Goal: Transaction & Acquisition: Purchase product/service

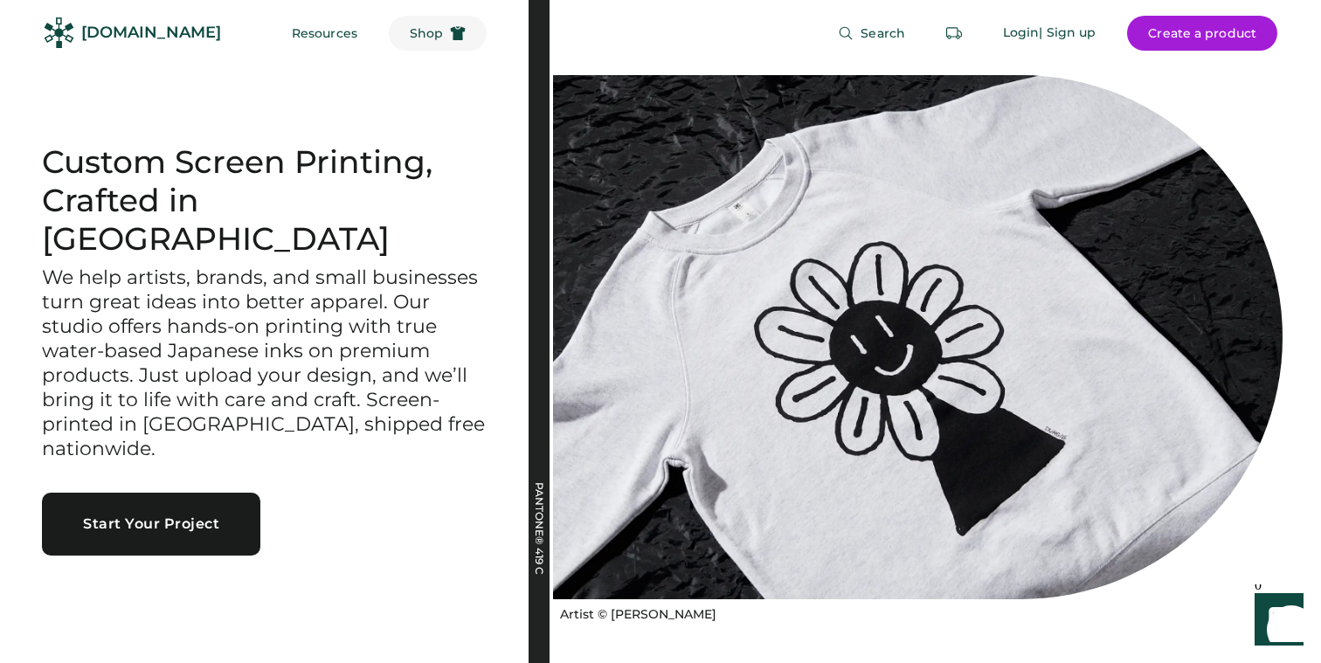
click at [419, 41] on button "Shop" at bounding box center [438, 33] width 98 height 35
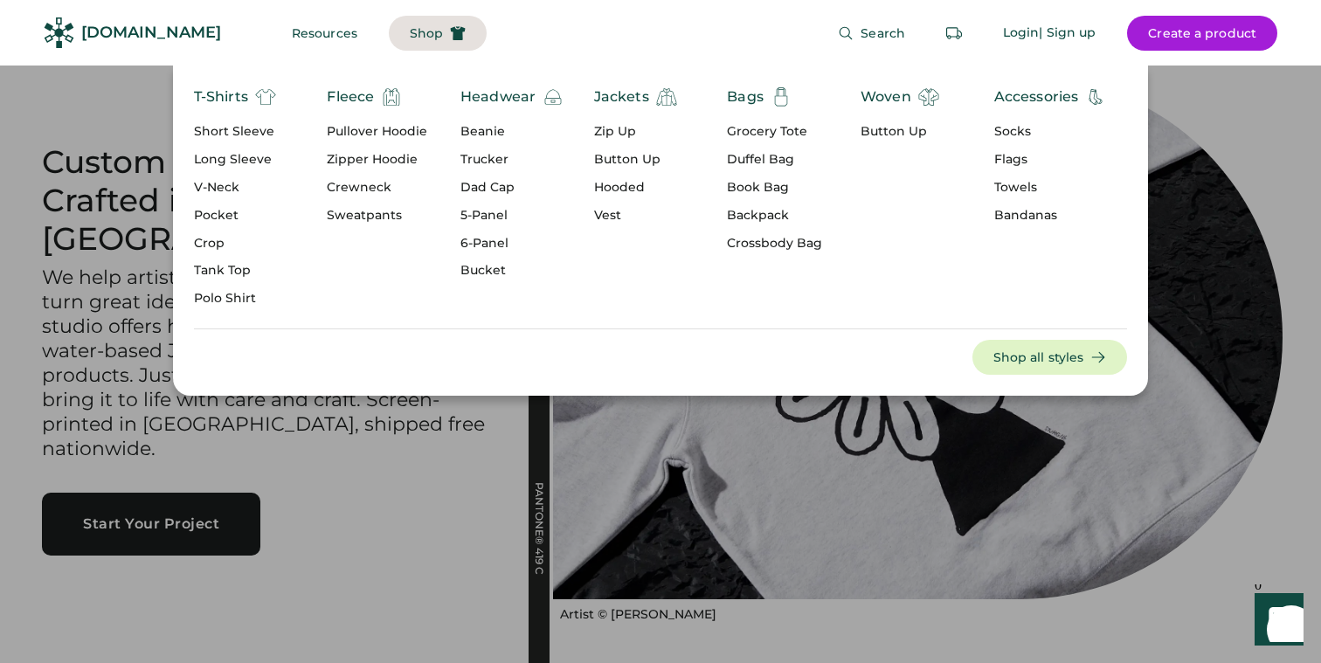
click at [382, 127] on div "Pullover Hoodie" at bounding box center [377, 131] width 101 height 17
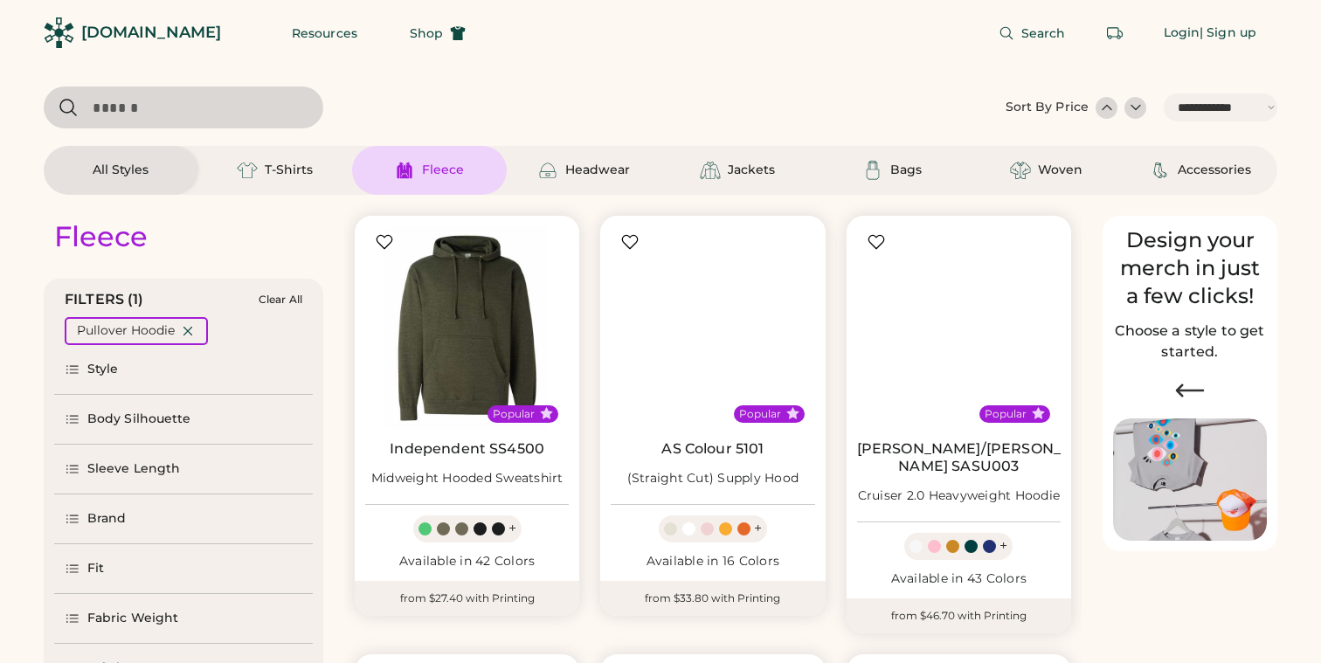
select select "*****"
select select "*"
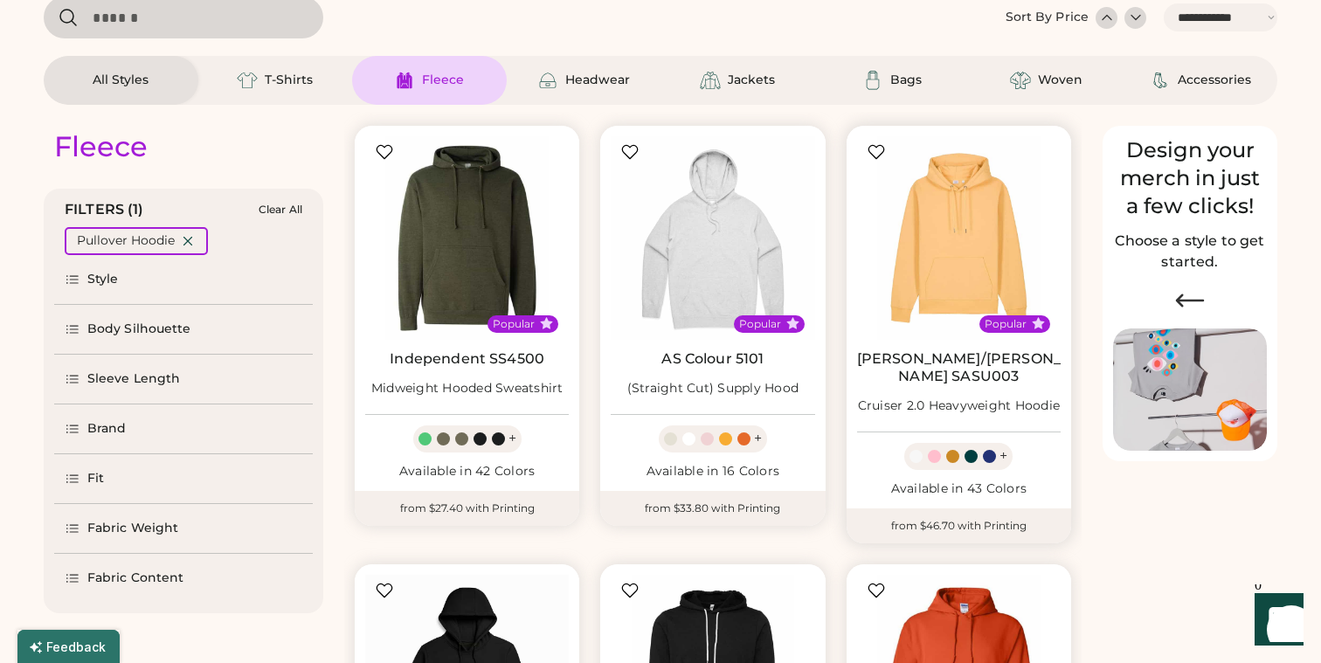
select select "*****"
select select "*"
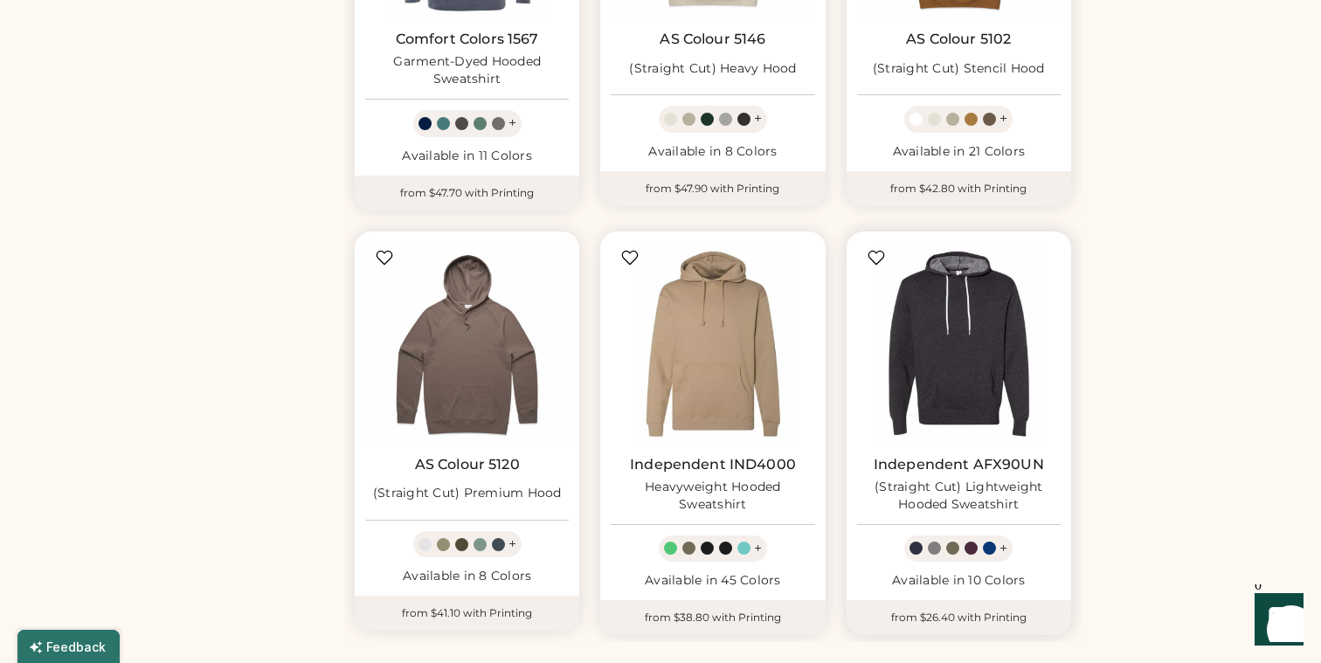
scroll to position [1313, 0]
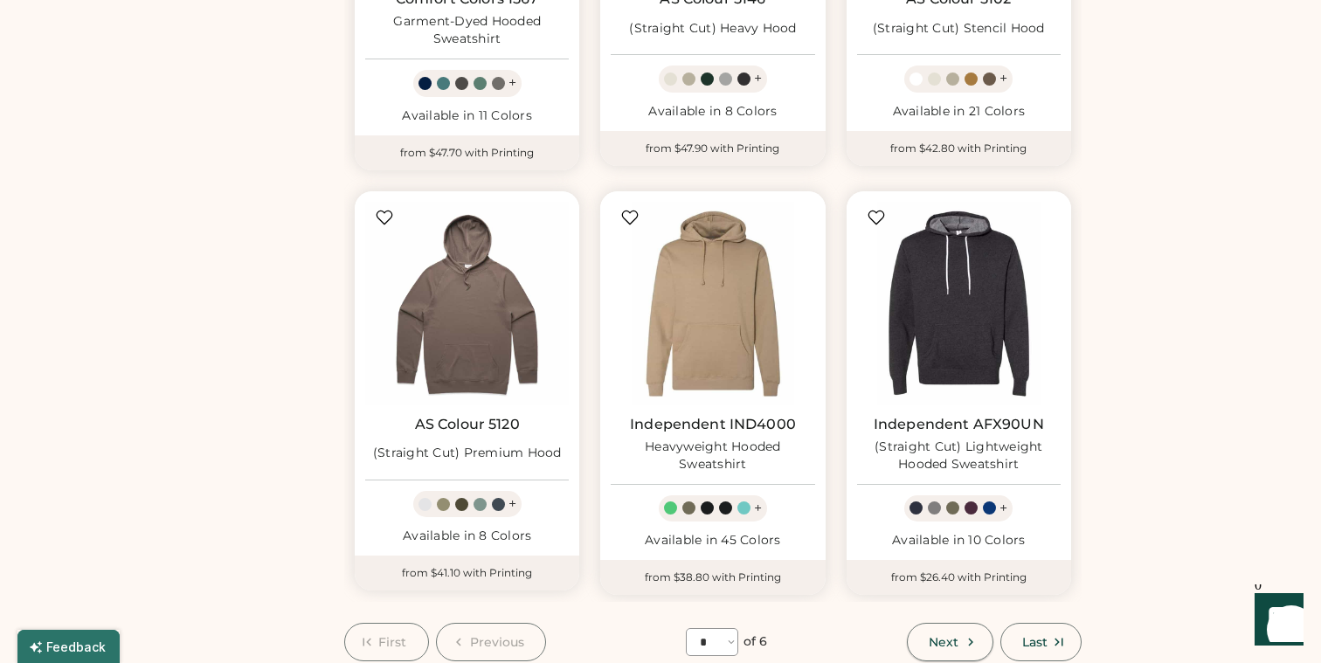
click at [958, 636] on span "Next" at bounding box center [944, 642] width 30 height 12
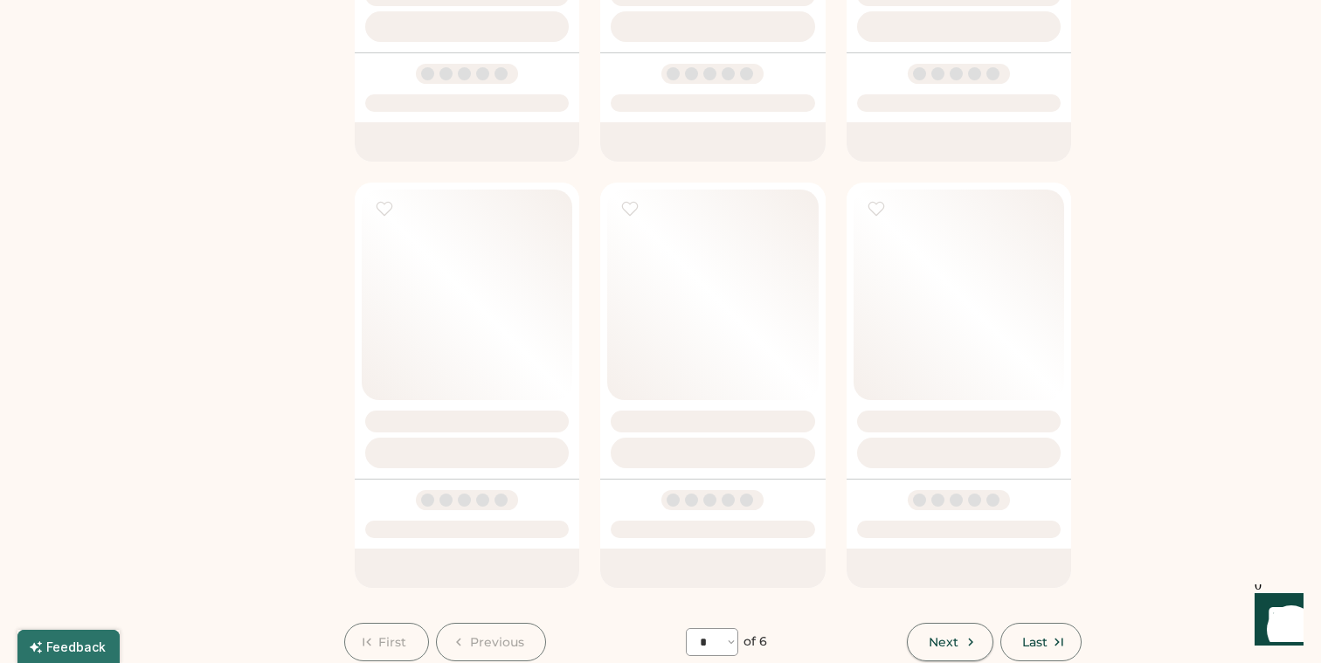
select select "*"
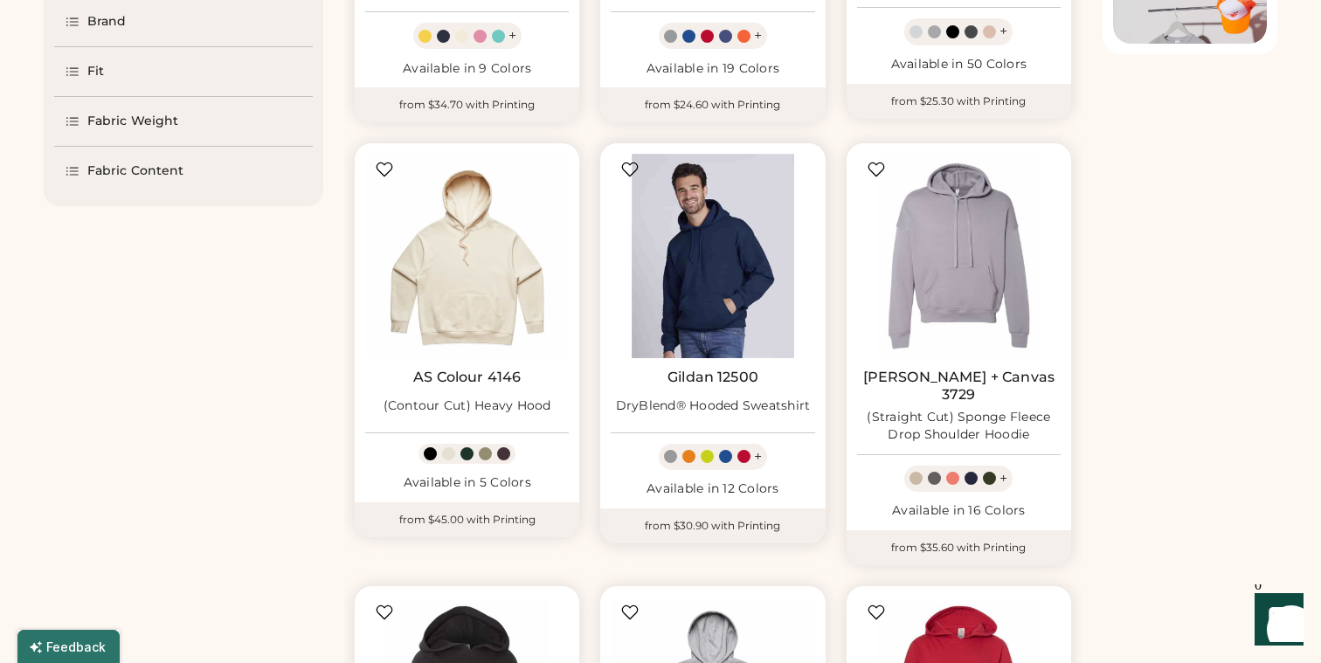
scroll to position [501, 0]
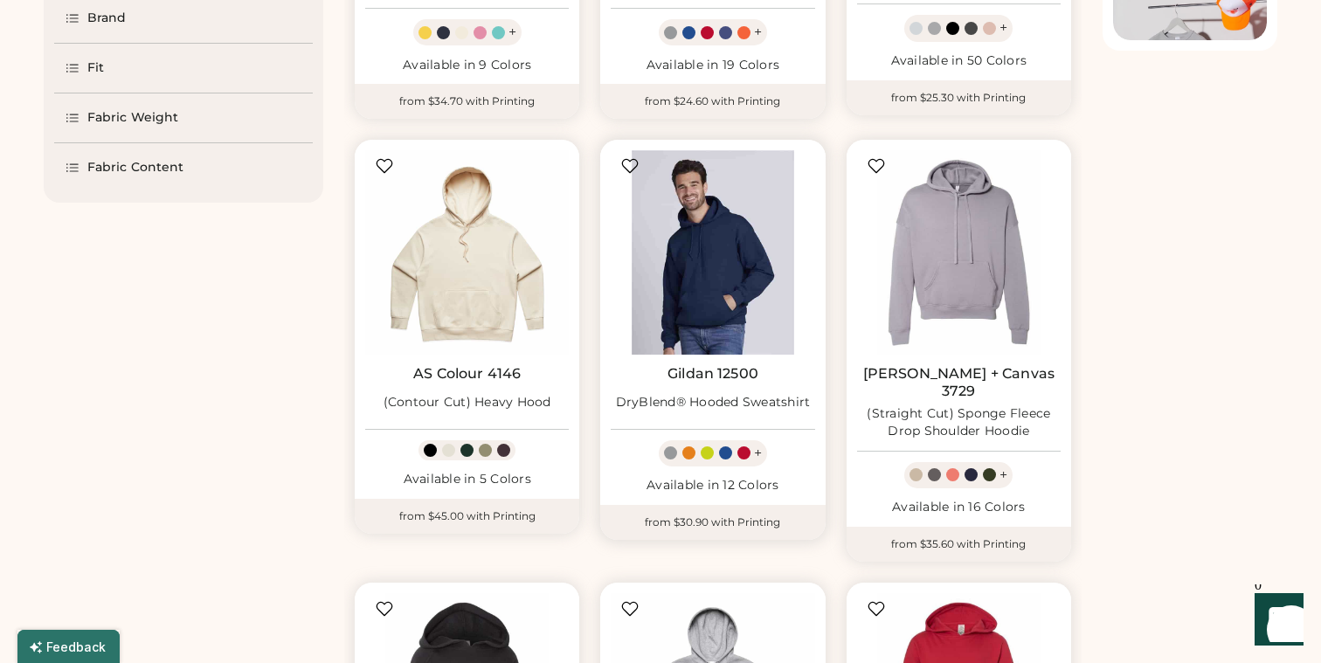
click at [738, 295] on img at bounding box center [713, 252] width 204 height 204
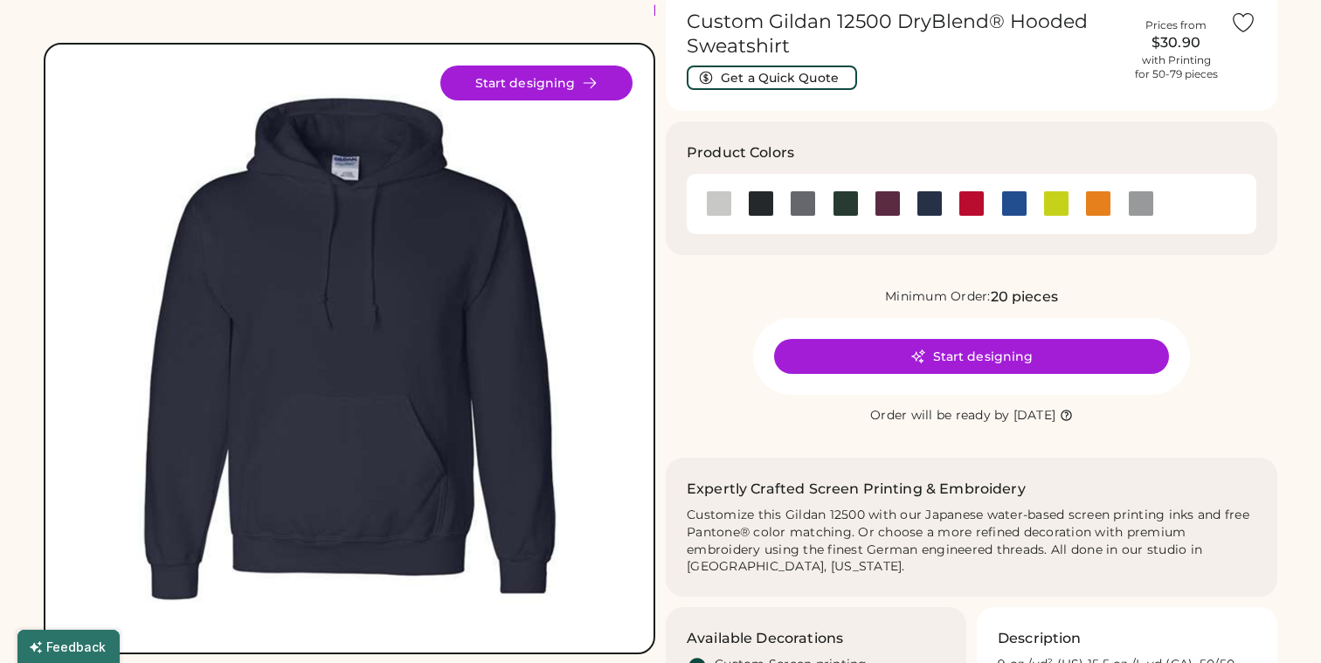
scroll to position [74, 0]
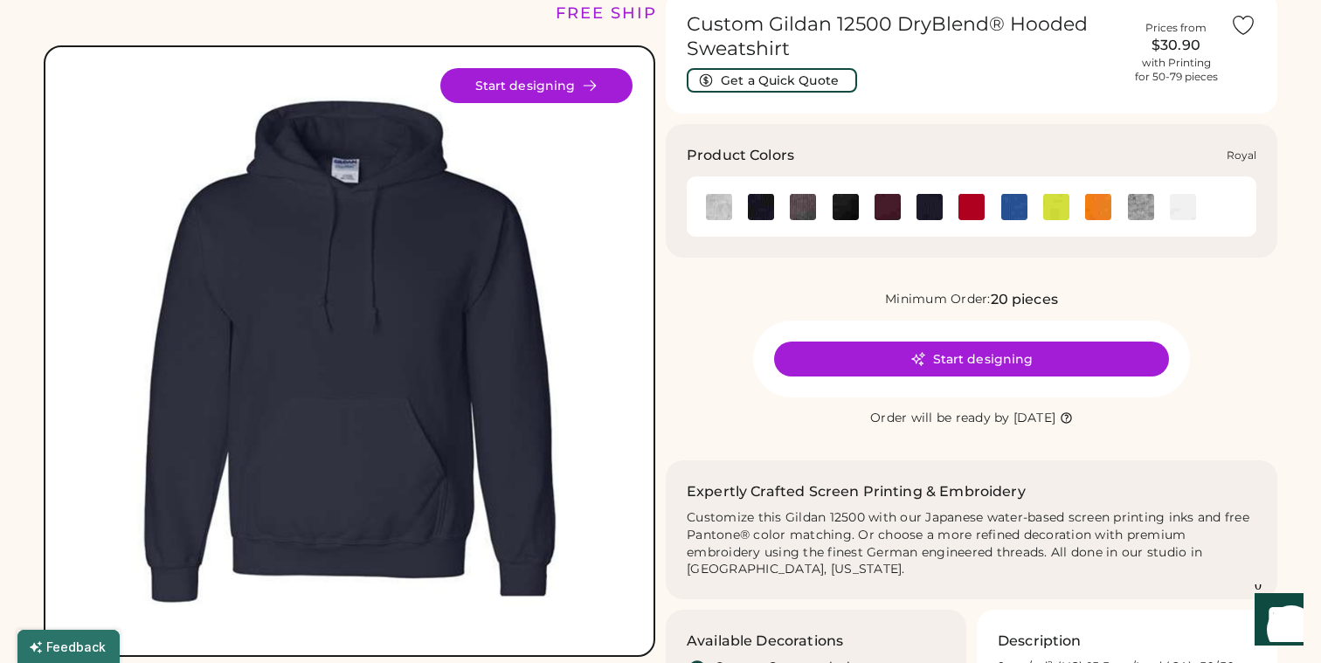
click at [1009, 205] on img at bounding box center [1015, 207] width 26 height 26
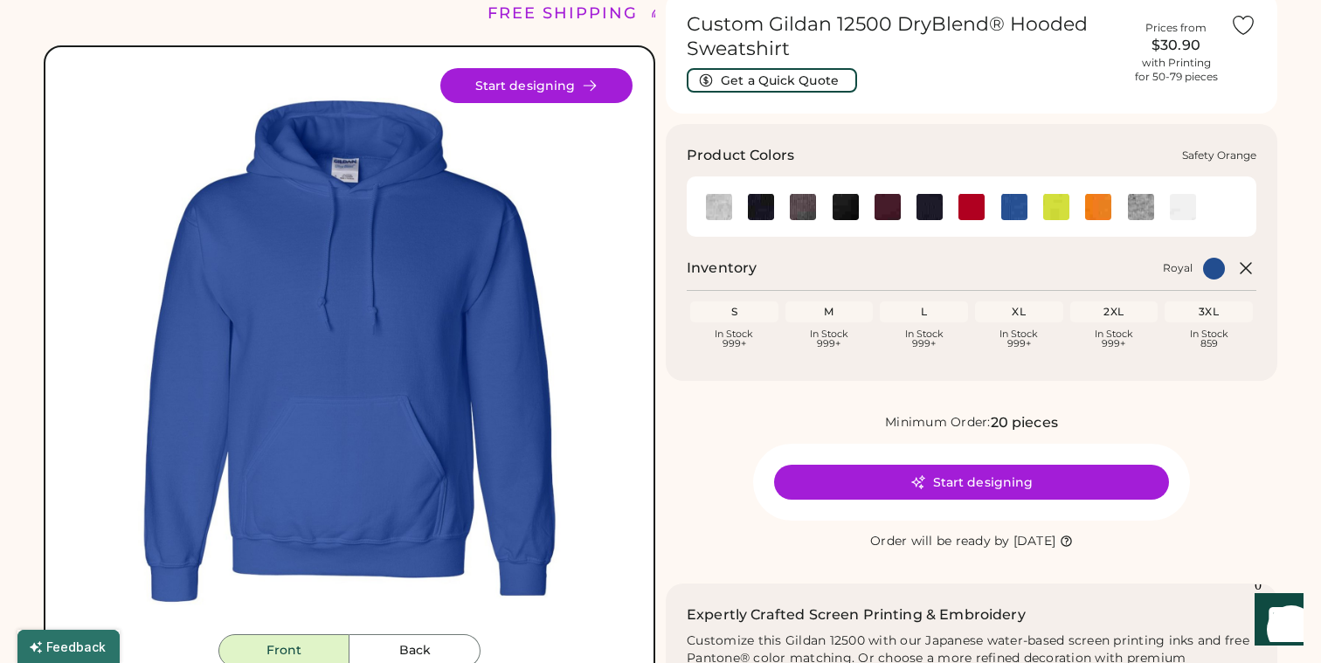
click at [1106, 213] on img at bounding box center [1098, 207] width 26 height 26
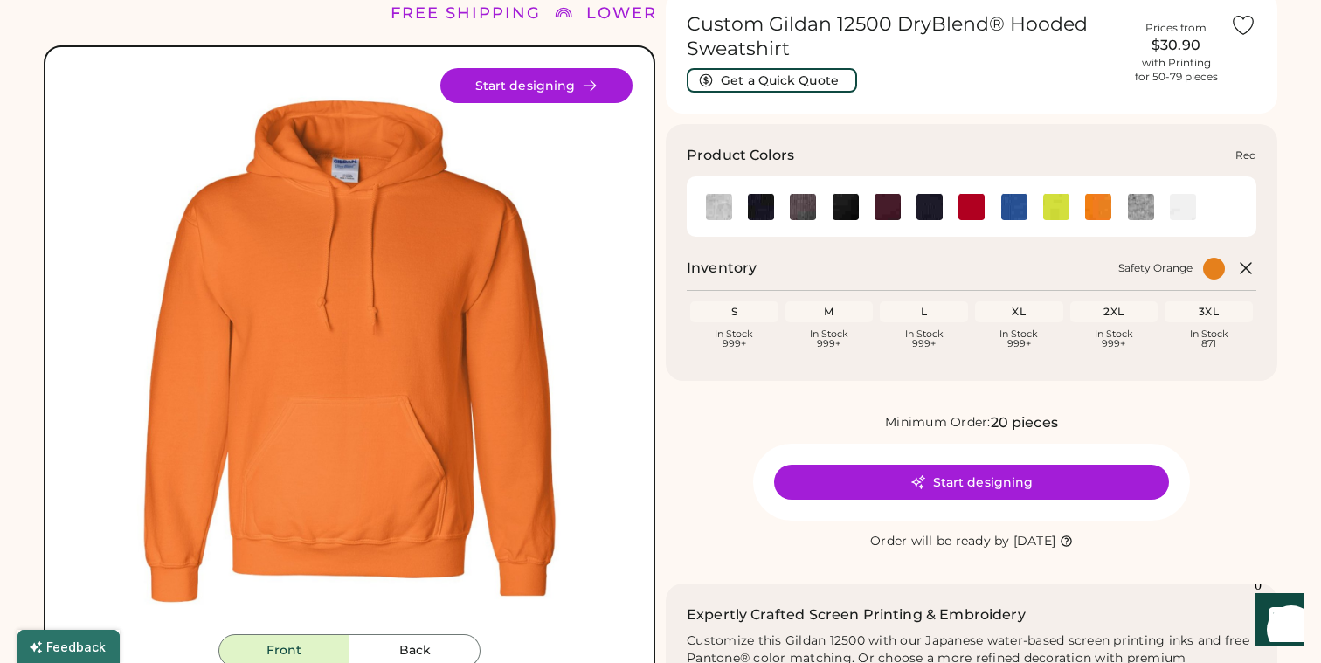
click at [961, 198] on img at bounding box center [972, 207] width 26 height 26
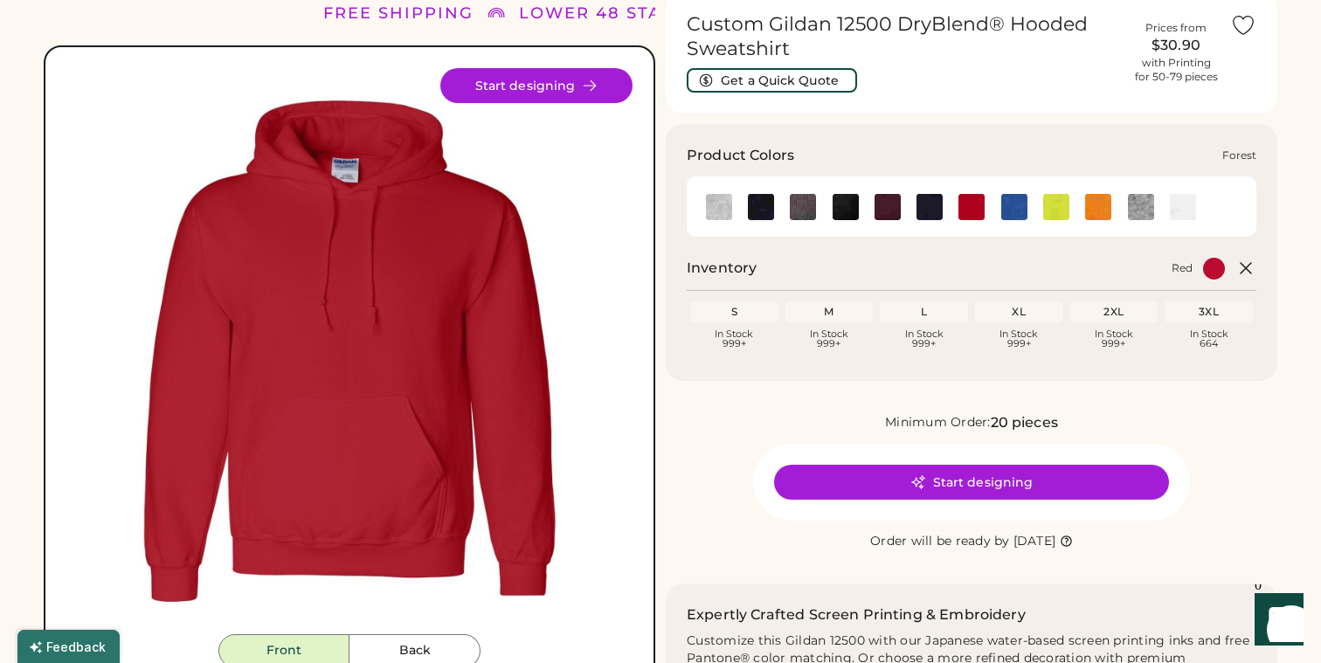
click at [835, 204] on img at bounding box center [846, 207] width 26 height 26
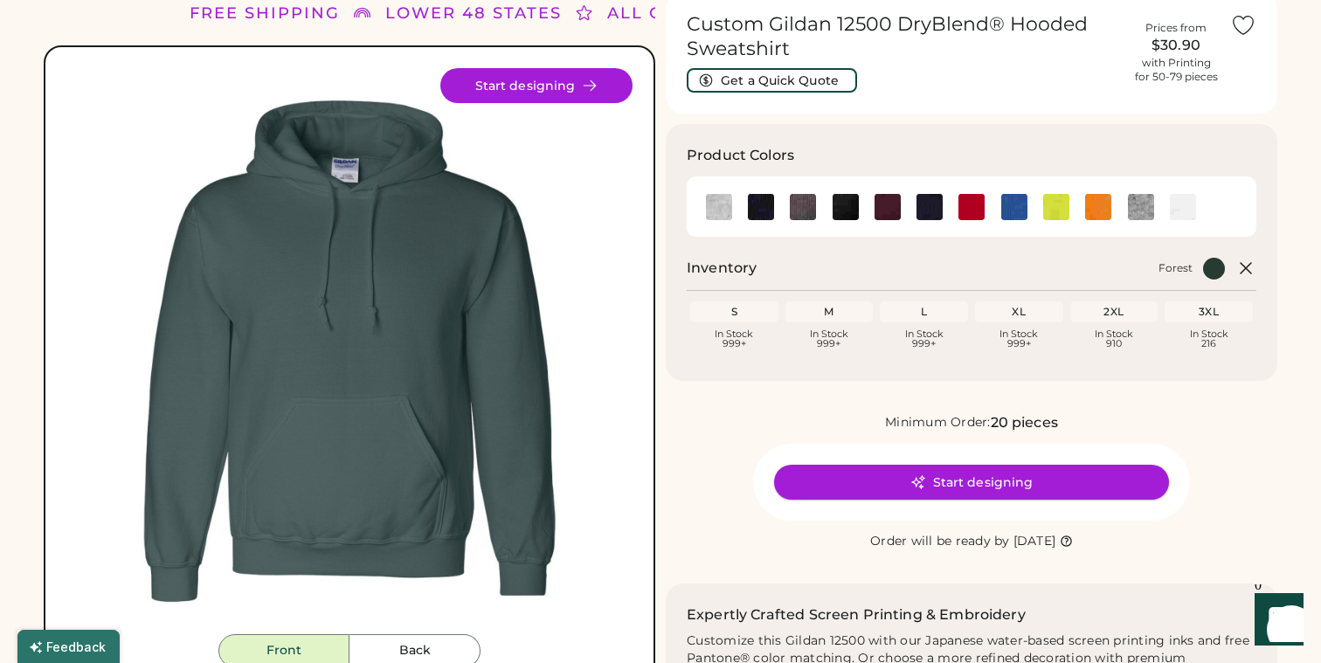
click at [862, 486] on button "Start designing" at bounding box center [971, 482] width 395 height 35
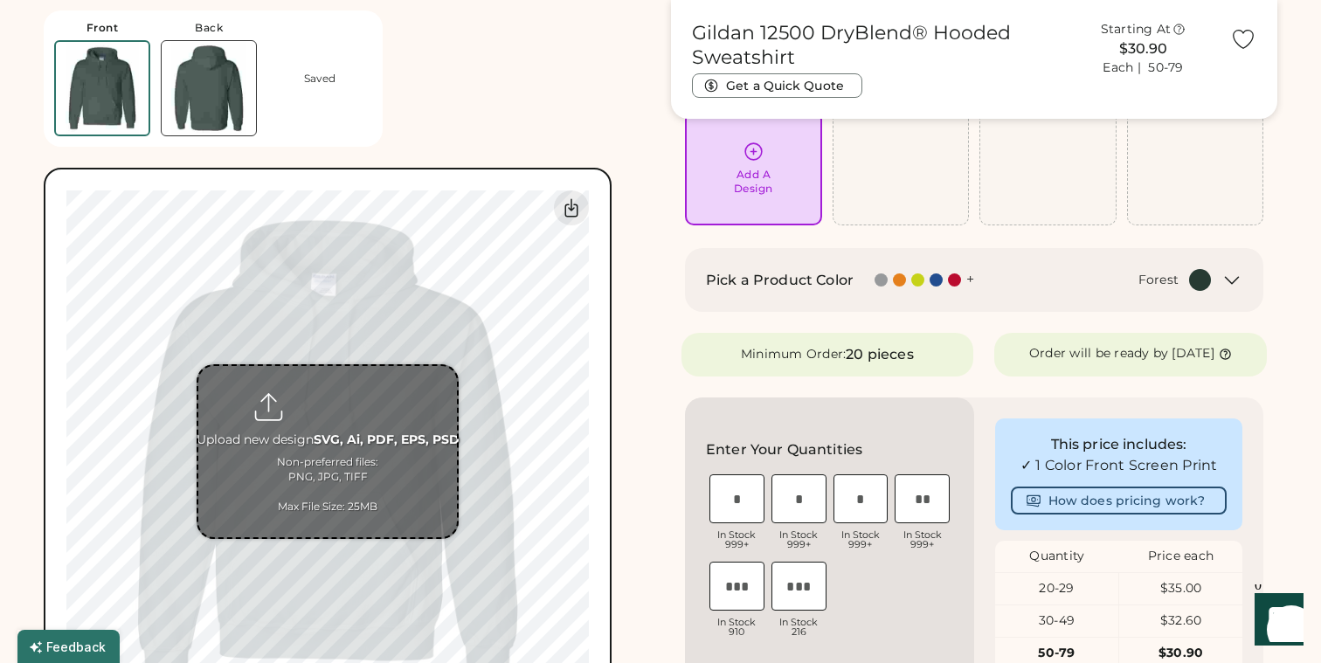
scroll to position [137, 0]
click at [321, 432] on input "file" at bounding box center [327, 451] width 259 height 171
type input "**********"
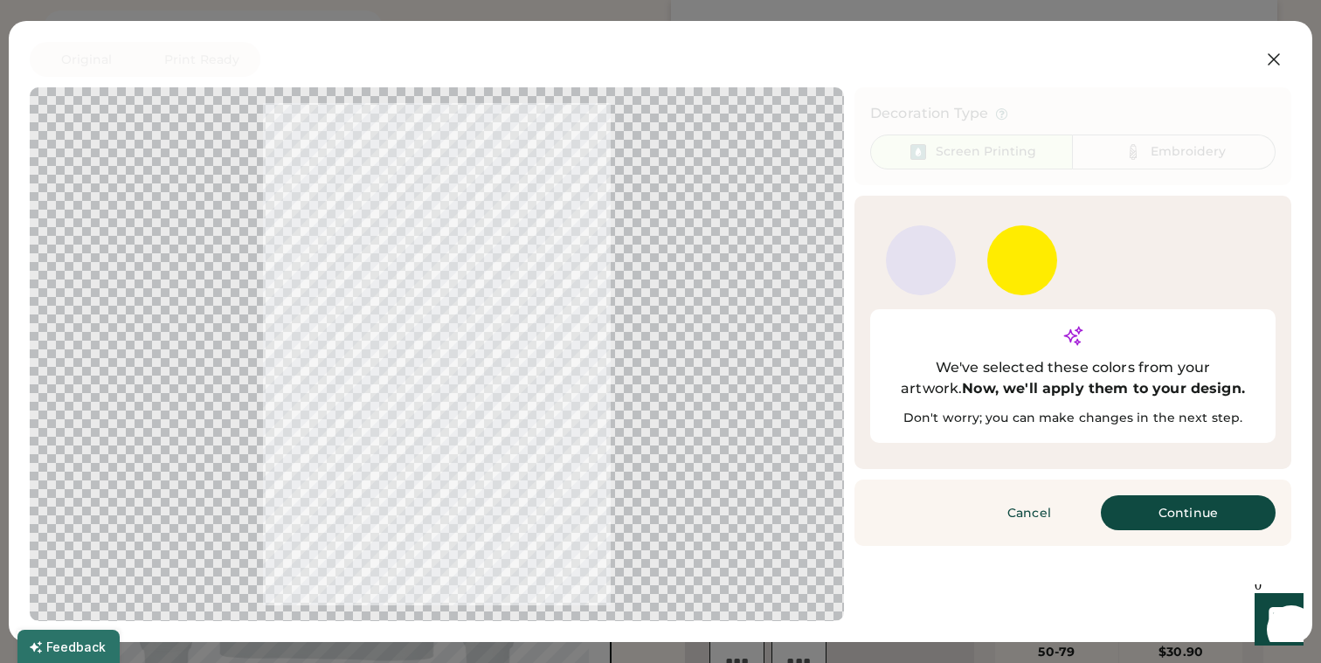
click at [1016, 282] on div at bounding box center [1023, 288] width 70 height 16
click at [1139, 496] on button "Continue" at bounding box center [1188, 513] width 175 height 35
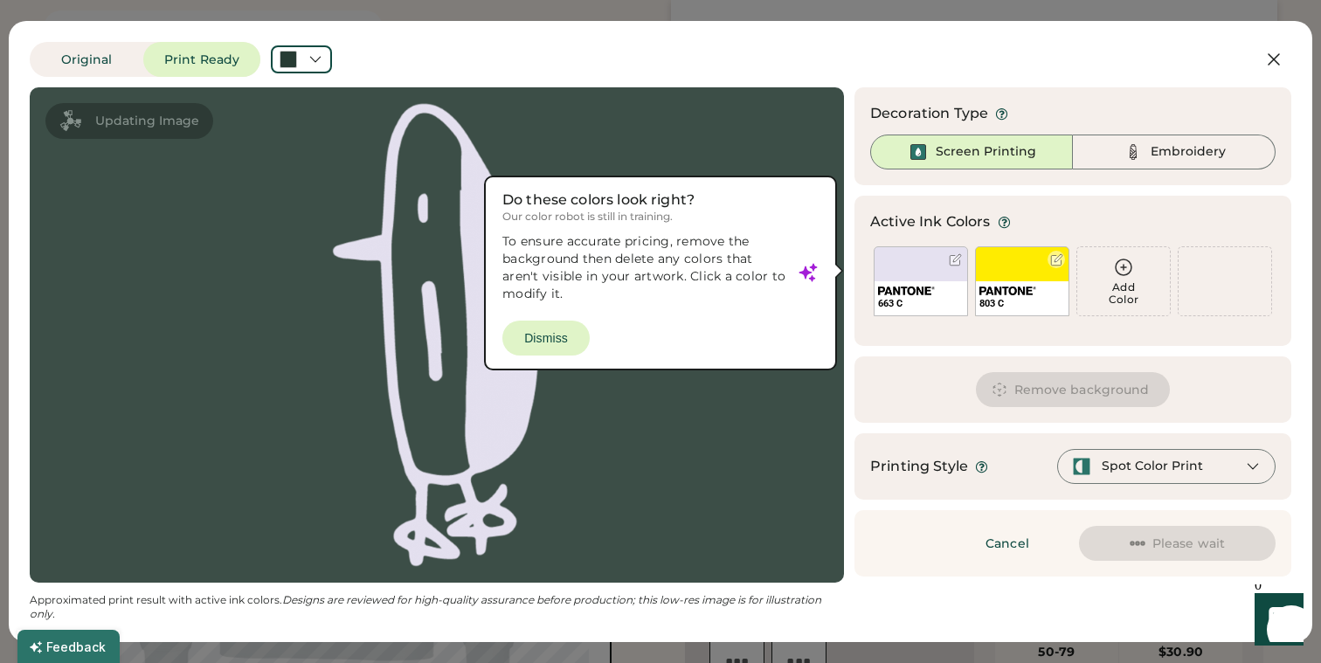
click at [1049, 265] on div at bounding box center [1056, 259] width 17 height 17
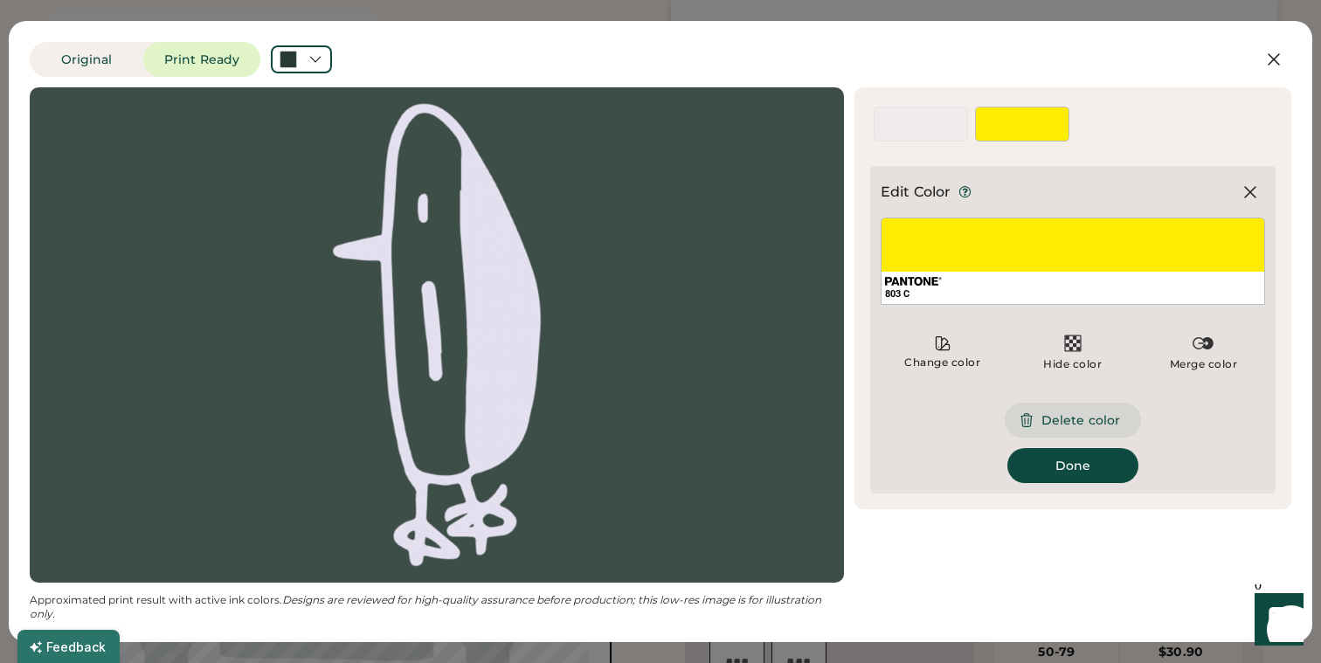
click at [1065, 415] on button "Delete color" at bounding box center [1073, 420] width 136 height 35
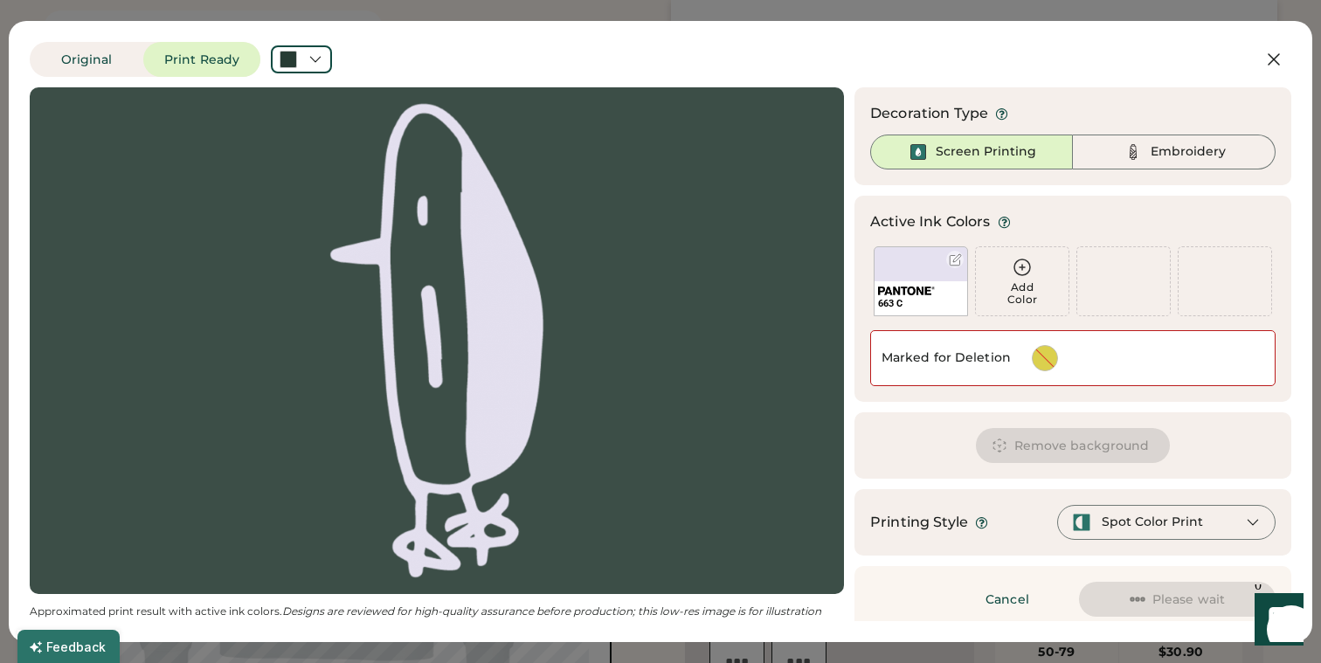
click at [933, 267] on div "663 C" at bounding box center [921, 281] width 94 height 70
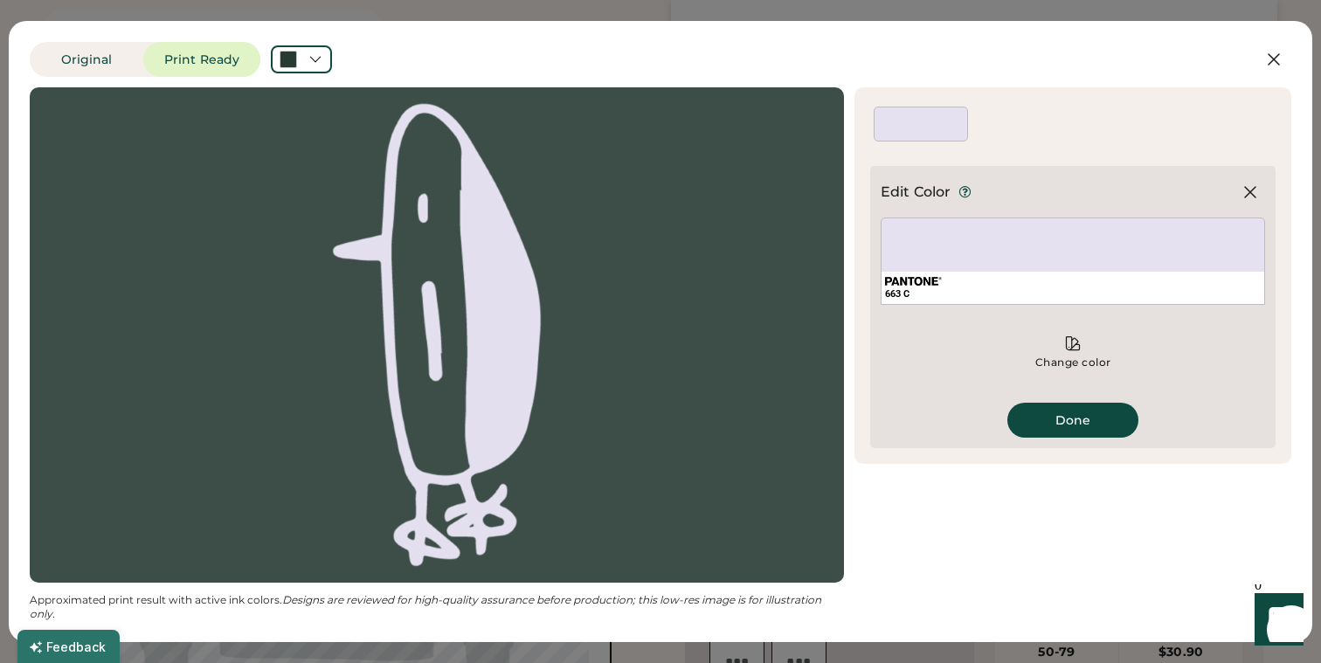
click at [990, 247] on div "663 C" at bounding box center [1073, 261] width 385 height 87
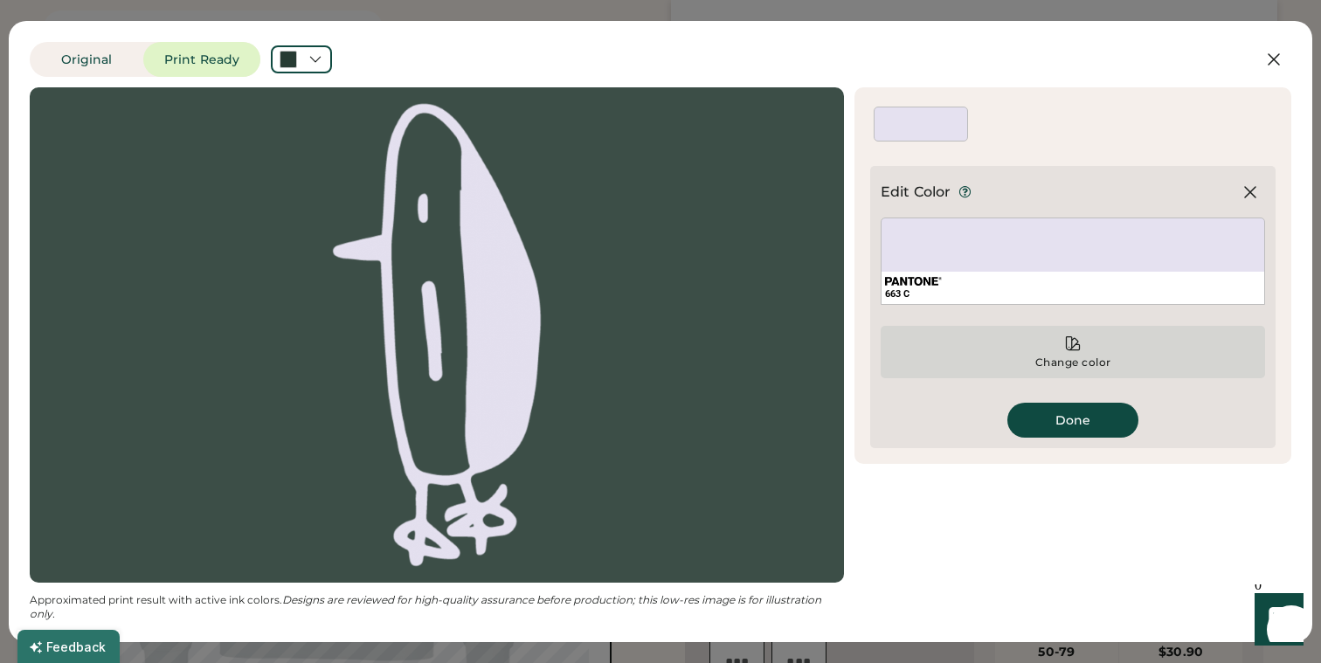
click at [1063, 345] on div "Change color" at bounding box center [1073, 352] width 385 height 52
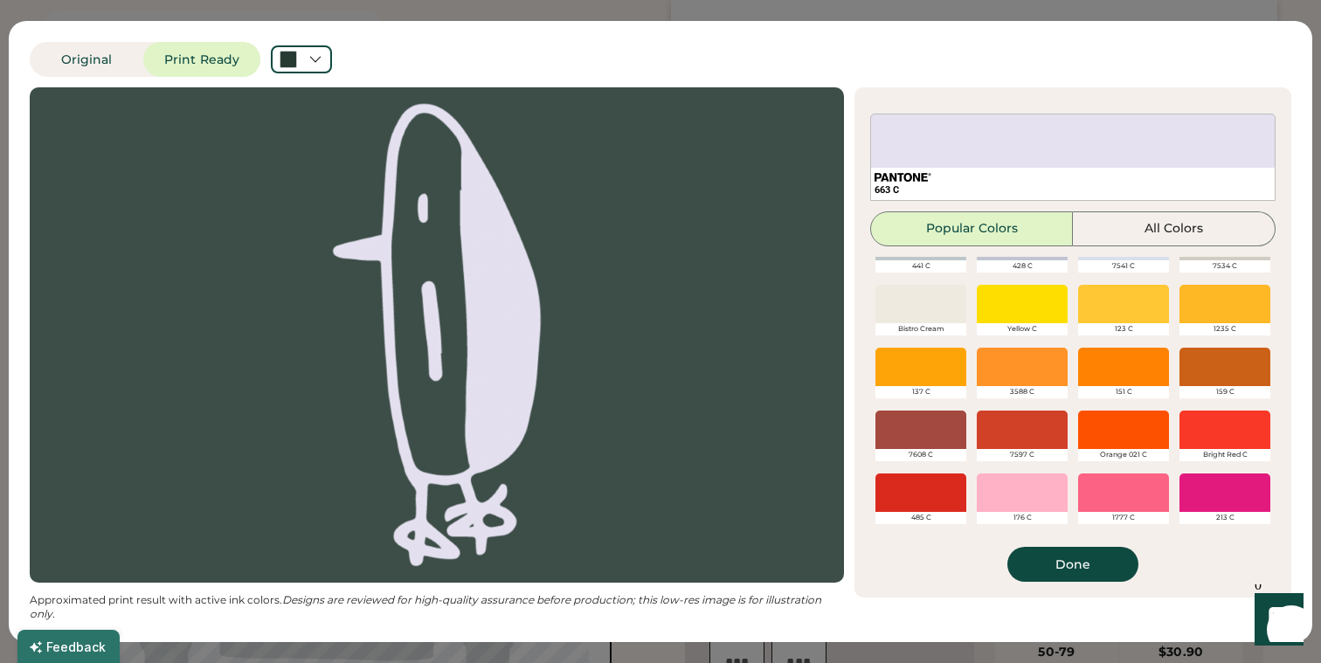
scroll to position [80, 0]
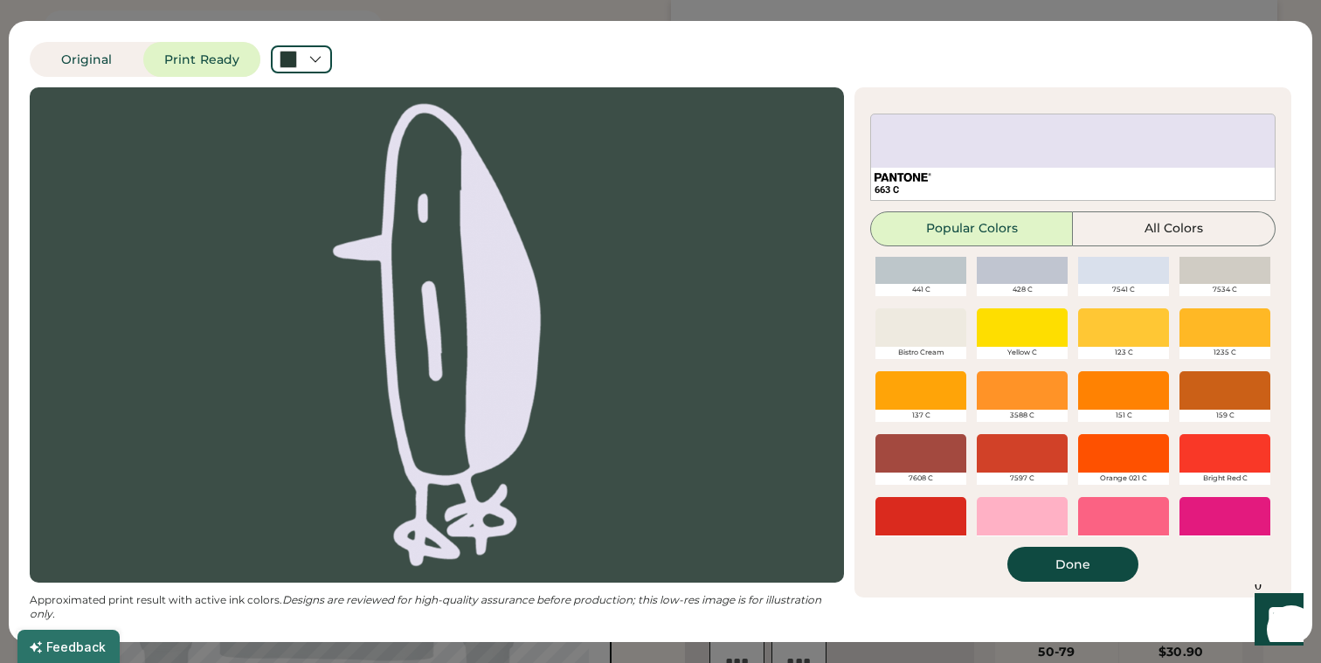
click at [1117, 337] on div at bounding box center [1123, 327] width 91 height 38
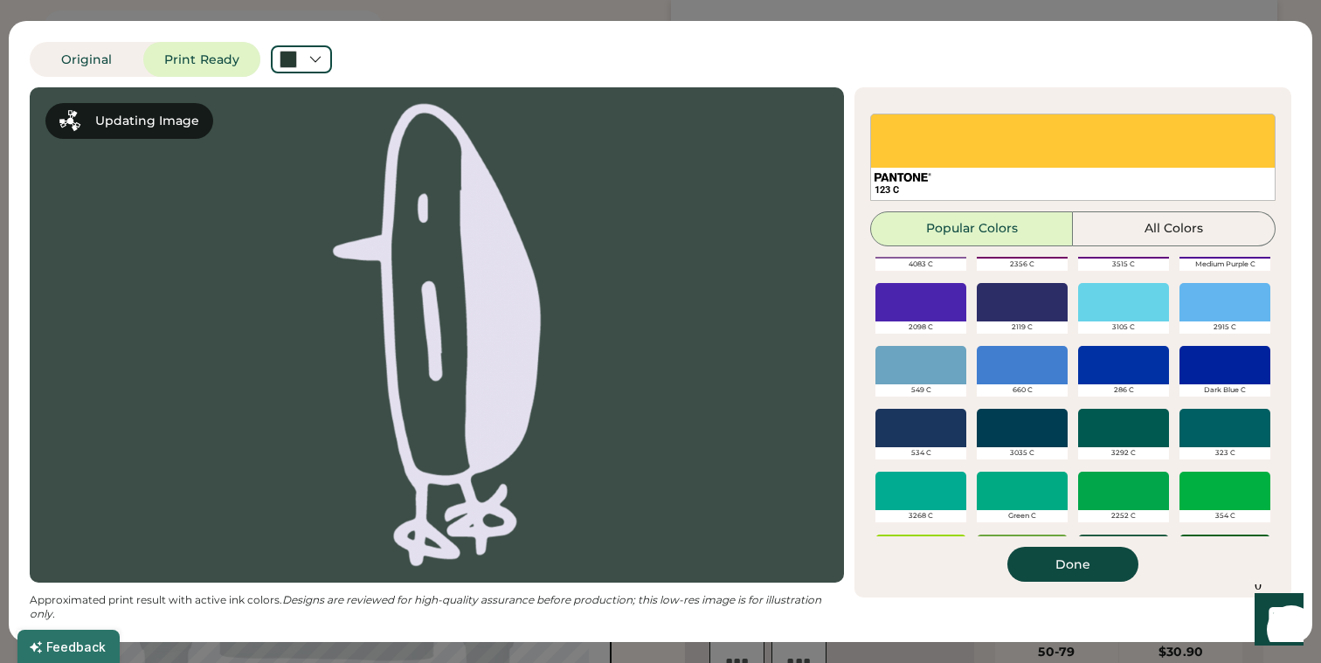
scroll to position [483, 0]
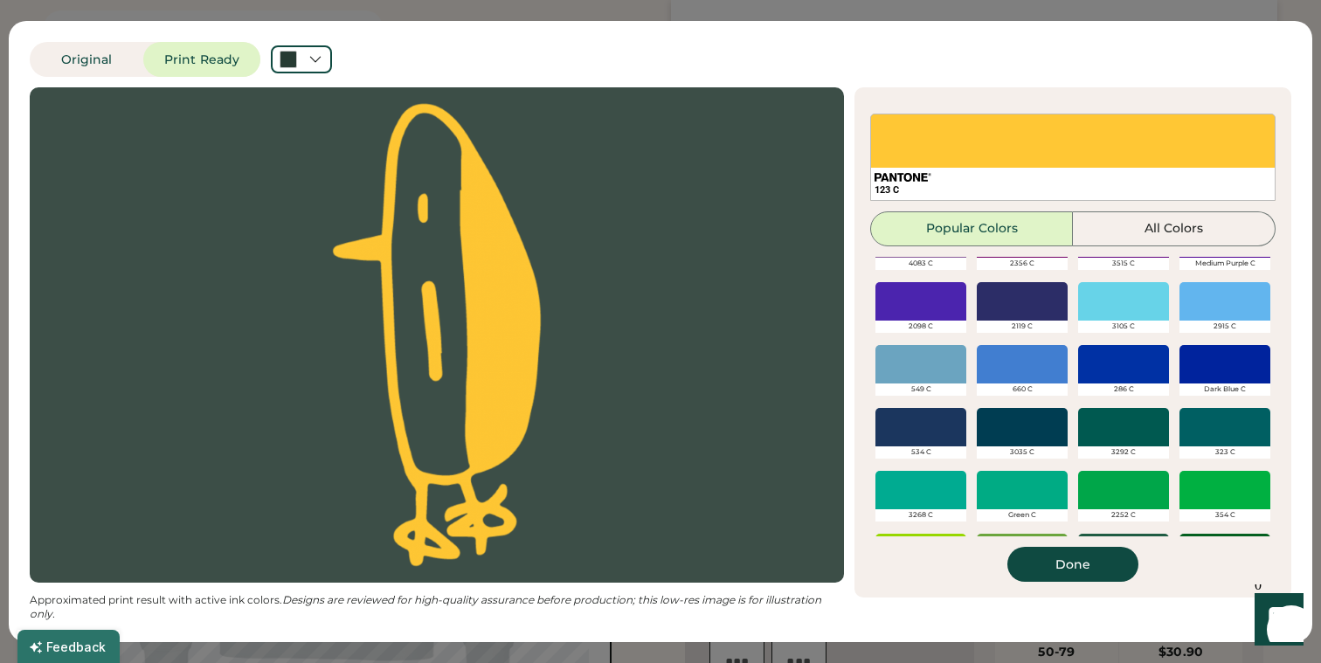
click at [918, 356] on div at bounding box center [921, 364] width 91 height 38
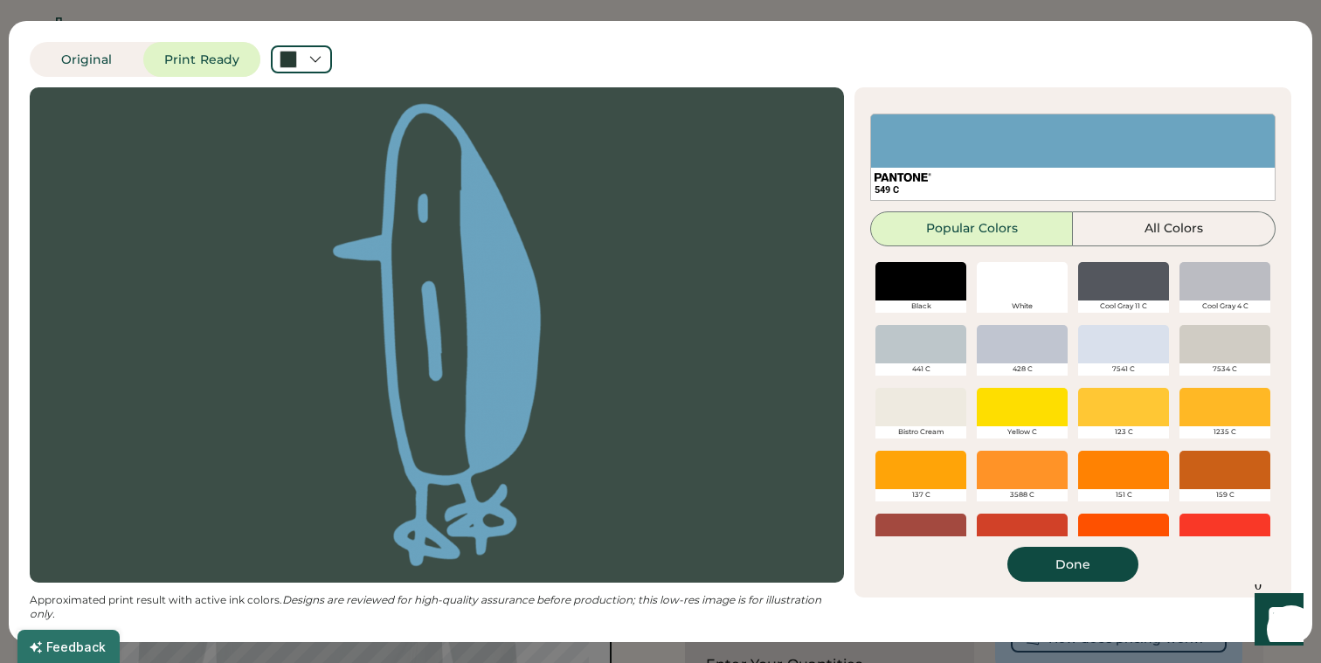
scroll to position [0, 0]
click at [1084, 586] on div "Active Ink Colors Add Color 549 C Add Color Add Color We've selected these colo…" at bounding box center [1073, 342] width 437 height 510
click at [1084, 575] on button "Done" at bounding box center [1073, 564] width 131 height 35
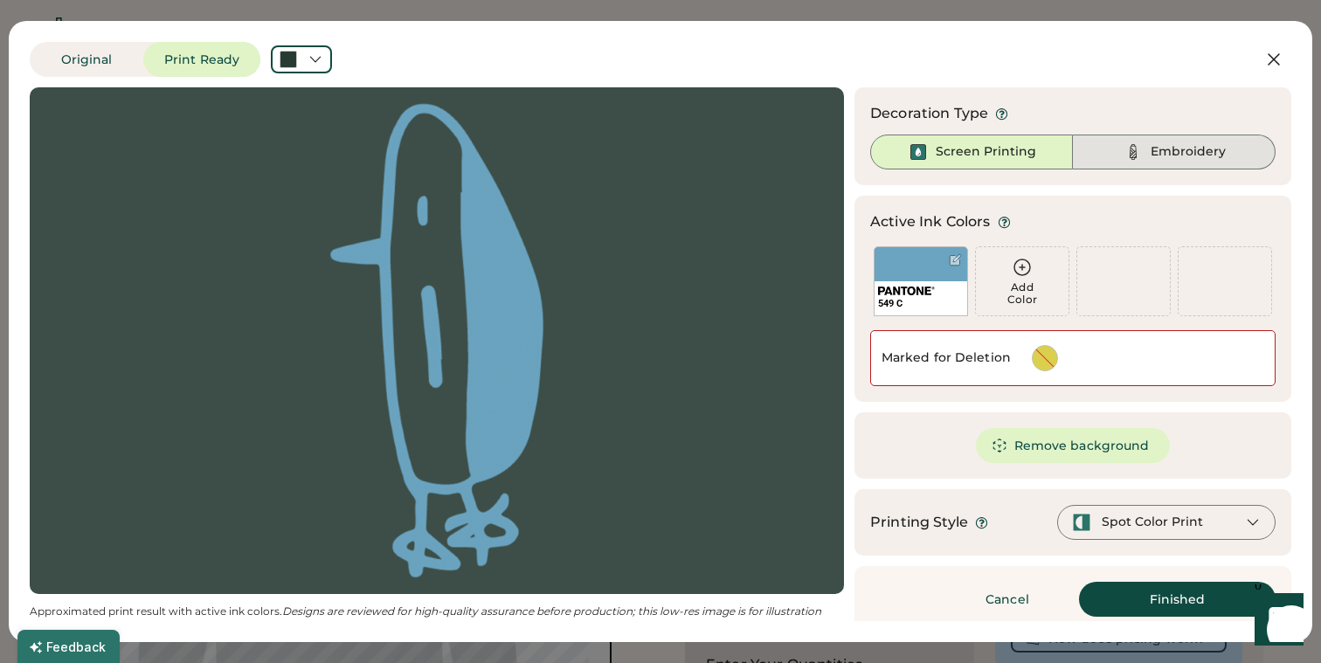
click at [1147, 155] on div "Embroidery" at bounding box center [1174, 152] width 203 height 35
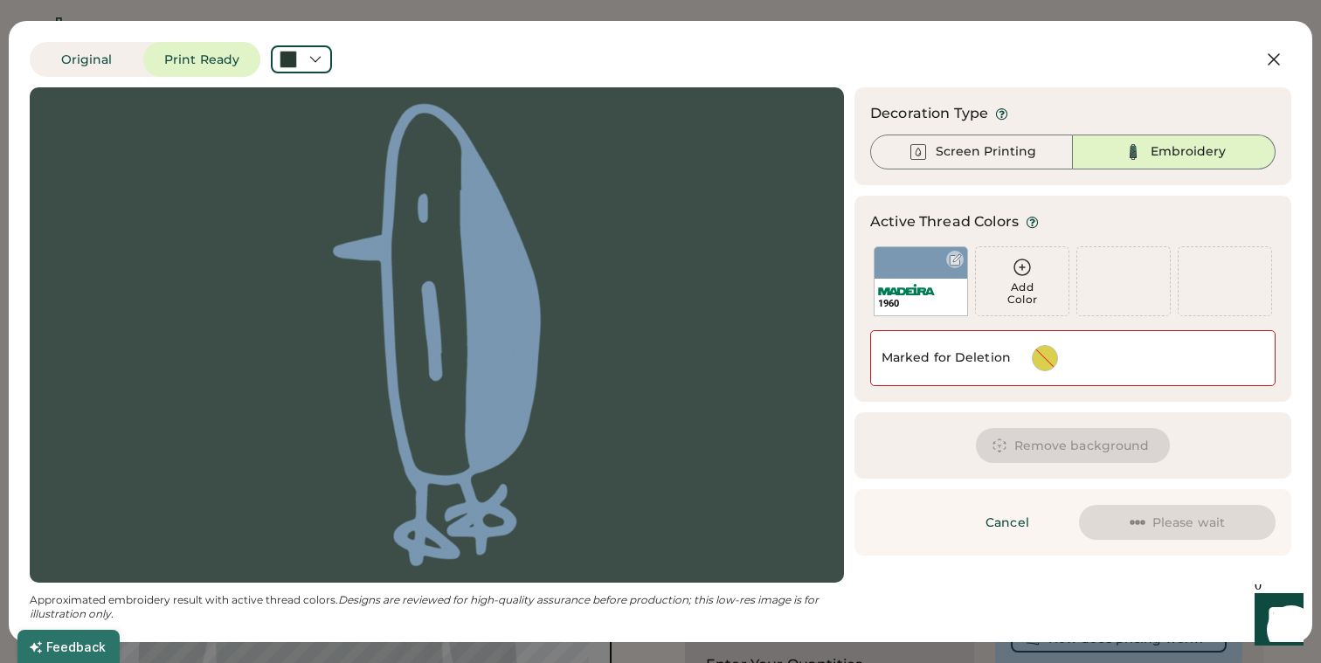
click at [953, 263] on div at bounding box center [955, 259] width 13 height 13
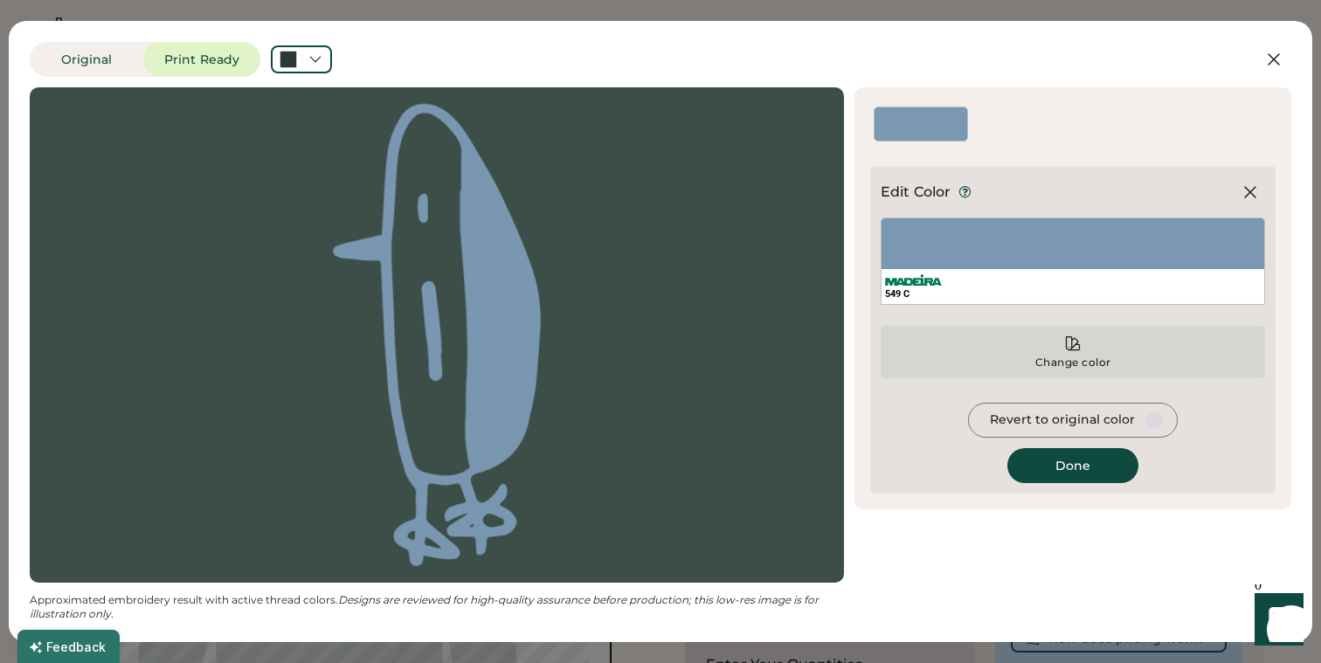
click at [1052, 301] on div "549 C" at bounding box center [1073, 286] width 383 height 35
click at [1052, 347] on div "Change color" at bounding box center [1073, 352] width 385 height 52
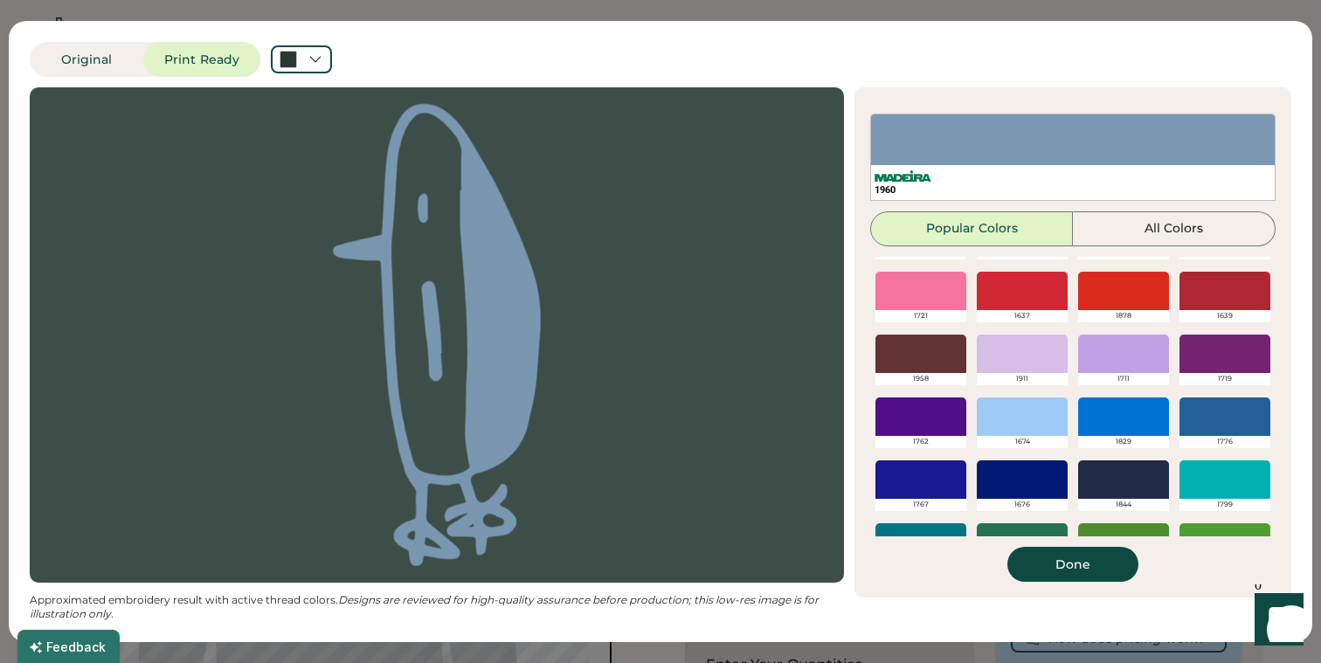
scroll to position [308, 0]
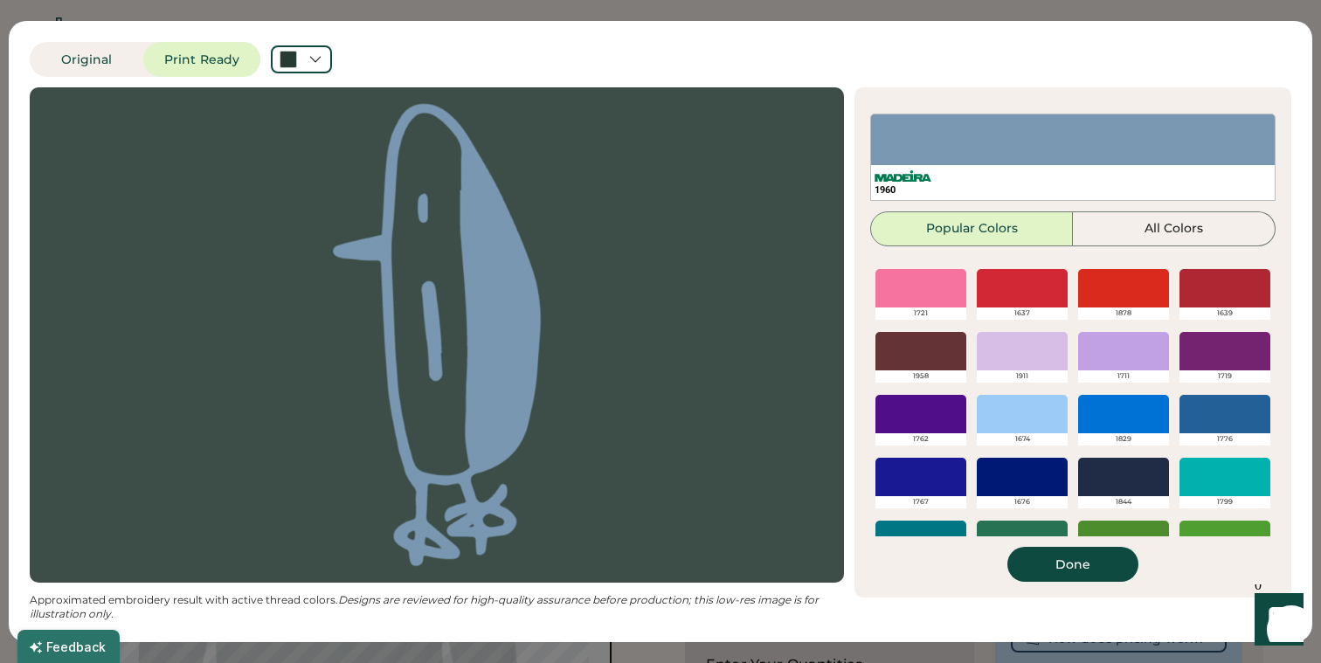
click at [1190, 247] on div "1960 Popular Colors All Colors Black White Cool Gray 11 C Cool Gray 4 C 441 C 4…" at bounding box center [1072, 348] width 405 height 468
click at [1185, 232] on button "All Colors" at bounding box center [1174, 228] width 203 height 35
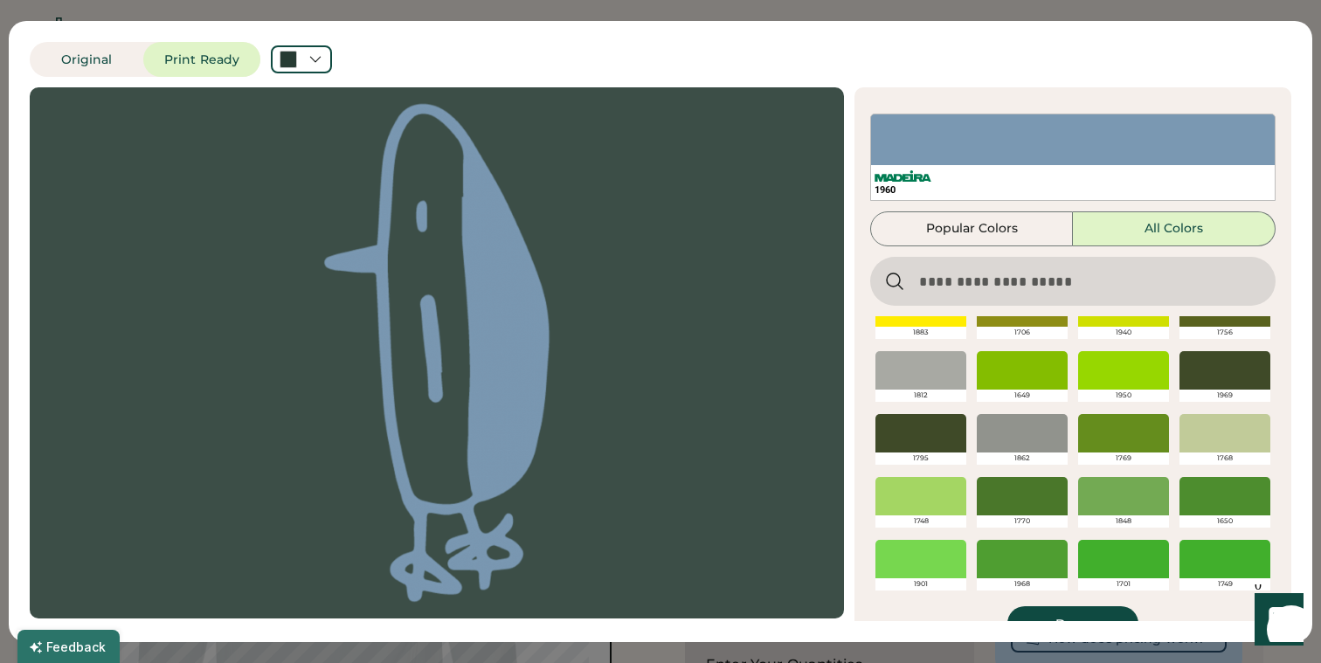
scroll to position [1739, 0]
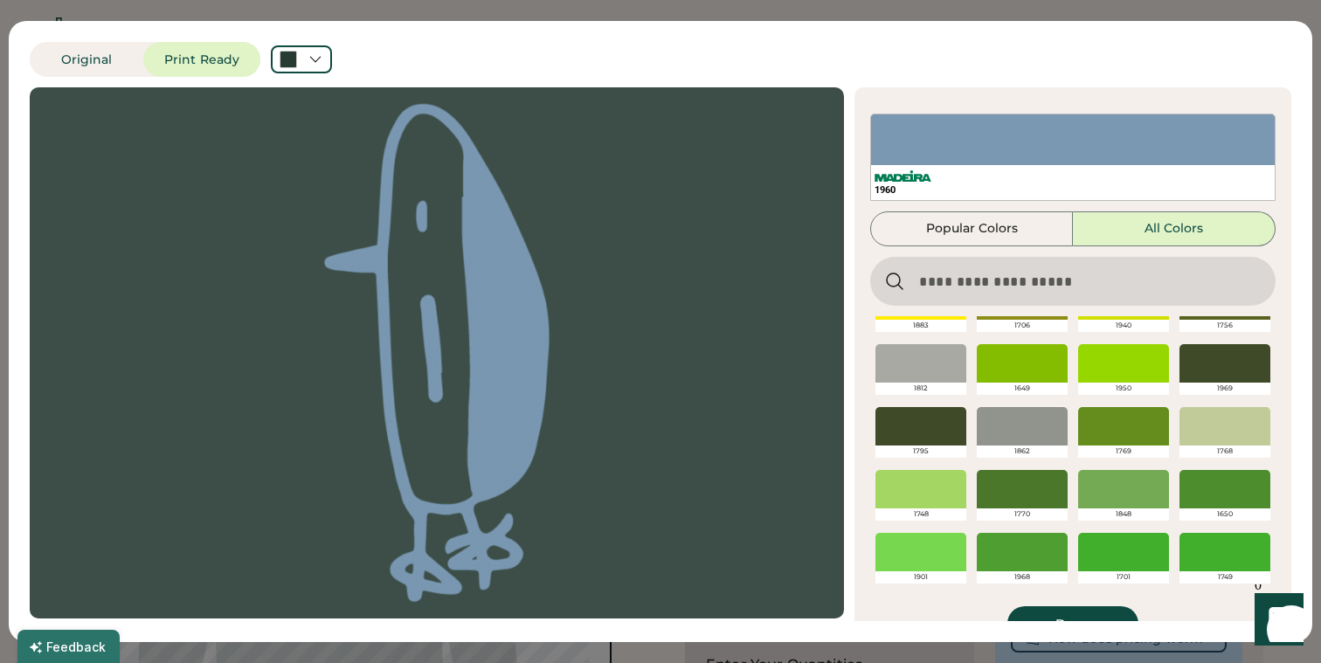
click at [1198, 427] on div at bounding box center [1225, 426] width 91 height 38
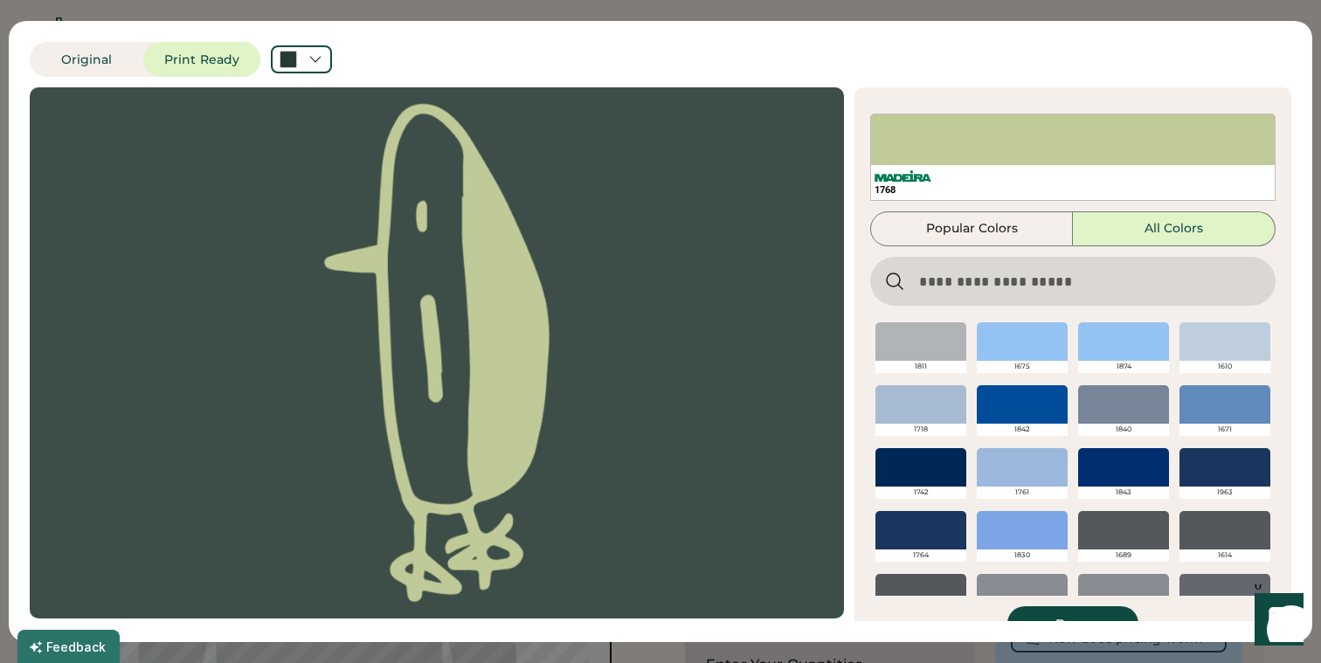
scroll to position [3216, 0]
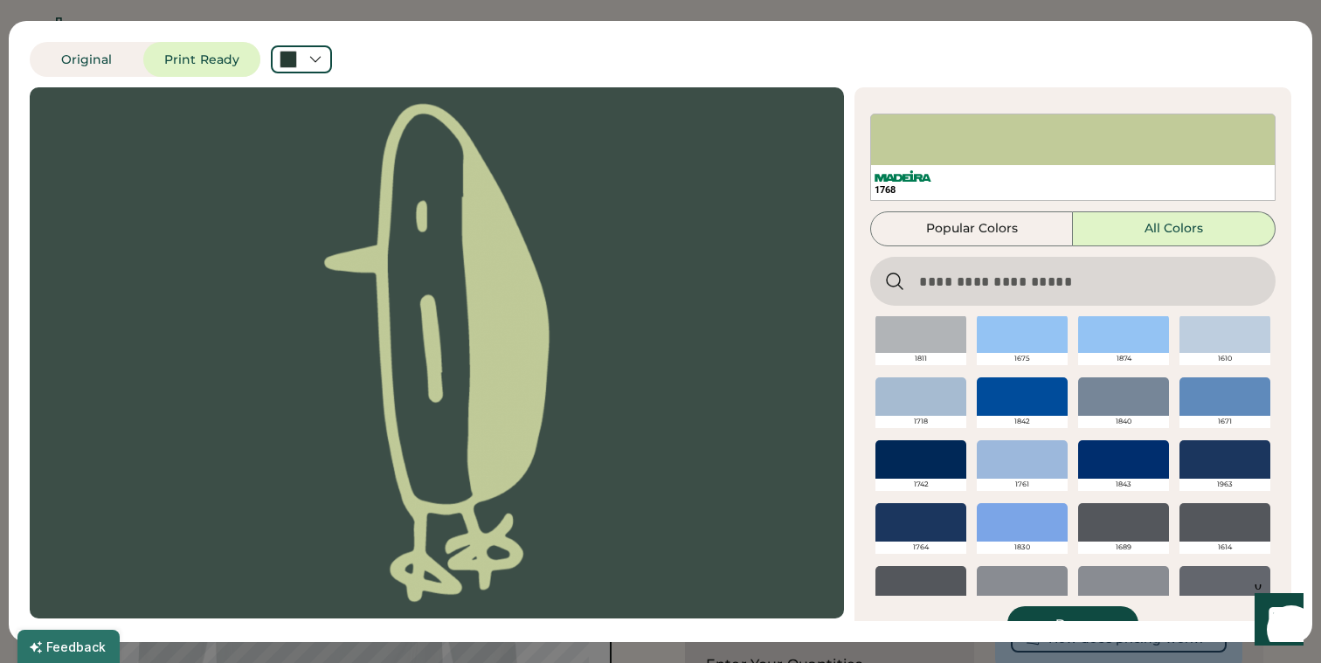
click at [1060, 613] on button "Done" at bounding box center [1073, 623] width 131 height 35
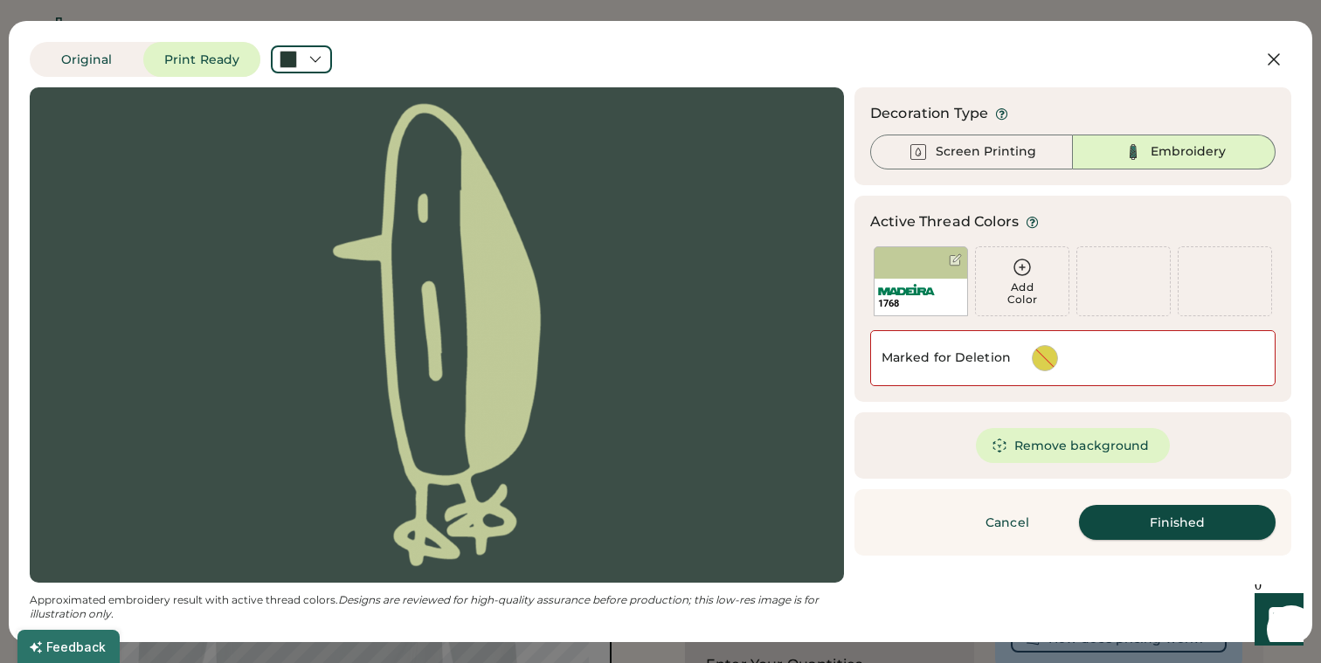
click at [1155, 528] on button "Finished" at bounding box center [1177, 522] width 197 height 35
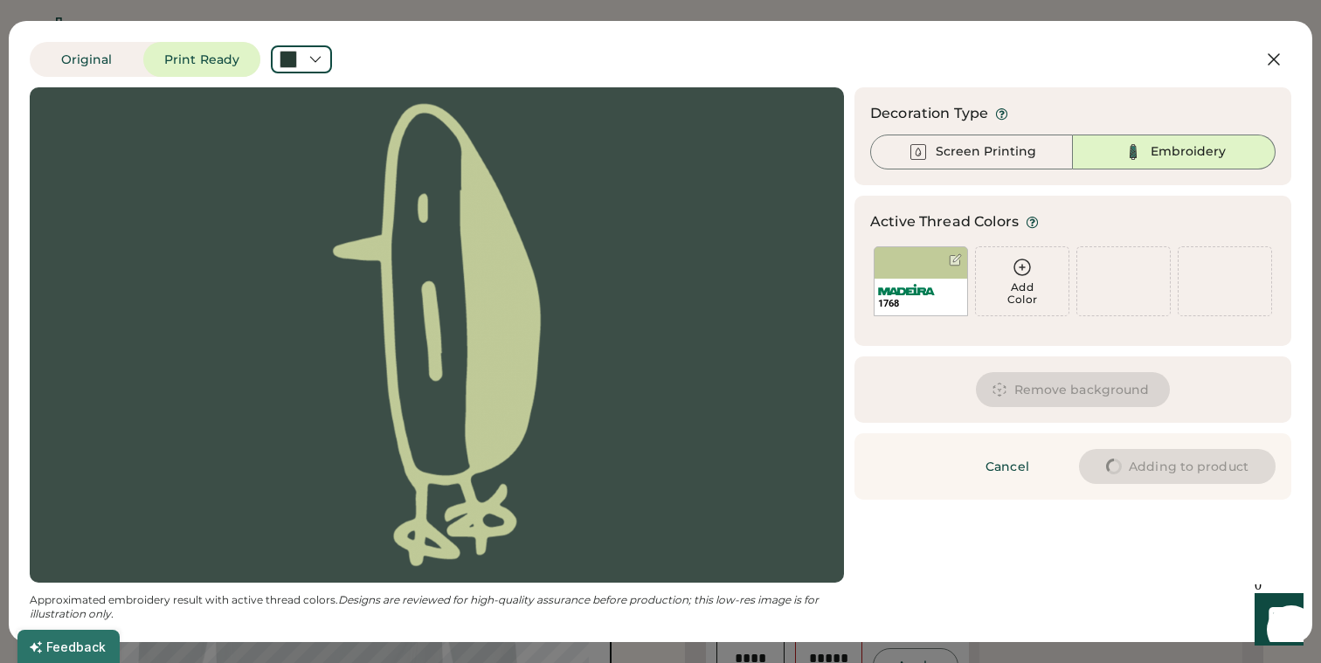
type input "****"
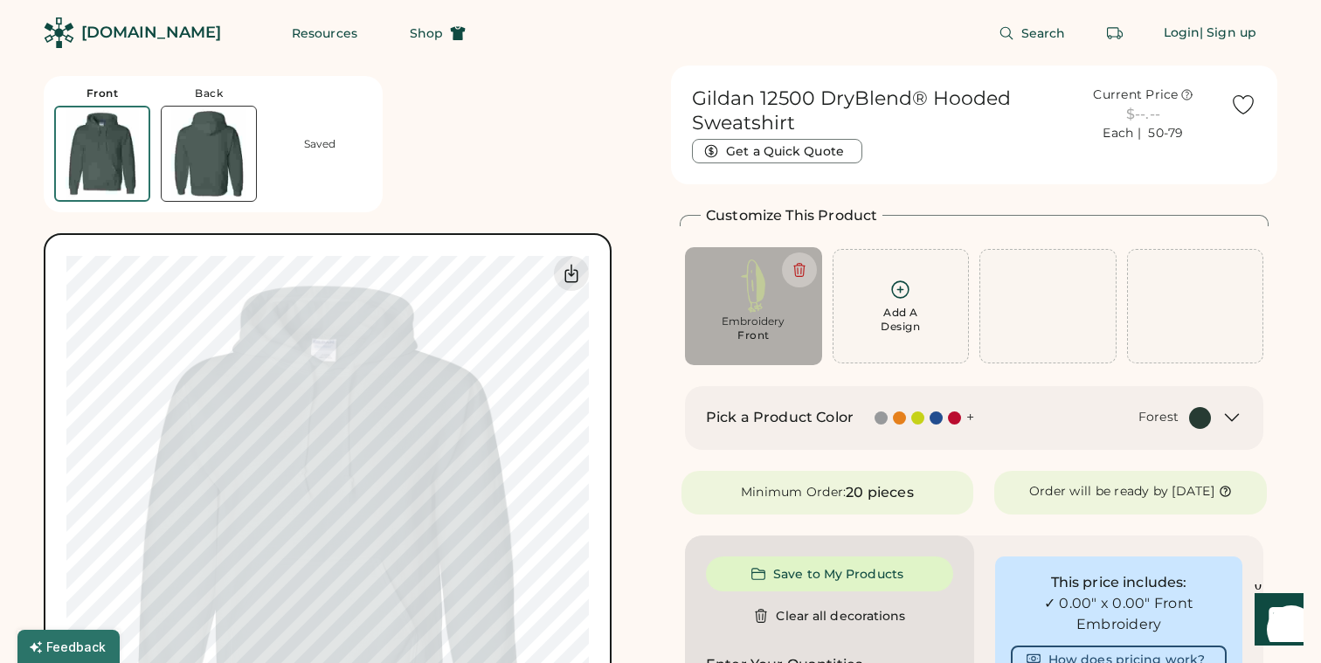
type input "****"
type input "*****"
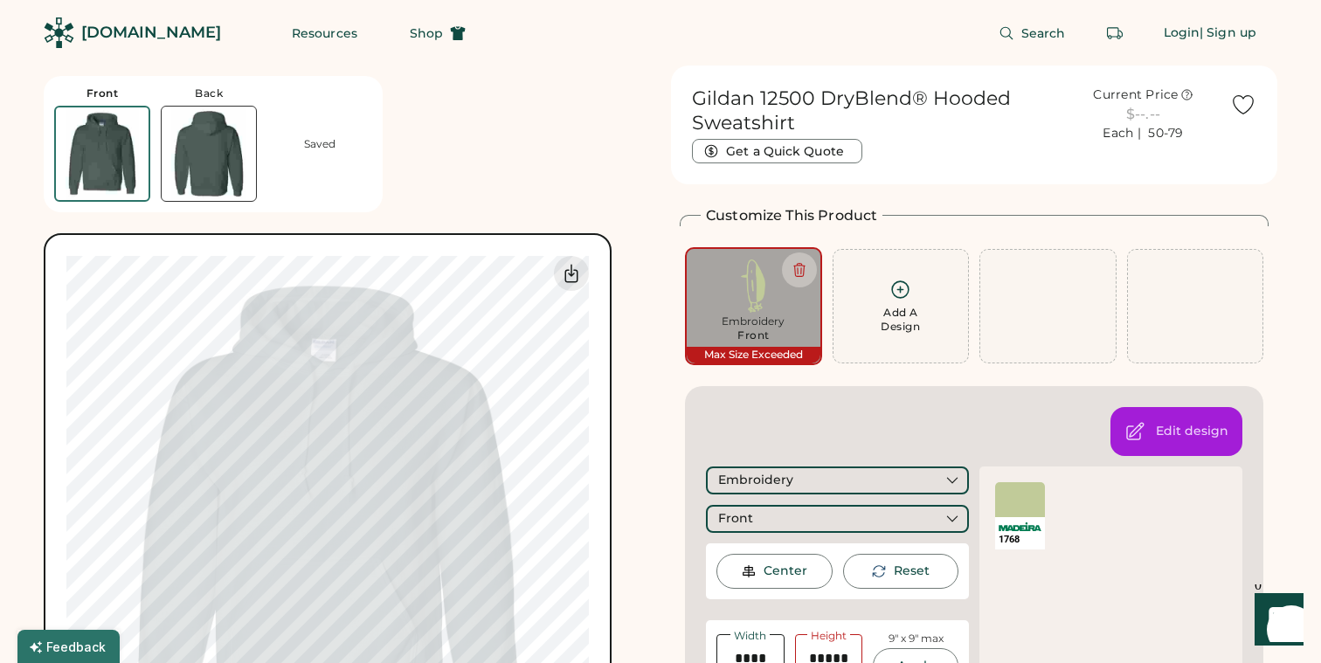
scroll to position [154, 0]
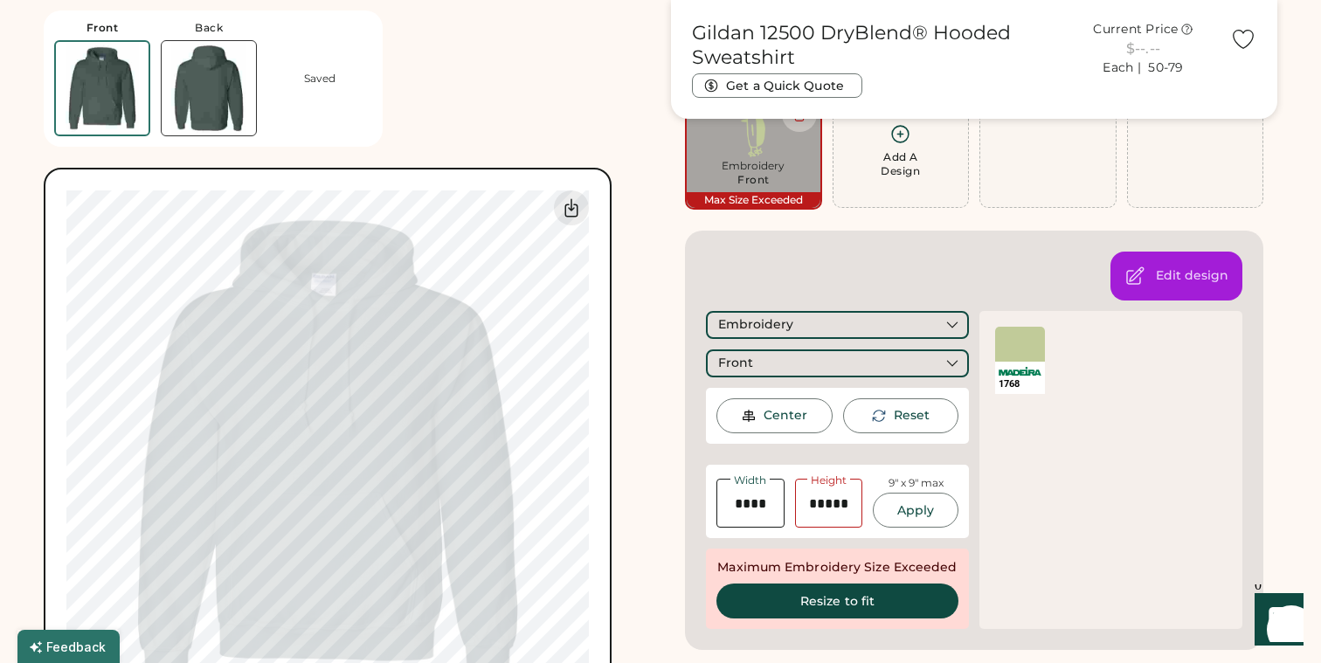
type input "****"
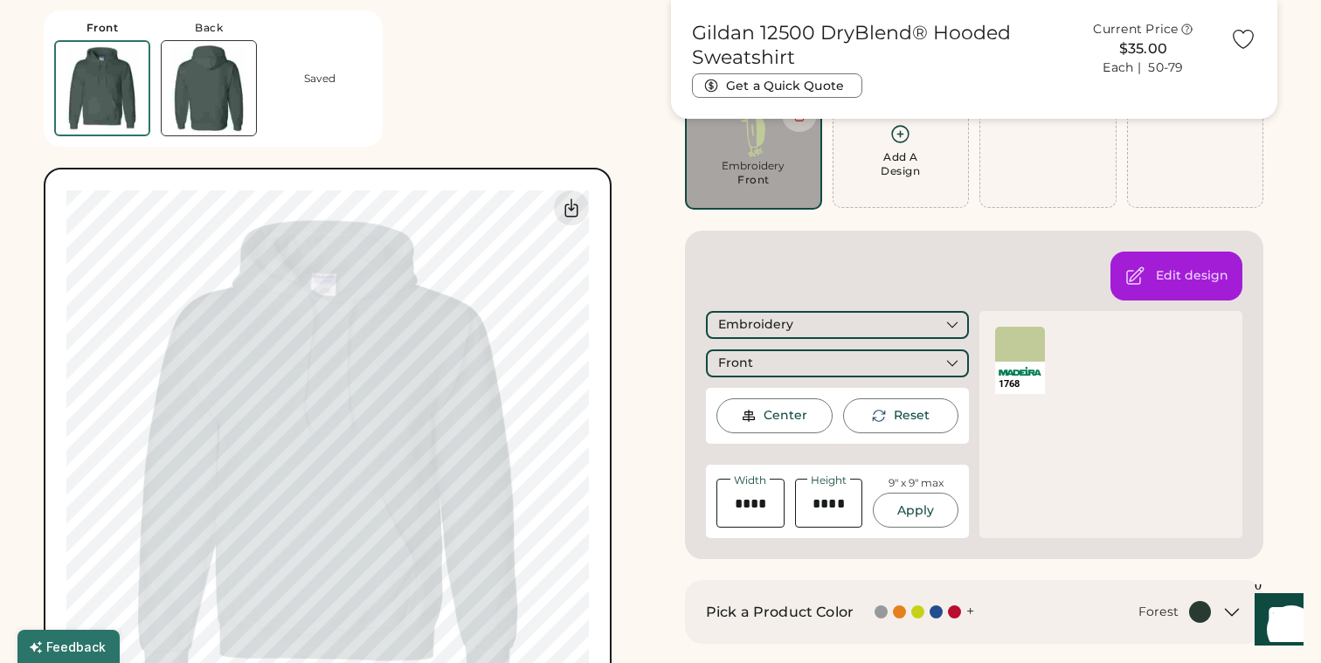
type input "****"
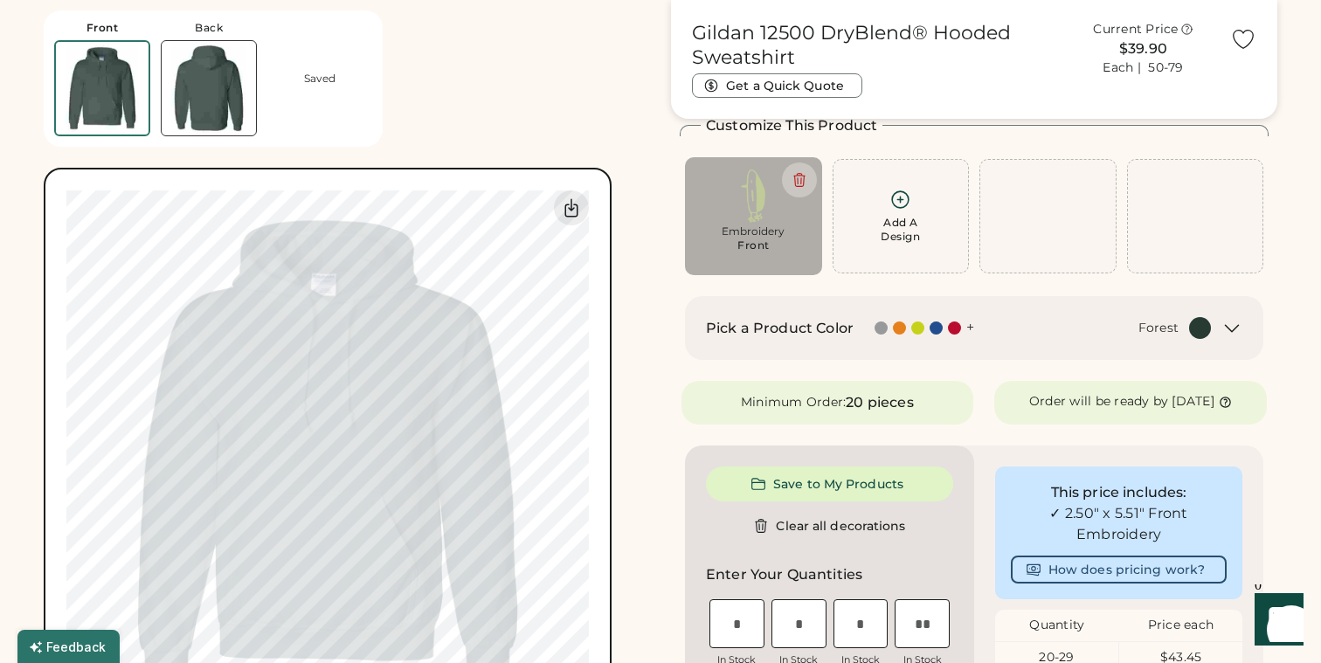
scroll to position [71, 0]
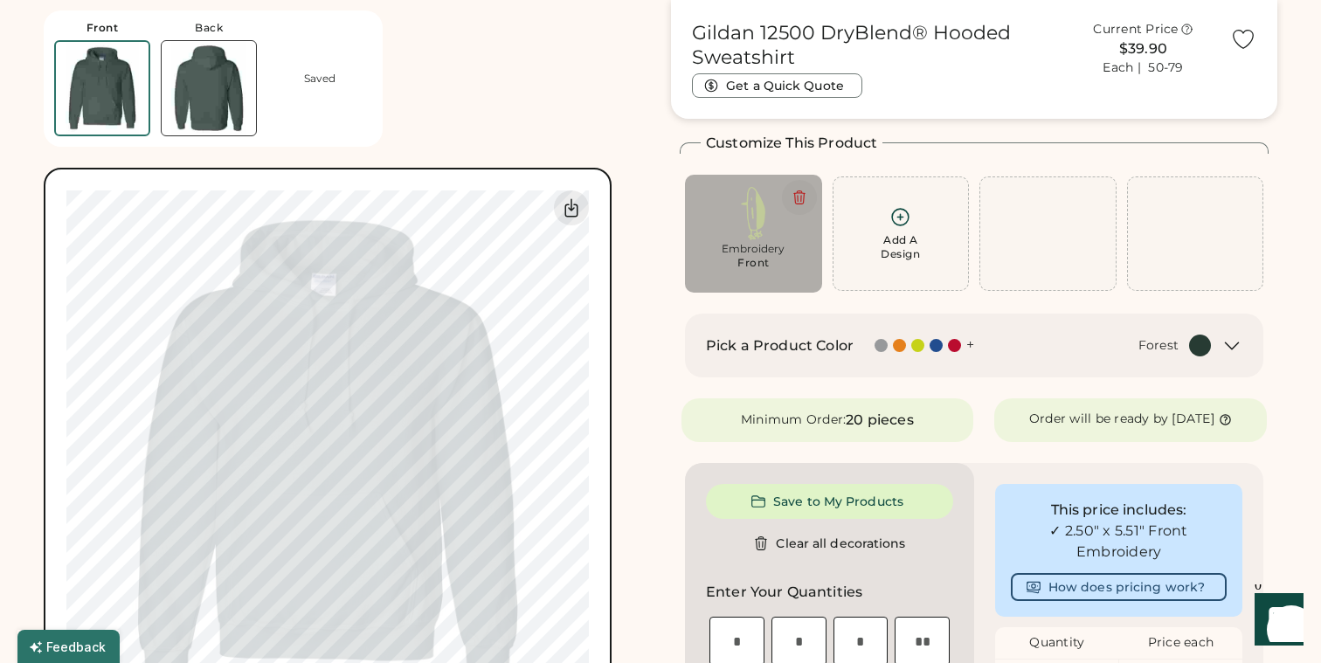
click at [794, 204] on icon at bounding box center [800, 198] width 16 height 16
type input "****"
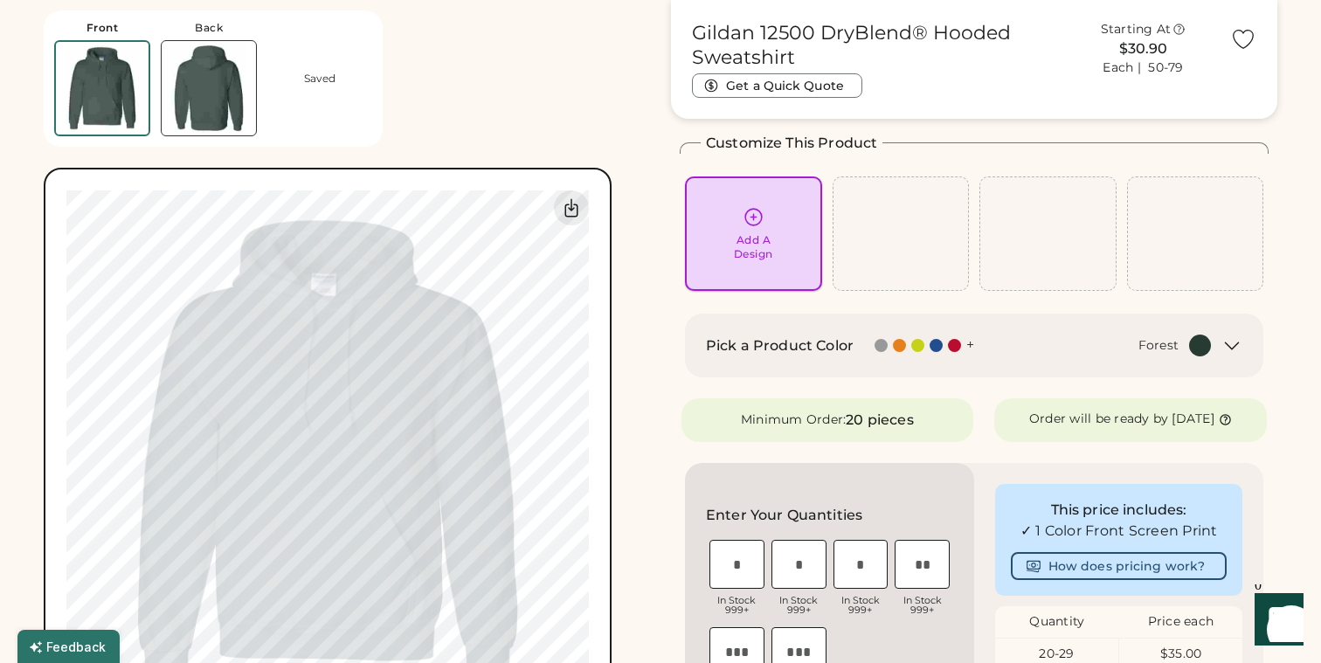
click at [756, 232] on div "Add A Design" at bounding box center [753, 233] width 113 height 55
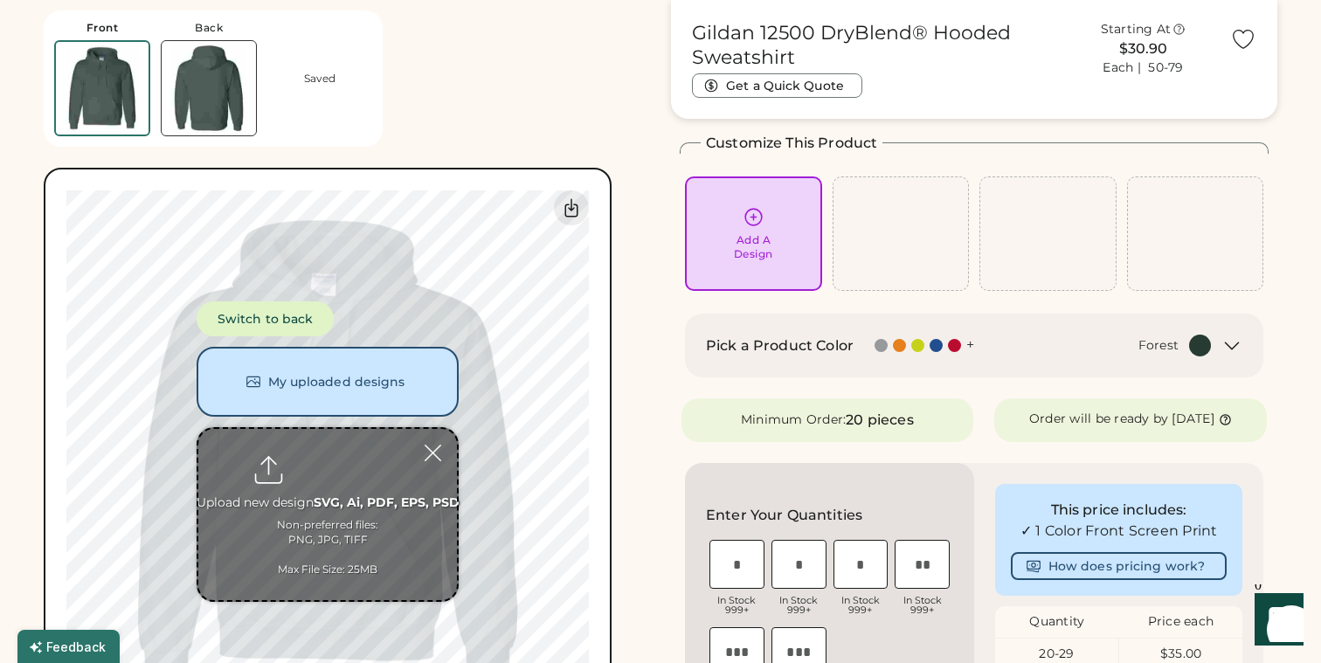
click at [279, 321] on button "Switch to back" at bounding box center [265, 319] width 137 height 35
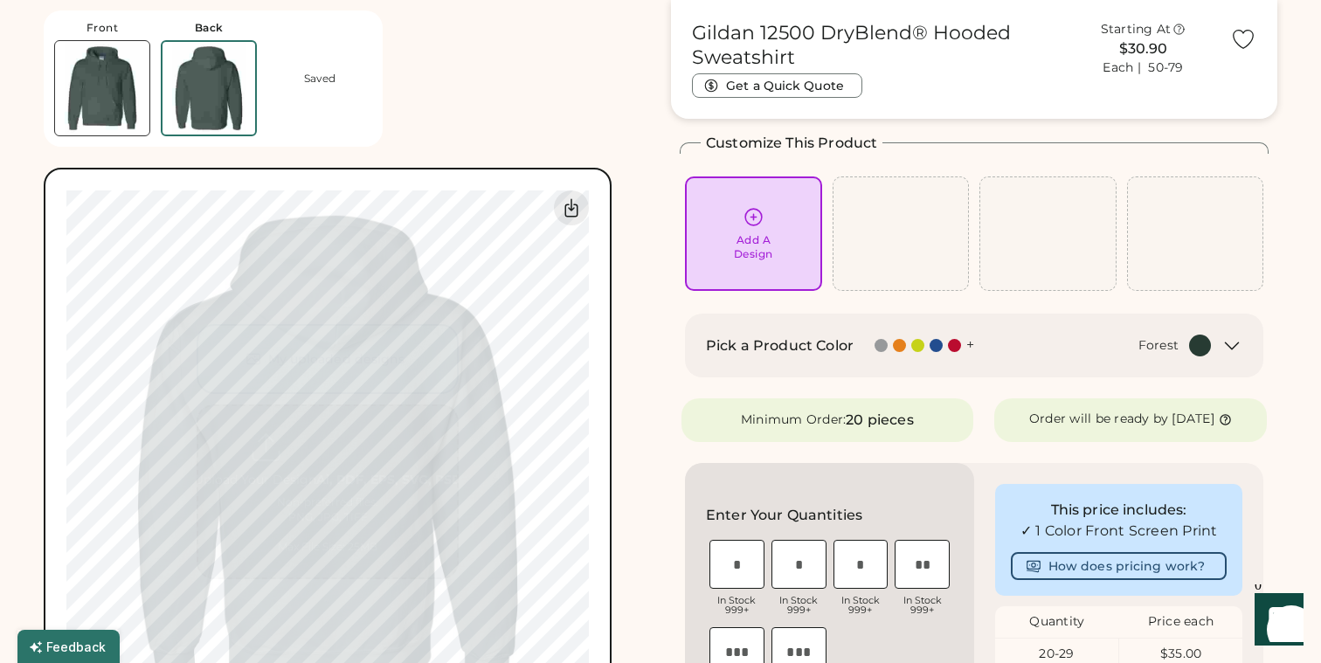
click at [83, 86] on img at bounding box center [102, 88] width 94 height 94
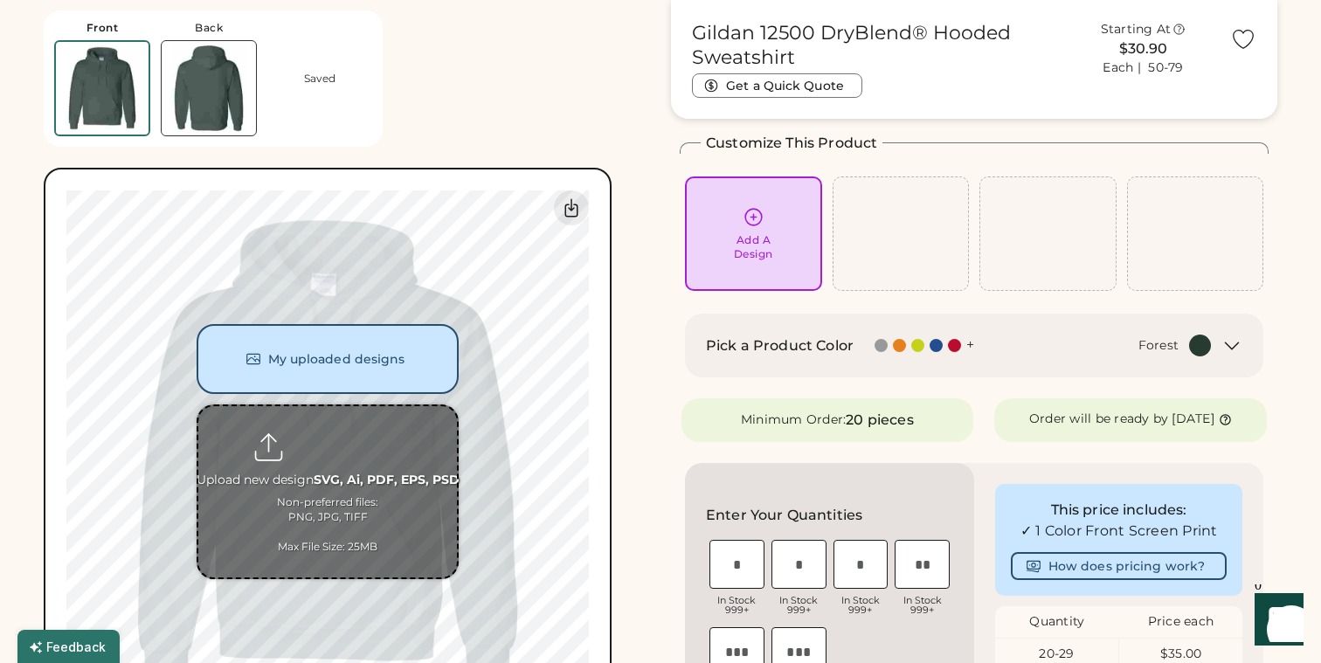
click at [329, 459] on input "file" at bounding box center [327, 491] width 259 height 171
type input "**********"
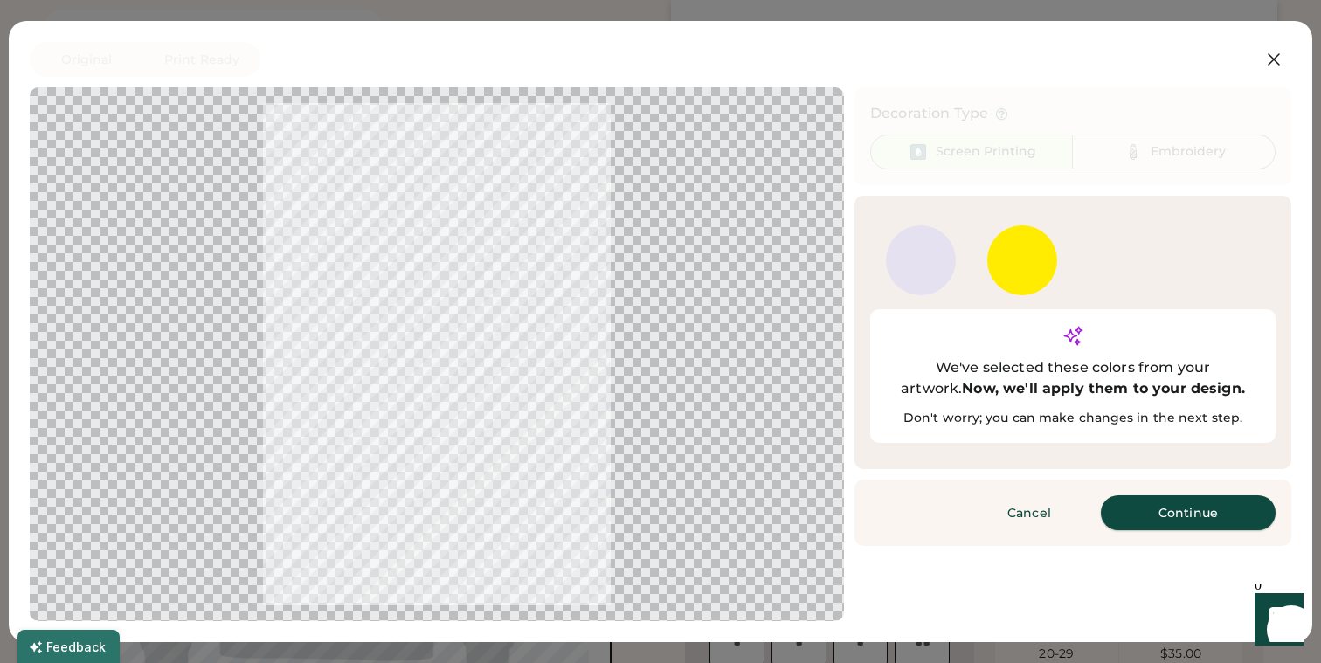
click at [1164, 496] on button "Continue" at bounding box center [1188, 513] width 175 height 35
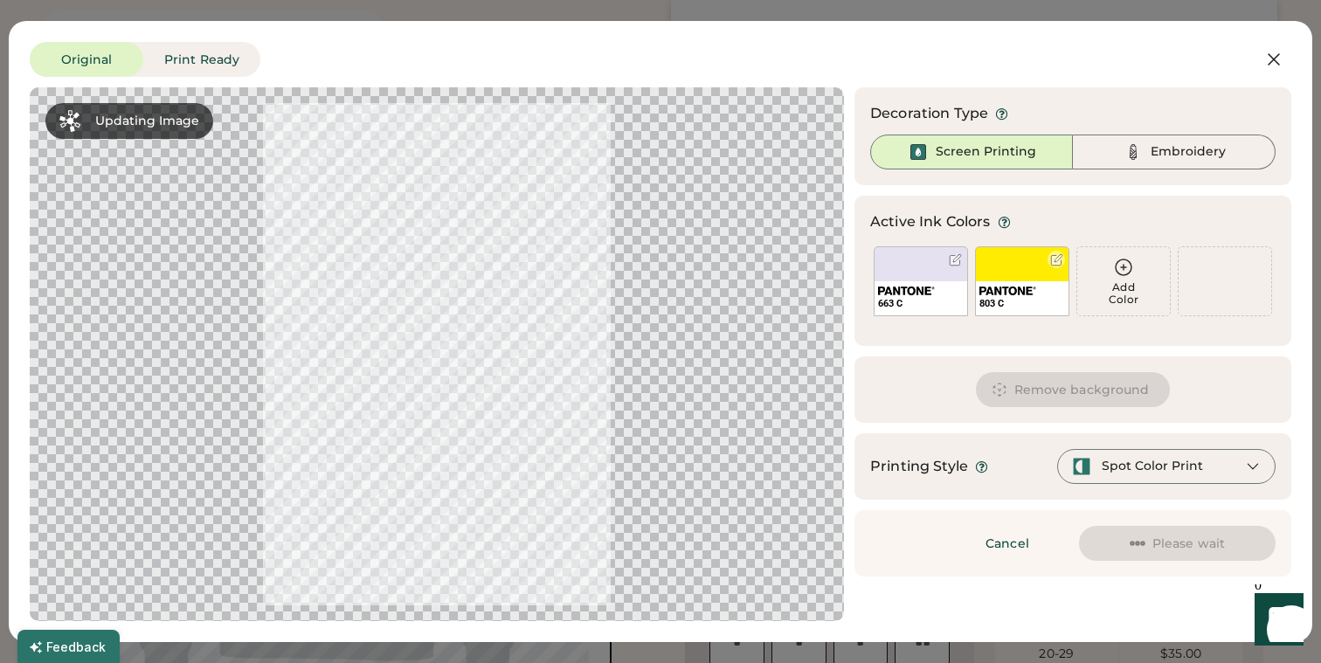
click at [1063, 267] on div "803 C" at bounding box center [1022, 281] width 94 height 70
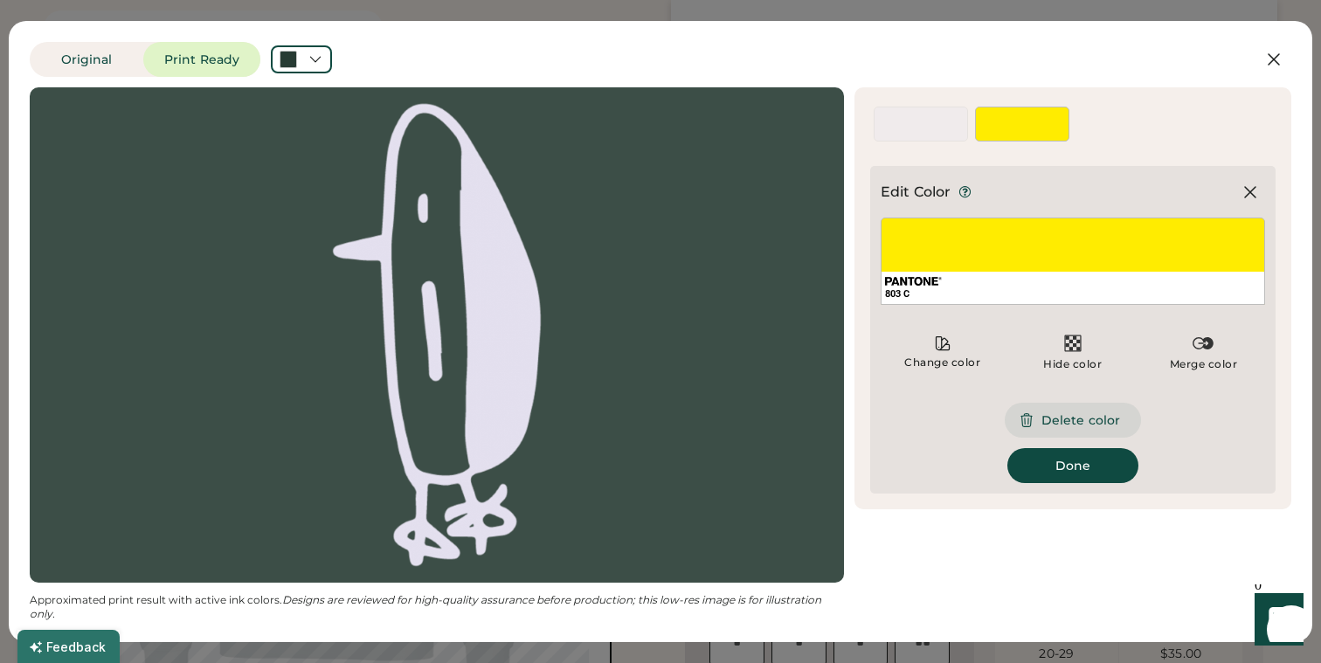
click at [1063, 424] on button "Delete color" at bounding box center [1073, 420] width 136 height 35
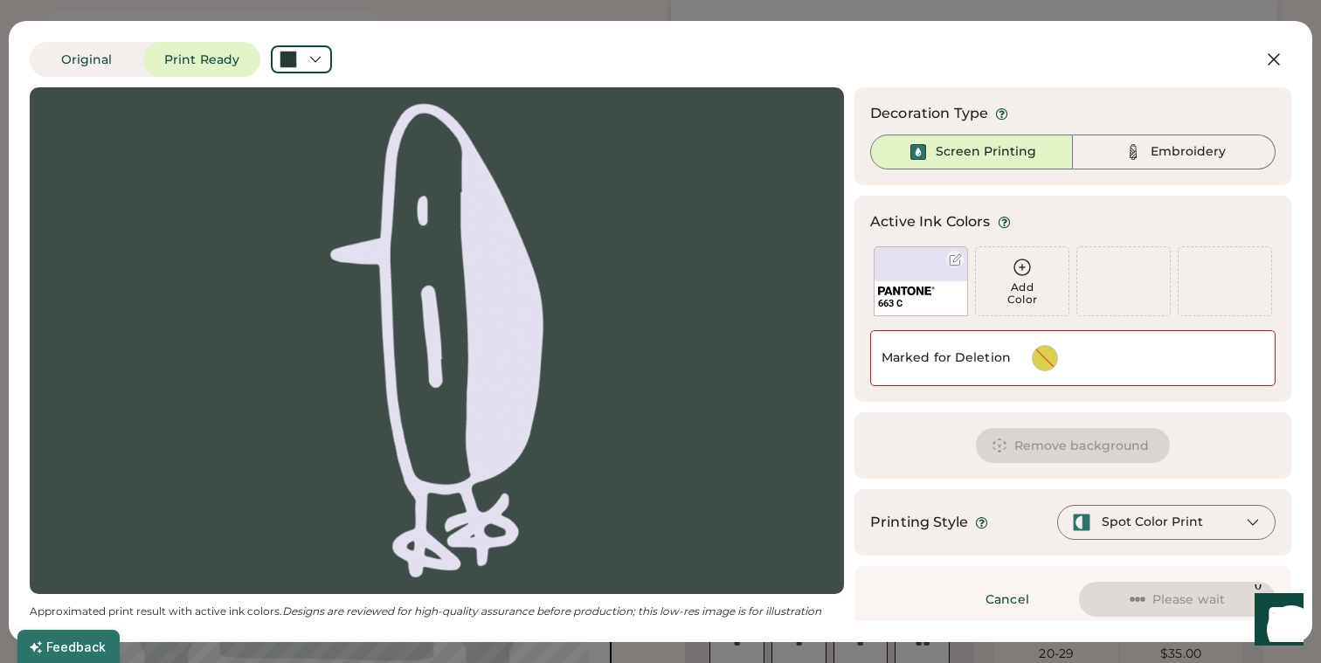
click at [917, 287] on img at bounding box center [906, 291] width 57 height 9
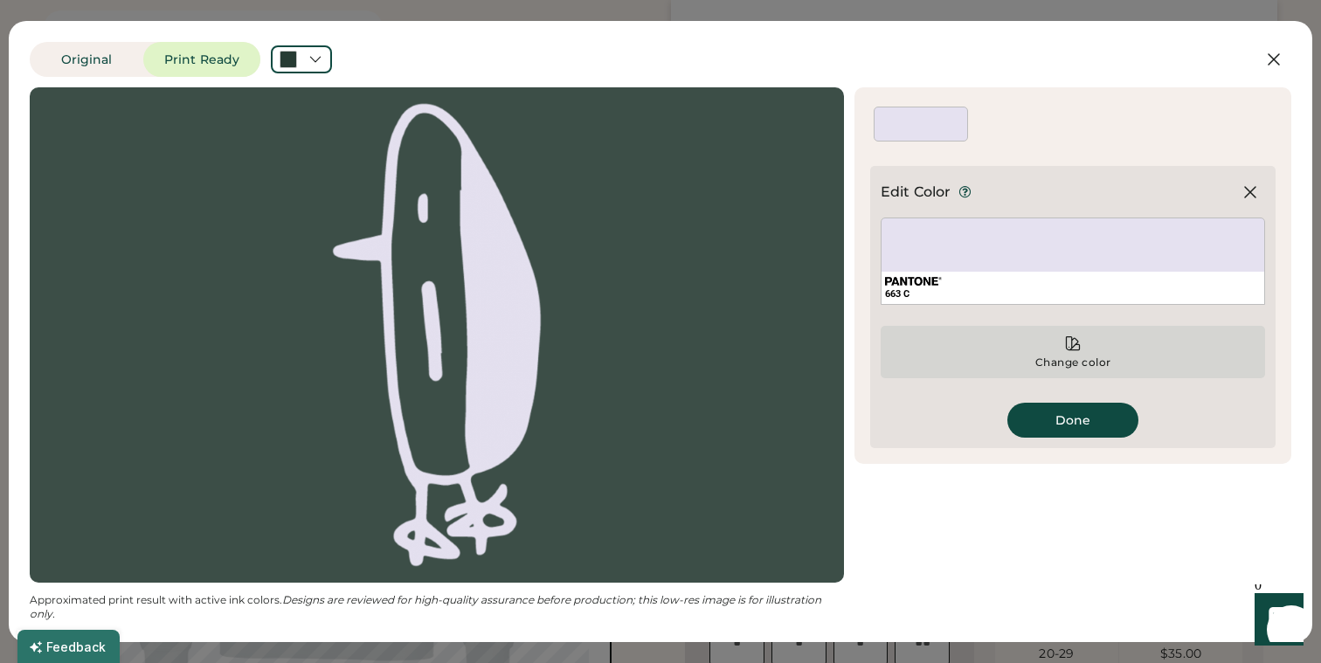
click at [1056, 350] on div "Change color" at bounding box center [1073, 352] width 385 height 52
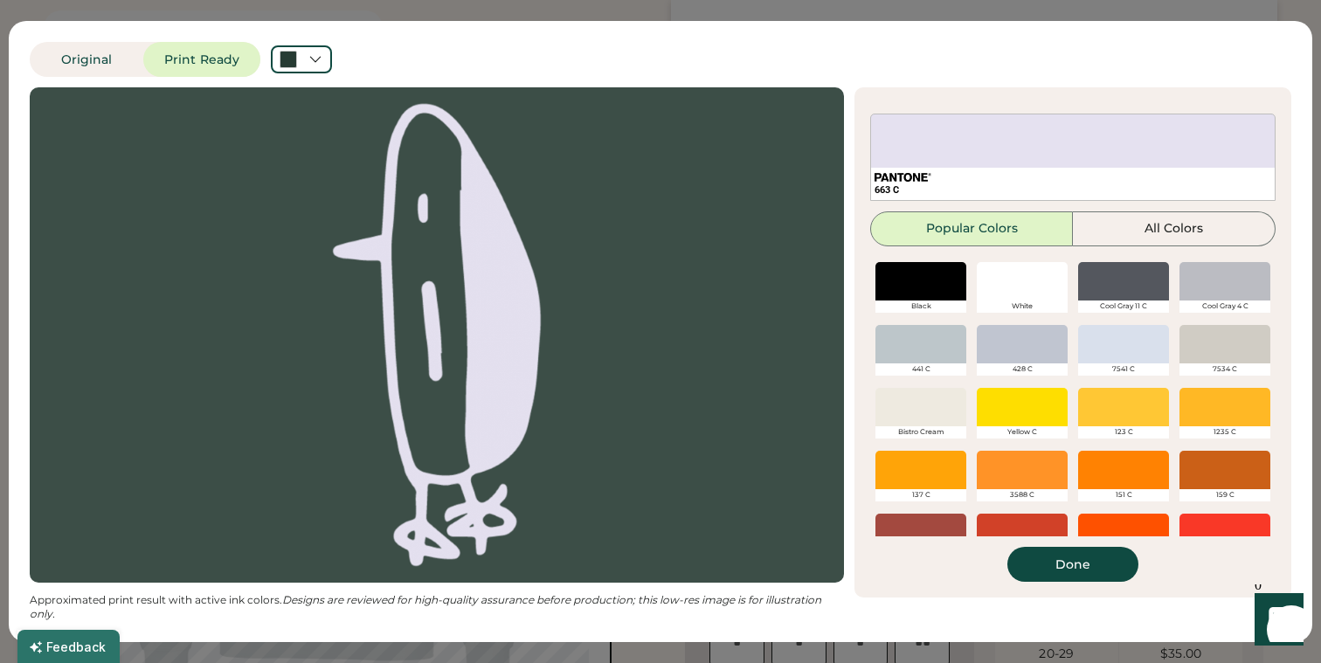
click at [1098, 358] on div at bounding box center [1123, 344] width 91 height 38
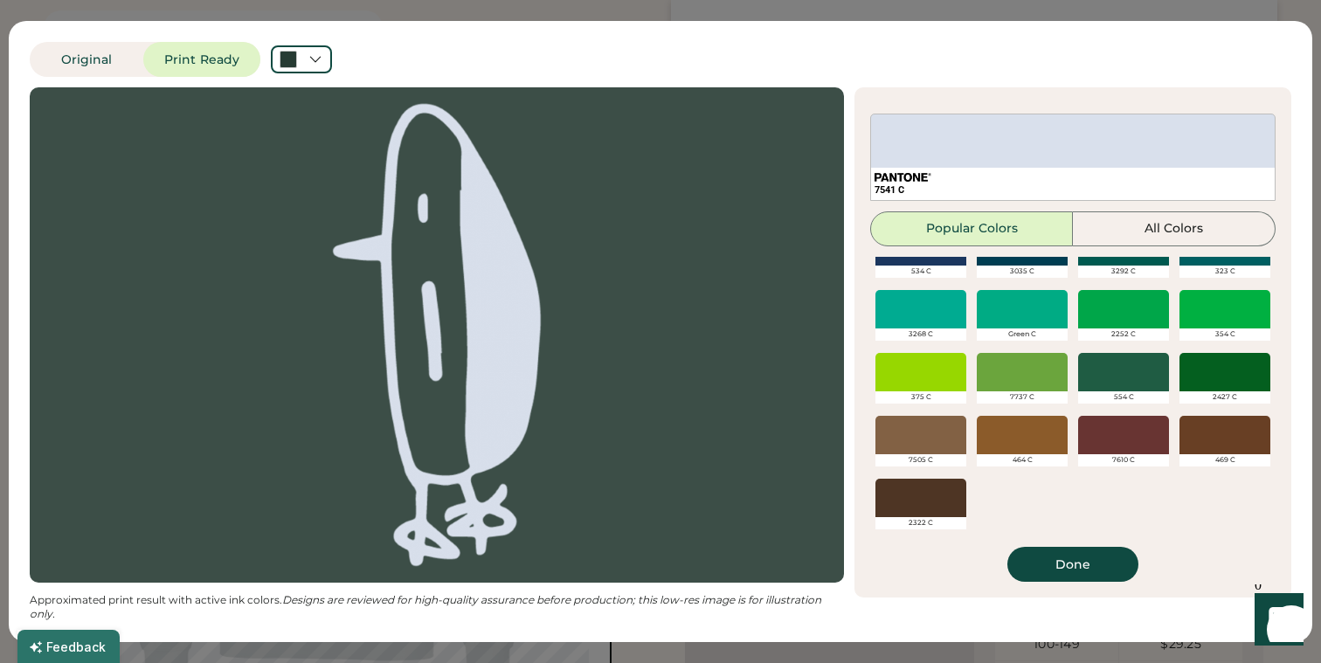
scroll to position [268, 0]
click at [1138, 243] on button "All Colors" at bounding box center [1174, 228] width 203 height 35
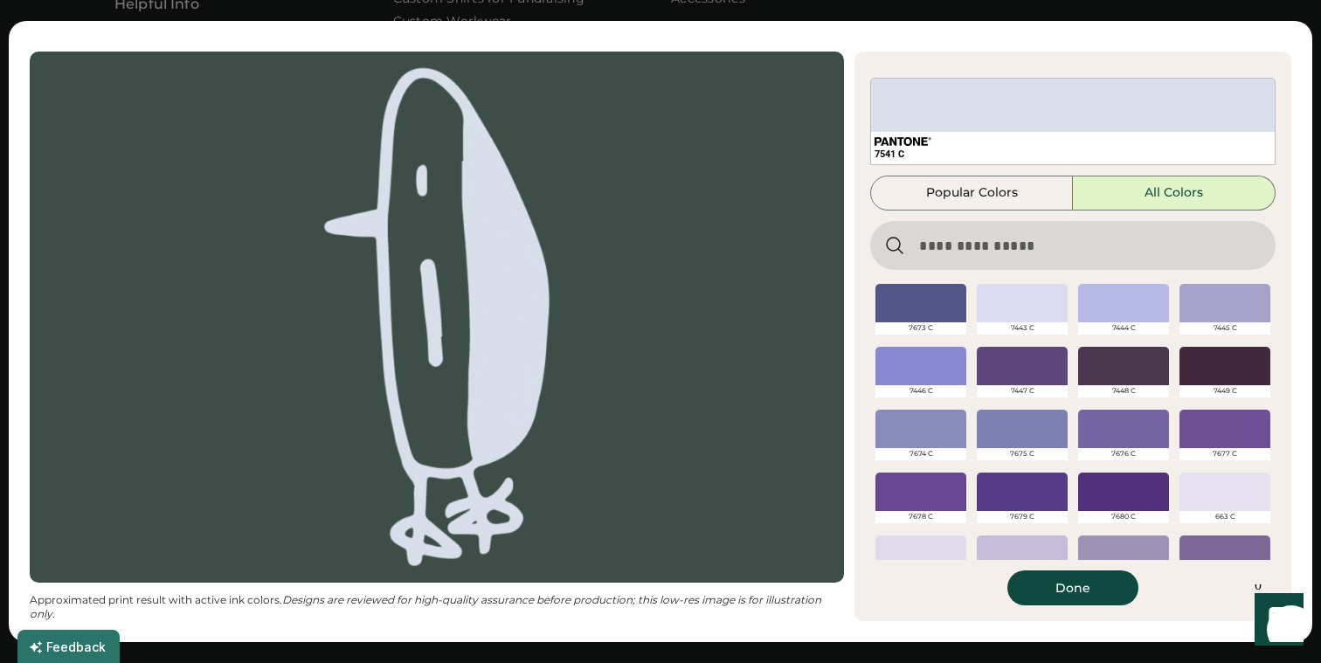
scroll to position [14296, 0]
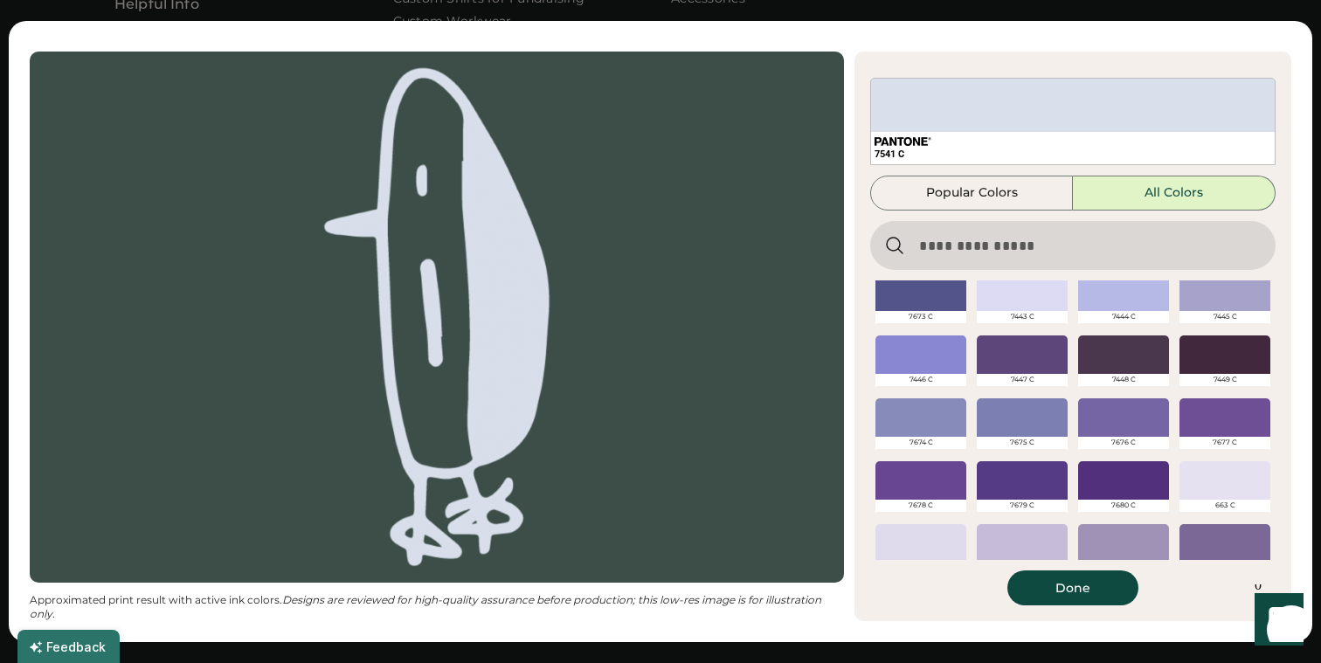
click at [1106, 286] on div at bounding box center [1123, 292] width 91 height 38
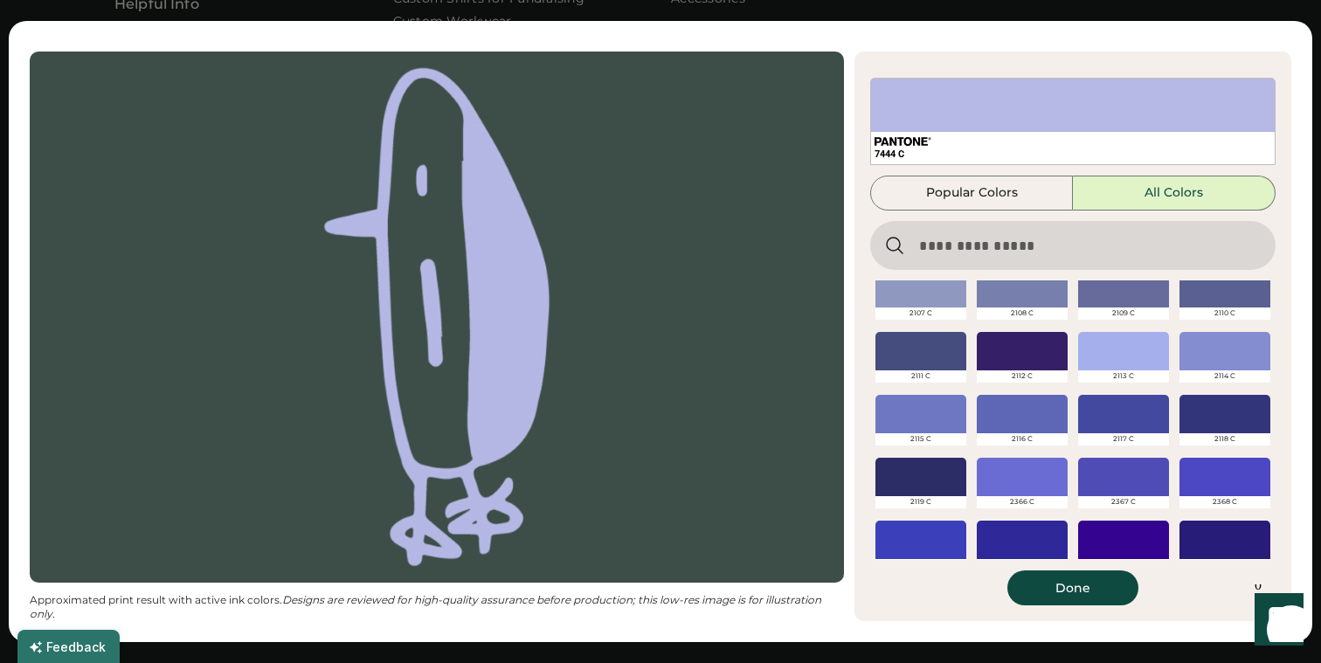
scroll to position [14988, 0]
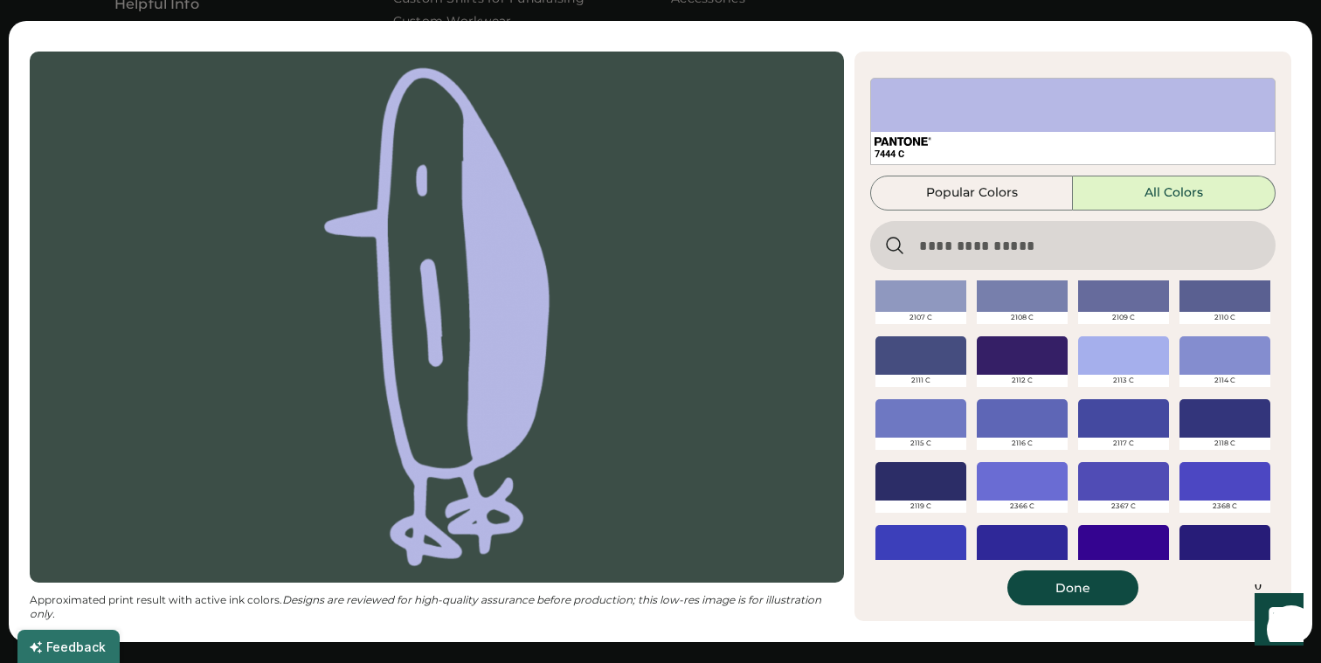
click at [1113, 373] on div at bounding box center [1123, 355] width 91 height 38
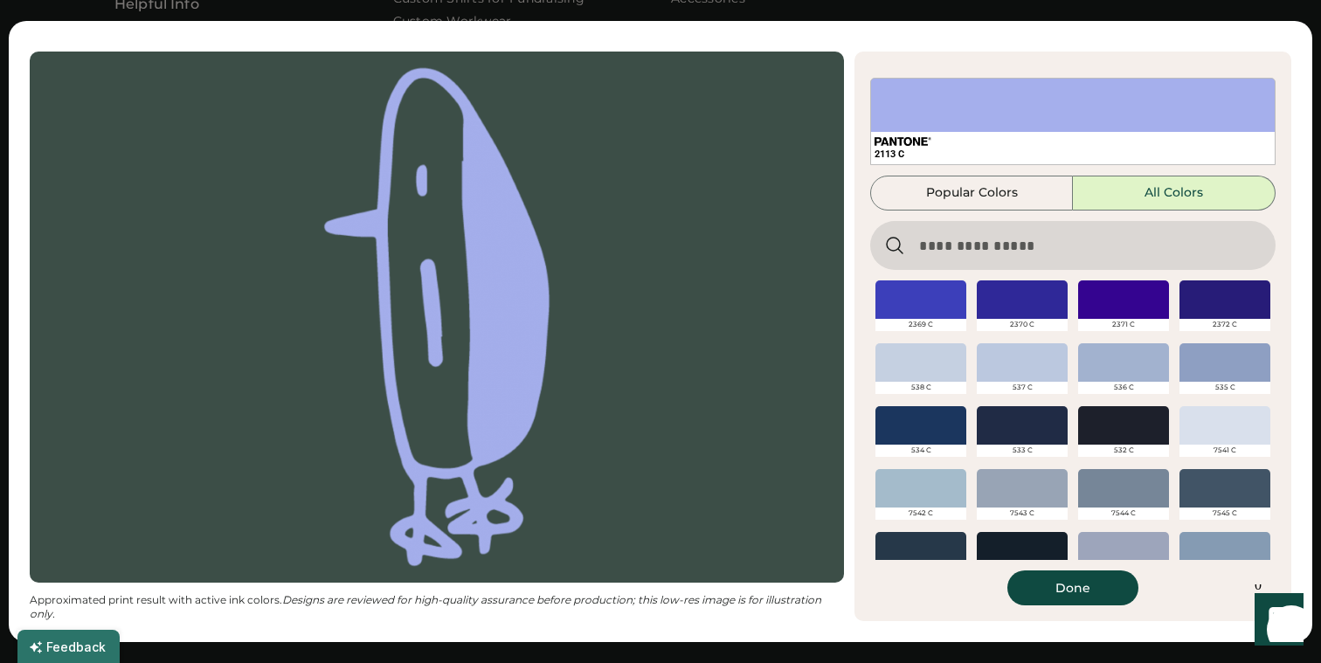
scroll to position [15249, 0]
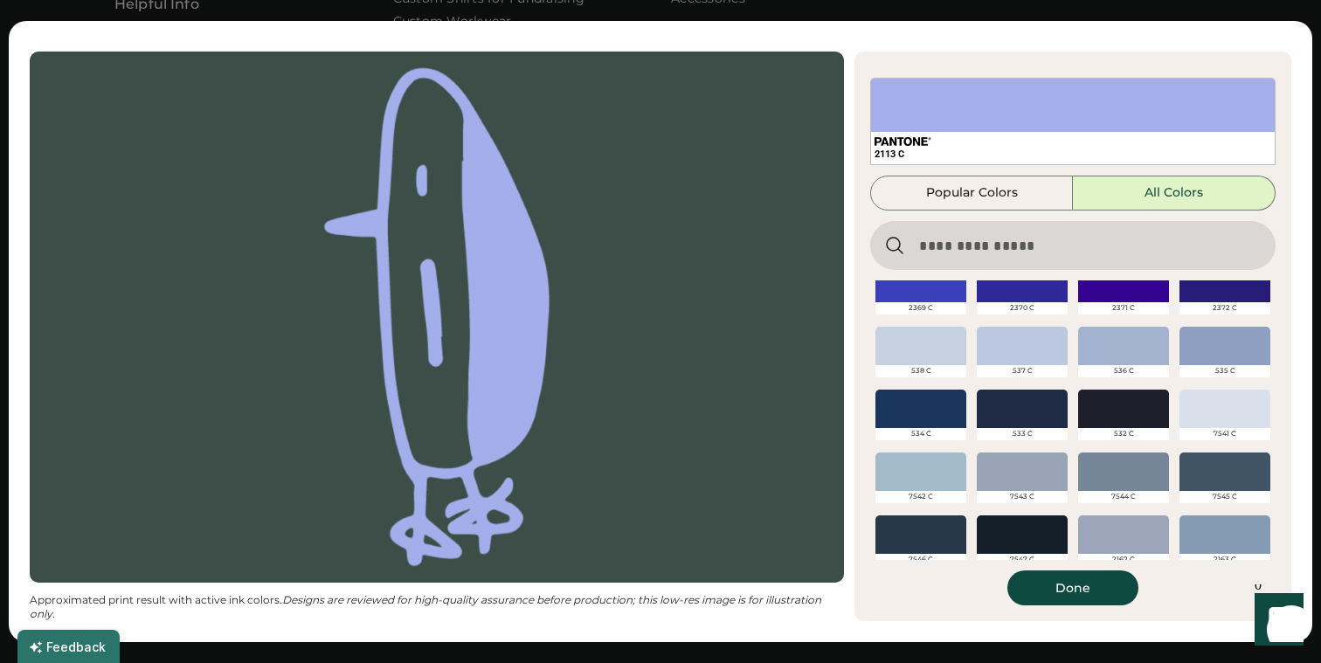
click at [1004, 349] on div at bounding box center [1022, 346] width 91 height 38
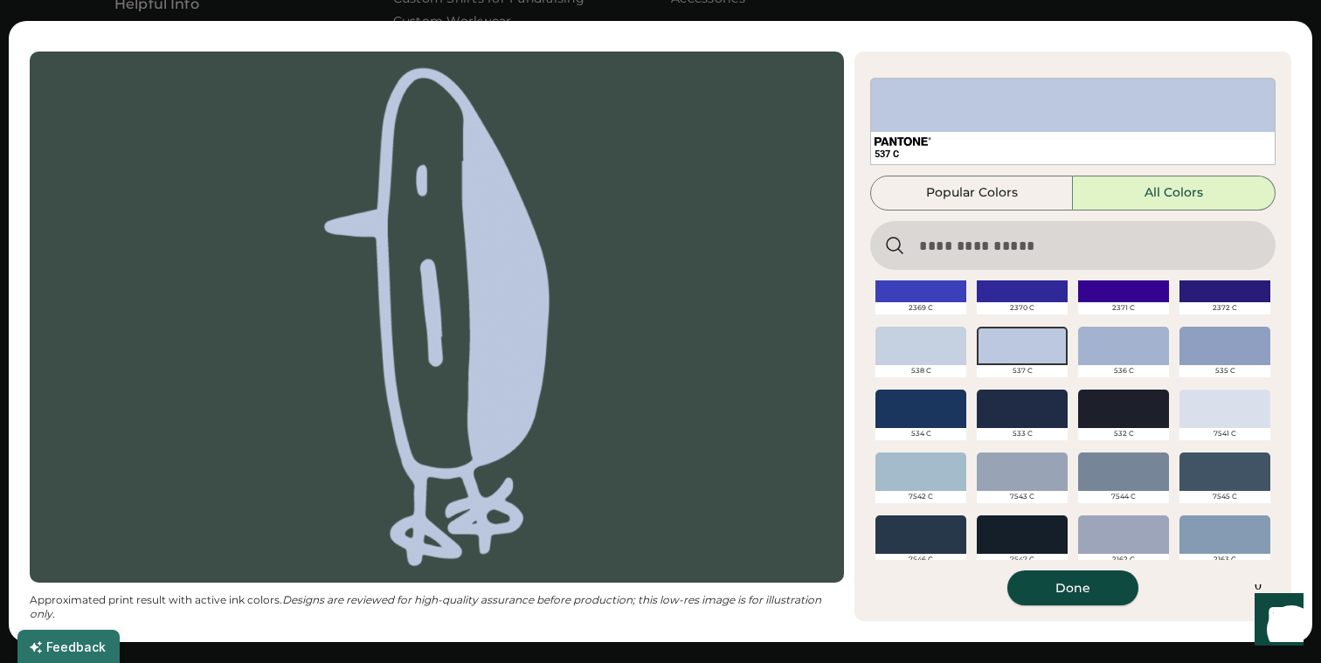
click at [1063, 584] on button "Done" at bounding box center [1073, 588] width 131 height 35
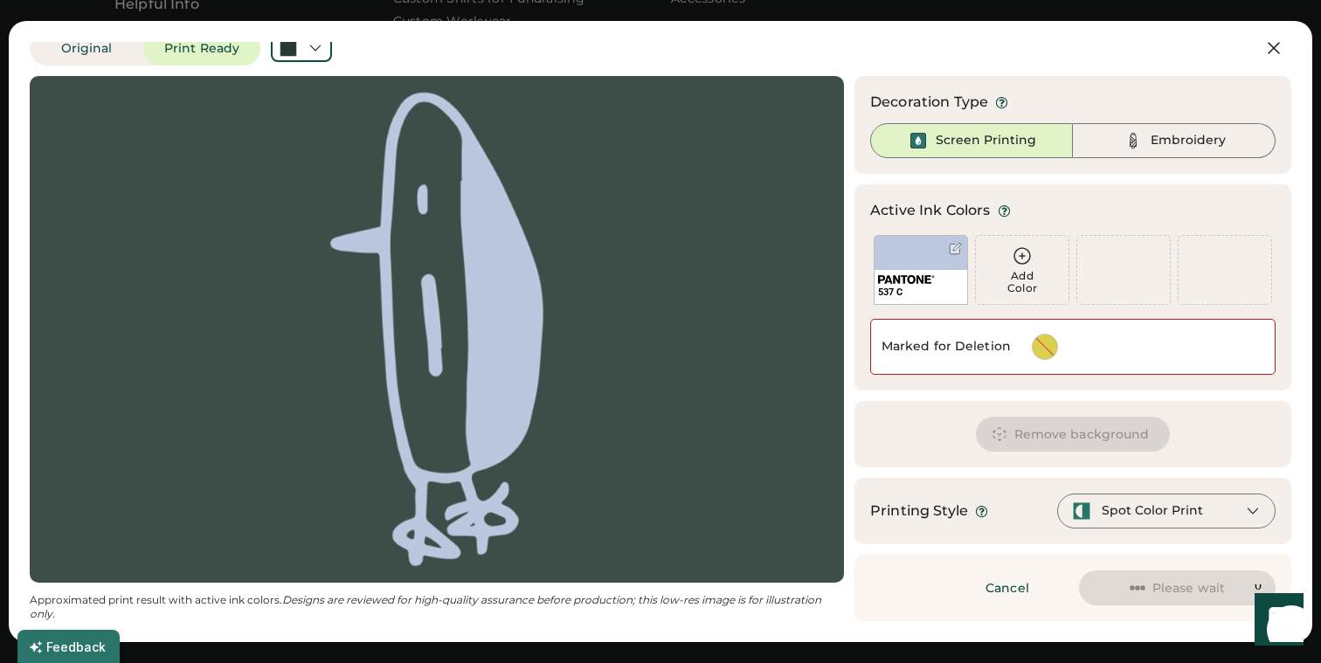
scroll to position [11, 0]
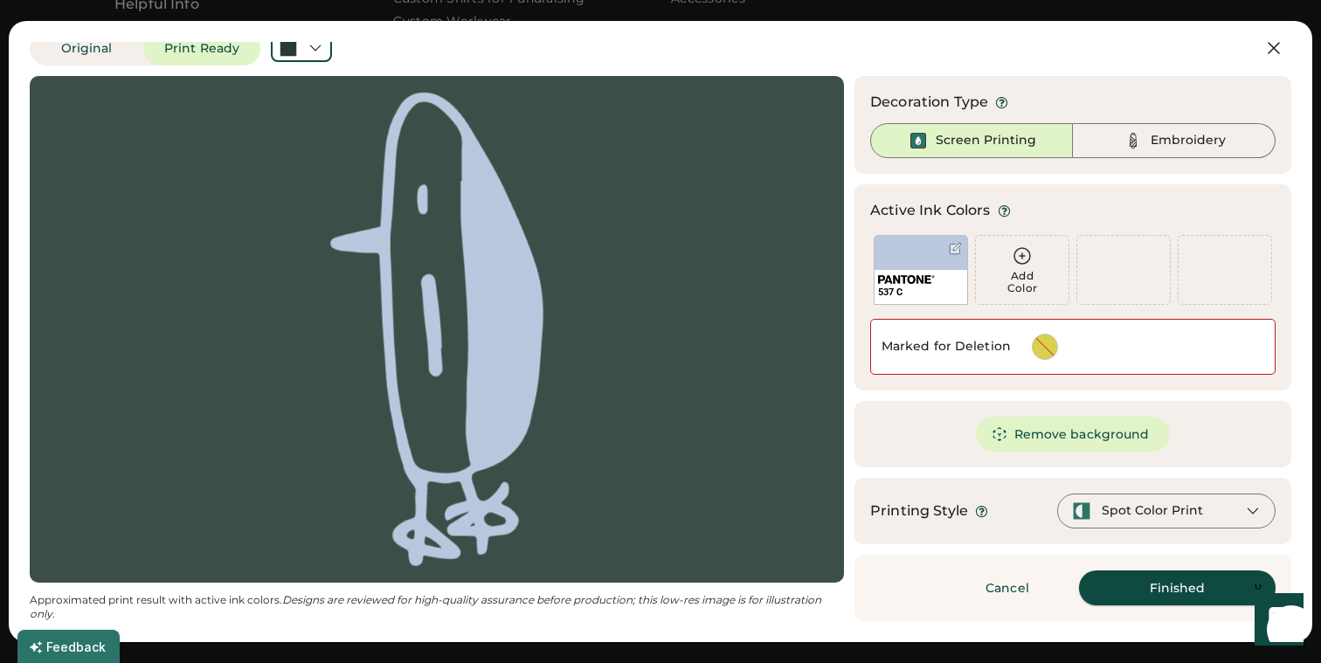
click at [1163, 579] on button "Finished" at bounding box center [1177, 588] width 197 height 35
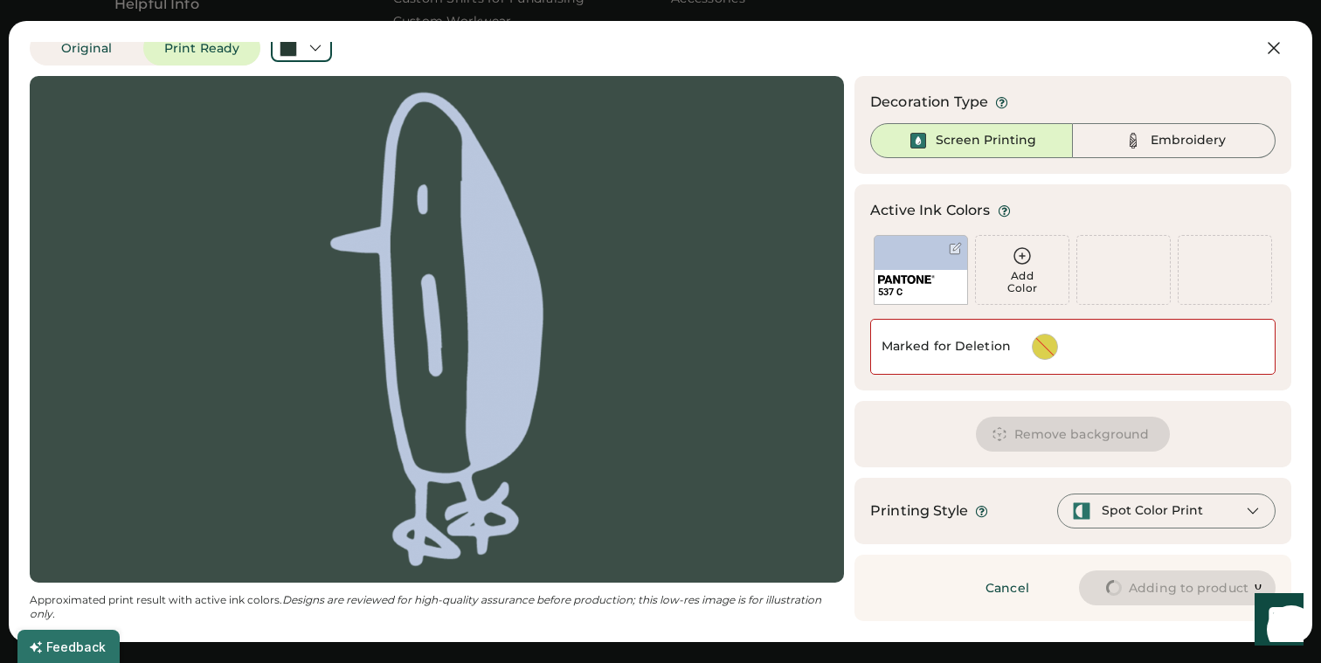
scroll to position [0, 0]
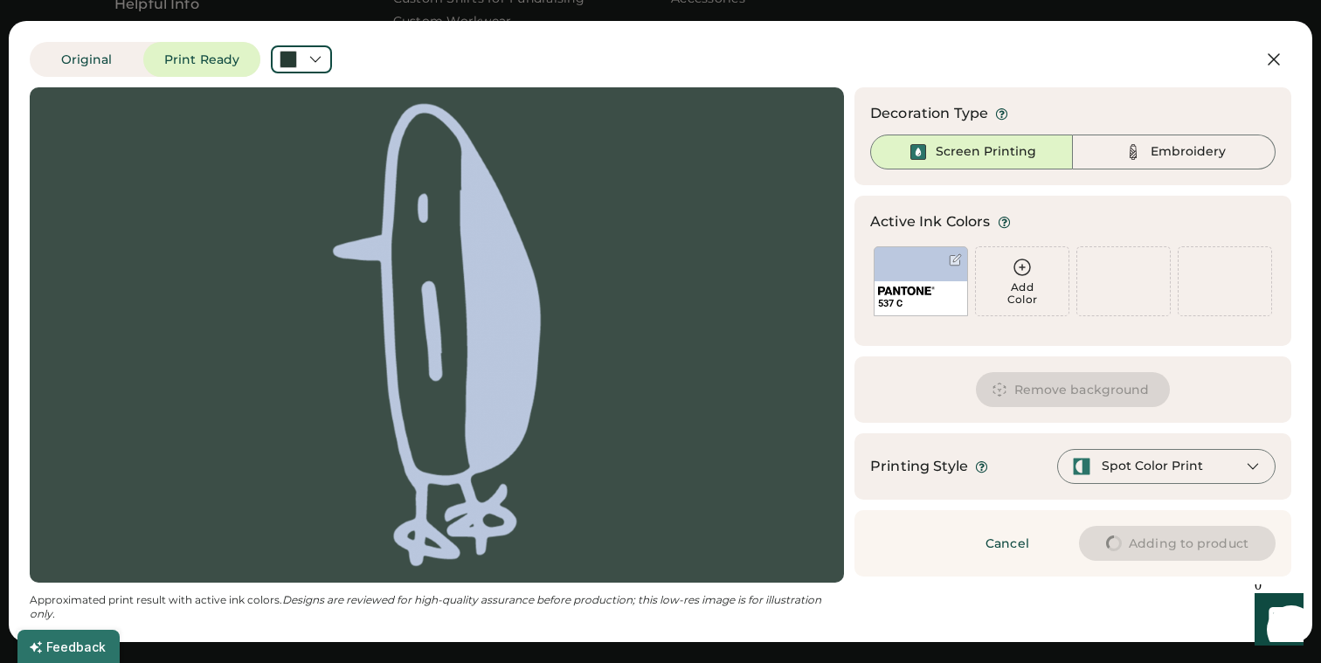
type input "****"
type input "*****"
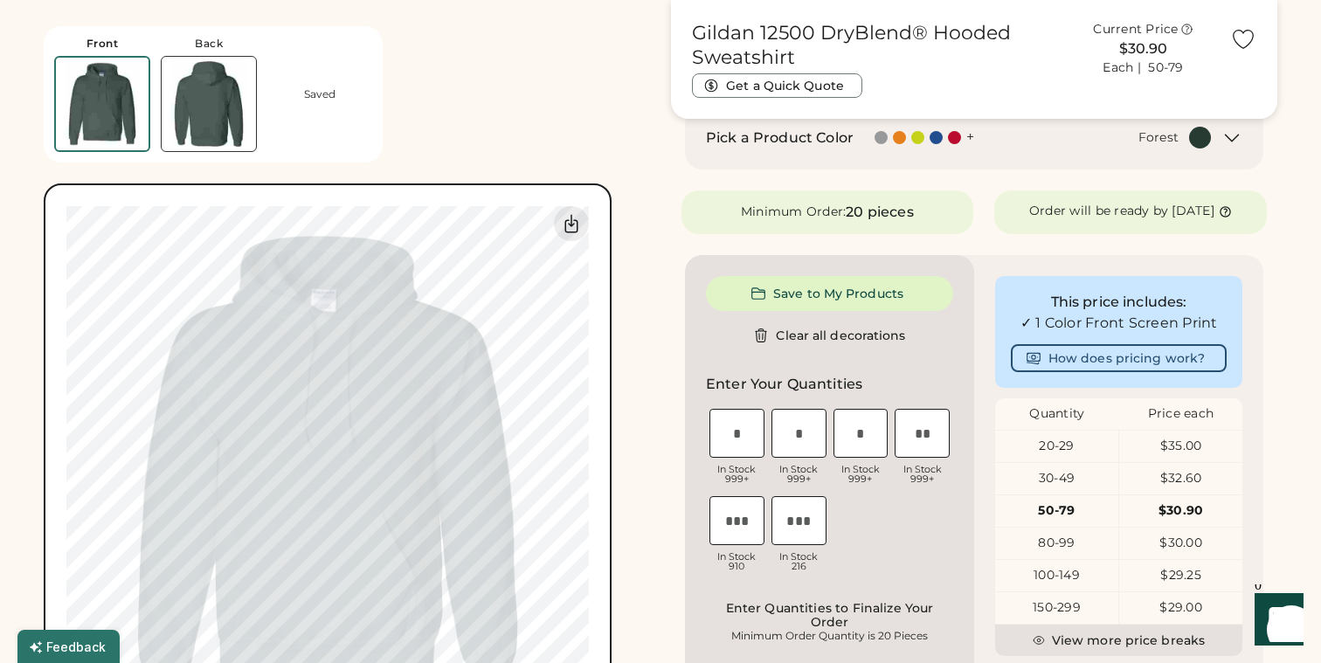
scroll to position [661, 0]
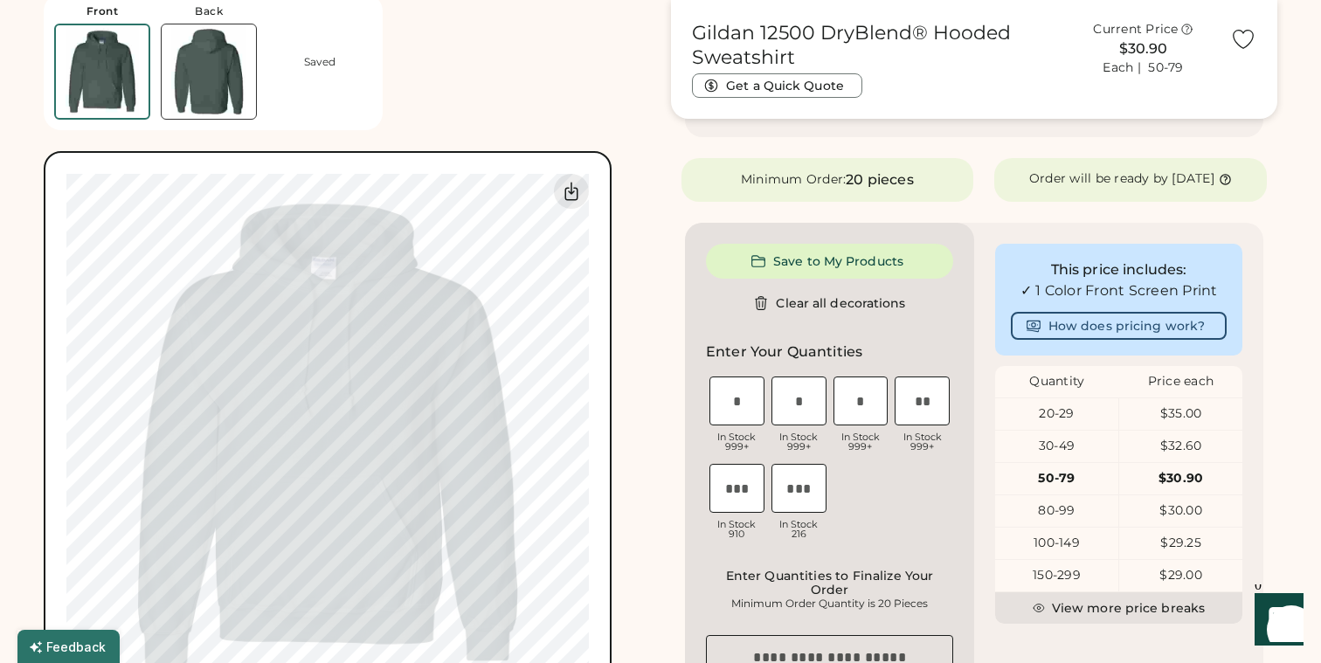
type input "****"
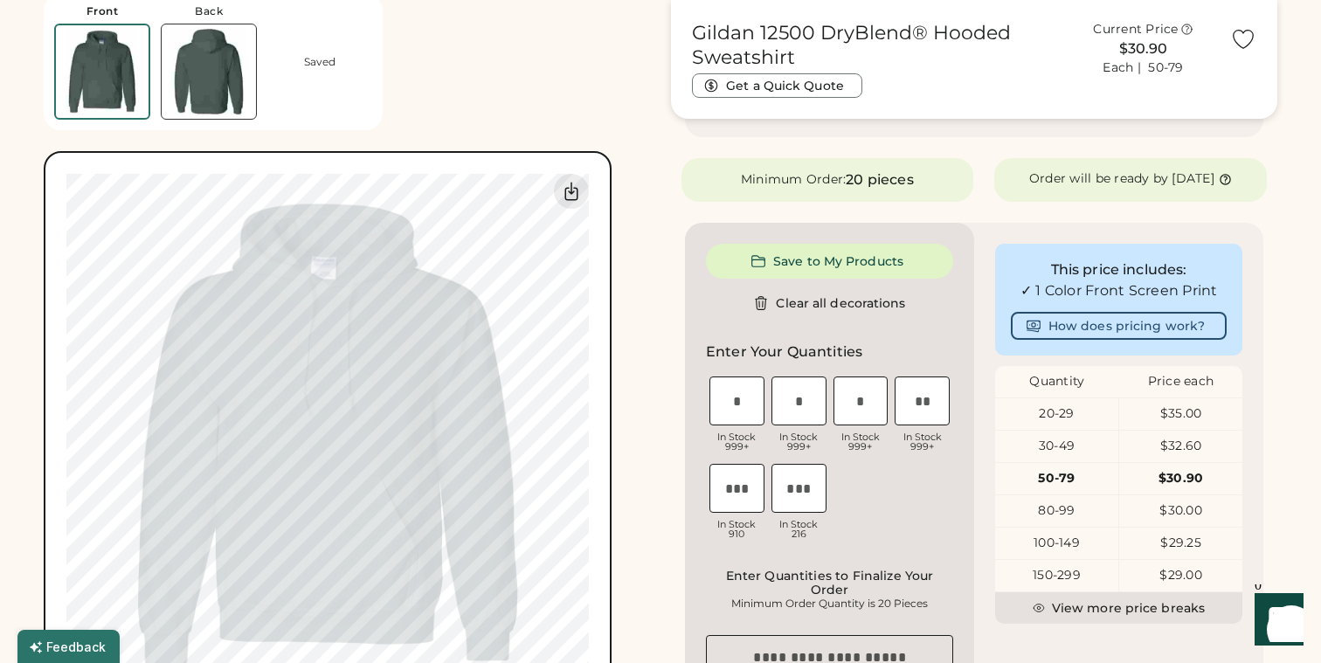
type input "****"
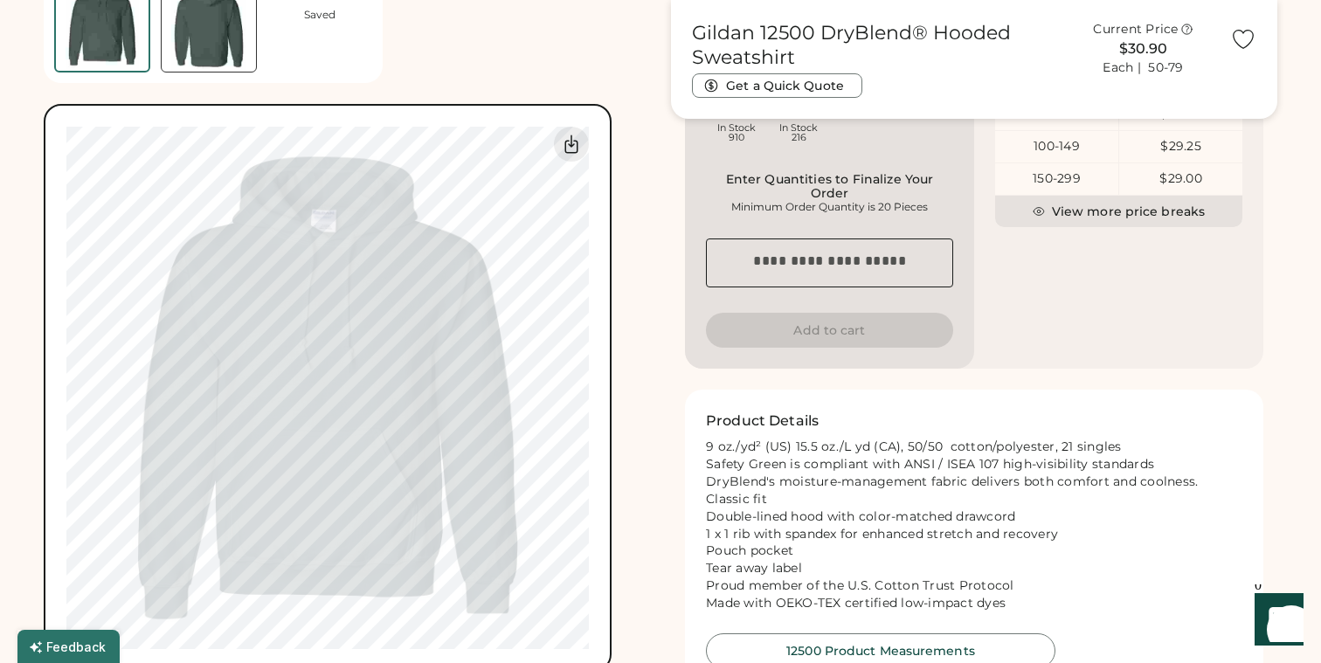
scroll to position [710, 0]
click at [656, 296] on div "Front Back Saved Switch to back My uploaded designs Upload new design SVG, Ai, …" at bounding box center [661, 36] width 1234 height 1363
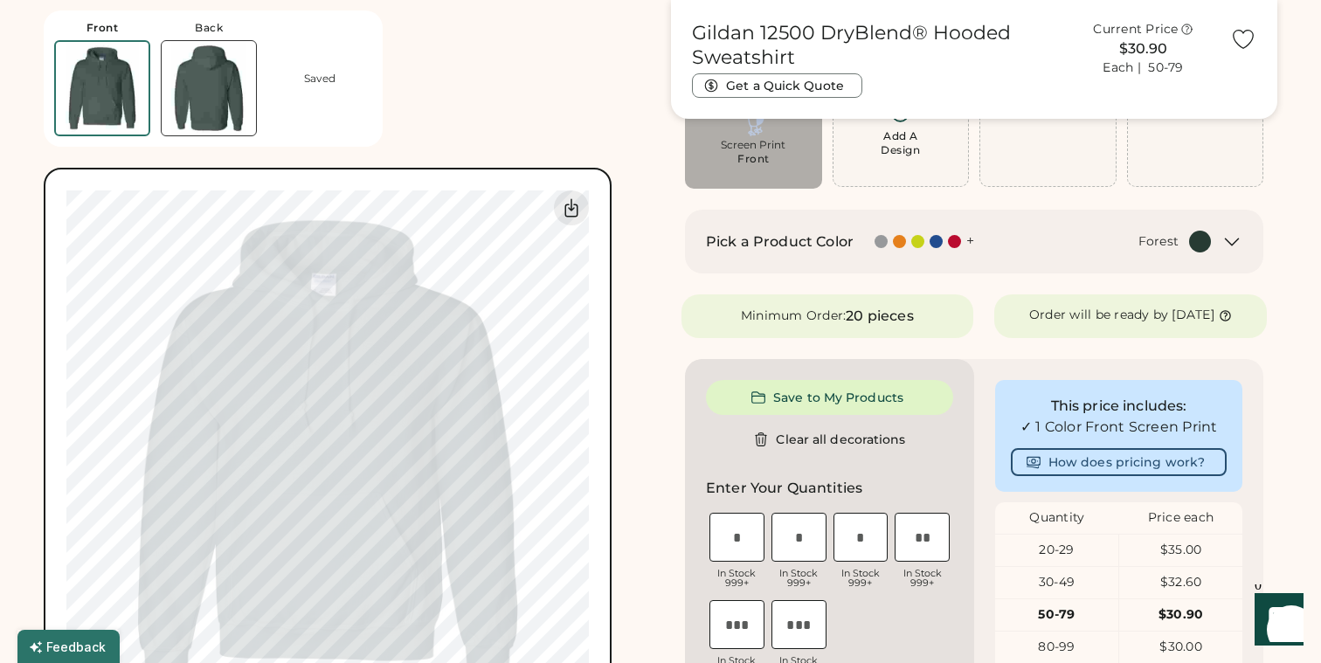
scroll to position [243, 0]
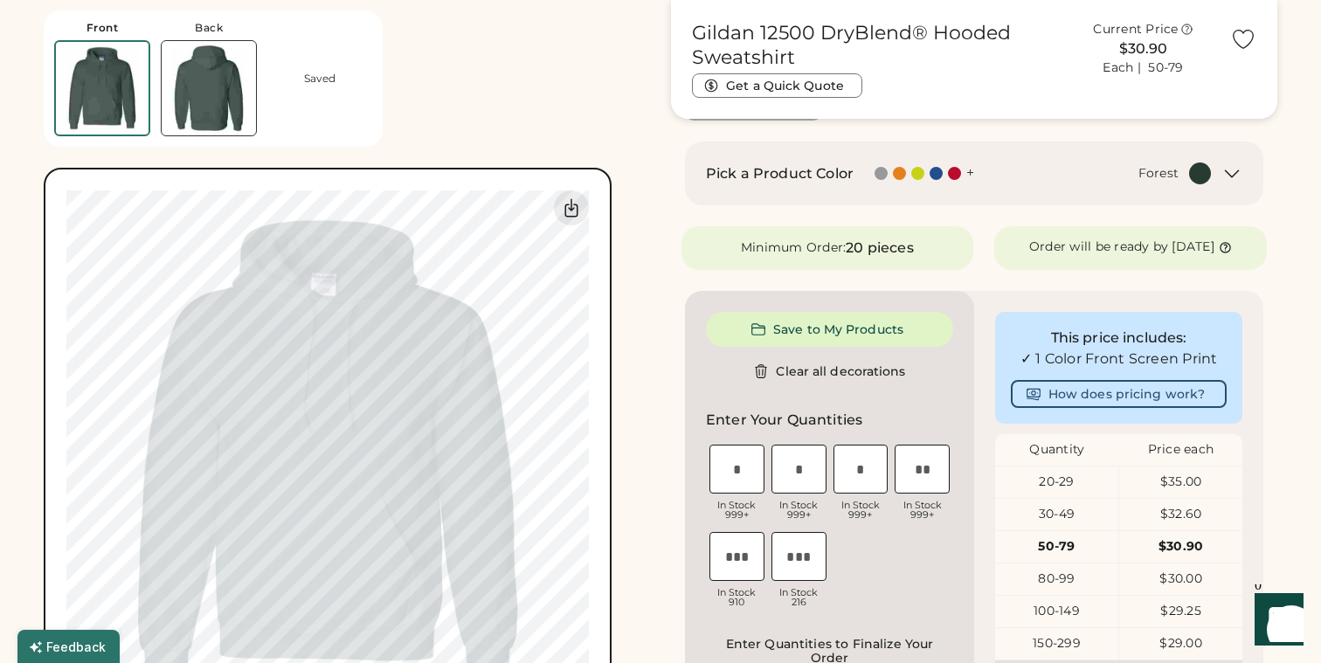
click at [179, 94] on img at bounding box center [209, 88] width 94 height 94
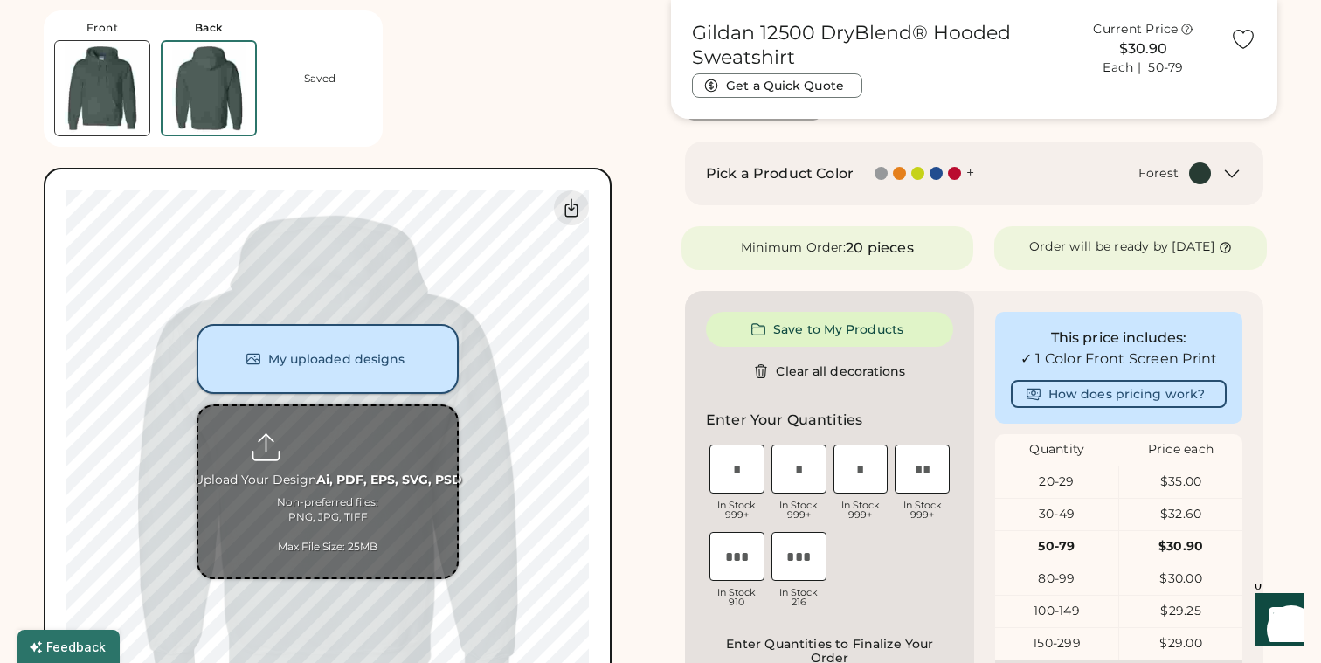
click at [351, 377] on button "My uploaded designs" at bounding box center [328, 359] width 262 height 70
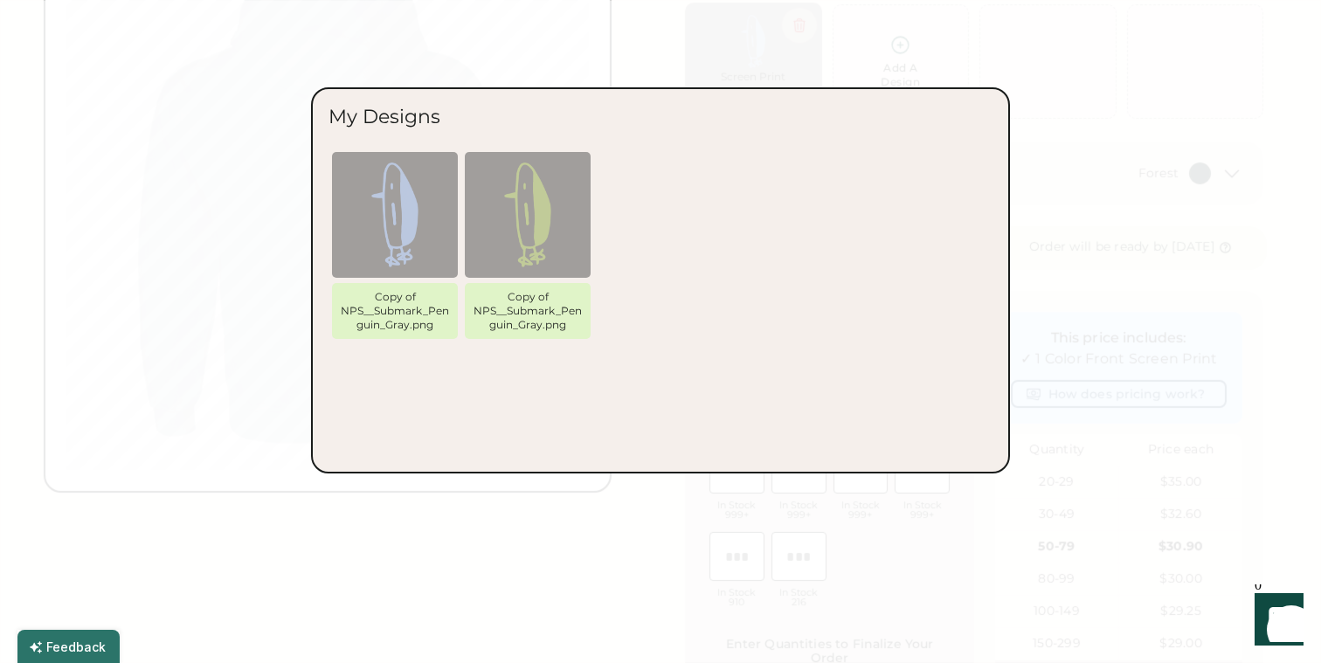
click at [267, 248] on div at bounding box center [660, 331] width 1321 height 663
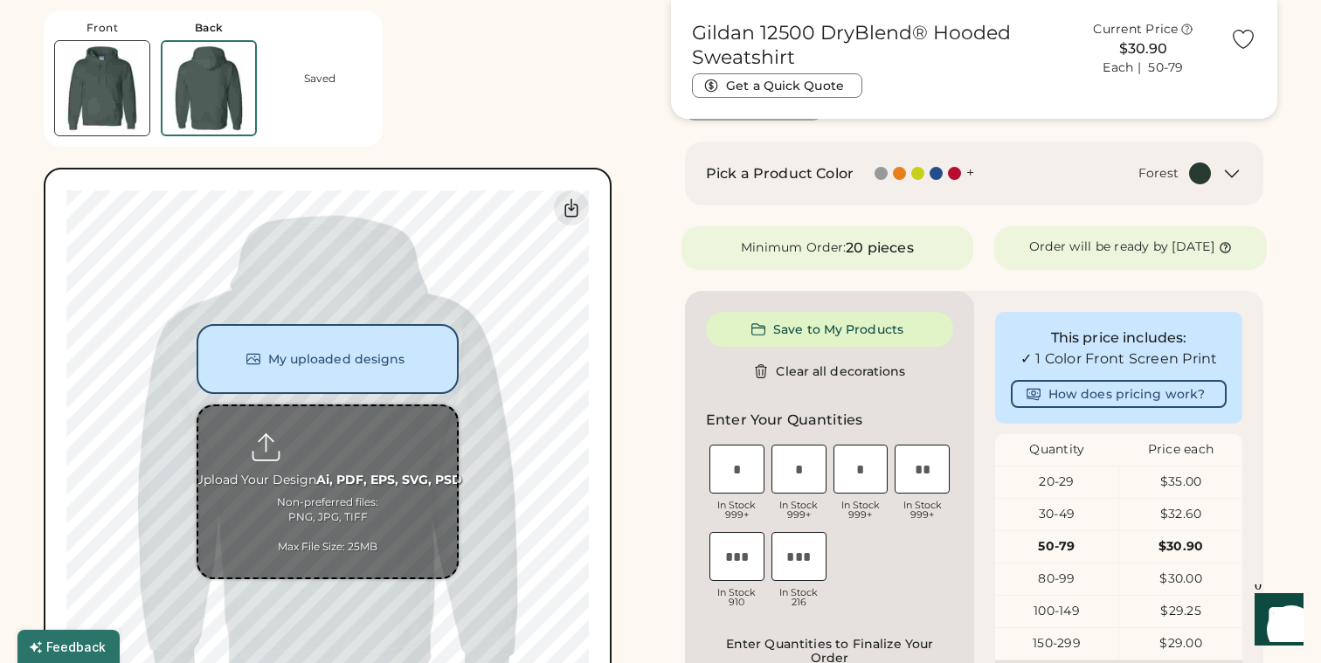
click at [325, 480] on input "file" at bounding box center [327, 491] width 259 height 171
type input "**********"
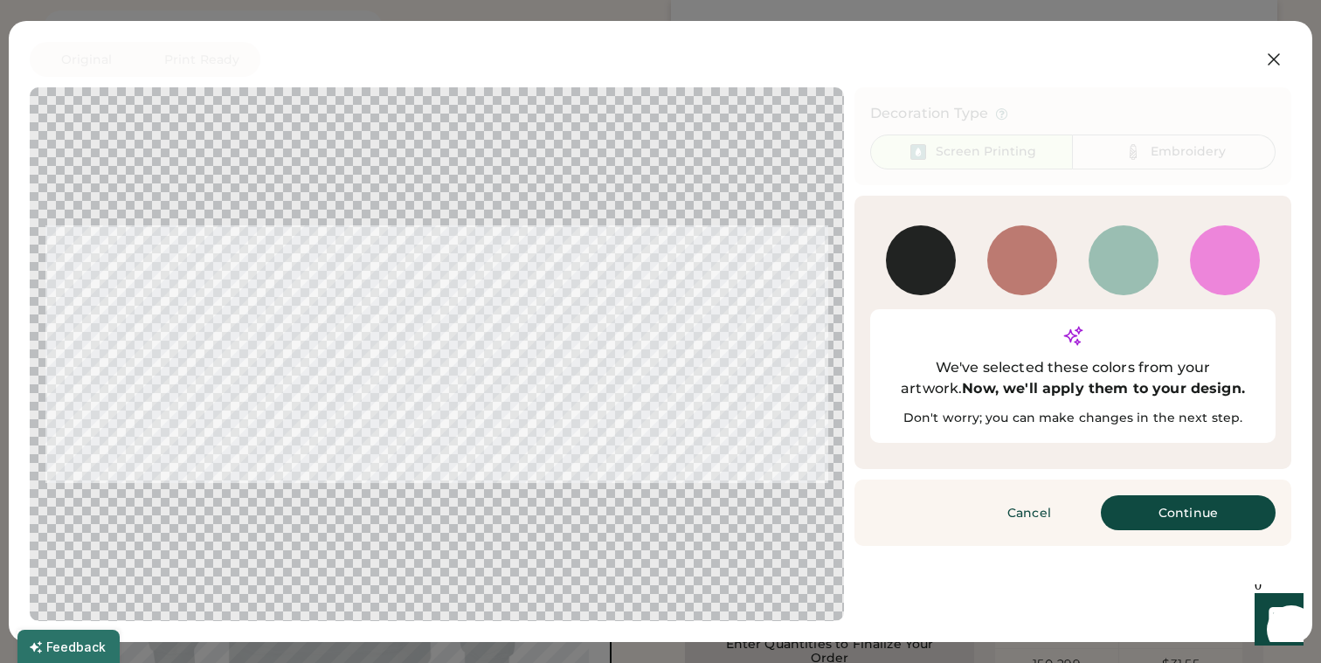
click at [1178, 496] on button "Continue" at bounding box center [1188, 513] width 175 height 35
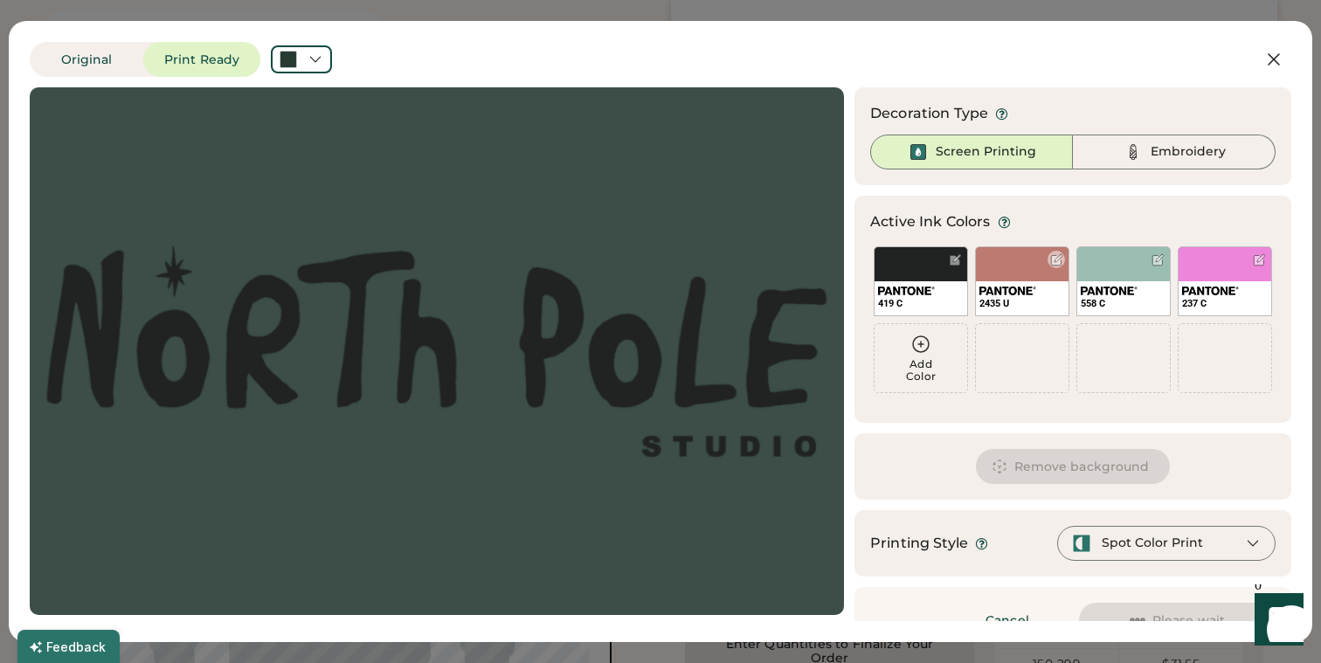
click at [1057, 261] on div at bounding box center [1056, 259] width 13 height 13
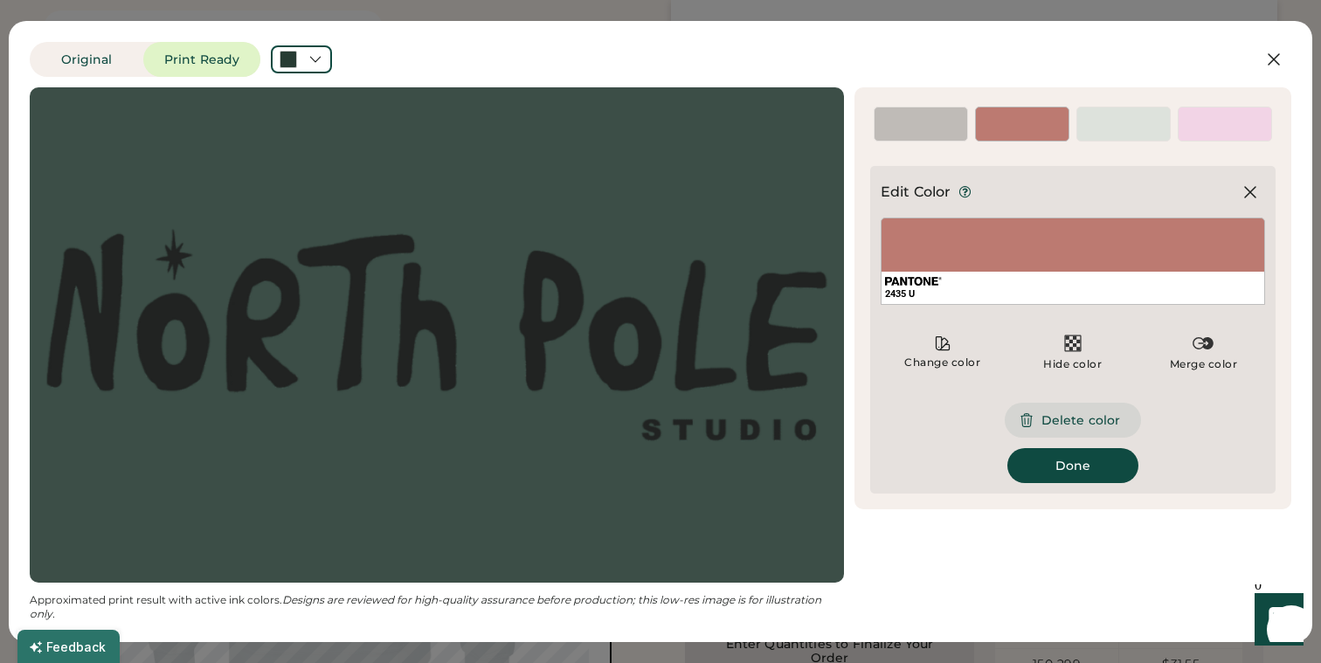
click at [1074, 410] on button "Delete color" at bounding box center [1073, 420] width 136 height 35
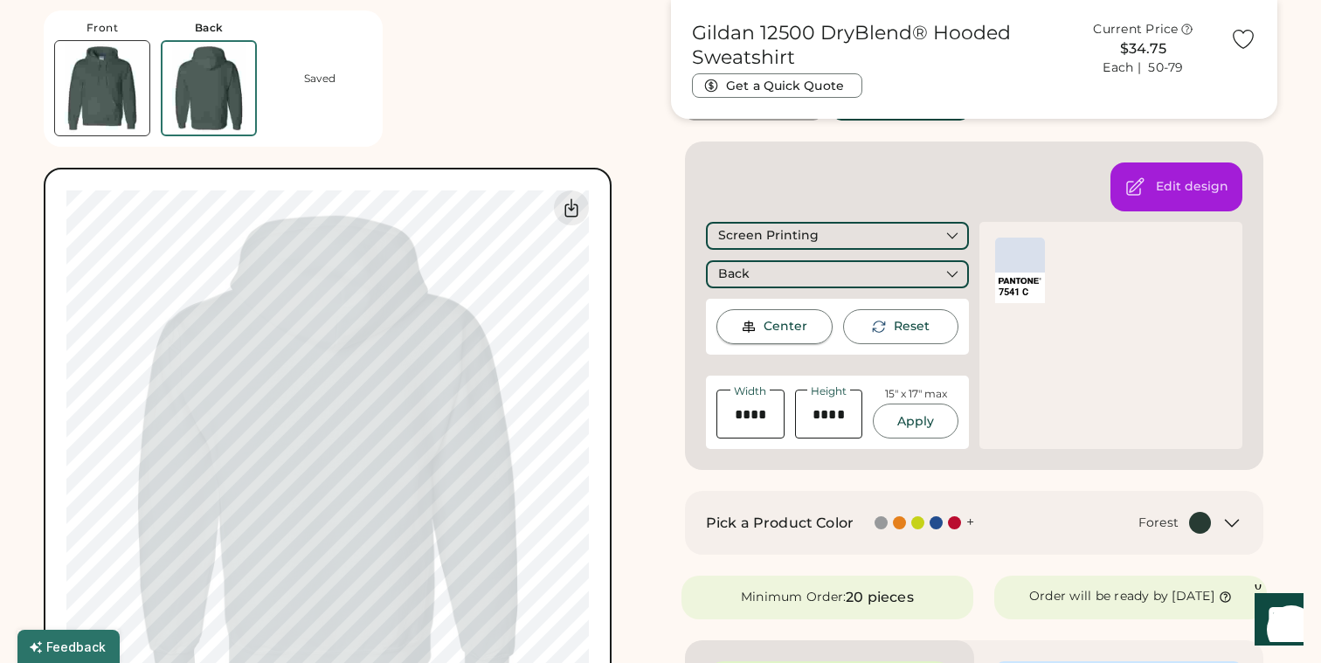
click at [788, 311] on div "Center" at bounding box center [775, 326] width 116 height 35
click at [788, 336] on div "Center" at bounding box center [775, 326] width 116 height 35
click at [788, 335] on div "Center" at bounding box center [786, 326] width 44 height 17
click at [787, 318] on div "Center" at bounding box center [786, 326] width 44 height 17
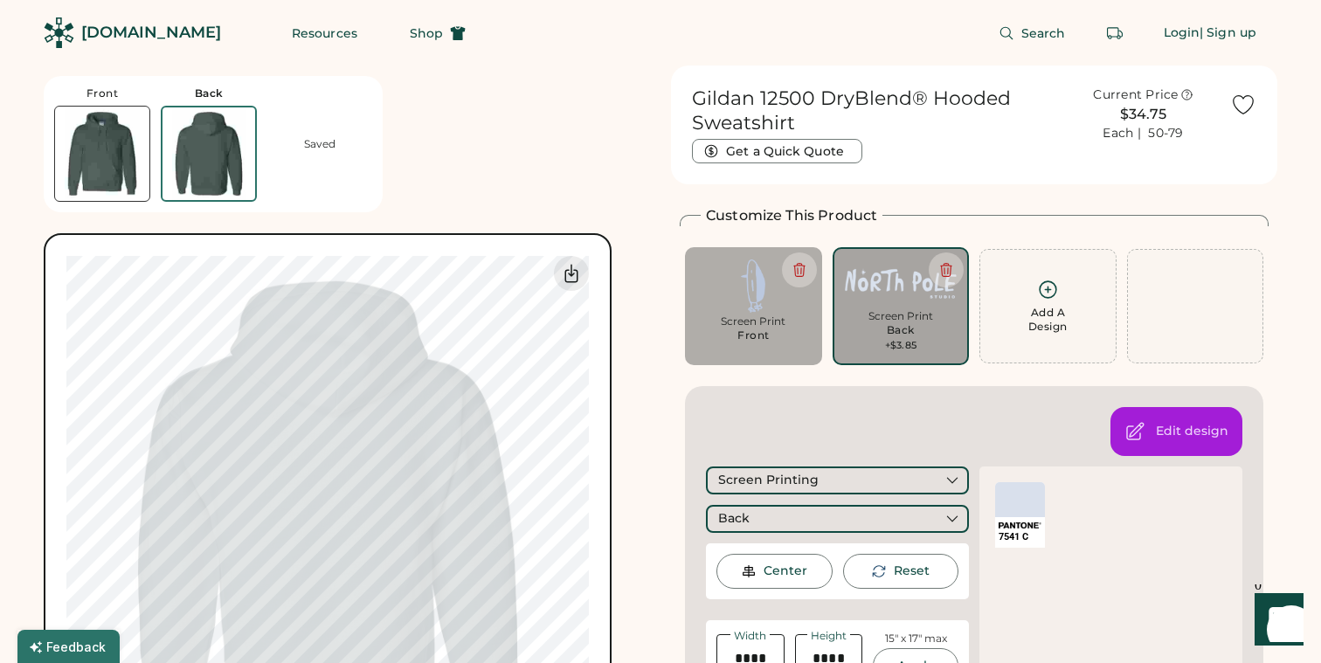
click at [767, 319] on div "Screen Print" at bounding box center [753, 322] width 113 height 14
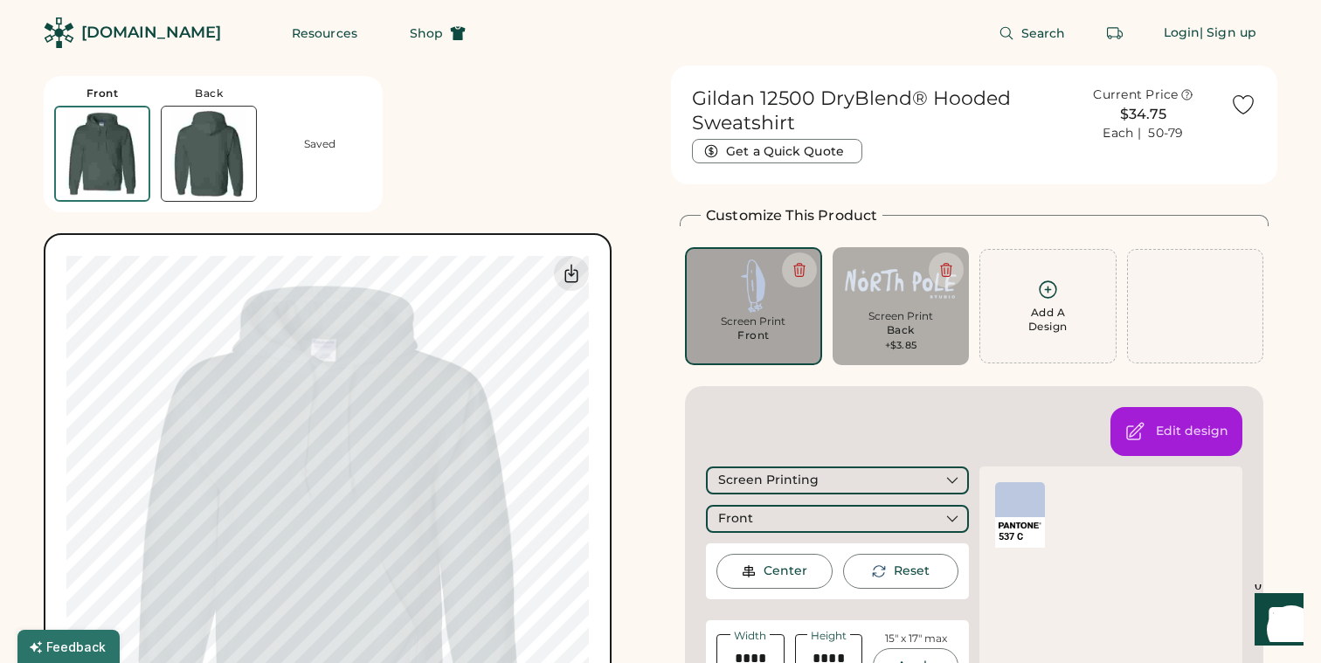
click at [874, 325] on div "Screen Print Back +$3.85" at bounding box center [901, 331] width 113 height 44
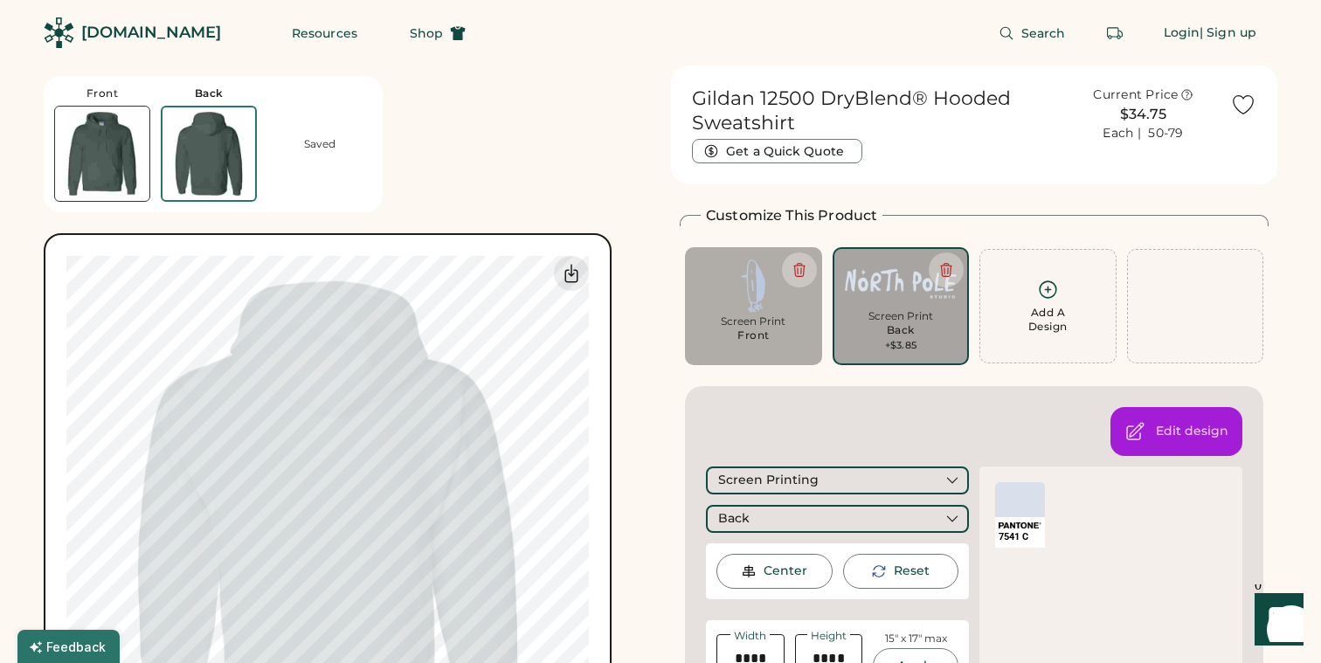
click at [1027, 520] on div "7541 C" at bounding box center [1020, 515] width 50 height 66
click at [1022, 503] on div at bounding box center [1020, 499] width 50 height 35
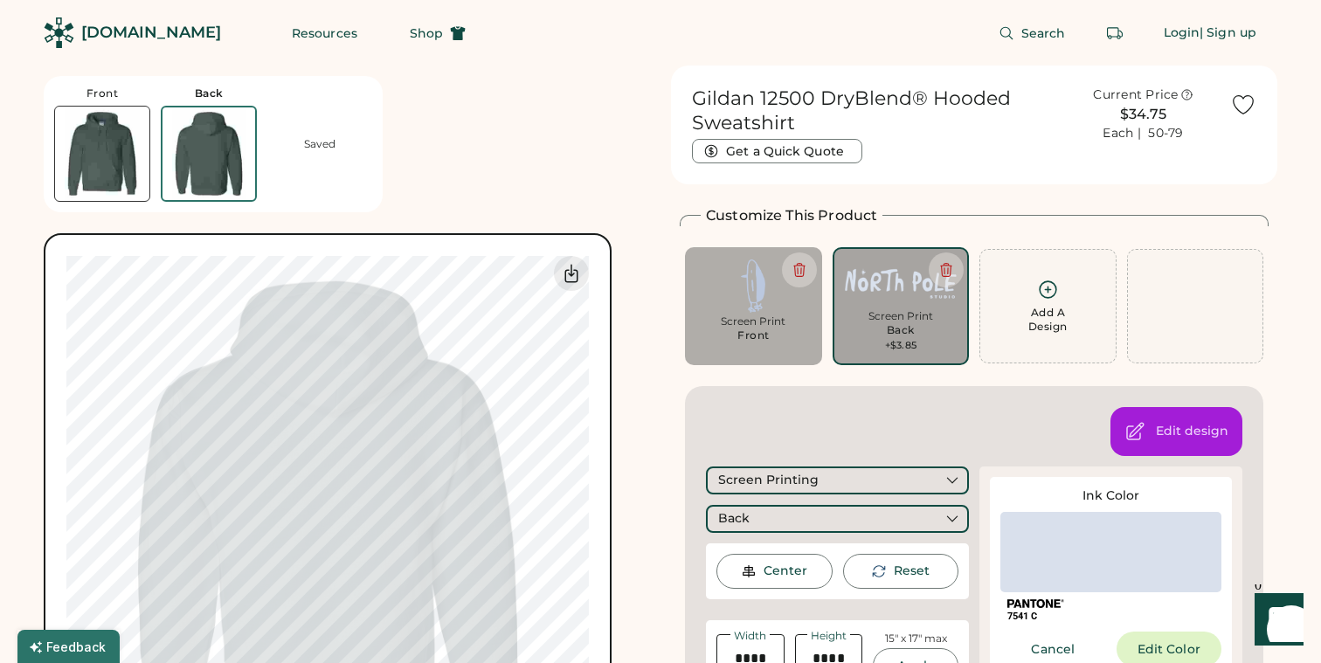
scroll to position [128, 0]
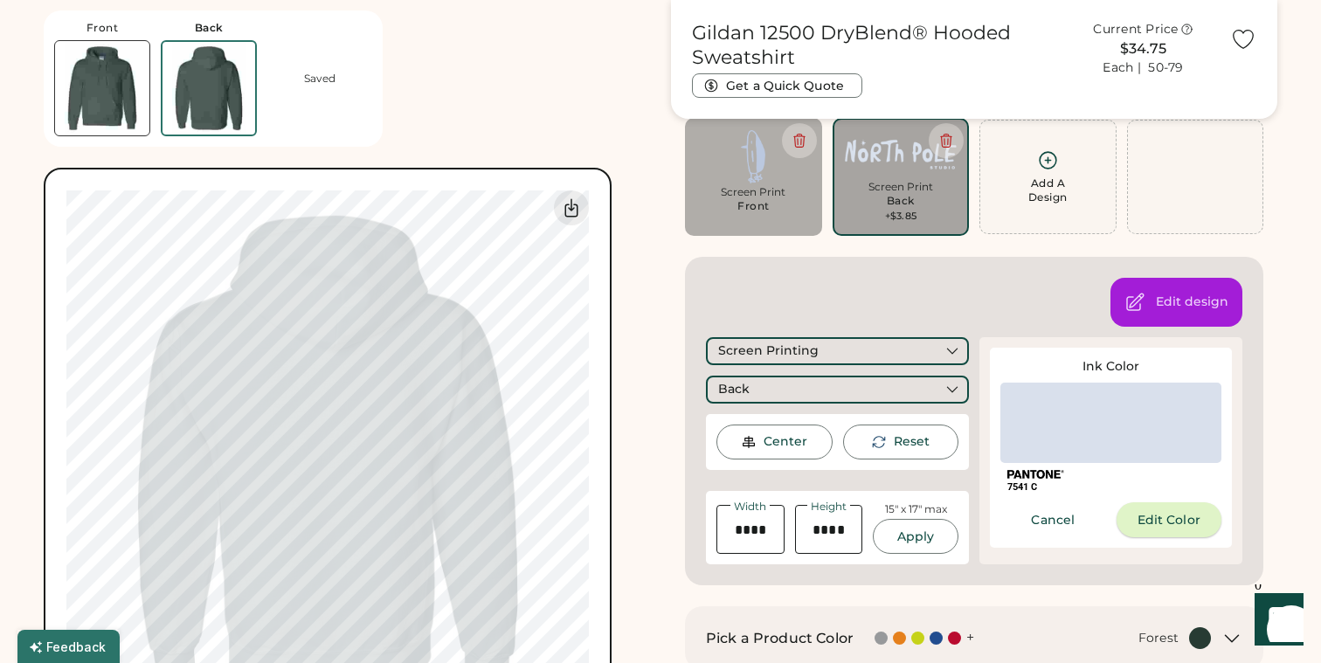
click at [1148, 515] on button "Edit Color" at bounding box center [1170, 520] width 106 height 35
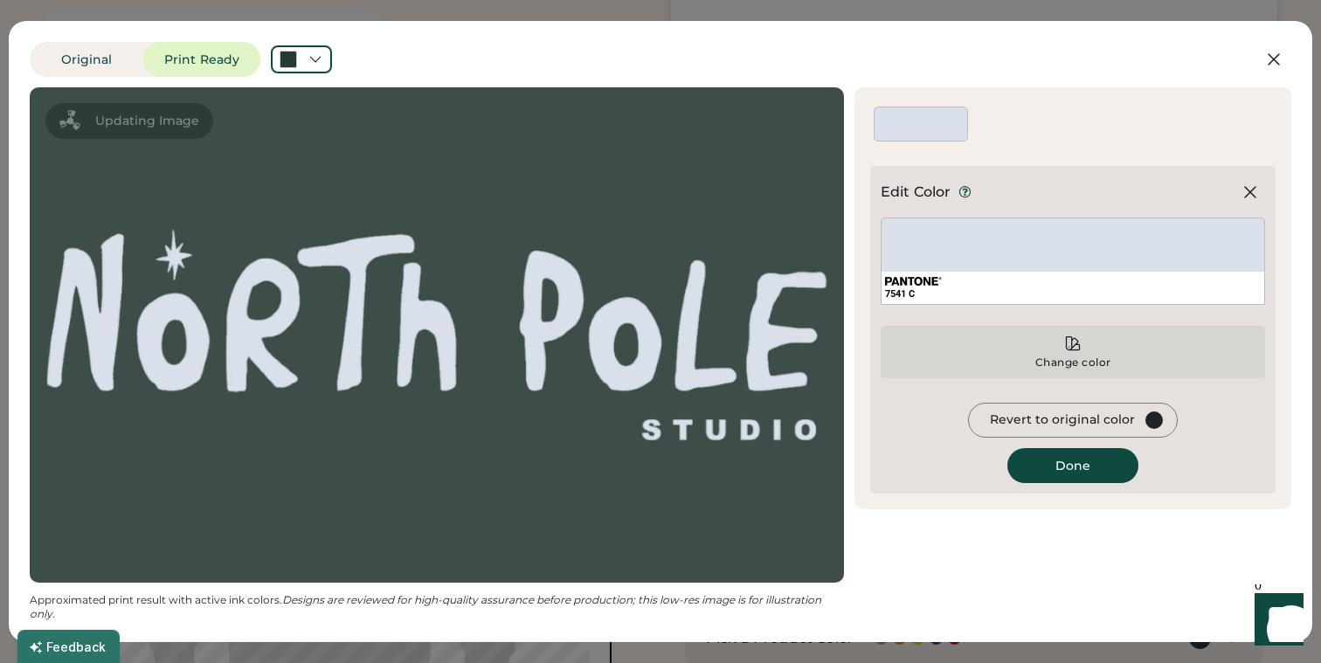
click at [1057, 349] on div "Change color" at bounding box center [1073, 352] width 385 height 52
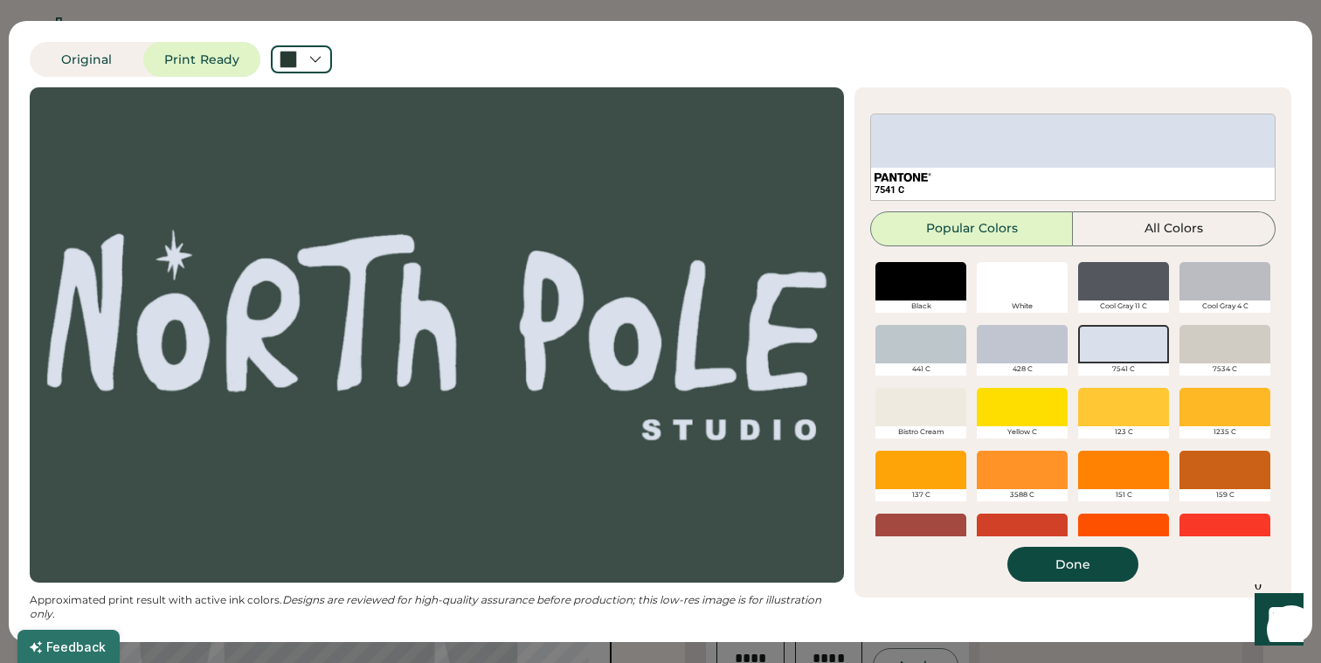
scroll to position [0, 0]
click at [1159, 241] on button "All Colors" at bounding box center [1174, 228] width 203 height 35
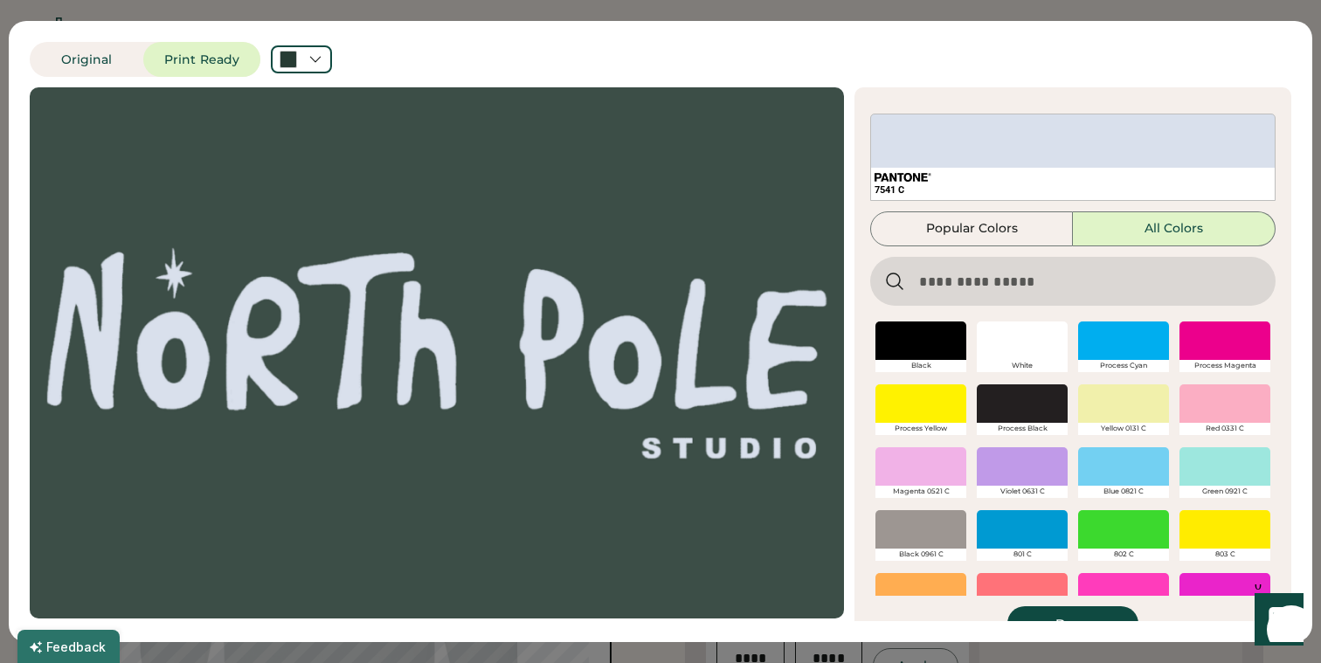
click at [975, 283] on input "input" at bounding box center [1072, 281] width 405 height 49
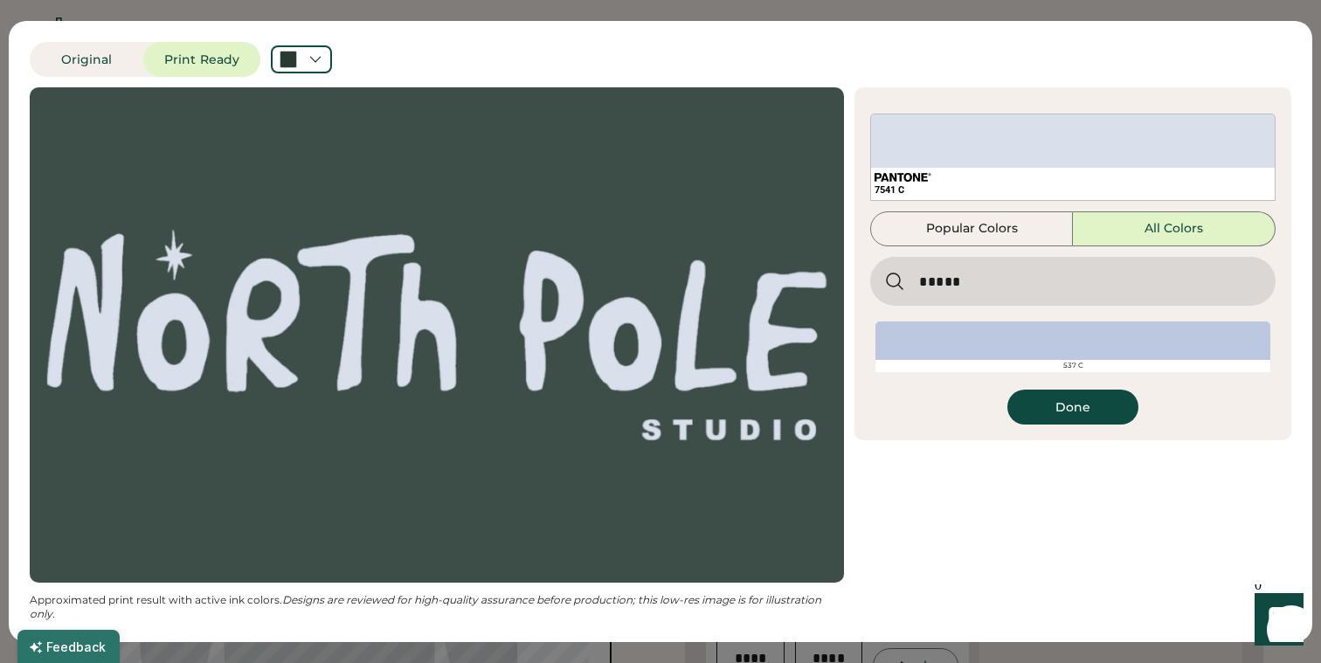
click at [1071, 364] on div "537 C" at bounding box center [1073, 366] width 395 height 12
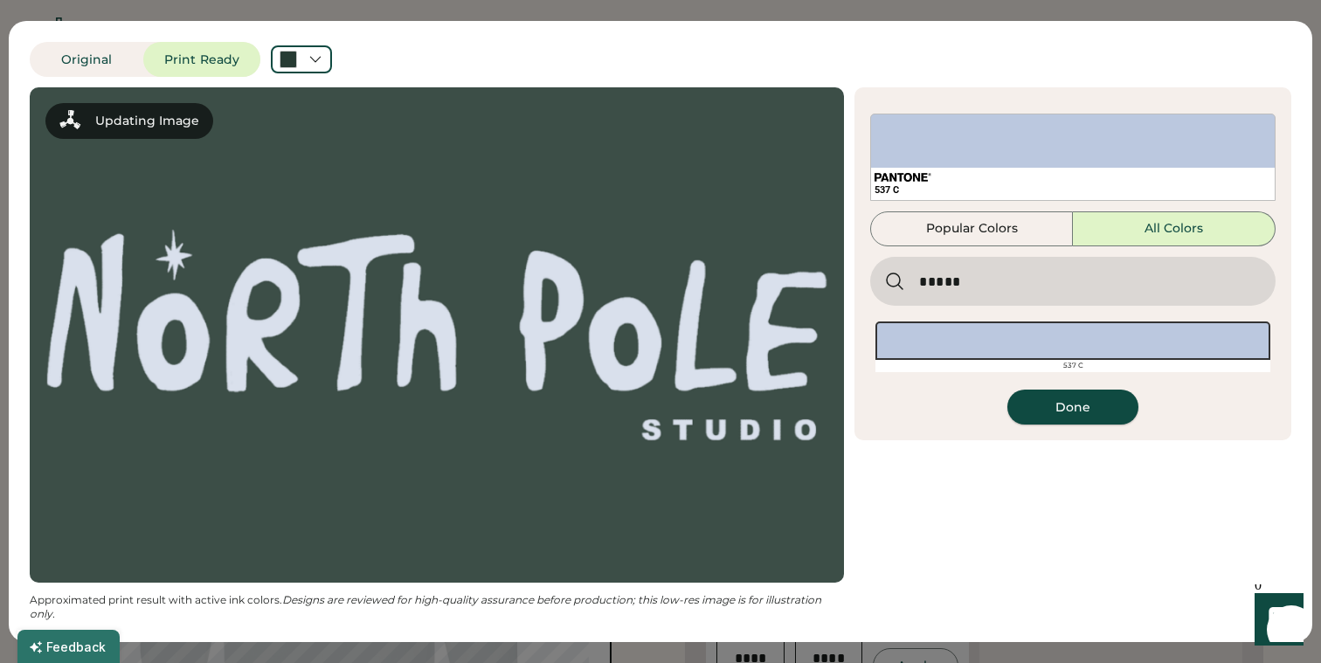
click at [1078, 411] on button "Done" at bounding box center [1073, 407] width 131 height 35
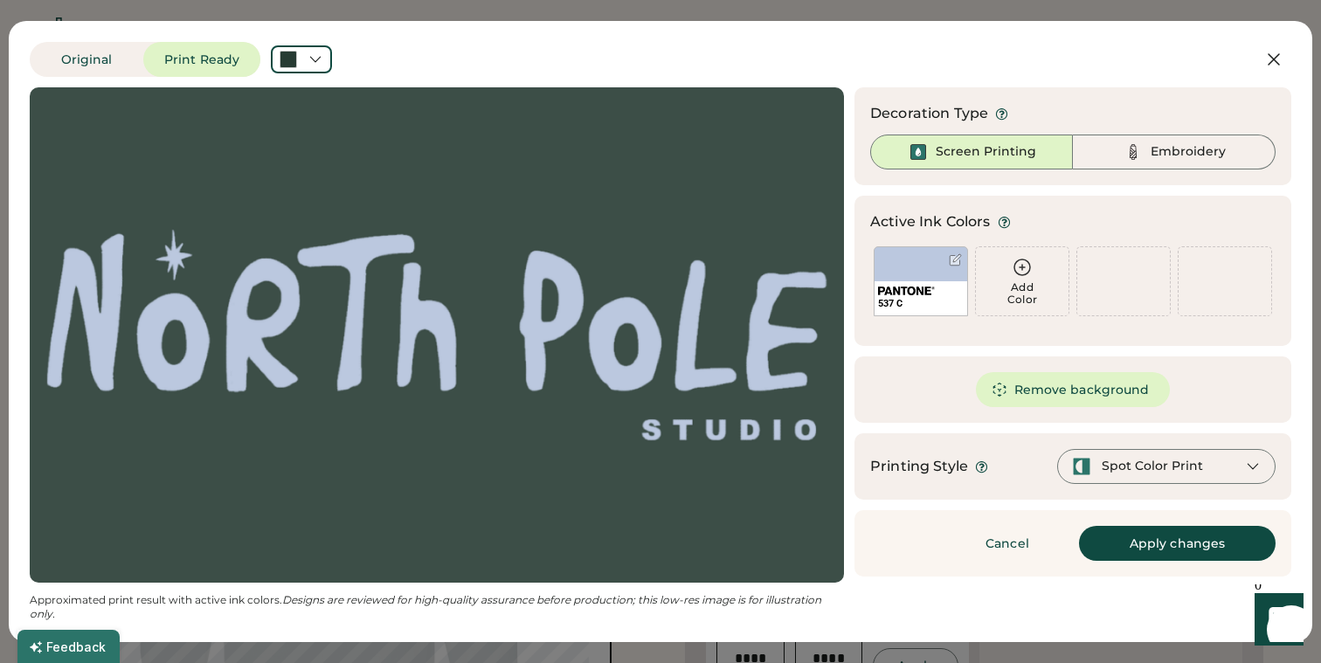
click at [1154, 549] on button "Apply changes" at bounding box center [1177, 543] width 197 height 35
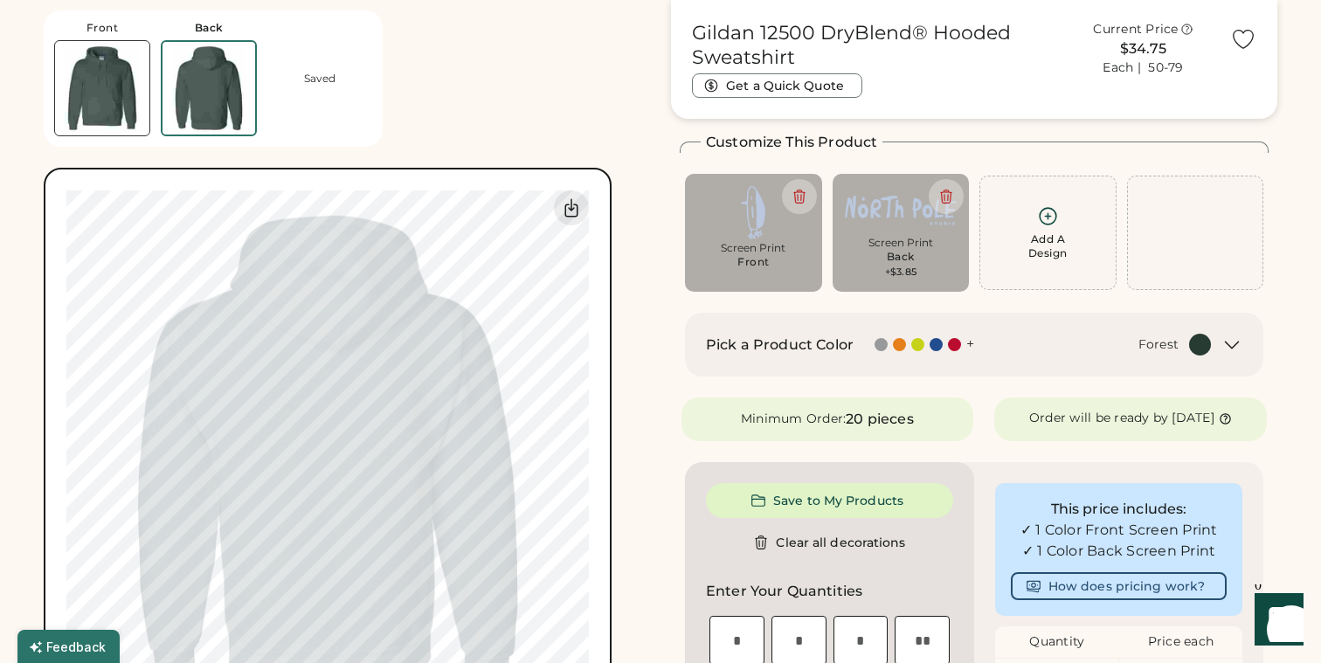
scroll to position [91, 0]
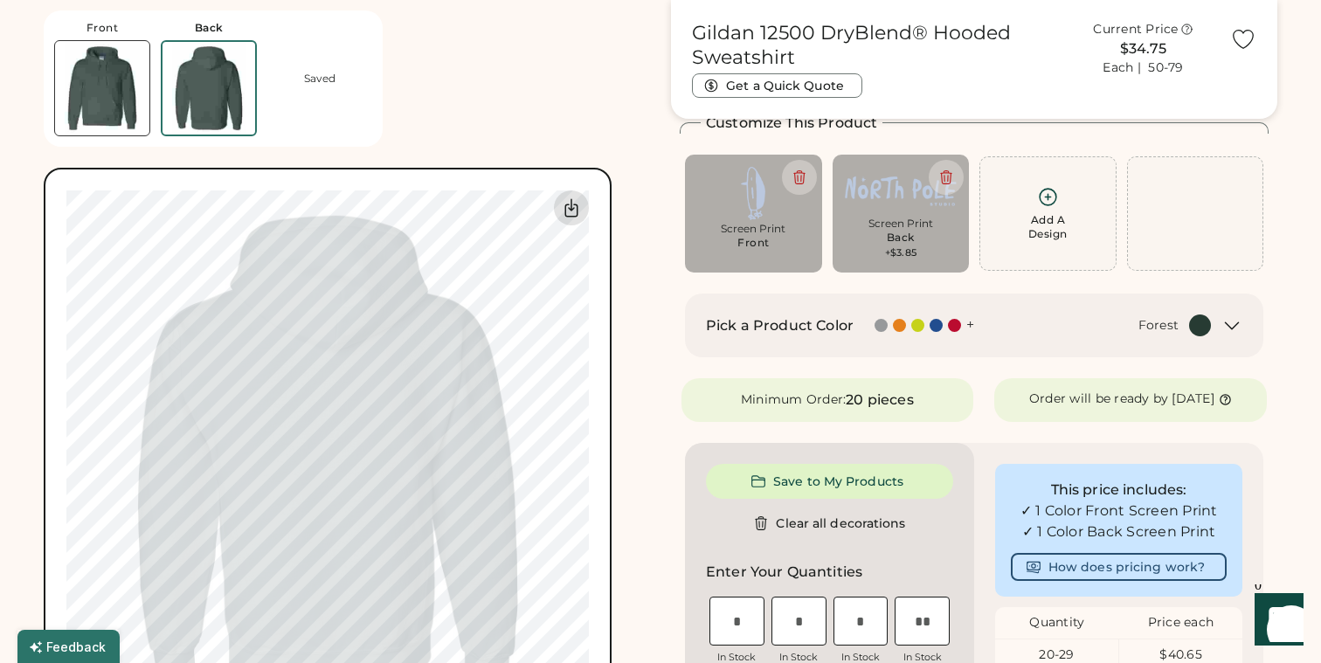
click at [574, 211] on icon at bounding box center [571, 208] width 21 height 21
click at [114, 80] on img at bounding box center [102, 88] width 94 height 94
click at [567, 204] on icon at bounding box center [571, 207] width 12 height 17
click at [660, 270] on div "Front Back Saved Switch to back My uploaded designs Upload new design SVG, Ai, …" at bounding box center [661, 656] width 1234 height 1363
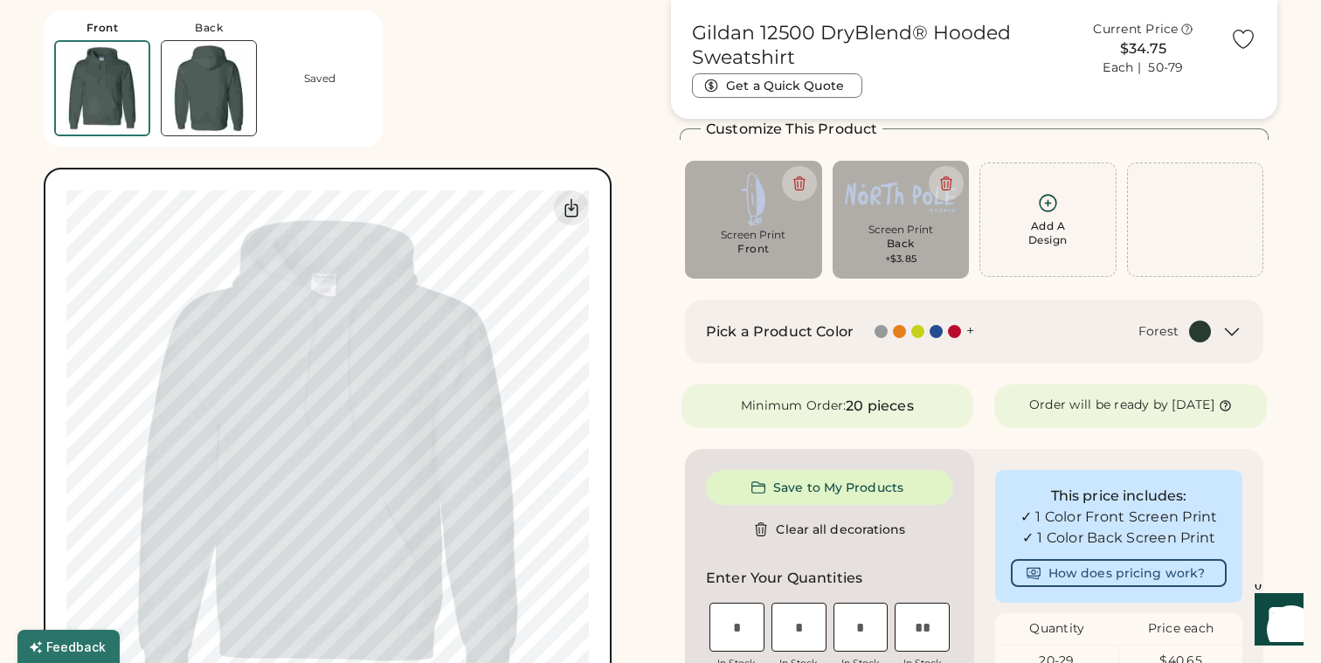
click at [940, 334] on div at bounding box center [936, 331] width 13 height 13
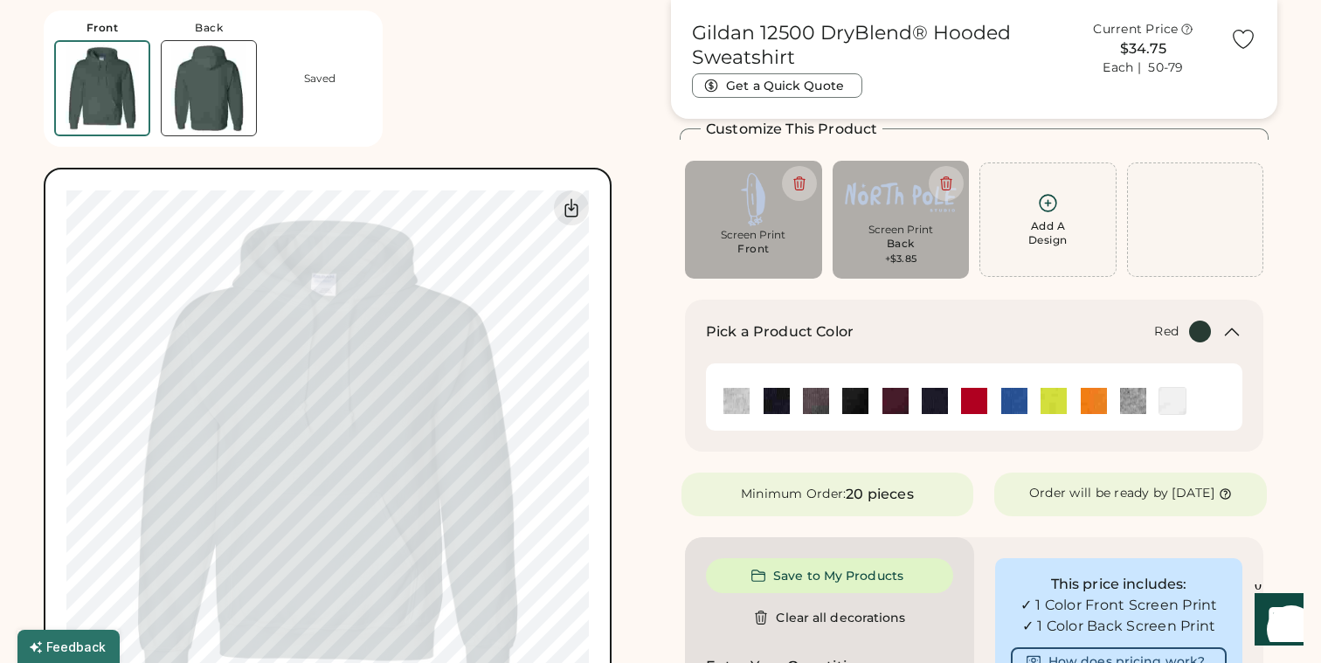
click at [972, 405] on img at bounding box center [974, 401] width 26 height 26
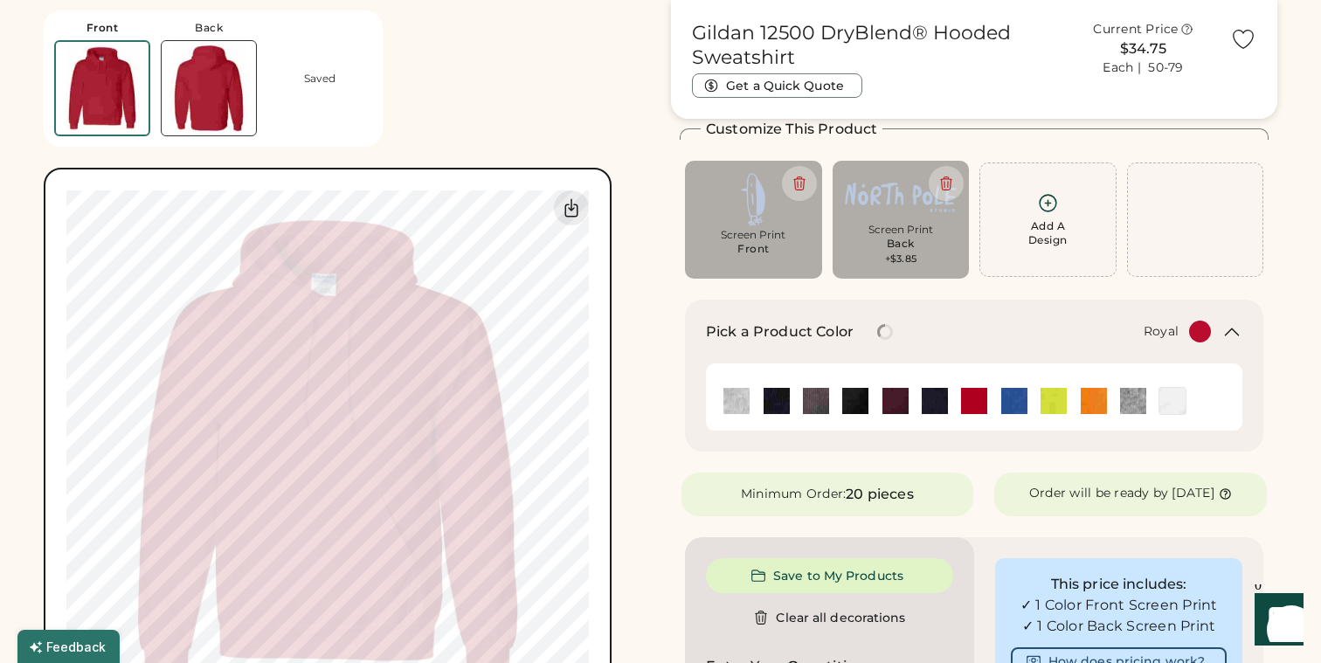
click at [1007, 404] on img at bounding box center [1015, 401] width 26 height 26
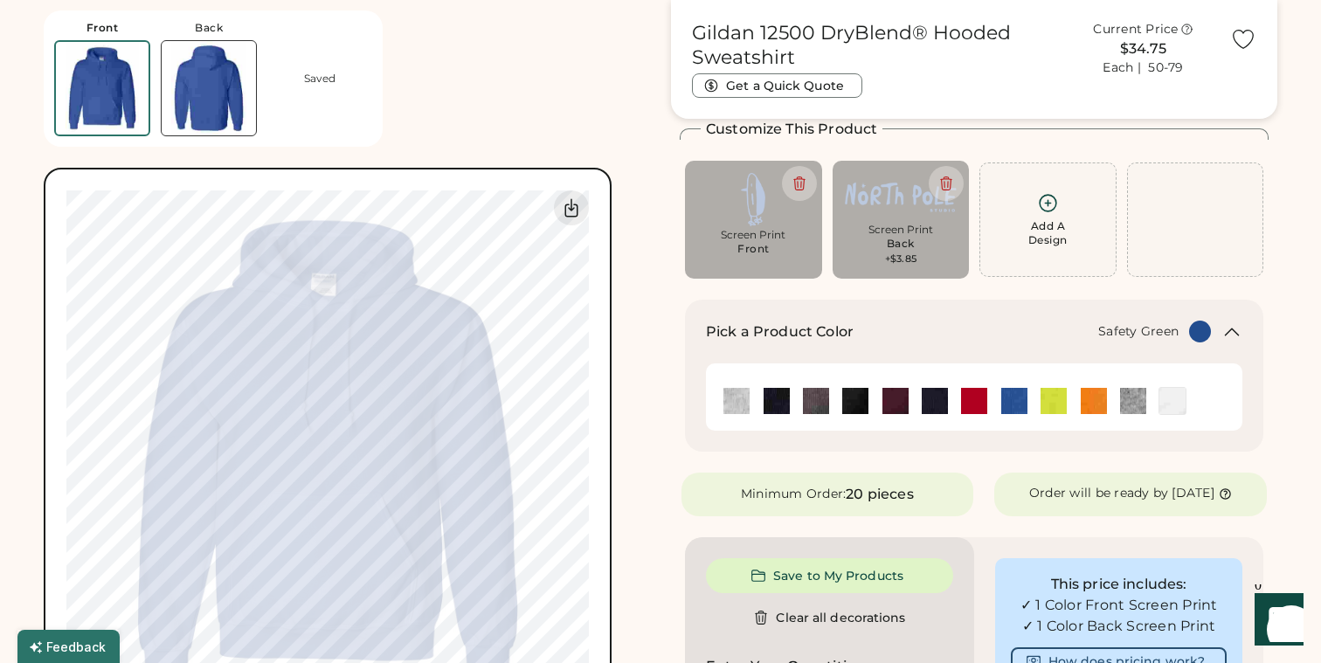
click at [1052, 410] on img at bounding box center [1054, 401] width 26 height 26
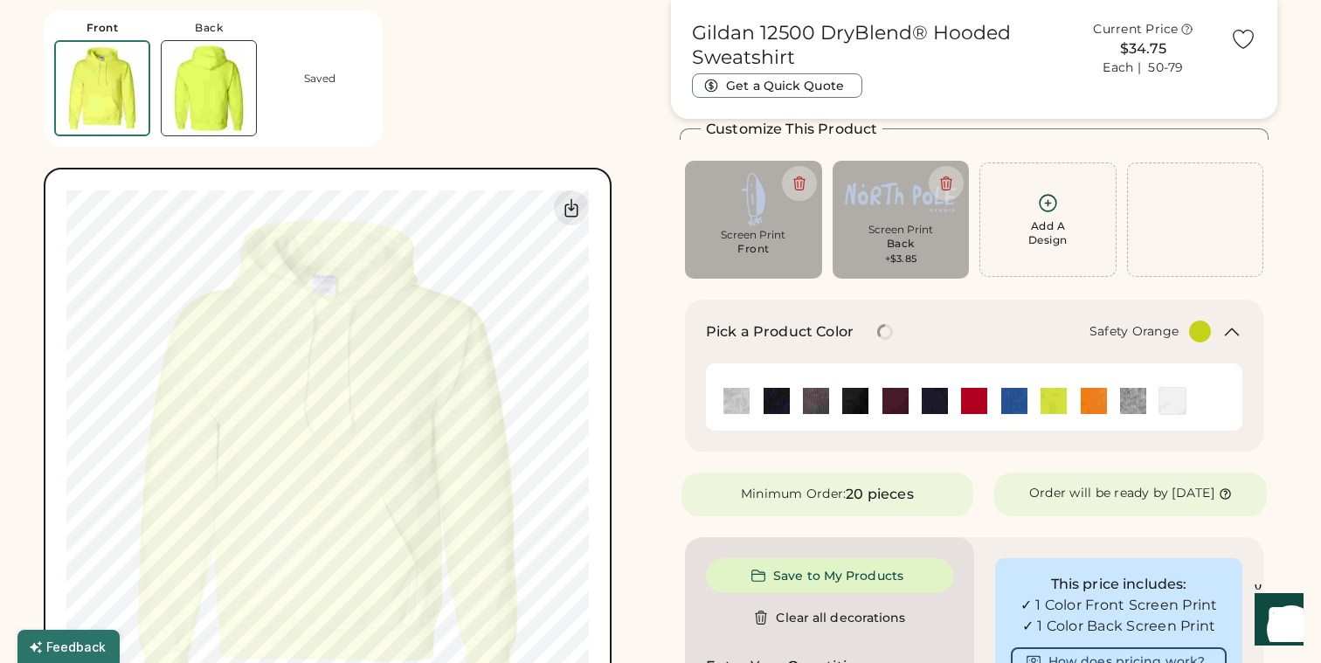
click at [1089, 402] on img at bounding box center [1094, 401] width 26 height 26
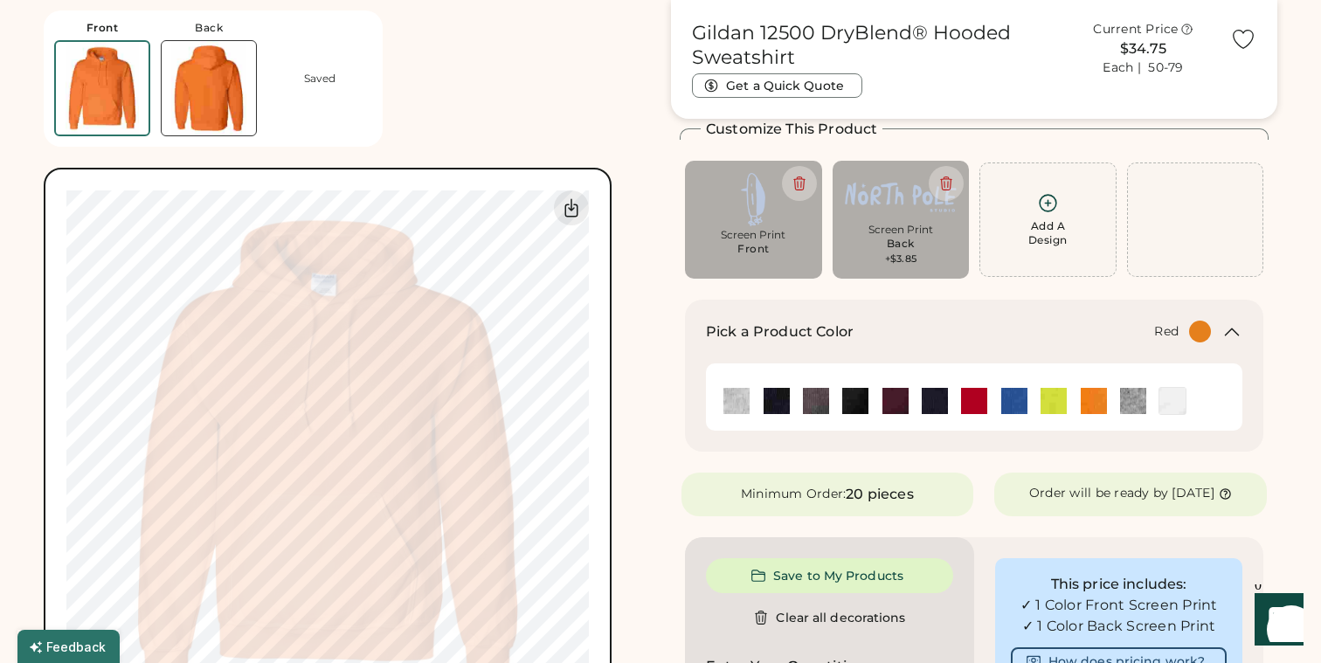
click at [974, 403] on img at bounding box center [974, 401] width 26 height 26
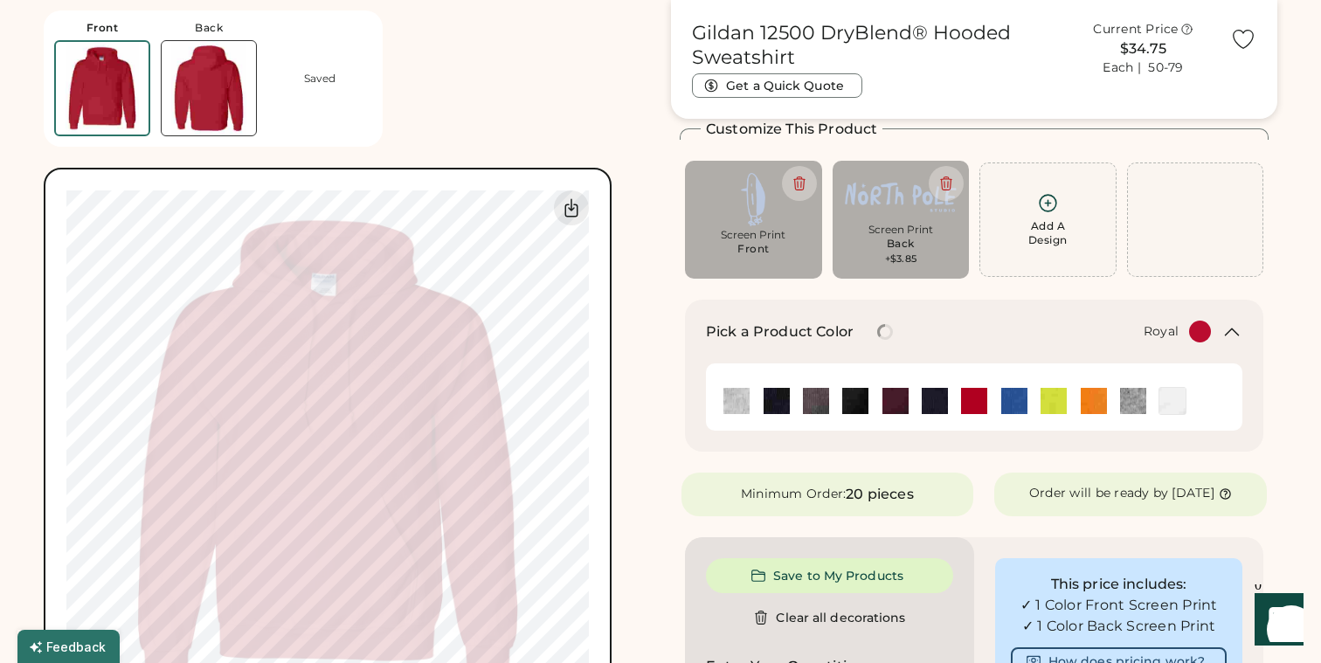
click at [1015, 402] on img at bounding box center [1015, 401] width 26 height 26
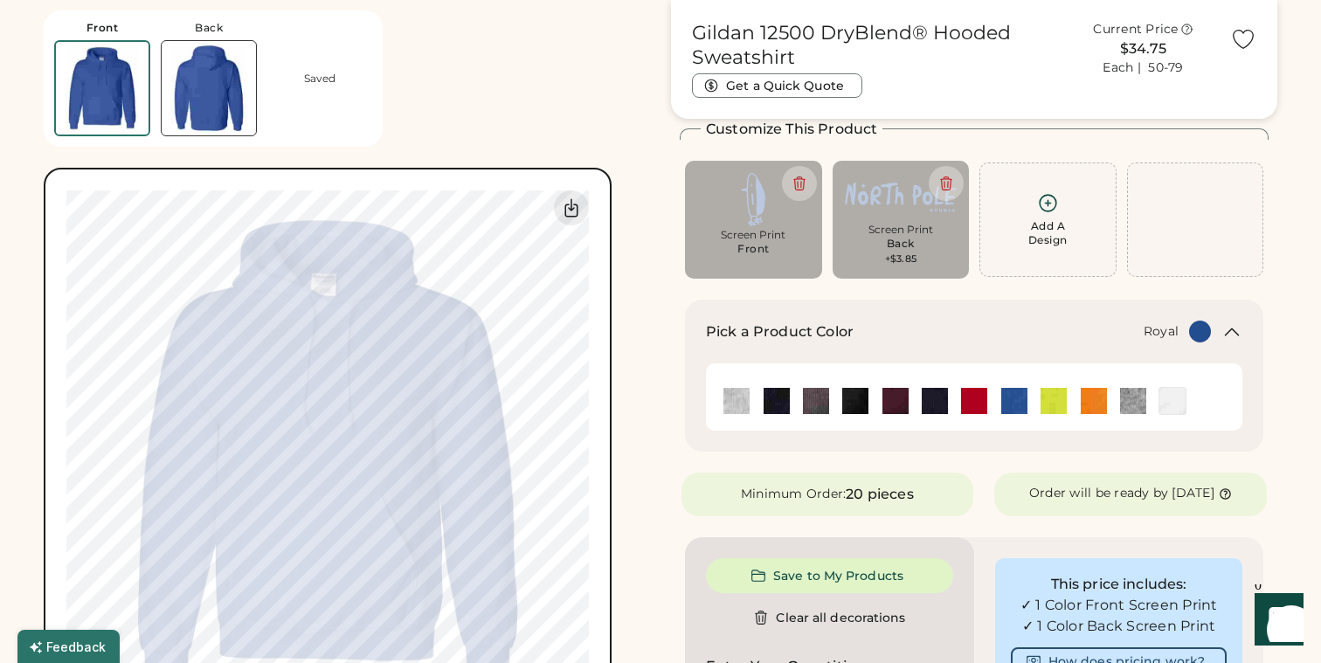
click at [1209, 329] on div at bounding box center [1200, 332] width 22 height 22
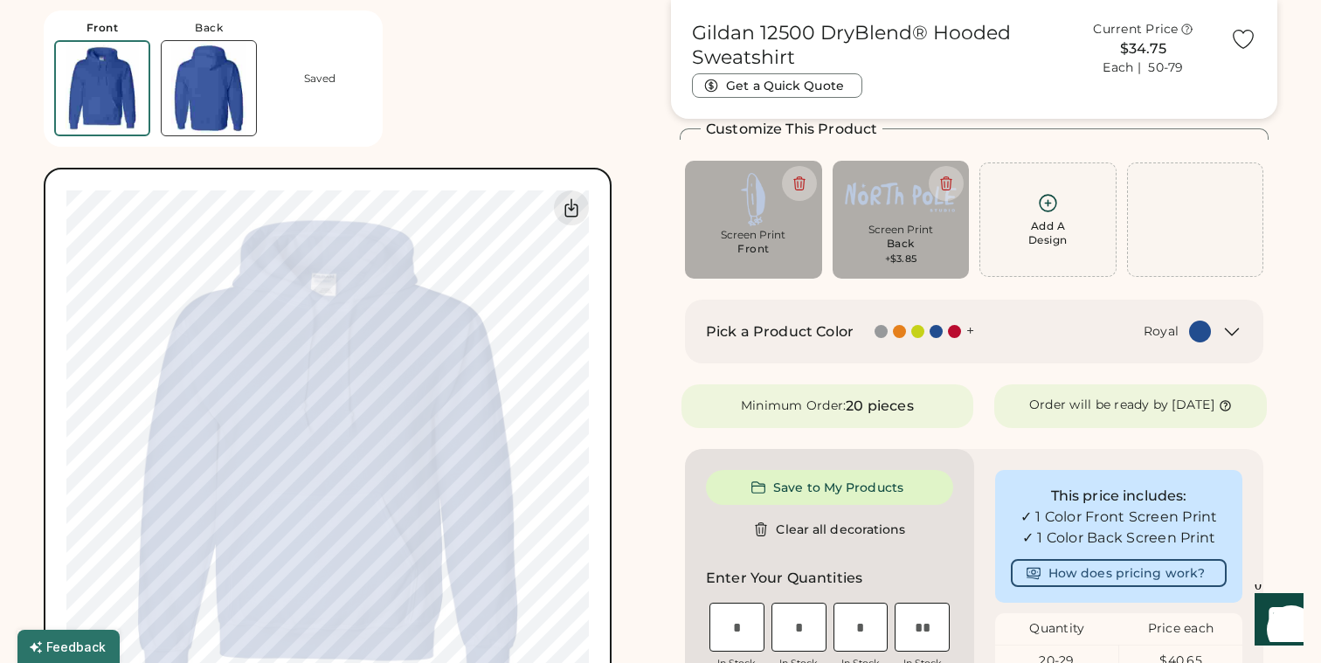
click at [1210, 332] on div at bounding box center [1200, 332] width 22 height 22
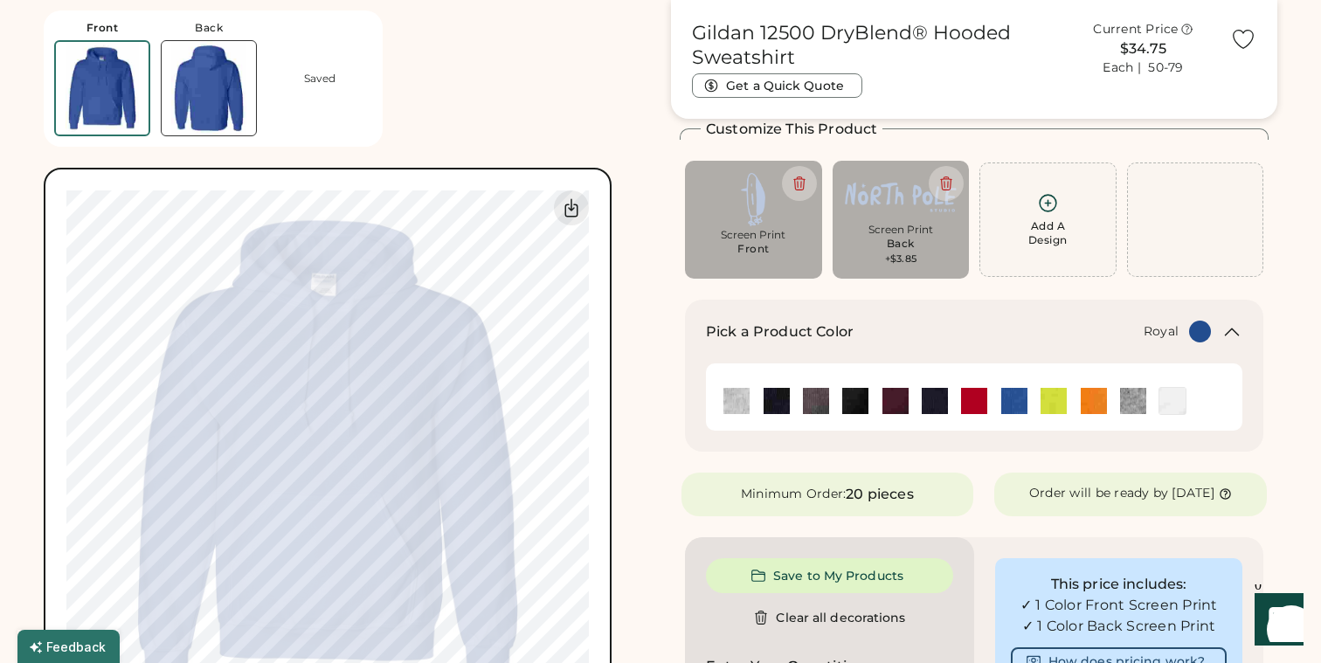
click at [1201, 333] on div at bounding box center [1200, 332] width 22 height 22
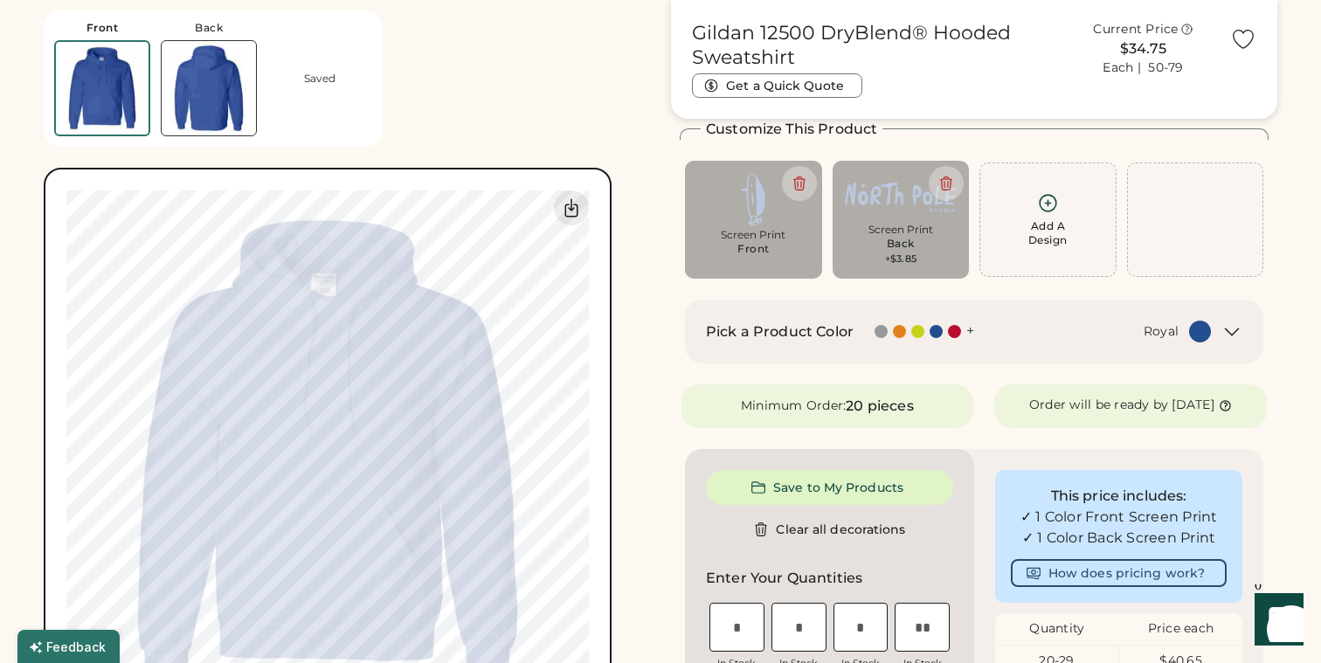
click at [778, 217] on img at bounding box center [753, 199] width 113 height 53
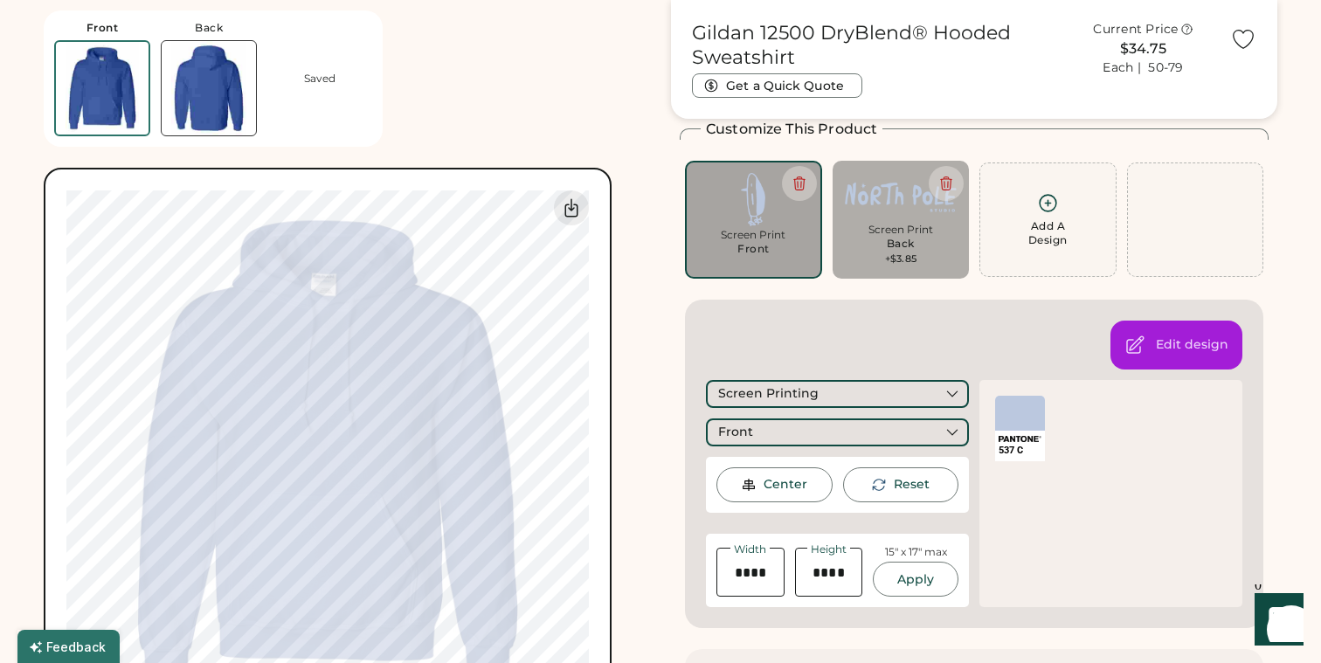
click at [1010, 413] on div at bounding box center [1020, 413] width 50 height 35
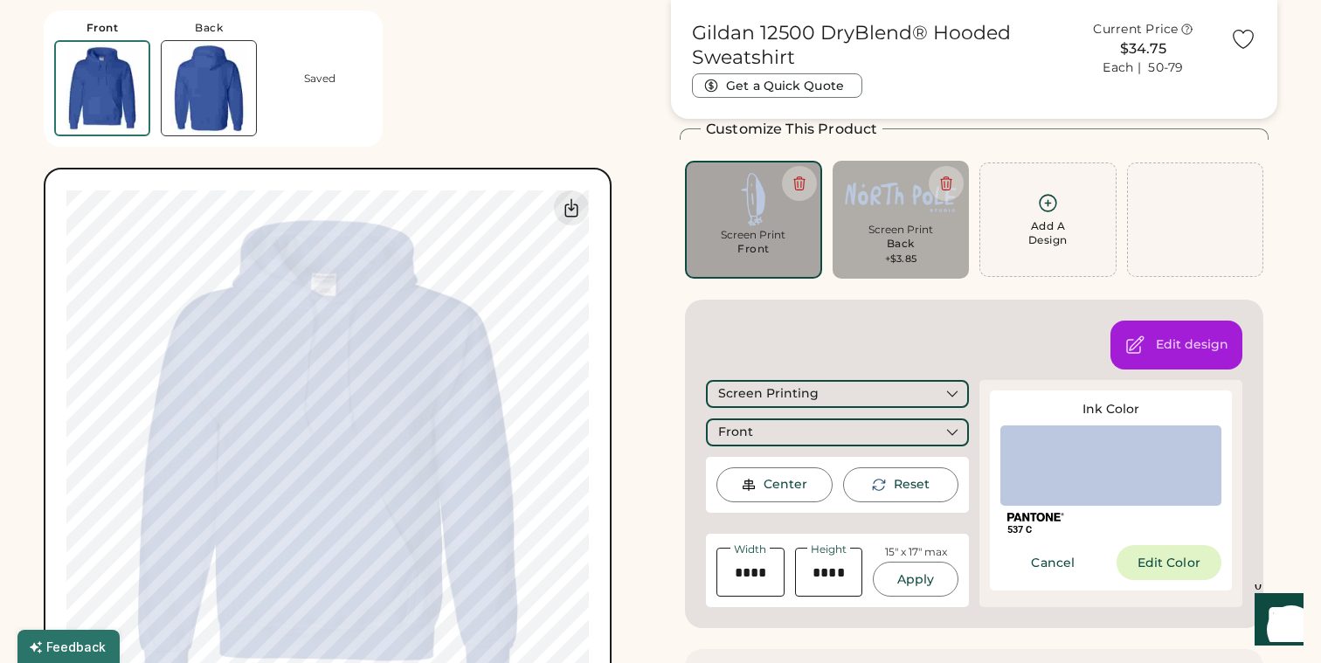
click at [1092, 488] on div at bounding box center [1111, 466] width 221 height 80
click at [1148, 553] on button "Edit Color" at bounding box center [1170, 562] width 106 height 35
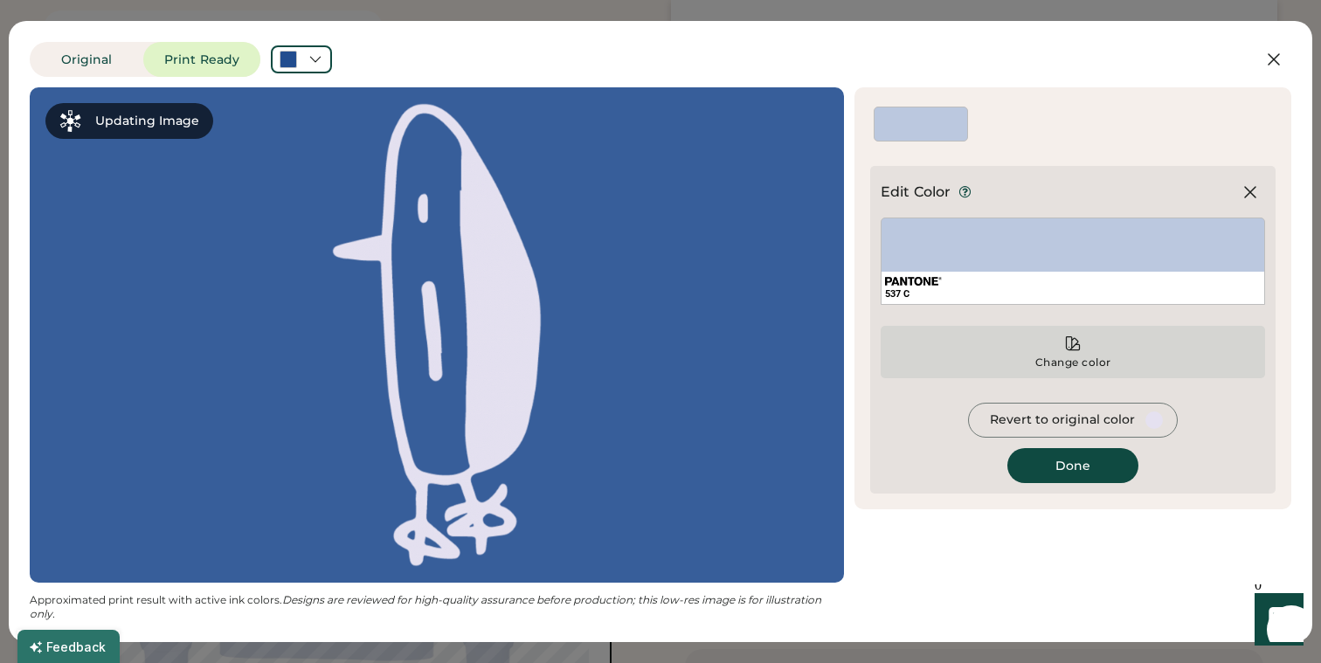
click at [1092, 362] on div "Change color" at bounding box center [1074, 363] width 78 height 14
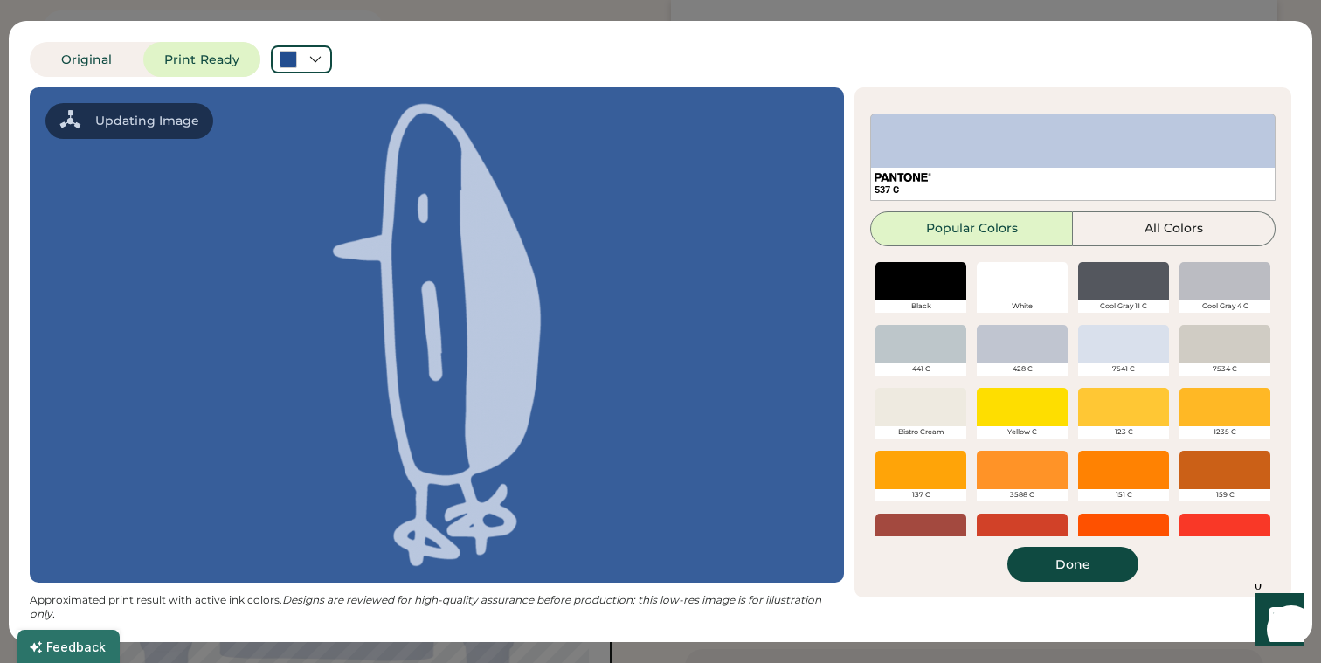
click at [1104, 398] on div at bounding box center [1123, 407] width 91 height 38
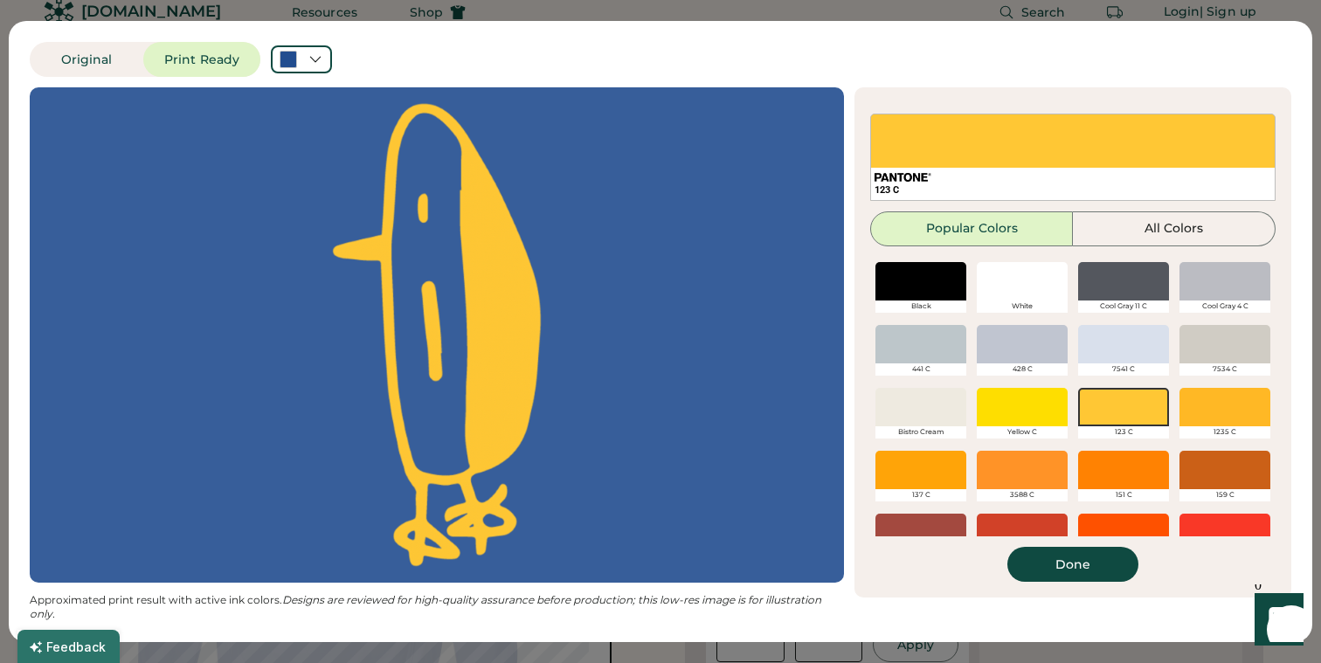
scroll to position [20, 0]
click at [912, 410] on div at bounding box center [921, 407] width 91 height 38
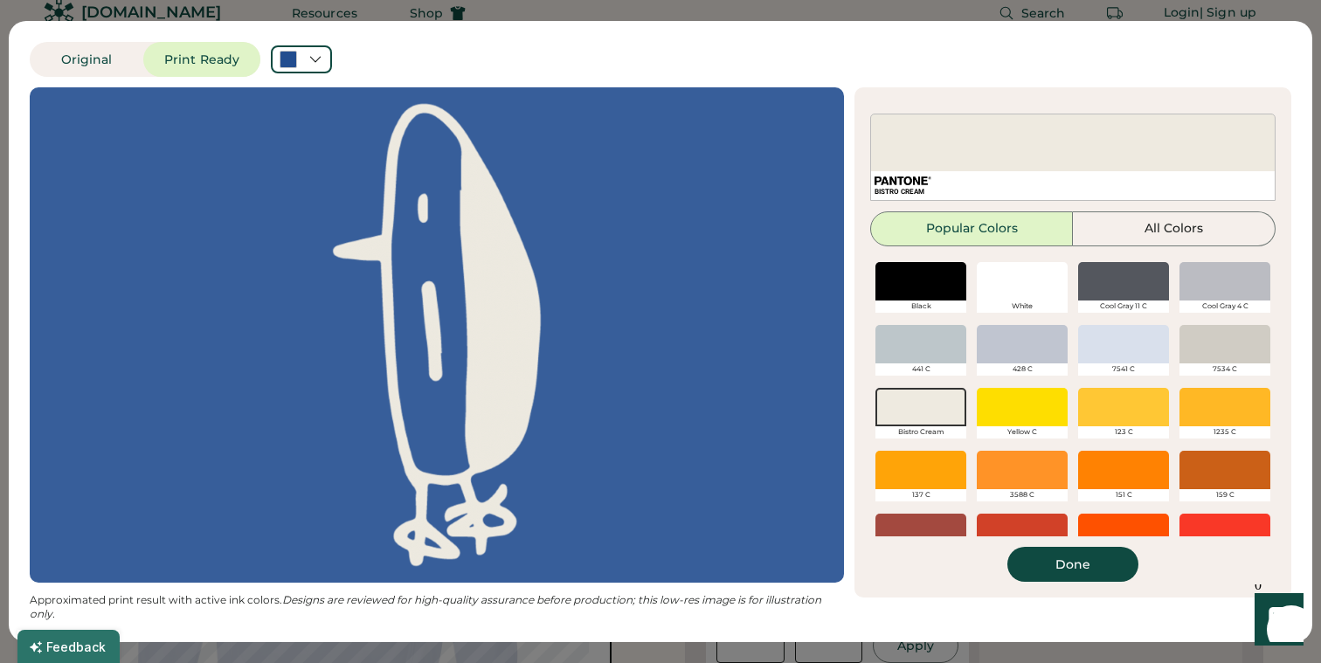
click at [1057, 570] on button "Done" at bounding box center [1073, 564] width 131 height 35
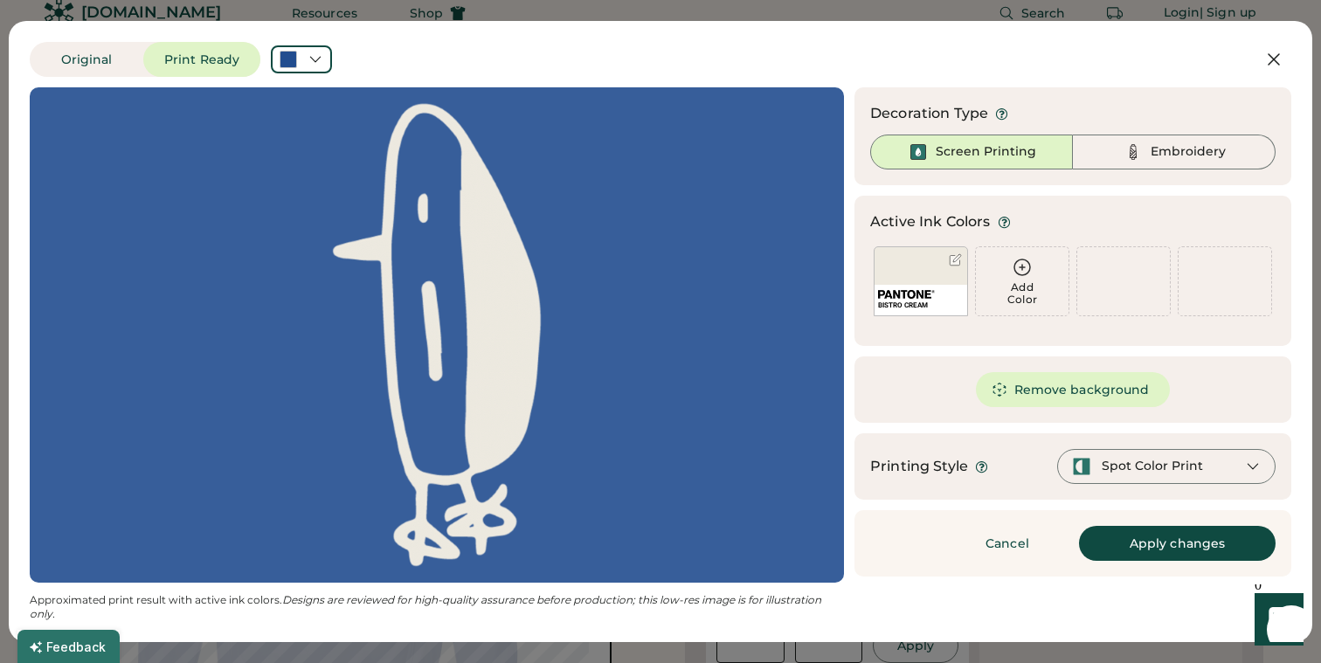
click at [1208, 557] on button "Apply changes" at bounding box center [1177, 543] width 197 height 35
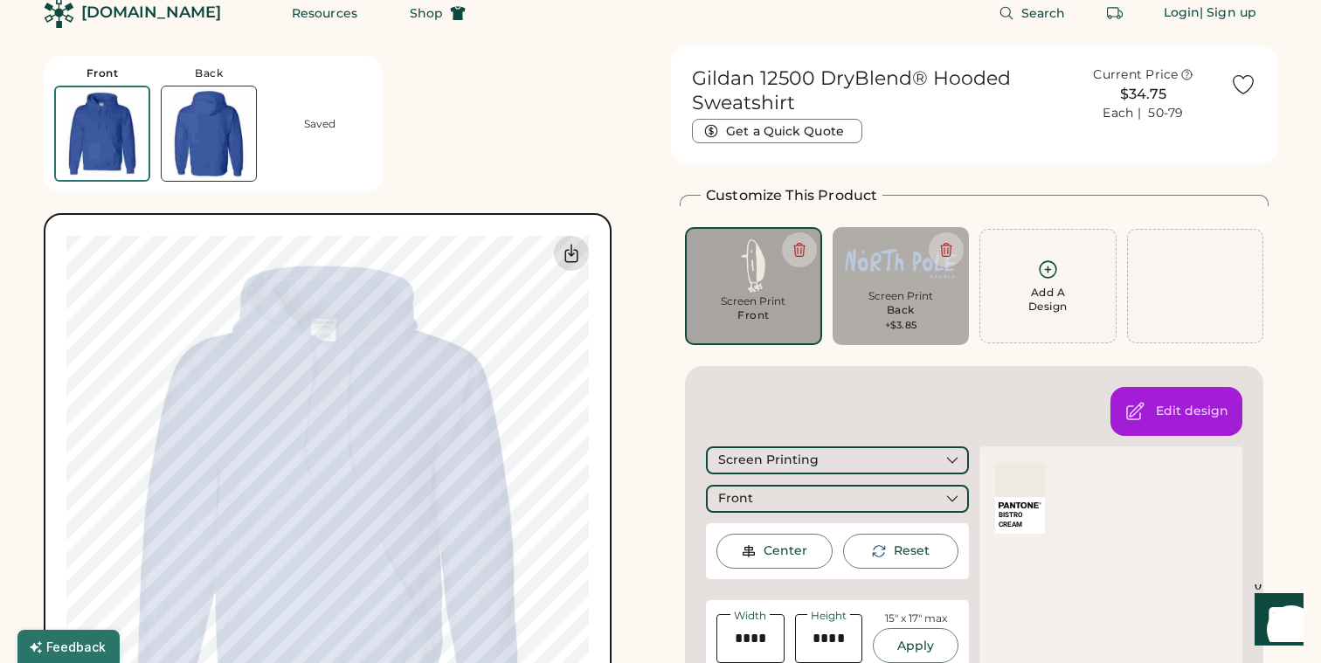
click at [572, 259] on icon at bounding box center [571, 253] width 21 height 21
click at [909, 269] on img at bounding box center [901, 263] width 113 height 48
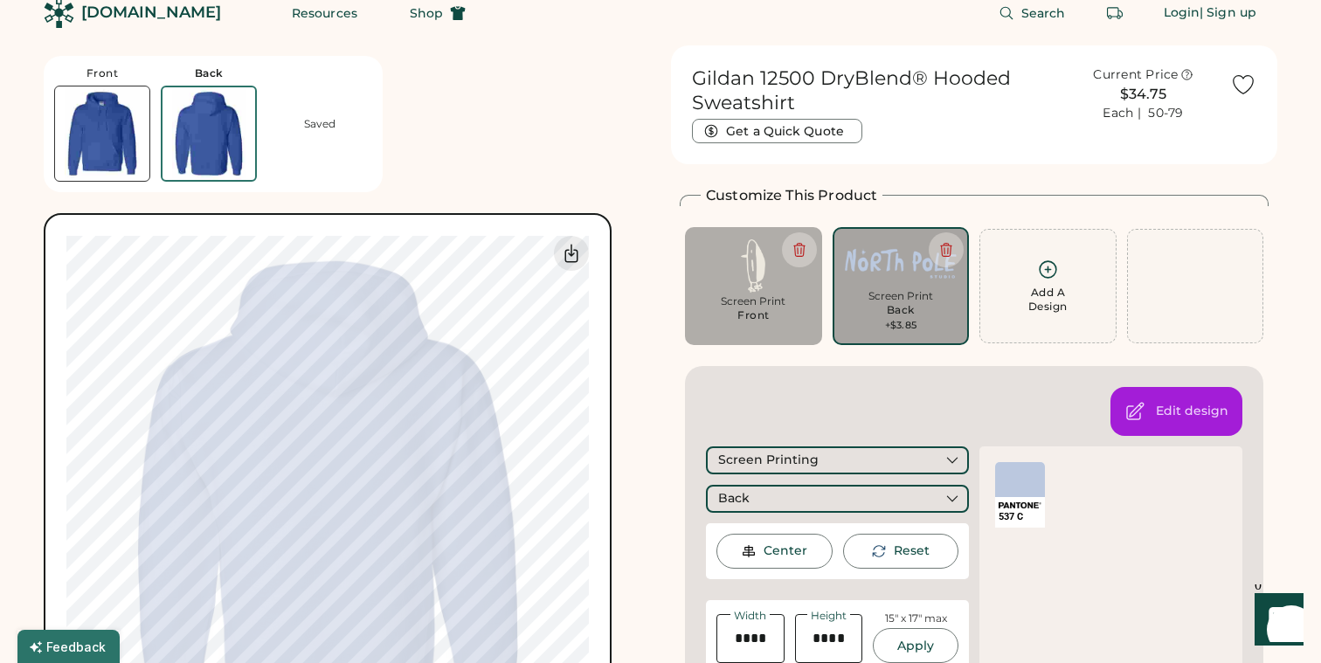
click at [1014, 504] on img at bounding box center [1020, 506] width 43 height 6
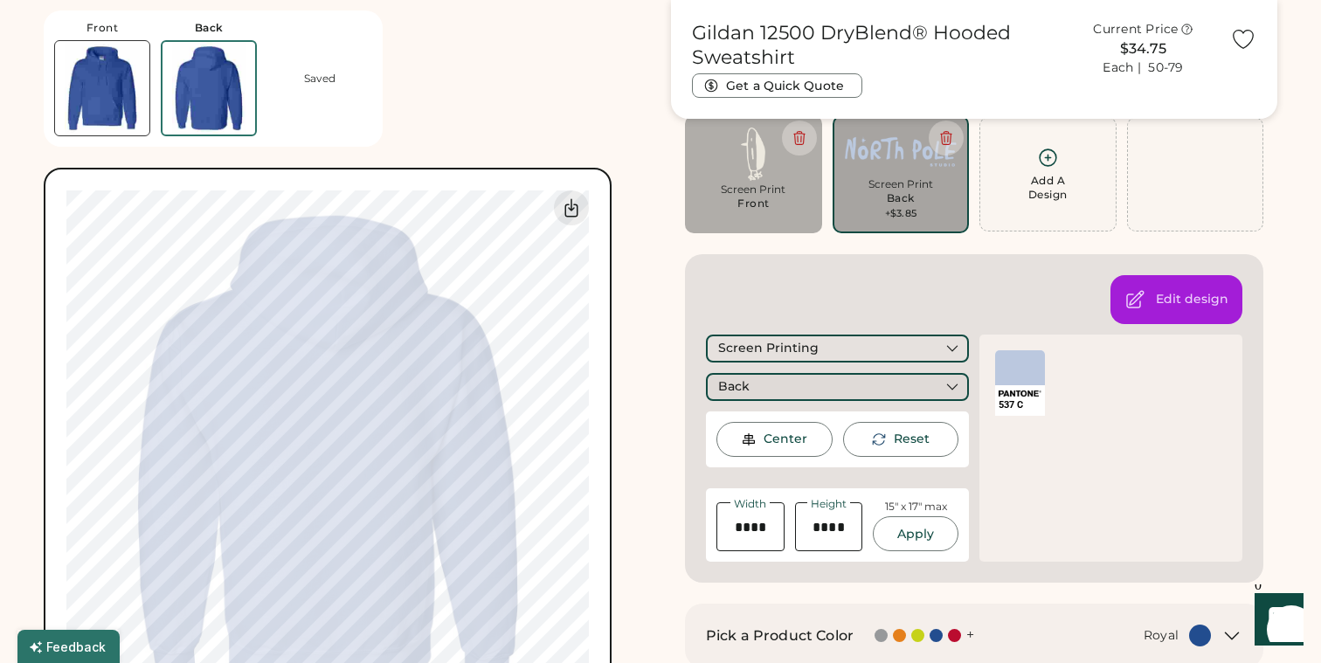
scroll to position [137, 0]
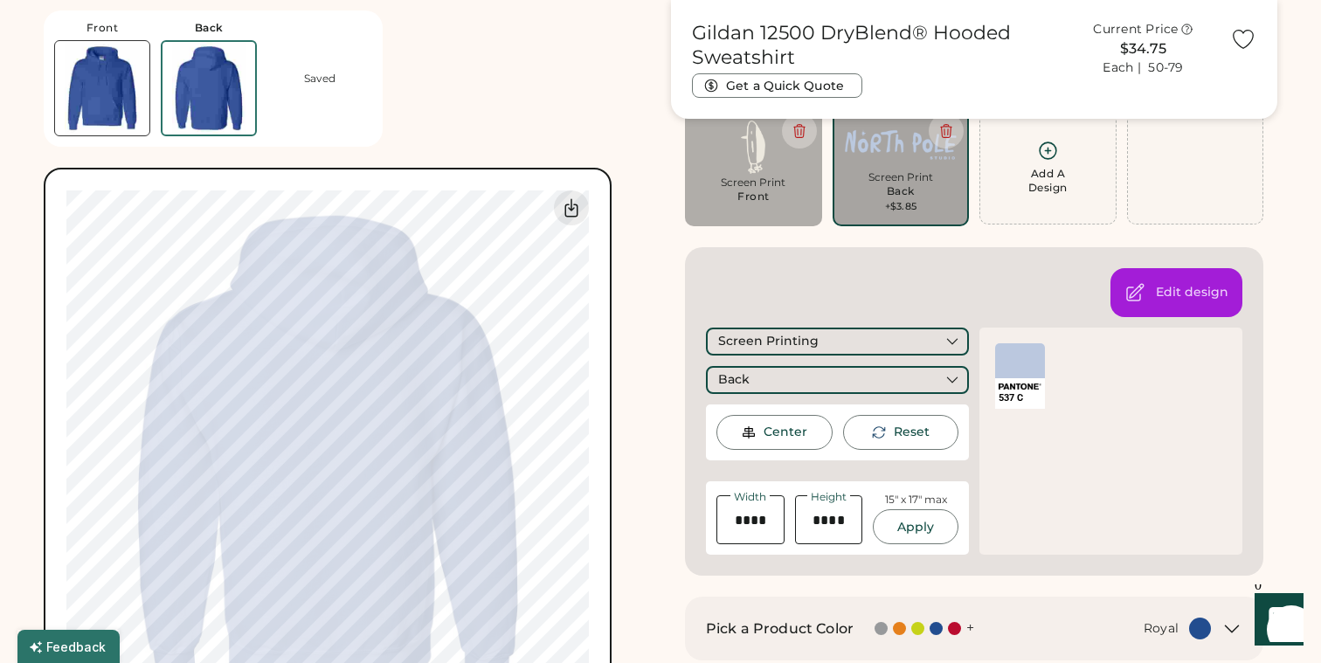
click at [1001, 377] on div at bounding box center [1020, 360] width 50 height 35
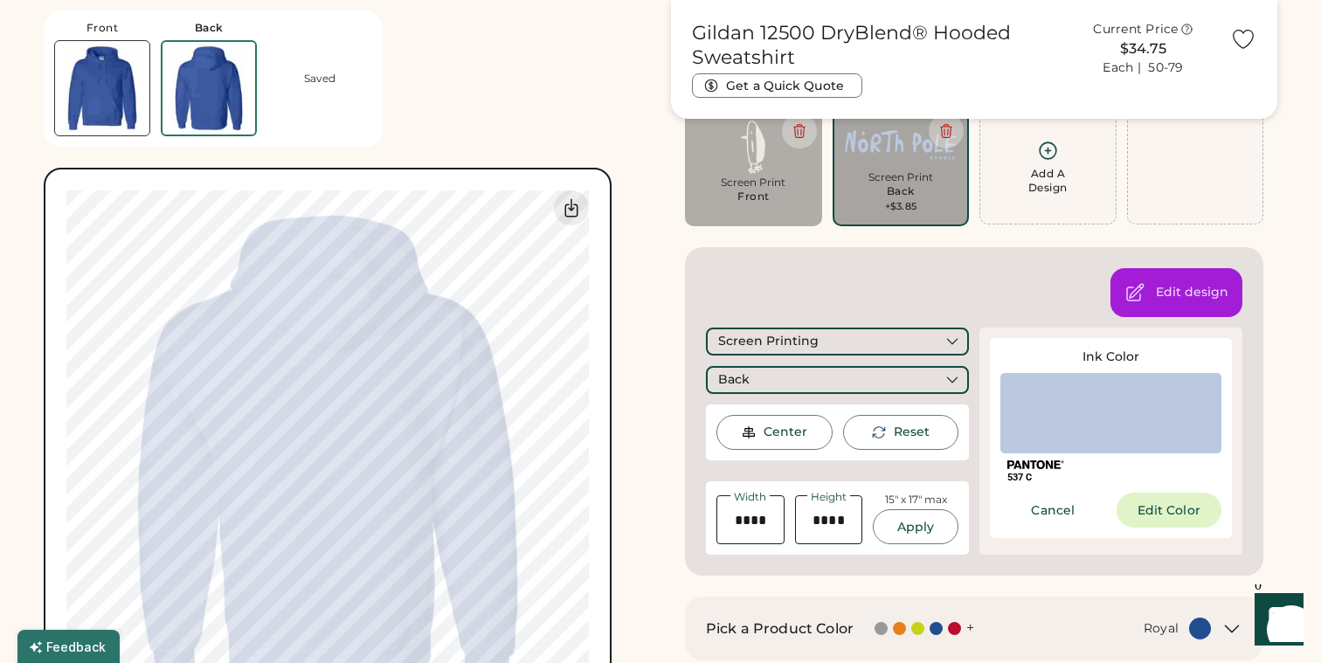
click at [1104, 436] on div at bounding box center [1111, 413] width 221 height 80
click at [1162, 521] on button "Edit Color" at bounding box center [1170, 510] width 106 height 35
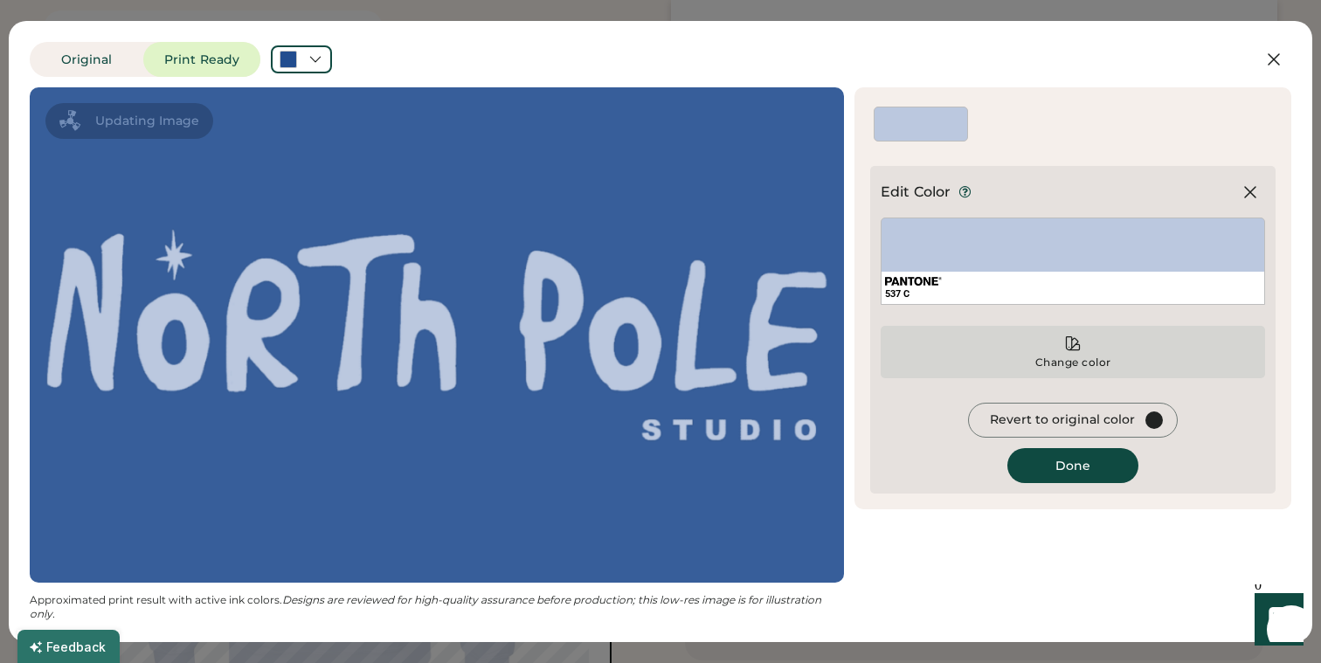
click at [1080, 357] on div "Change color" at bounding box center [1074, 363] width 78 height 14
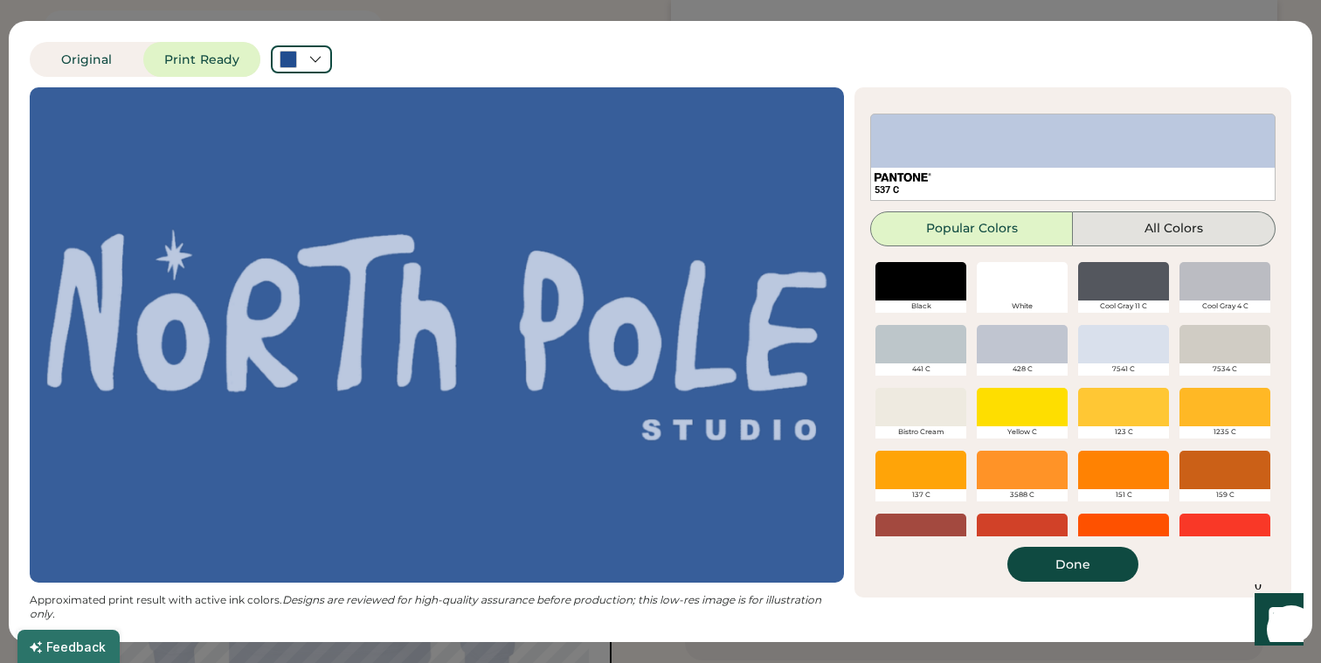
click at [1148, 218] on button "All Colors" at bounding box center [1174, 228] width 203 height 35
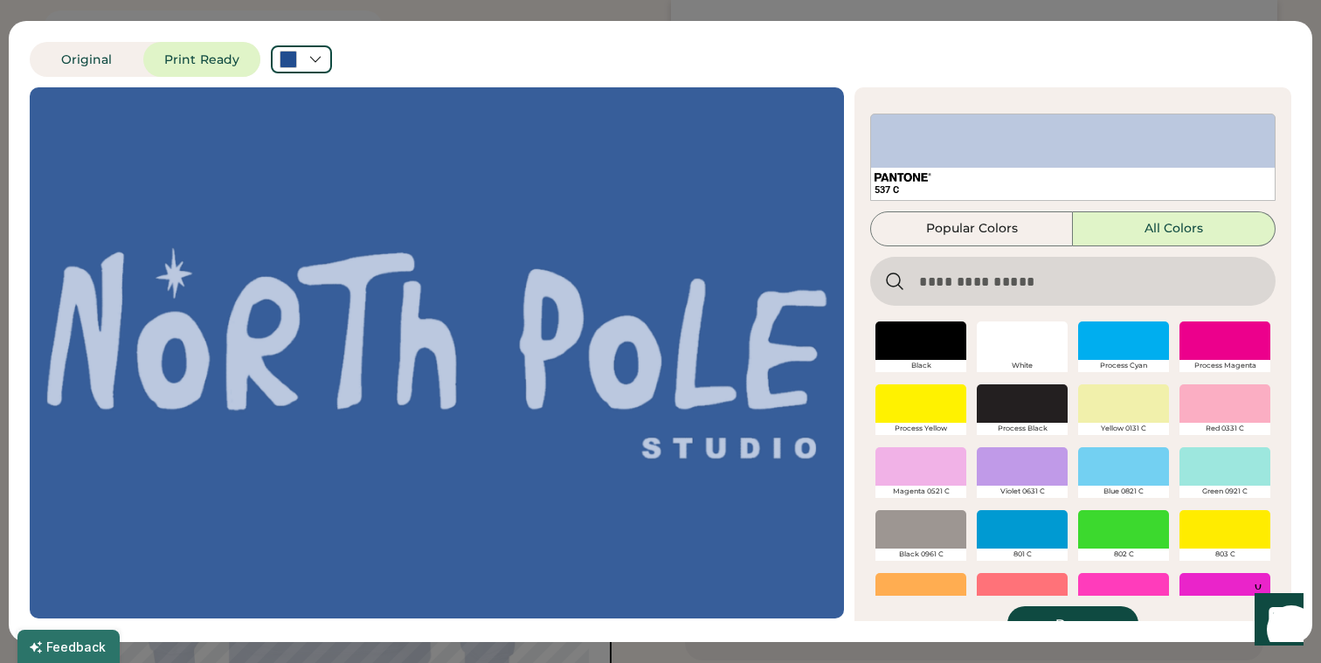
click at [991, 290] on input "input" at bounding box center [1072, 281] width 405 height 49
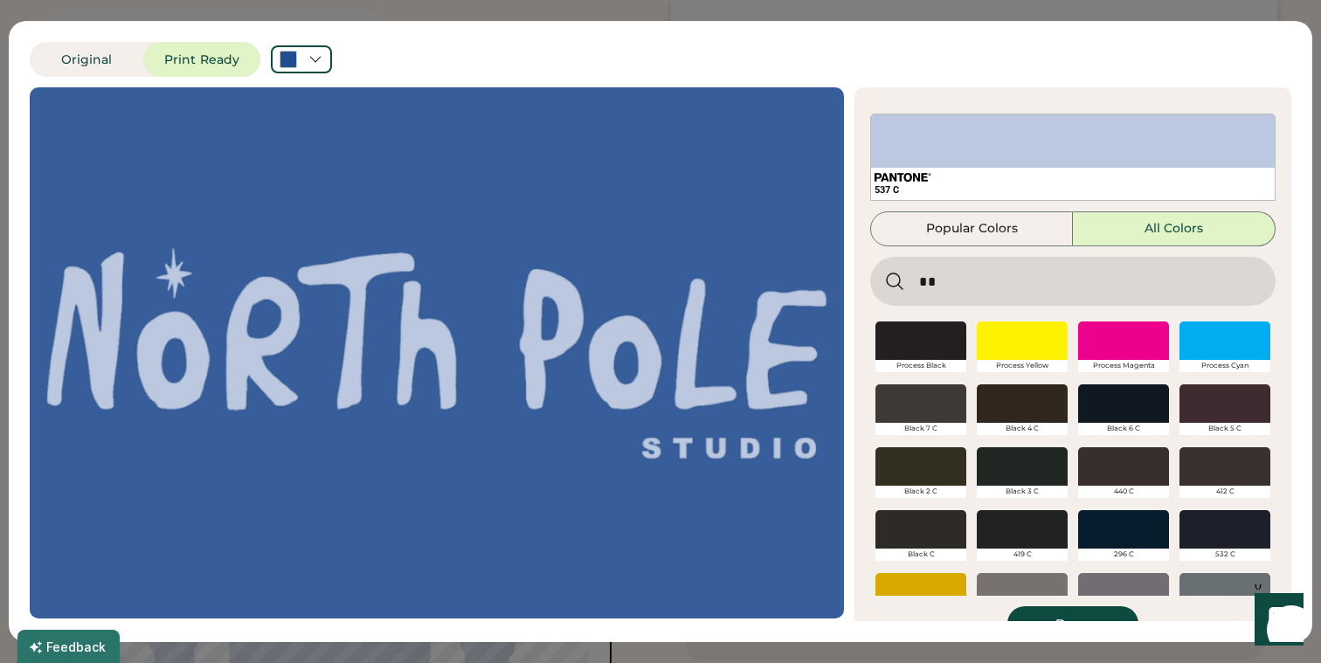
type input "*"
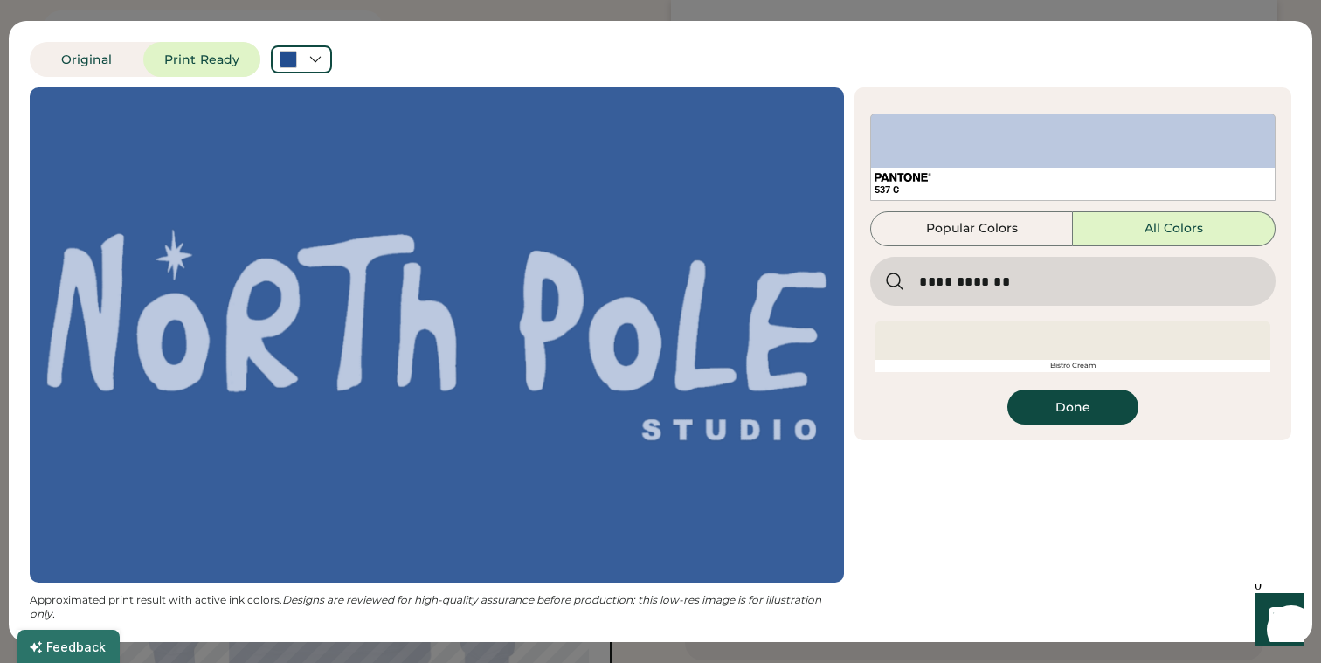
type input "**********"
click at [988, 343] on div at bounding box center [1073, 341] width 395 height 38
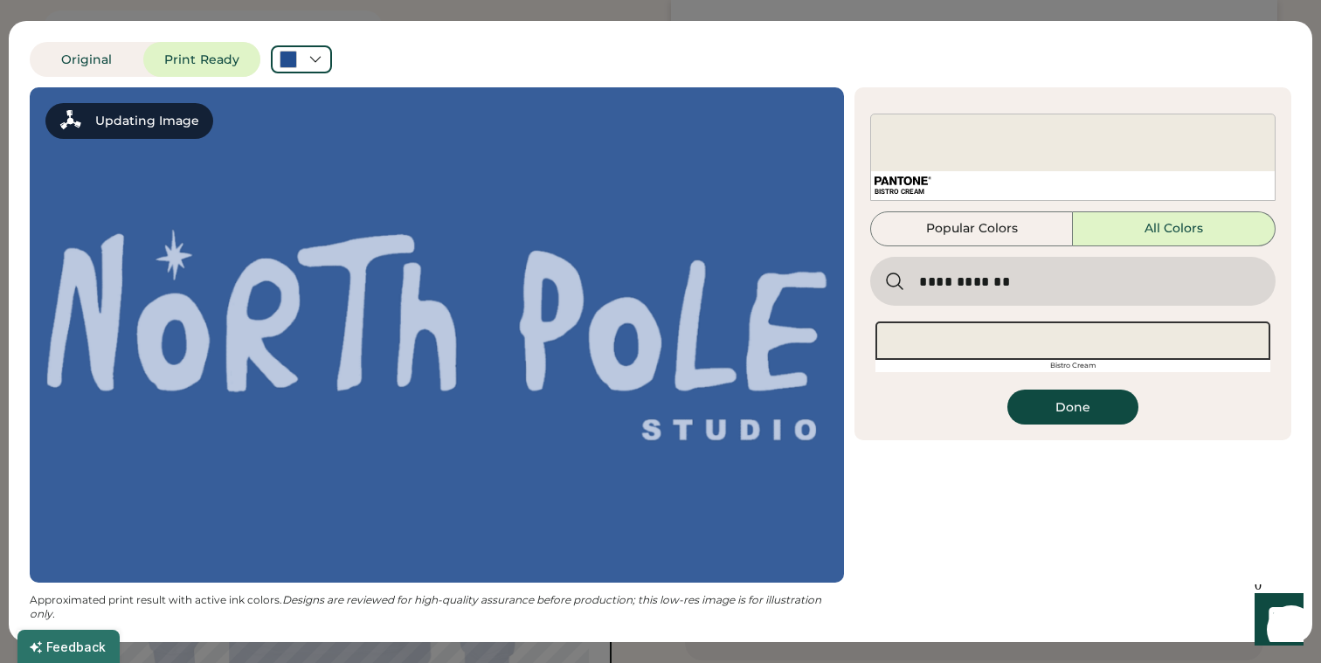
click at [1070, 412] on button "Done" at bounding box center [1073, 407] width 131 height 35
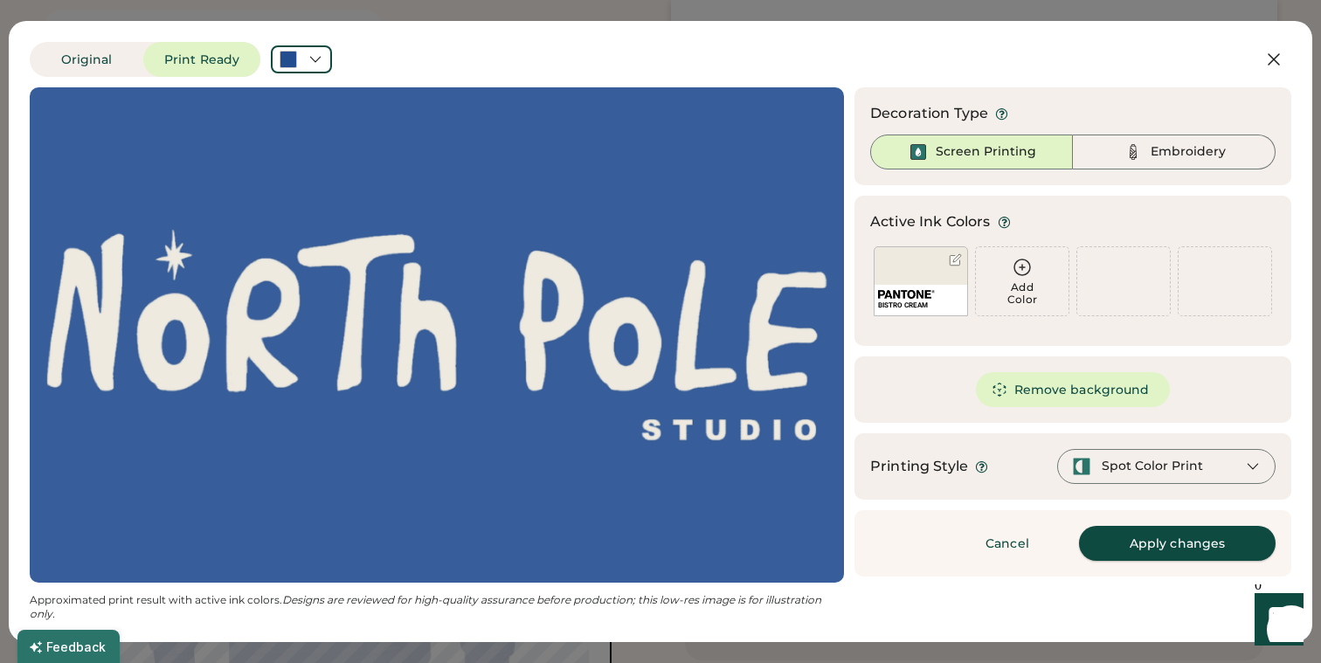
click at [1129, 545] on button "Apply changes" at bounding box center [1177, 543] width 197 height 35
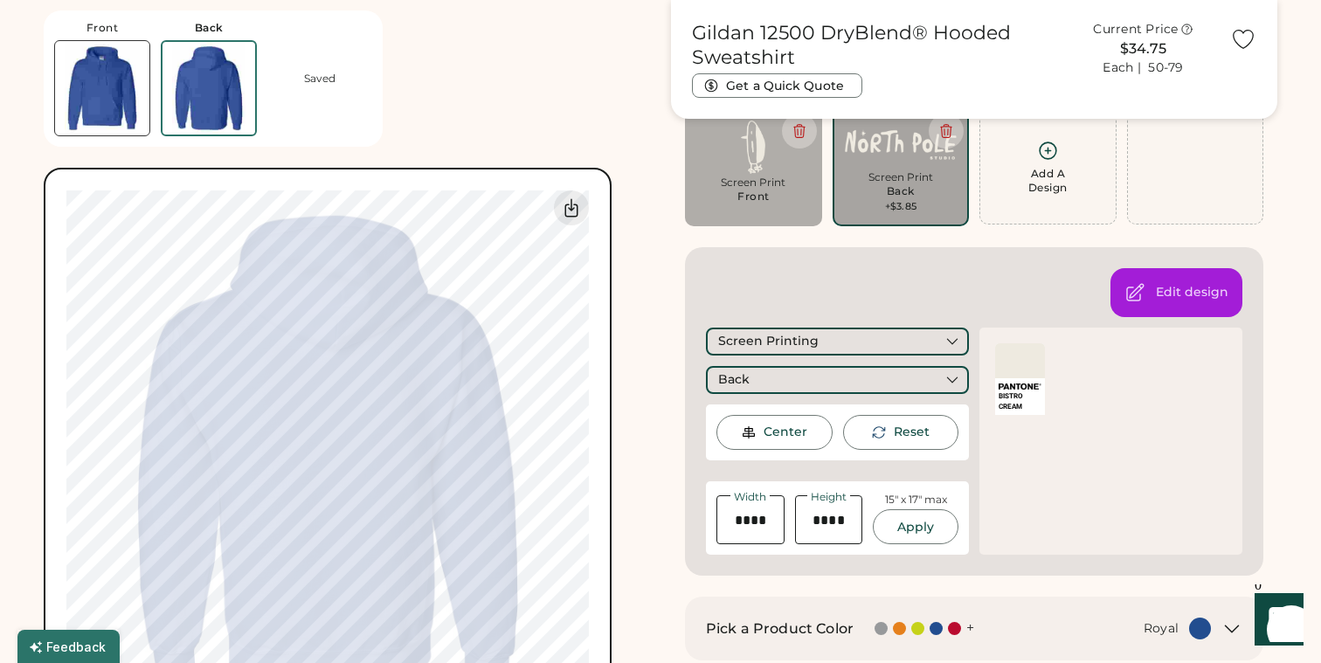
click at [561, 146] on div "Front Back Saved Switch to back My uploaded designs Upload new design SVG, Ai, …" at bounding box center [347, 368] width 606 height 736
click at [567, 204] on icon at bounding box center [571, 207] width 12 height 17
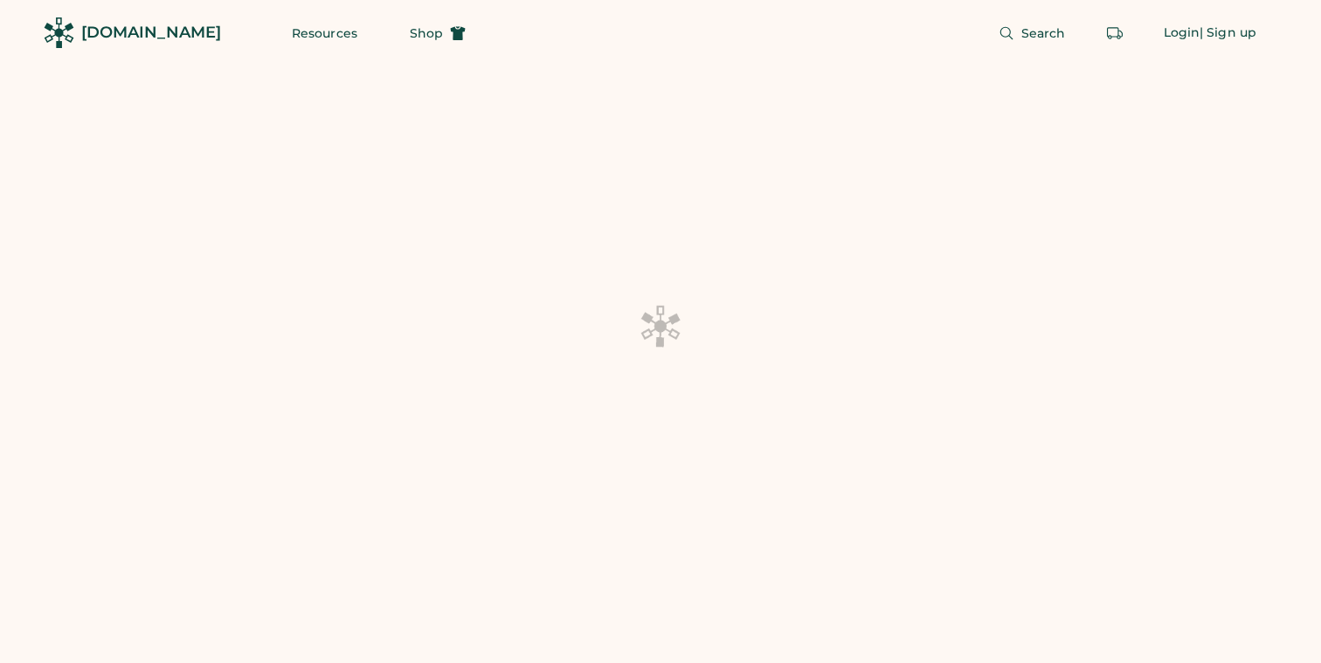
scroll to position [137, 0]
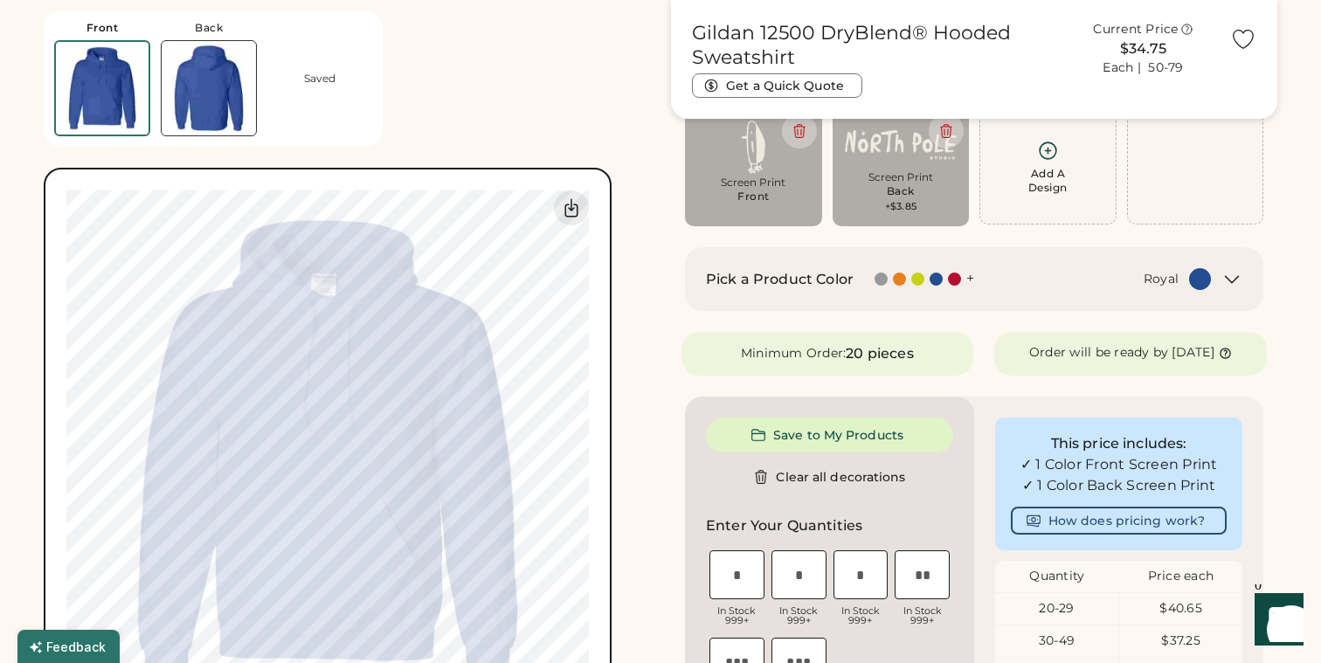
click at [932, 371] on div "Minimum Order: 20 pieces" at bounding box center [828, 354] width 292 height 44
click at [998, 263] on div "Pick a Product Color + Royal" at bounding box center [974, 279] width 579 height 64
click at [941, 278] on div at bounding box center [936, 279] width 13 height 13
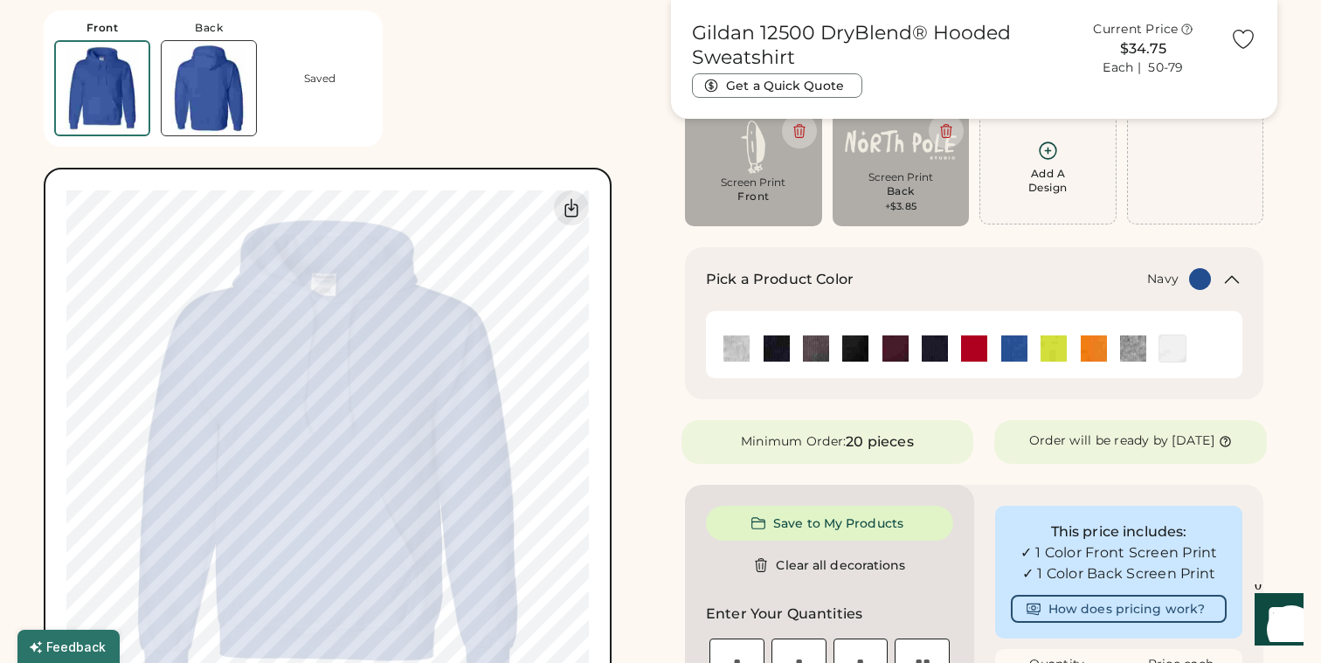
click at [931, 350] on img at bounding box center [935, 349] width 26 height 26
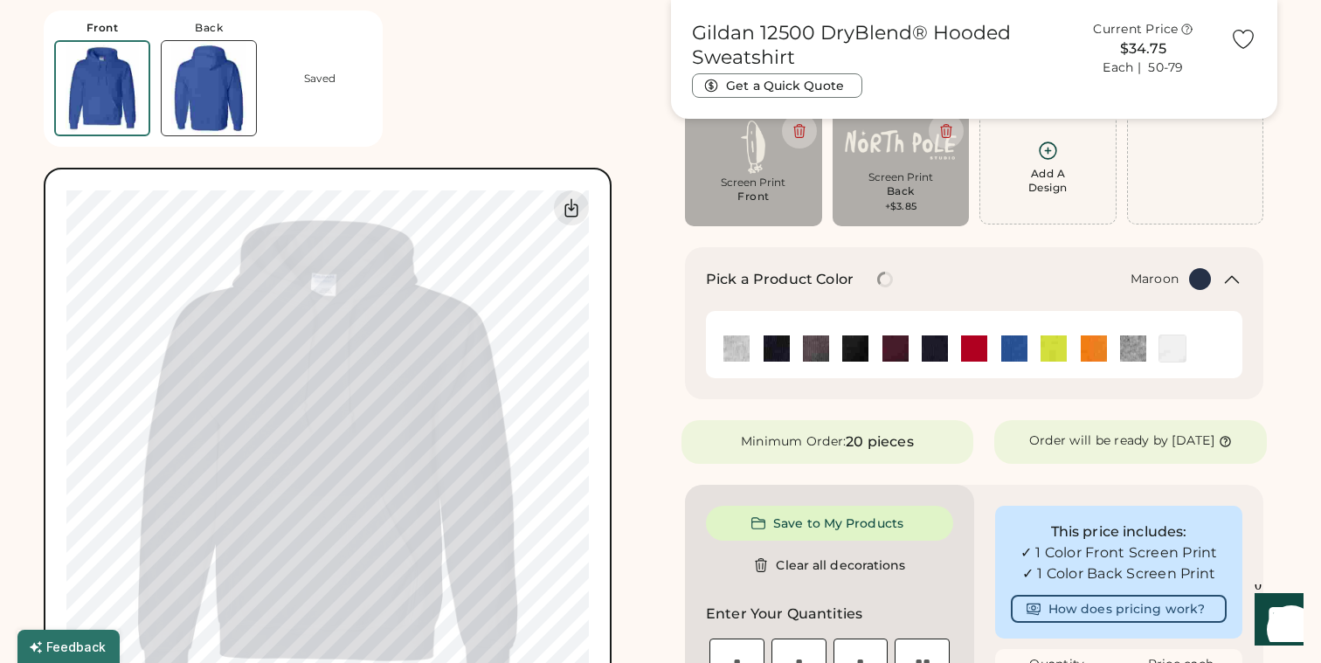
click at [891, 354] on img at bounding box center [896, 349] width 26 height 26
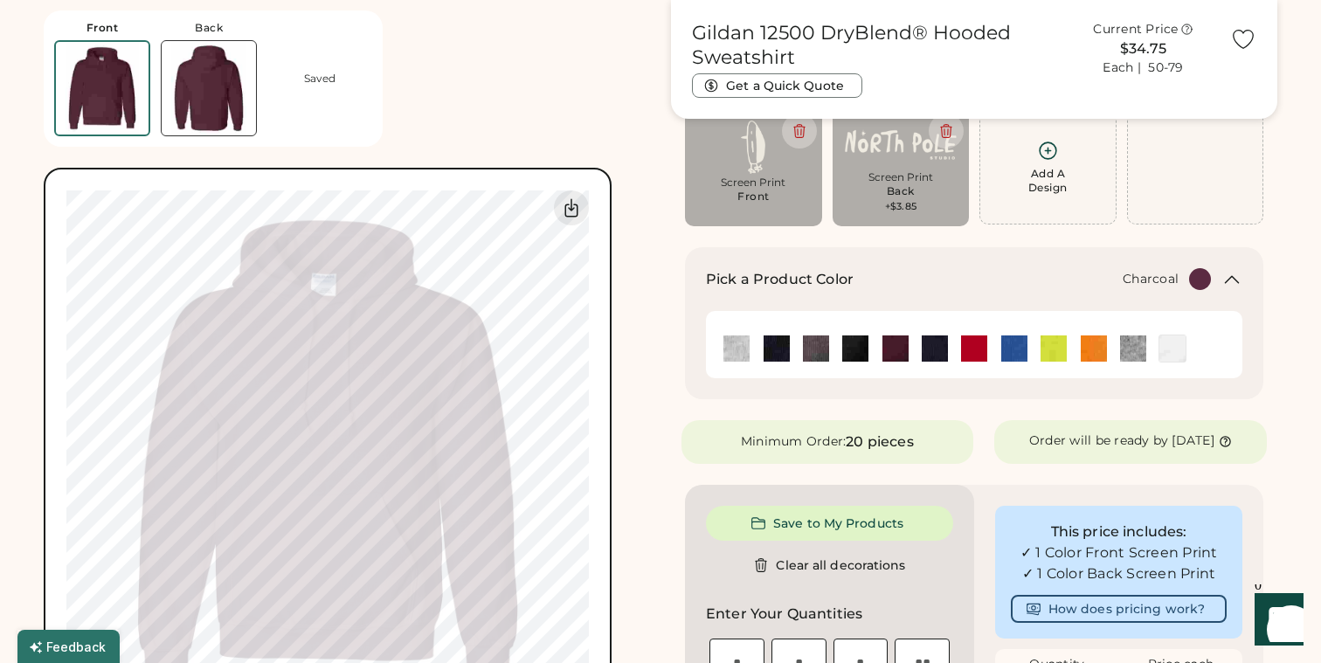
click at [817, 350] on img at bounding box center [816, 349] width 26 height 26
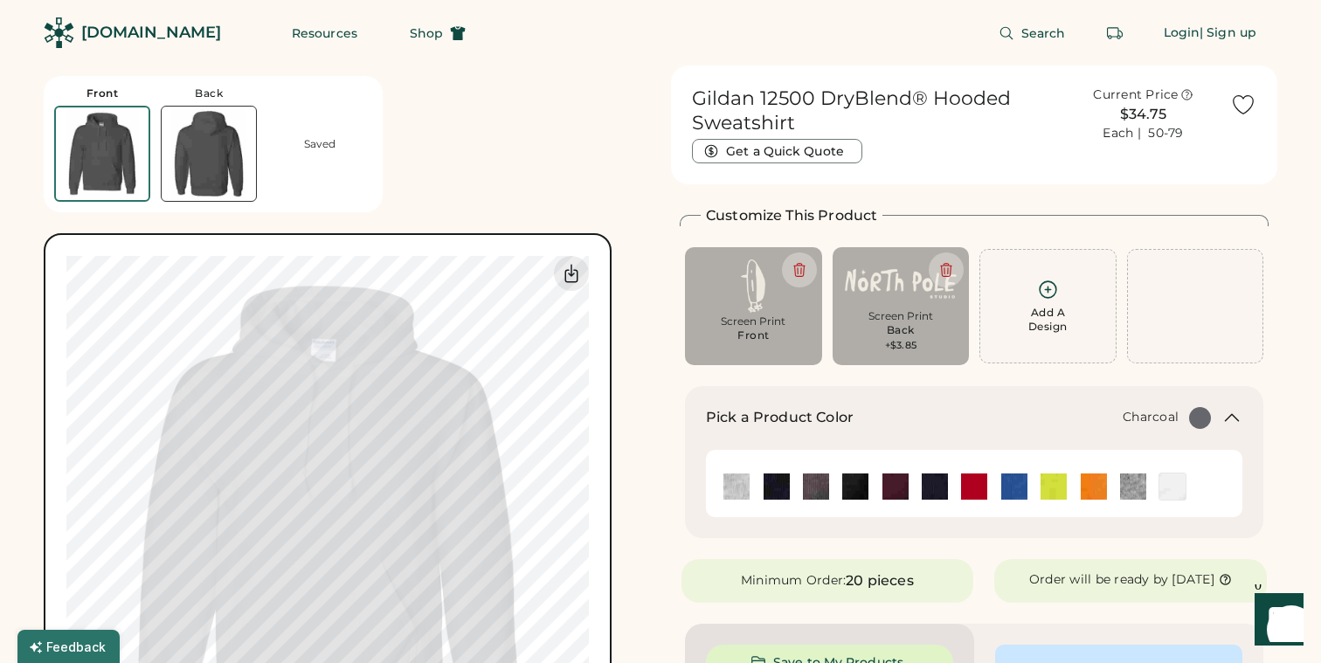
scroll to position [0, 0]
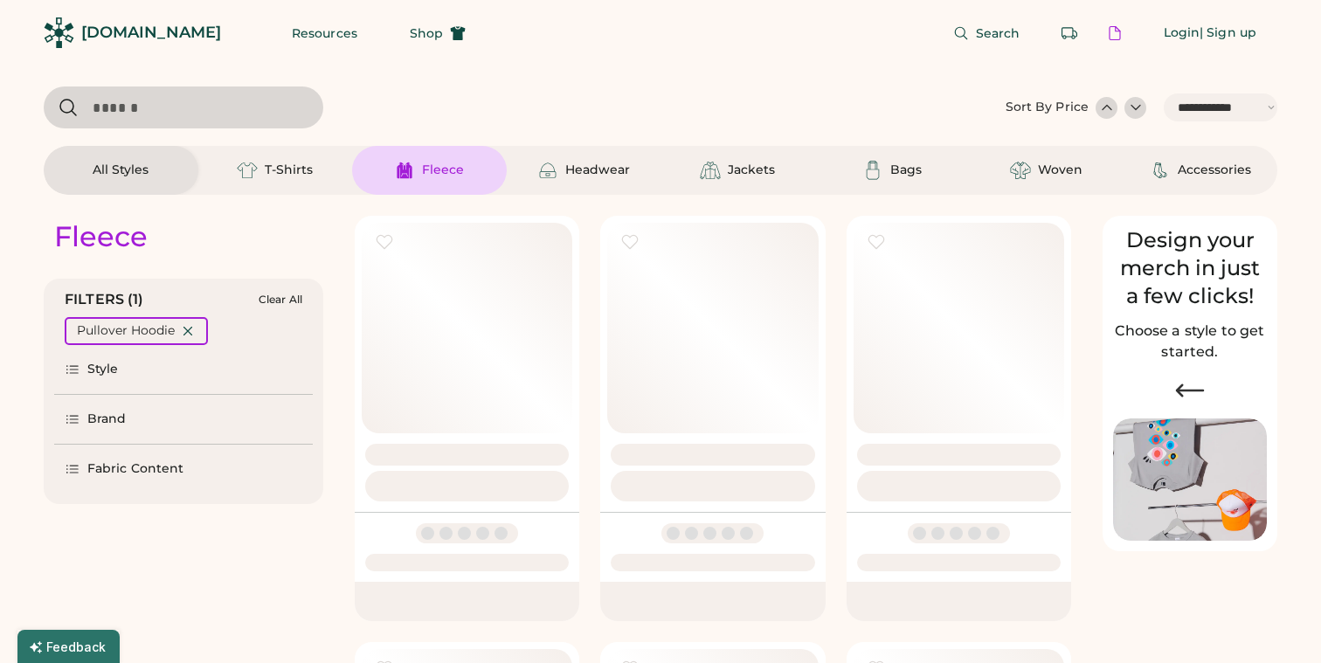
select select "*****"
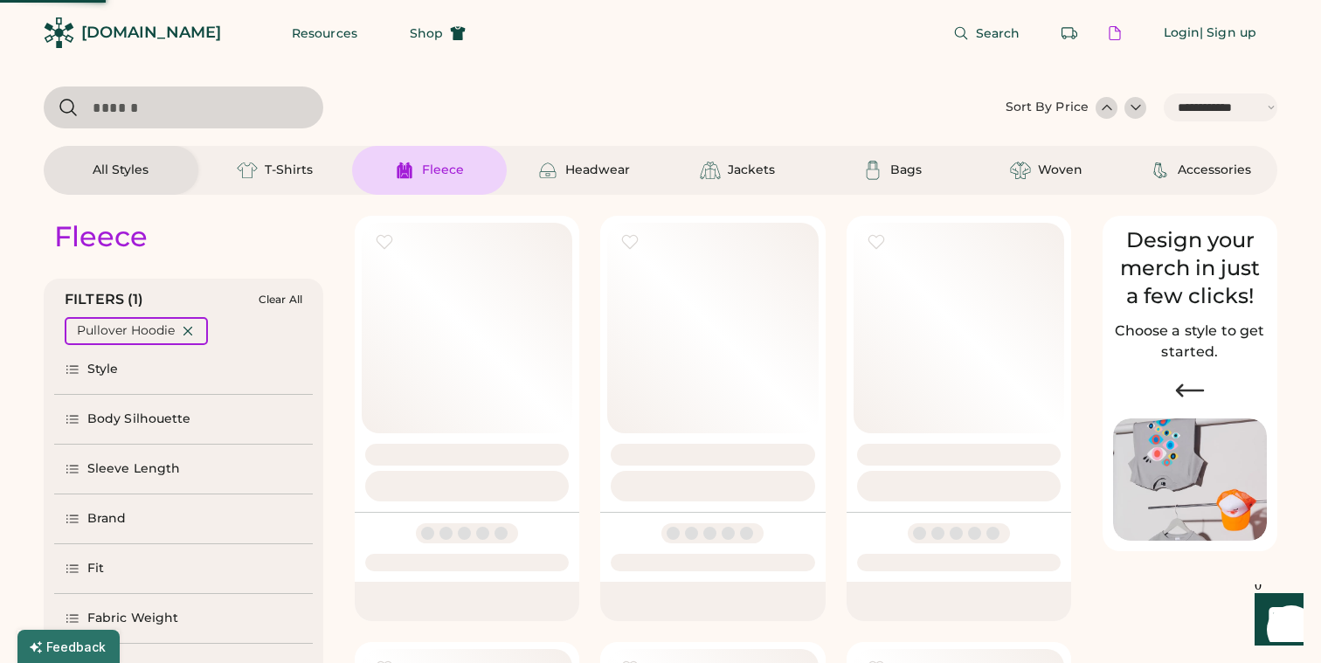
select select "*"
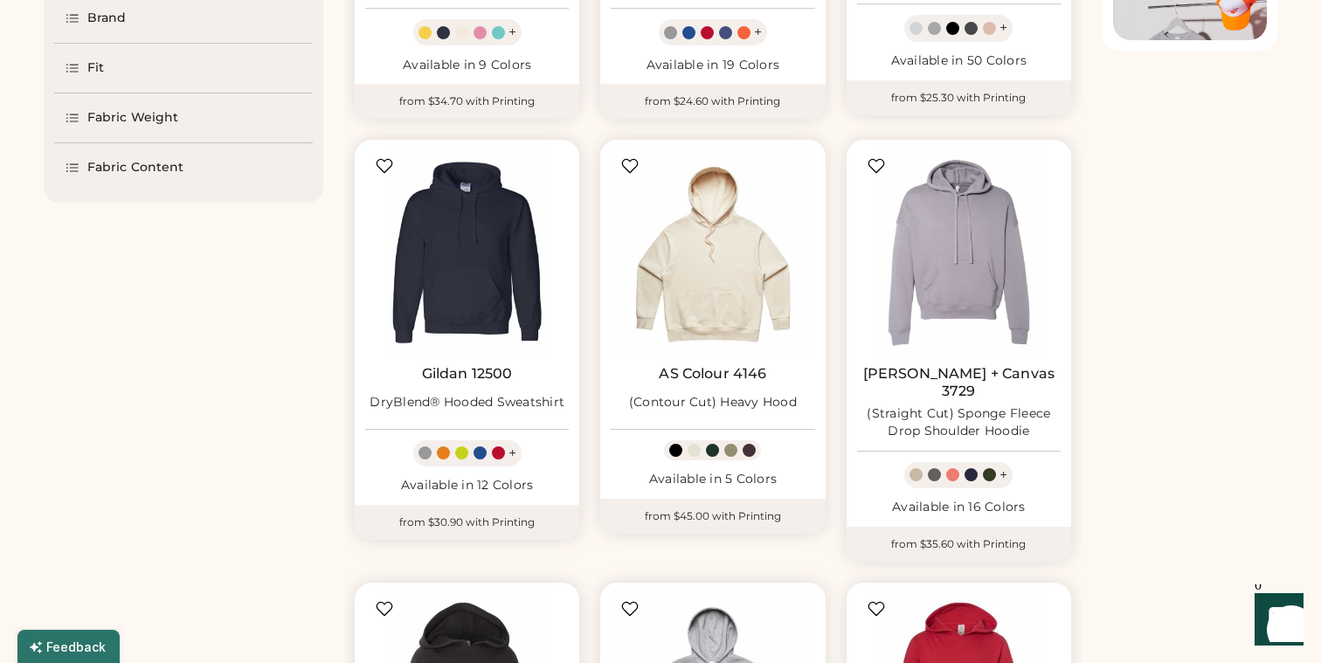
select select "*****"
select select "*"
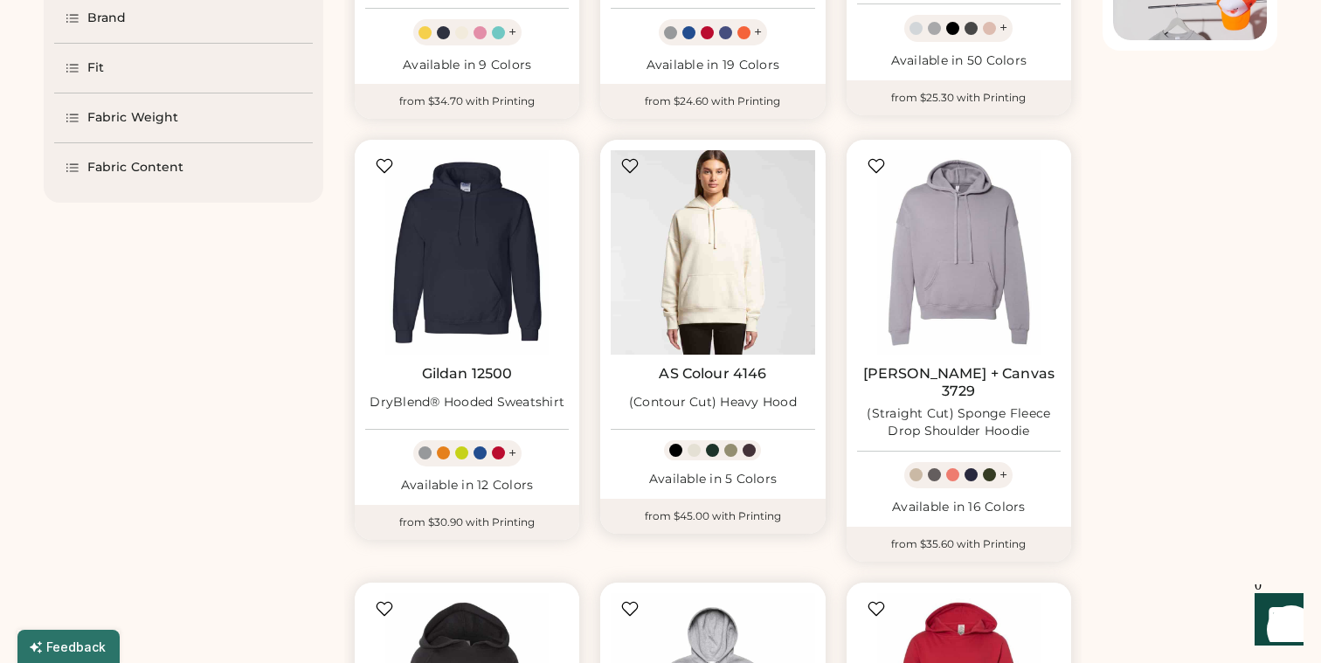
click at [654, 284] on img at bounding box center [713, 252] width 204 height 204
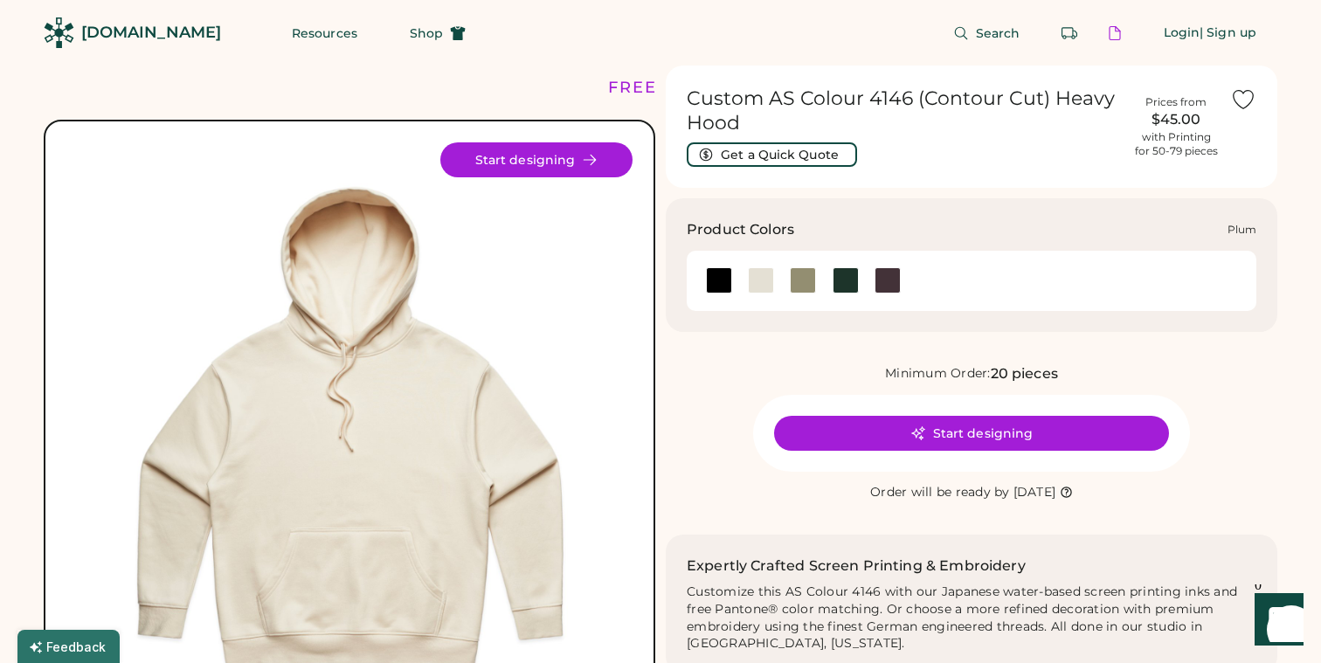
click at [885, 278] on div at bounding box center [888, 280] width 26 height 26
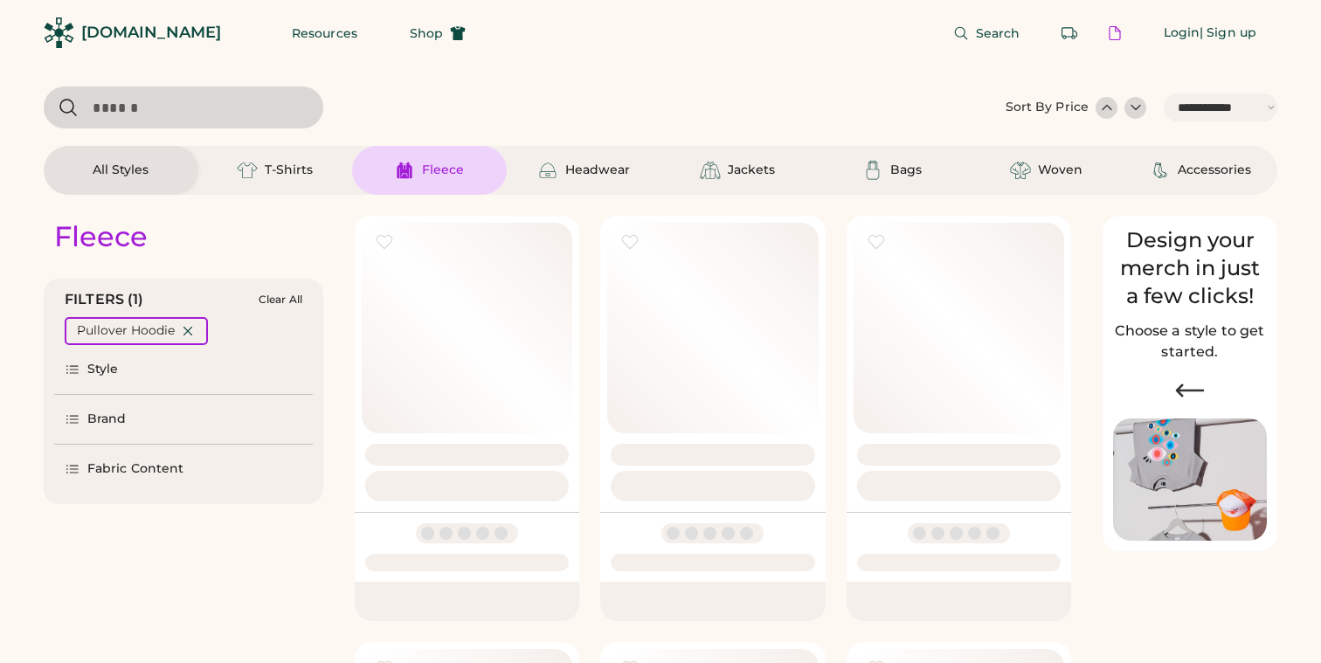
select select "*****"
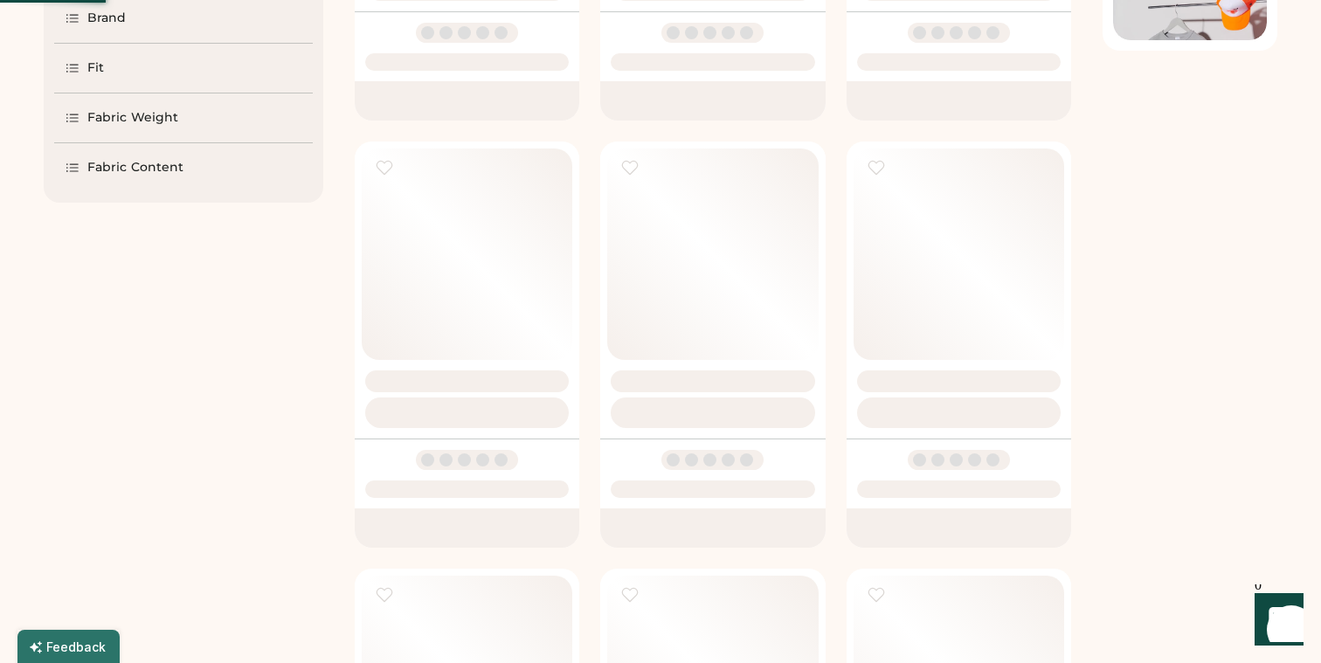
select select "*"
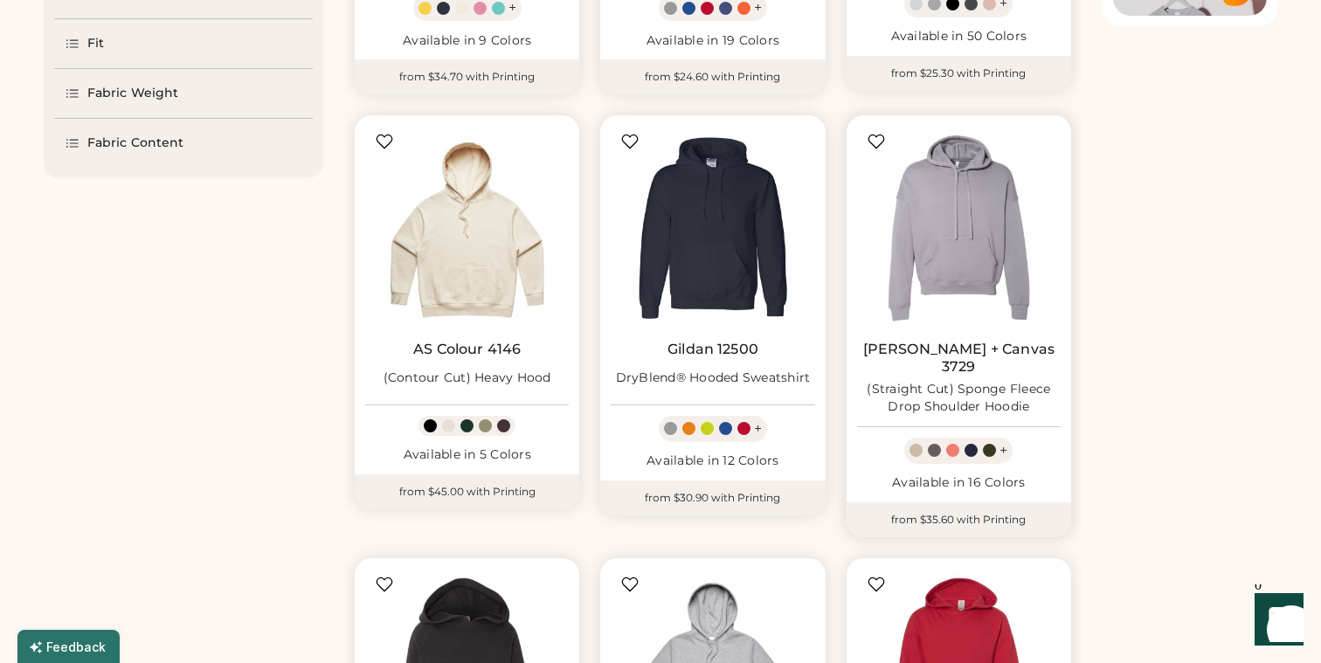
scroll to position [551, 0]
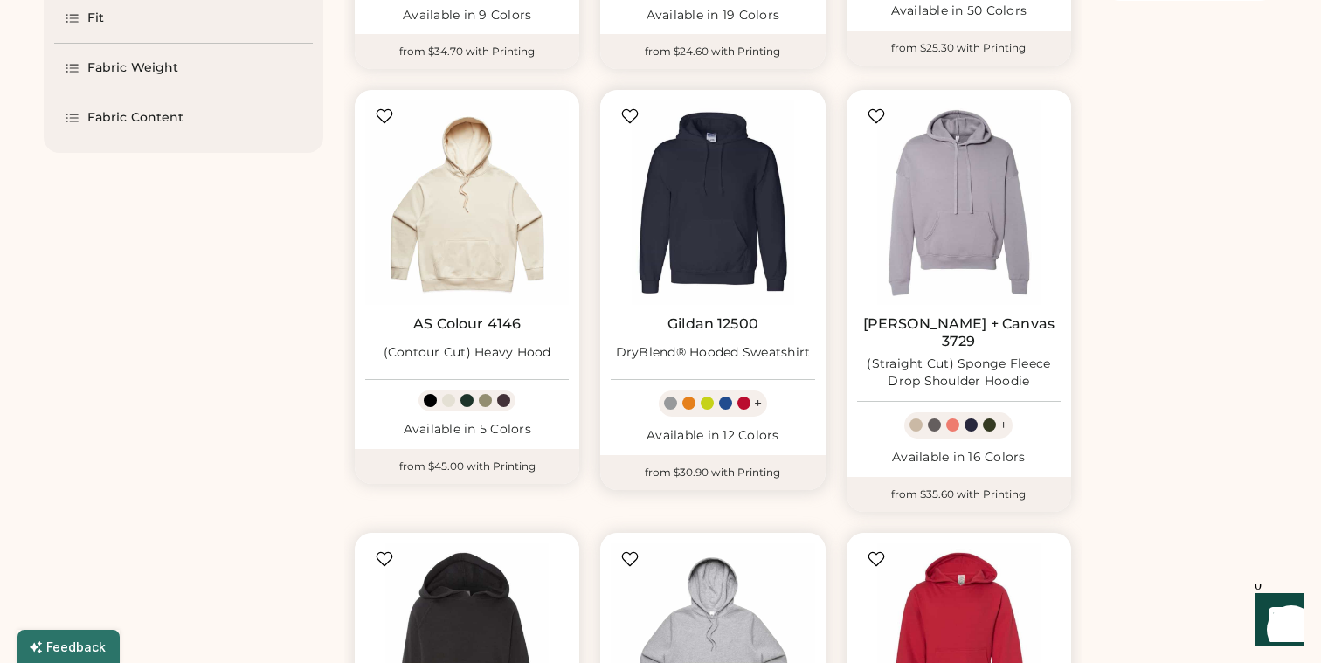
click at [755, 399] on div "+" at bounding box center [758, 403] width 8 height 19
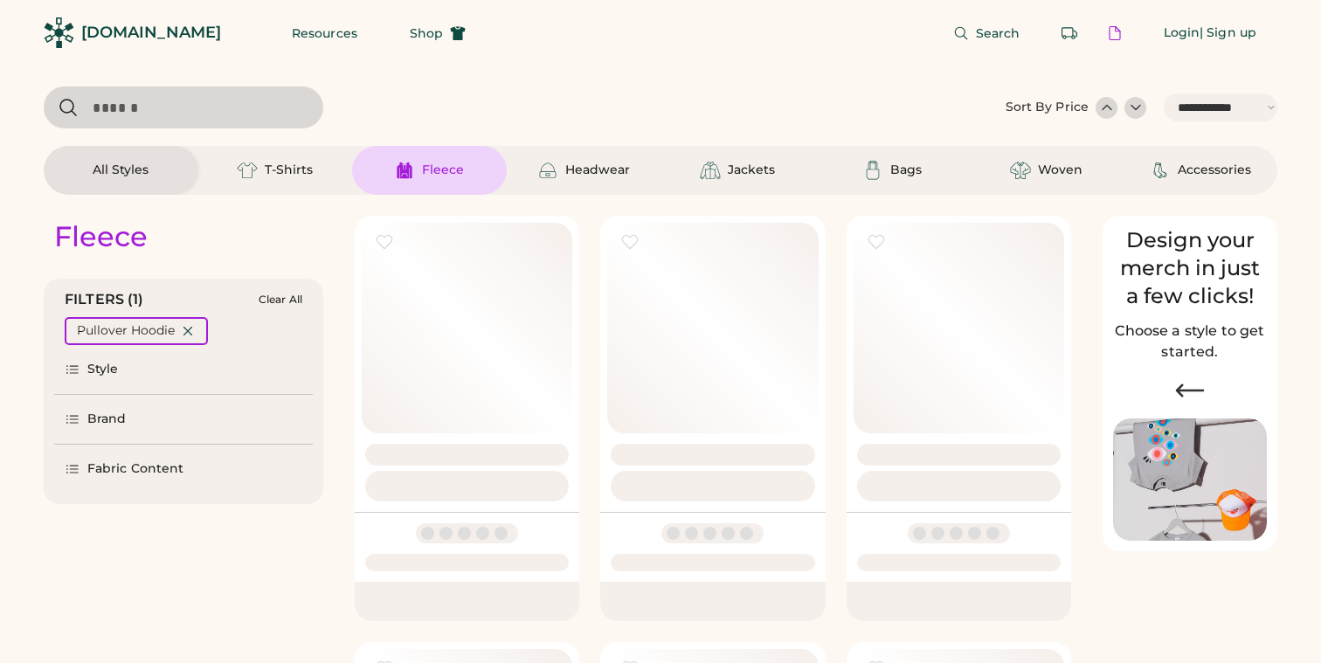
select select "*****"
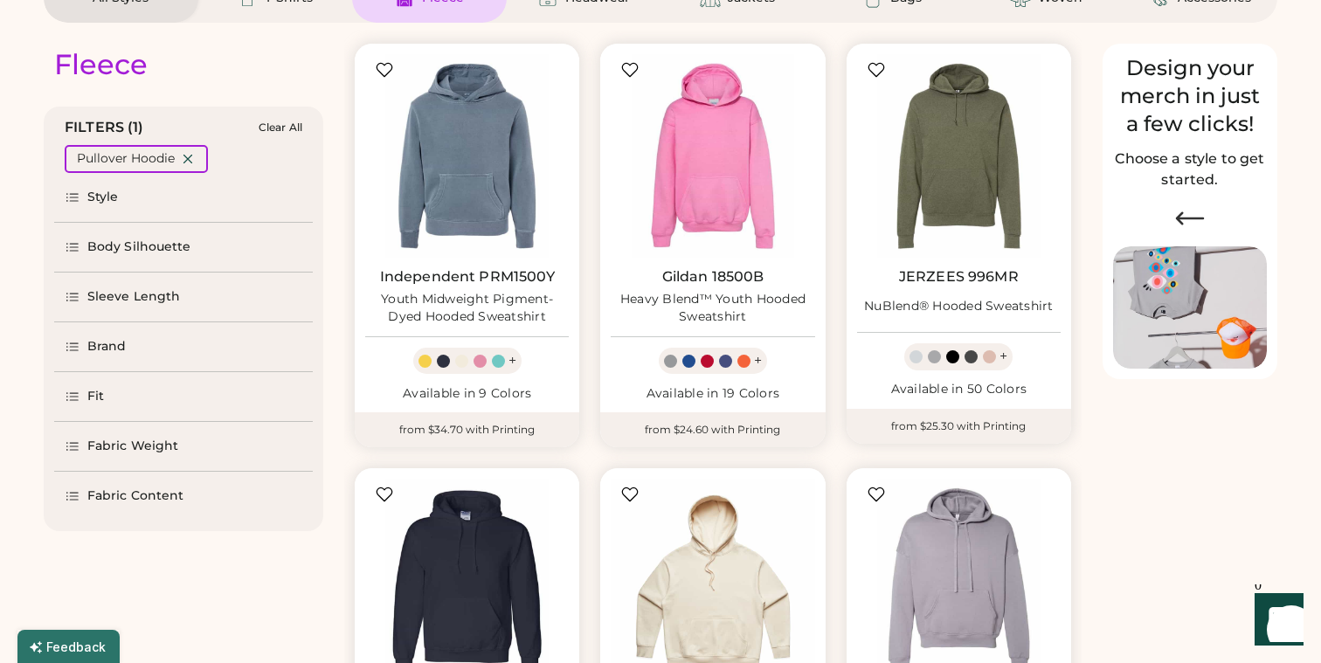
scroll to position [174, 0]
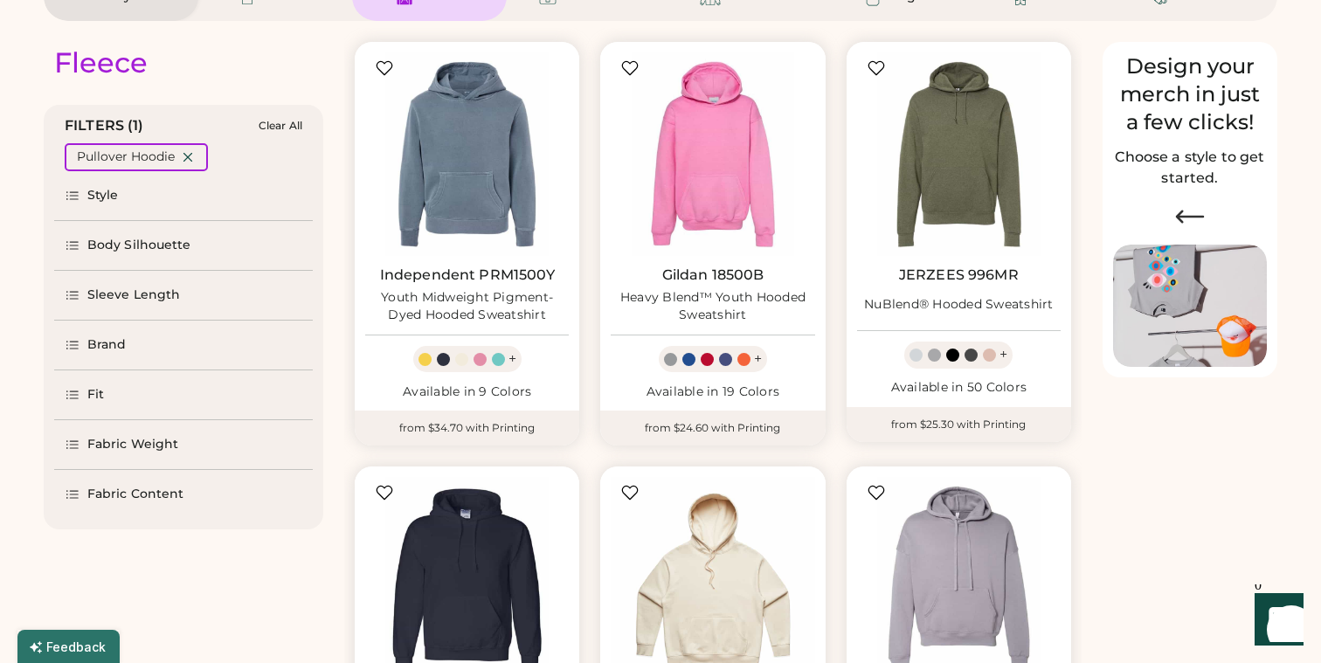
click at [173, 403] on div "Fit" at bounding box center [183, 395] width 259 height 49
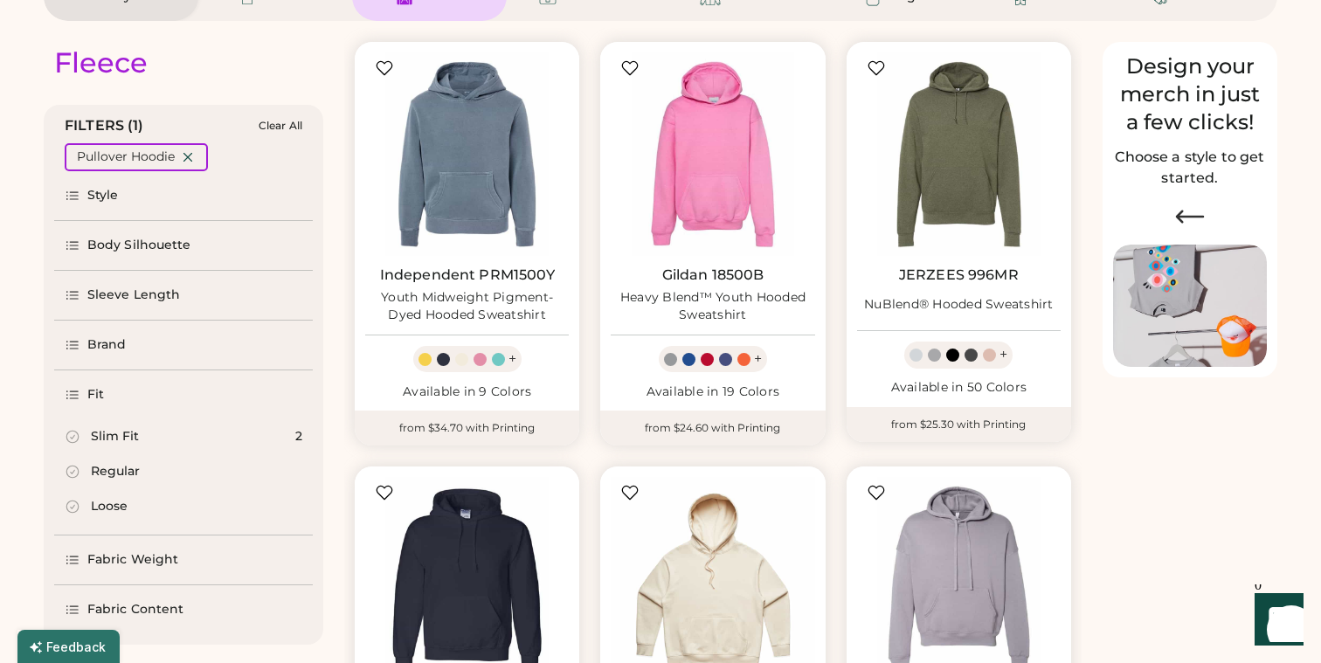
click at [122, 339] on div "Brand" at bounding box center [106, 344] width 39 height 17
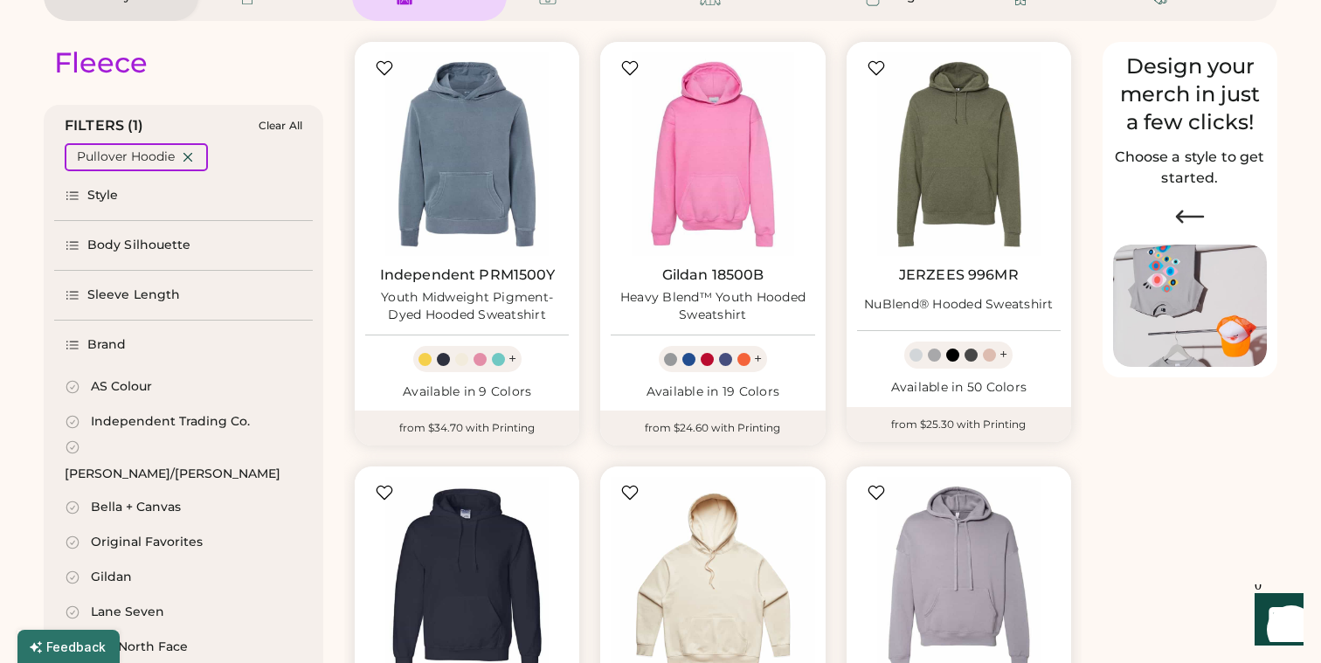
click at [122, 296] on div "Sleeve Length" at bounding box center [133, 295] width 93 height 17
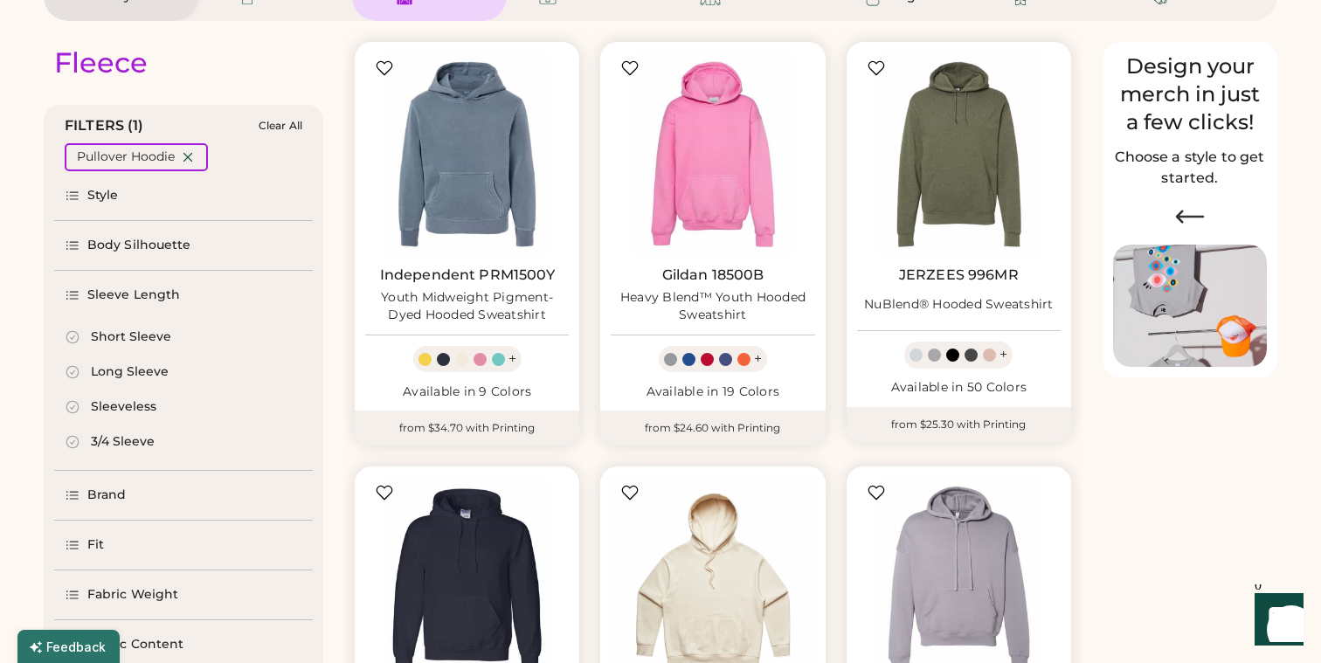
click at [126, 259] on div "Body Silhouette" at bounding box center [183, 245] width 259 height 49
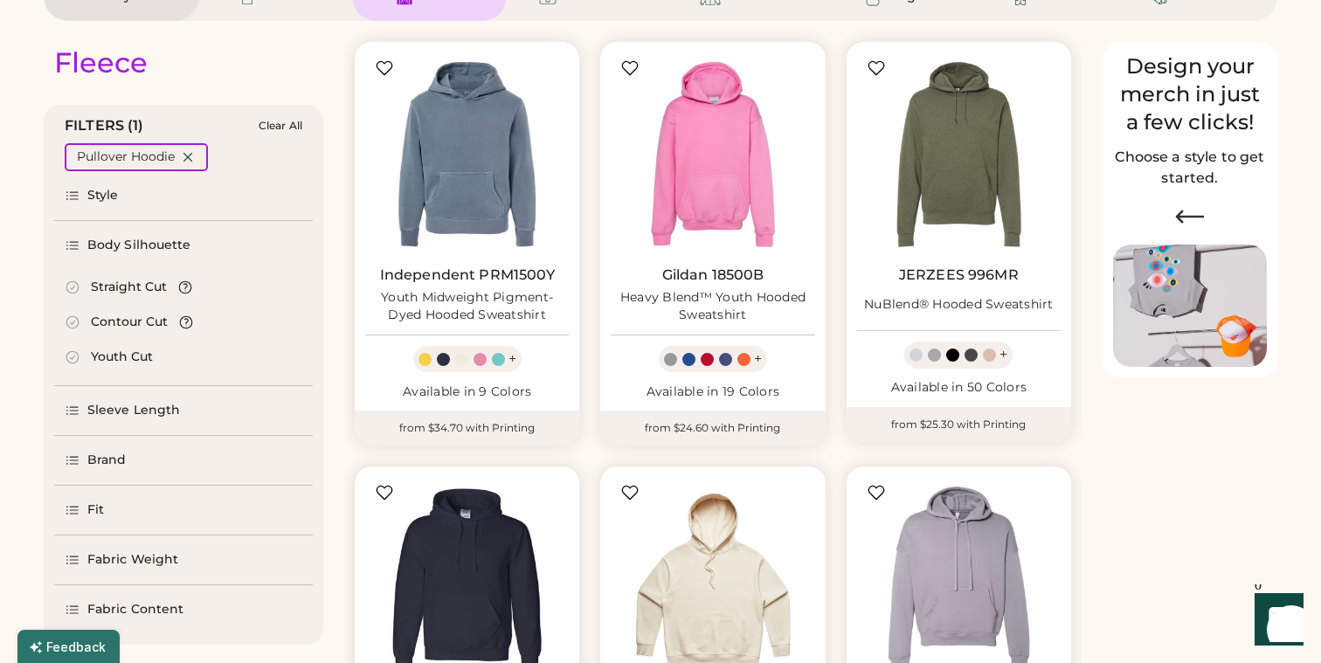
click at [129, 206] on div "Style" at bounding box center [183, 195] width 259 height 49
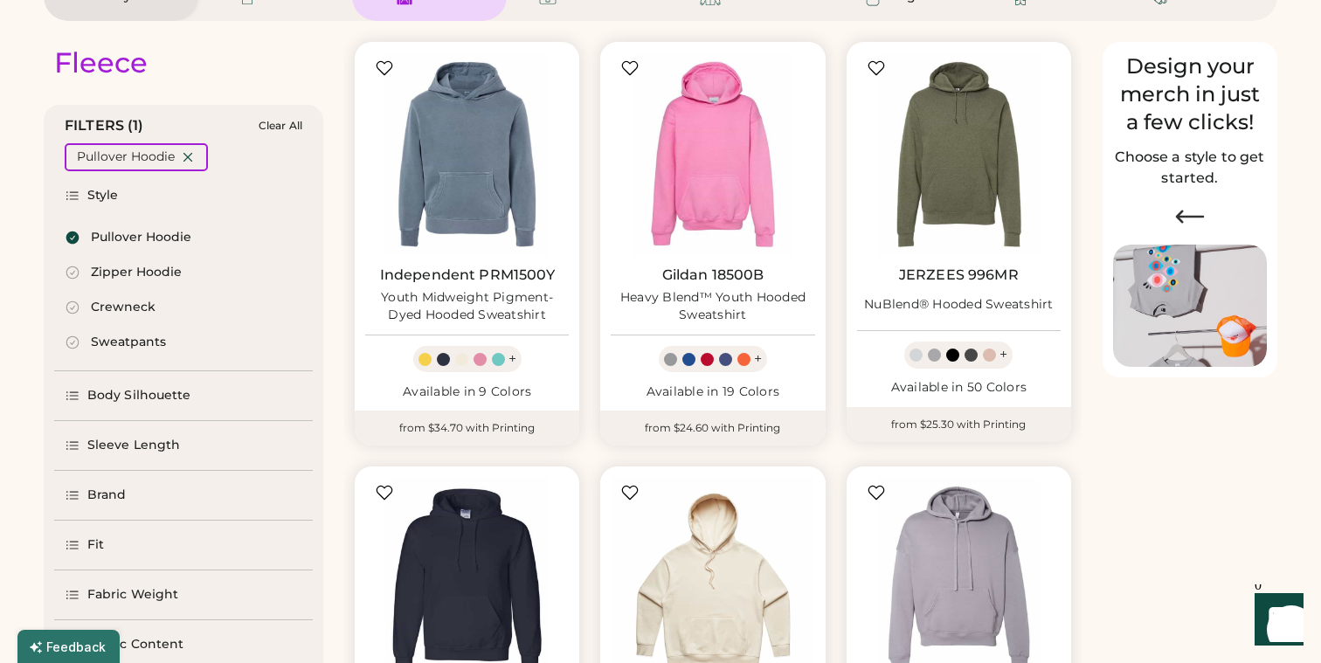
click at [124, 232] on div "Pullover Hoodie" at bounding box center [141, 237] width 101 height 17
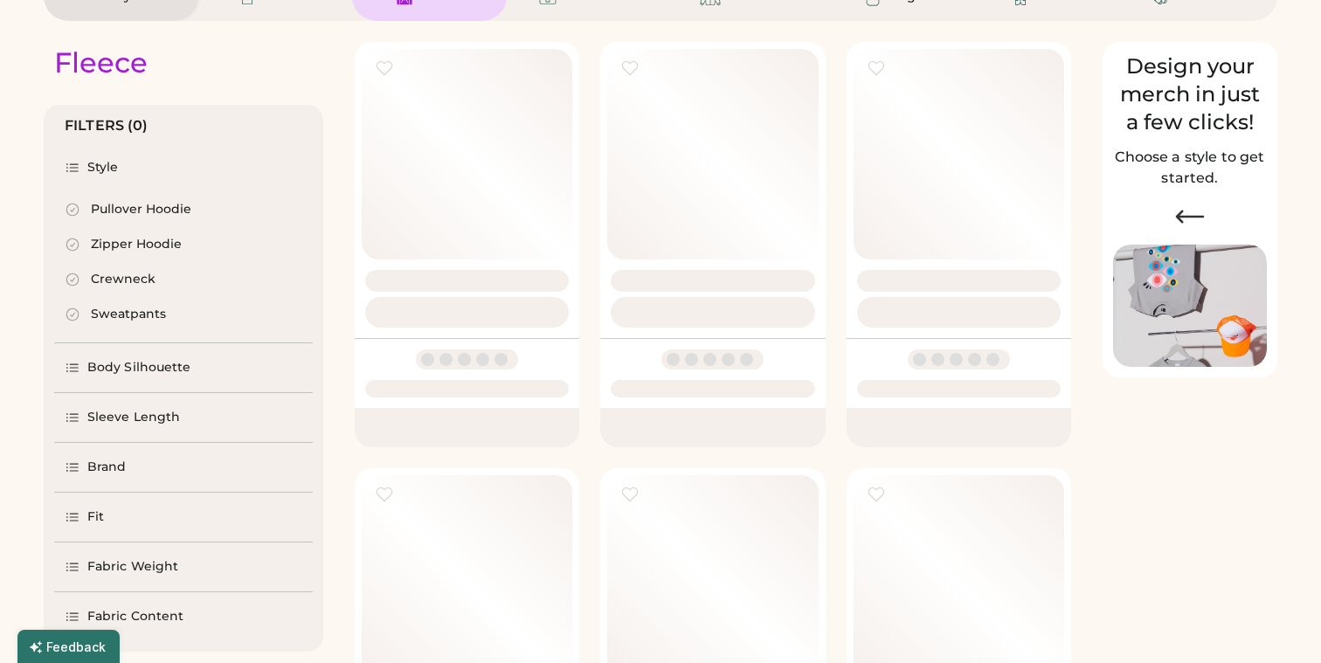
click at [125, 218] on div "Pullover Hoodie" at bounding box center [141, 209] width 101 height 17
select select "*****"
select select "*"
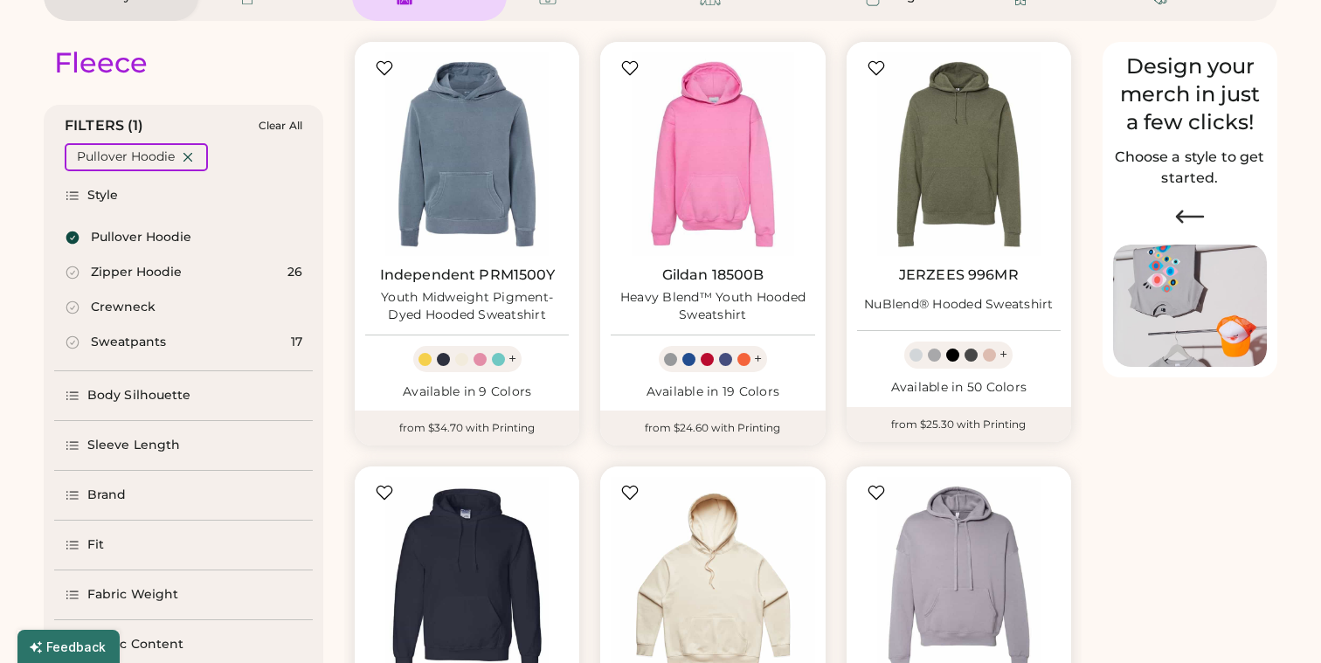
click at [119, 388] on div "Body Silhouette" at bounding box center [139, 395] width 104 height 17
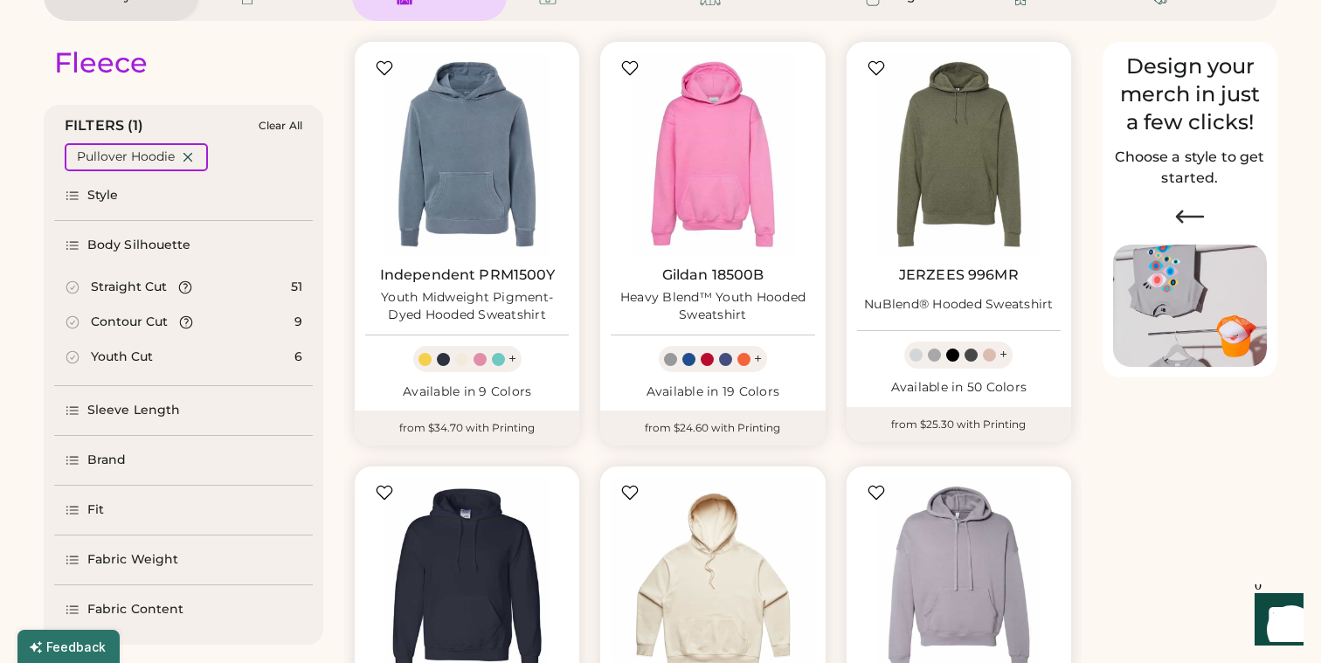
click at [73, 286] on icon at bounding box center [73, 288] width 16 height 16
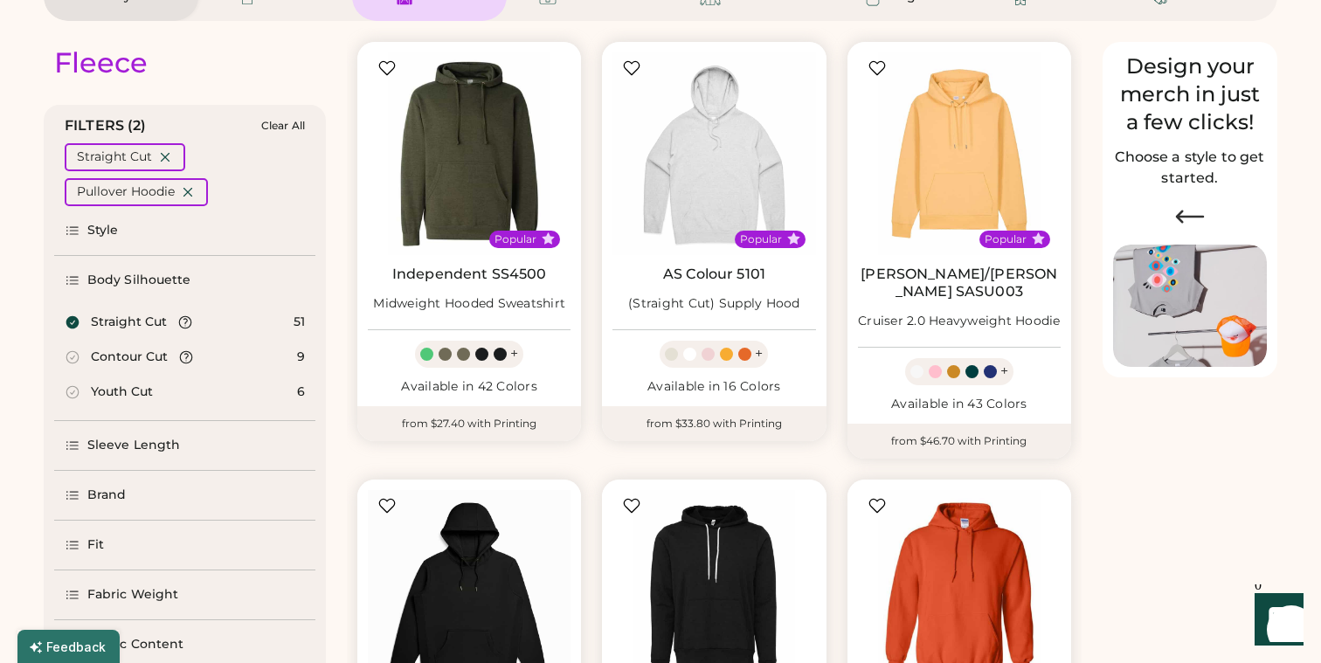
select select "*"
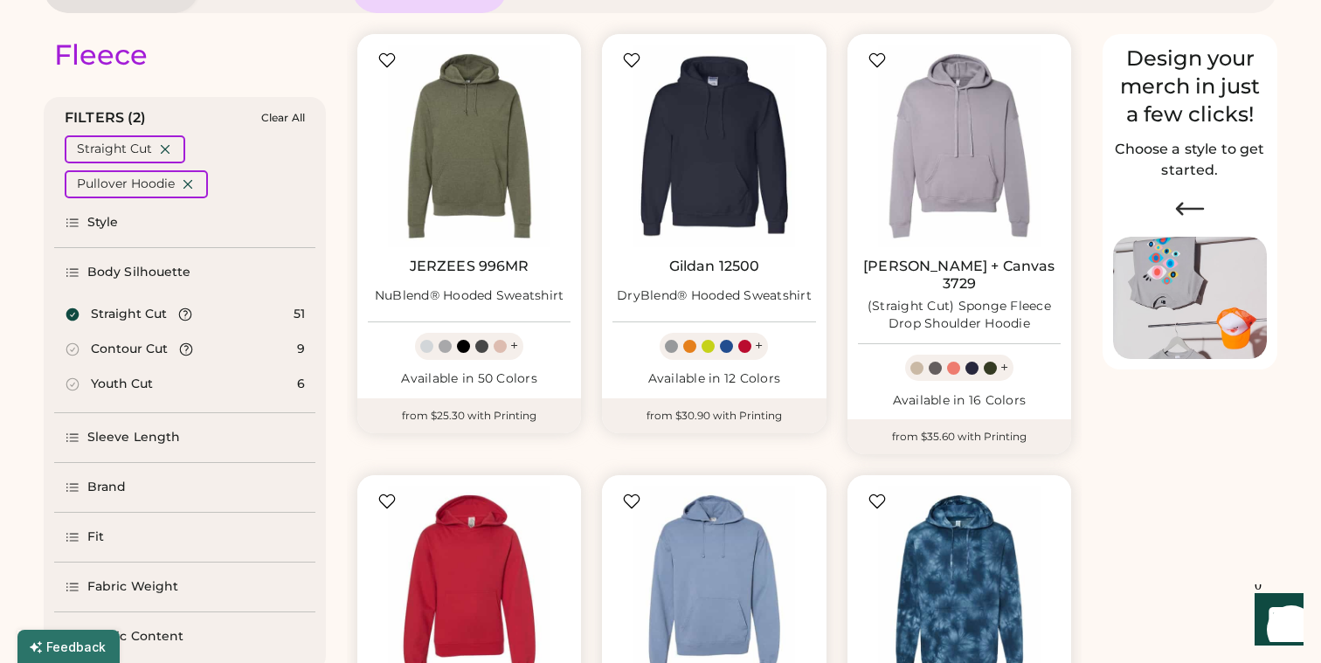
scroll to position [175, 0]
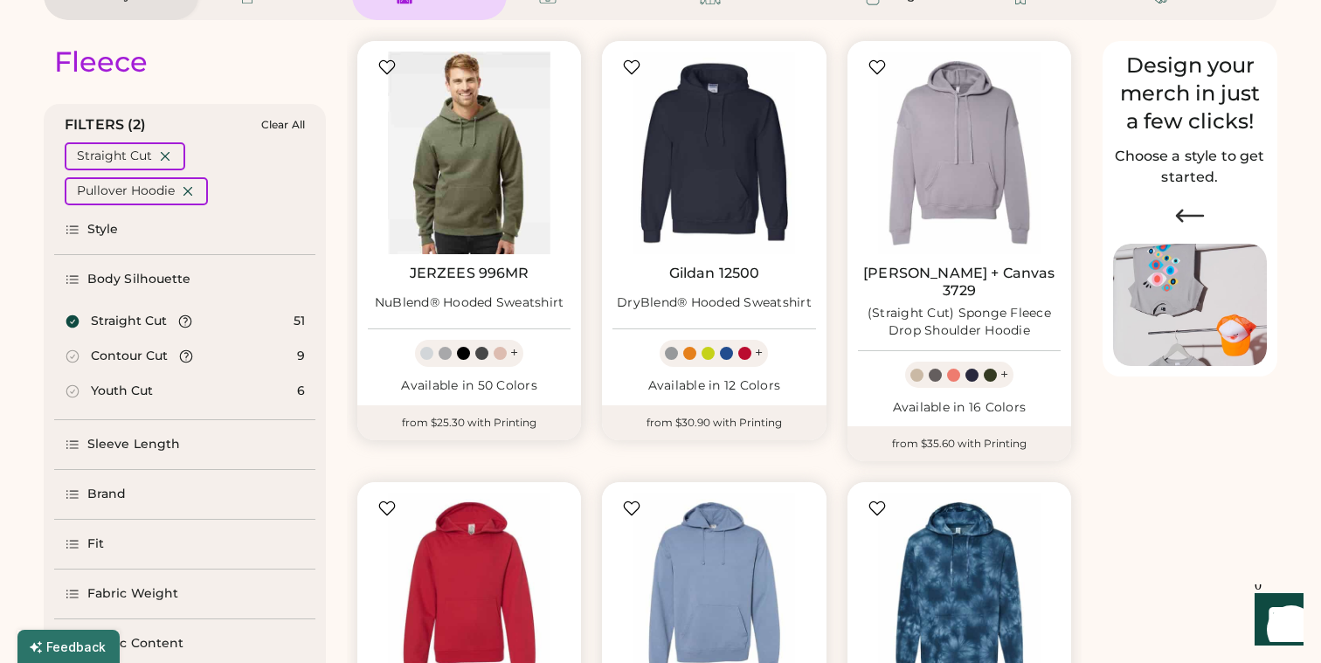
click at [468, 180] on img at bounding box center [469, 153] width 203 height 203
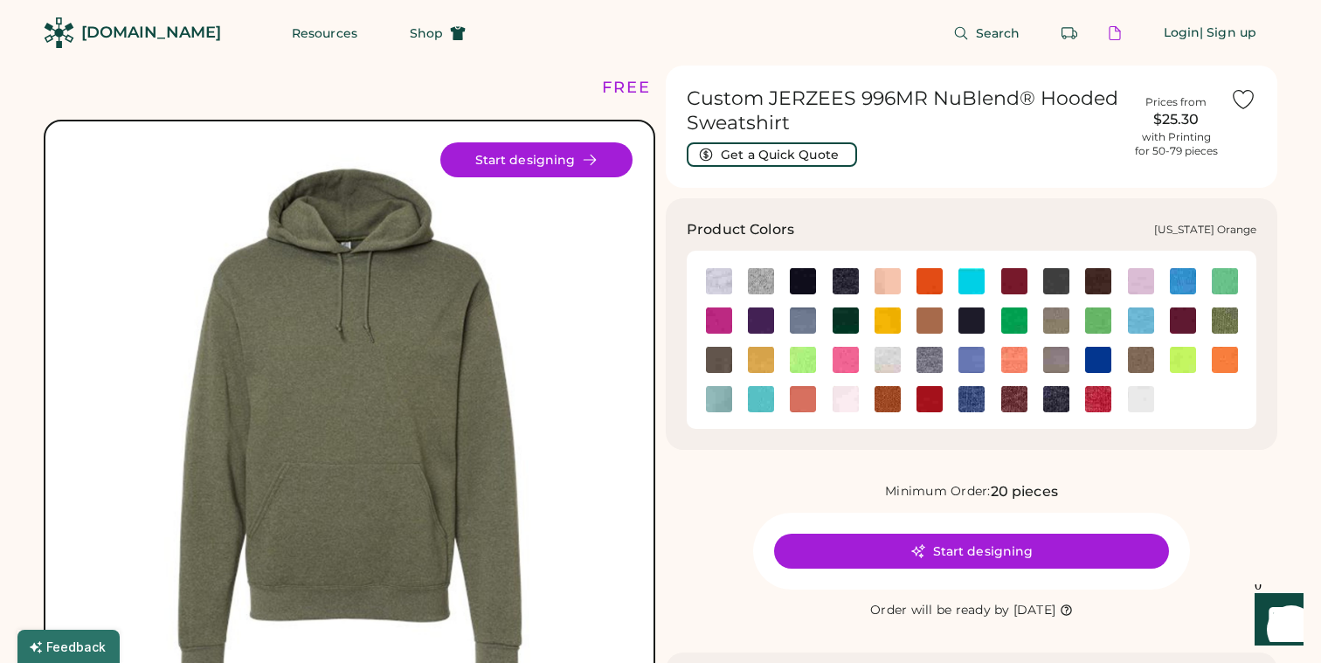
click at [893, 392] on img at bounding box center [888, 399] width 26 height 26
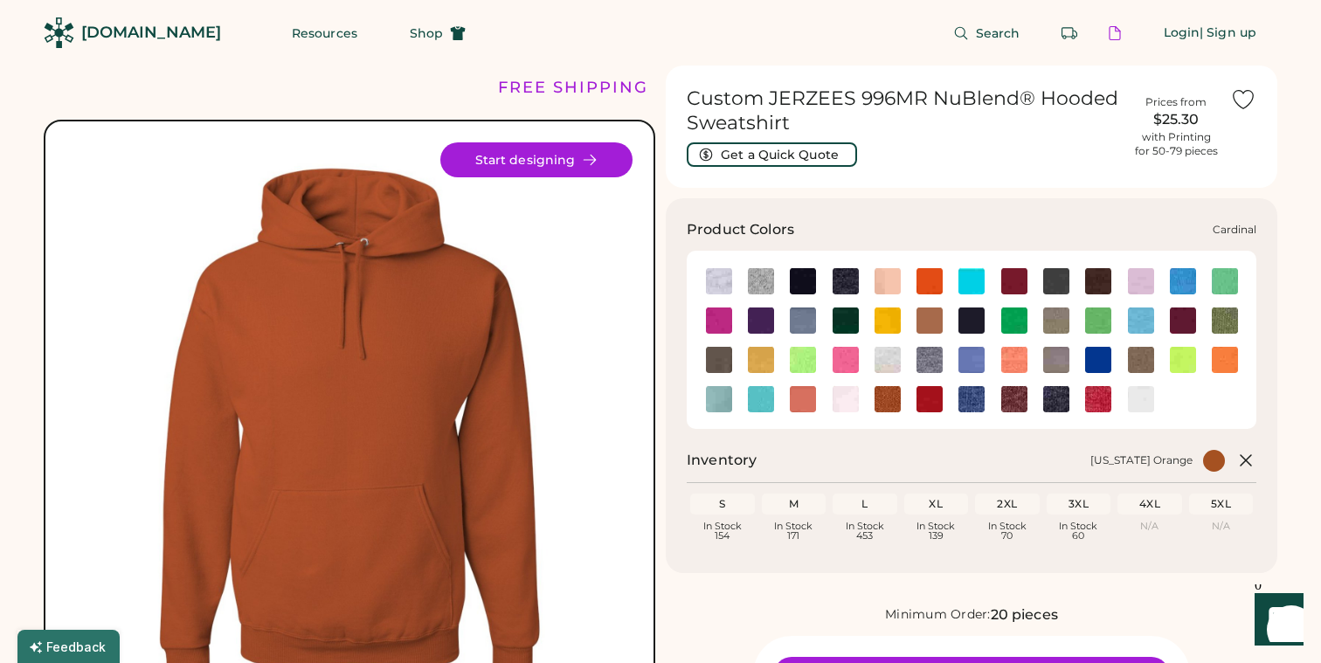
click at [1014, 280] on img at bounding box center [1015, 281] width 26 height 26
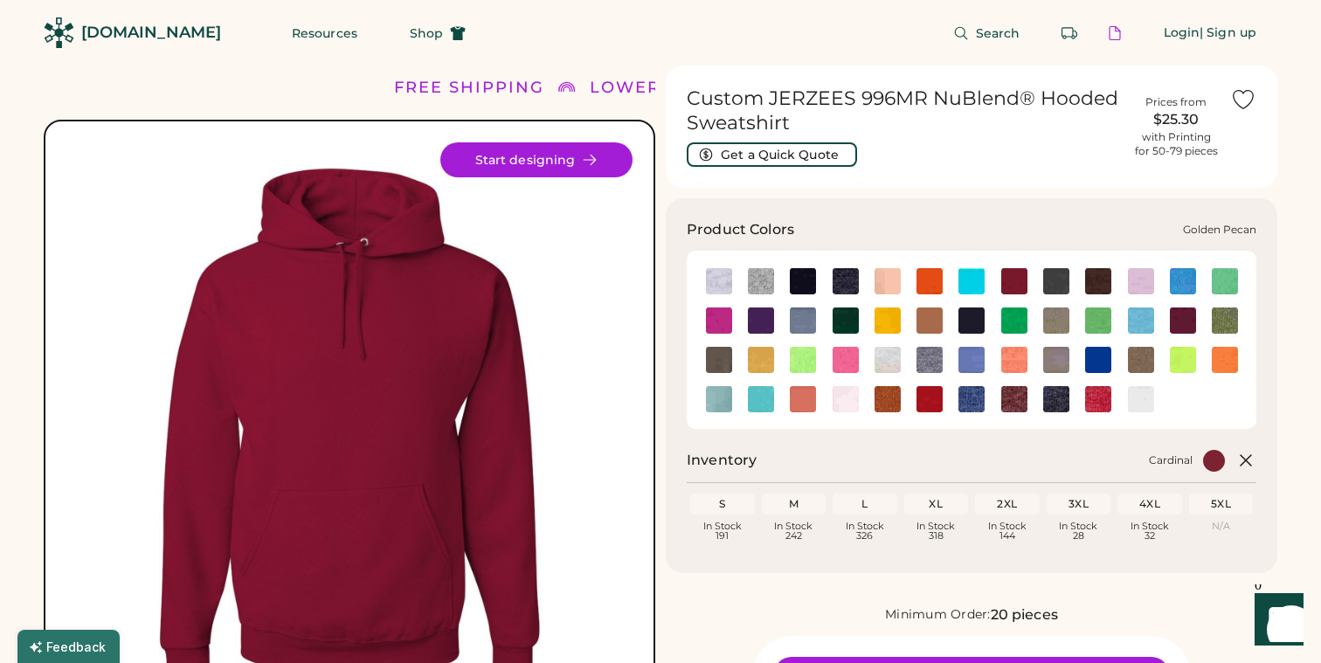
click at [925, 315] on img at bounding box center [930, 321] width 26 height 26
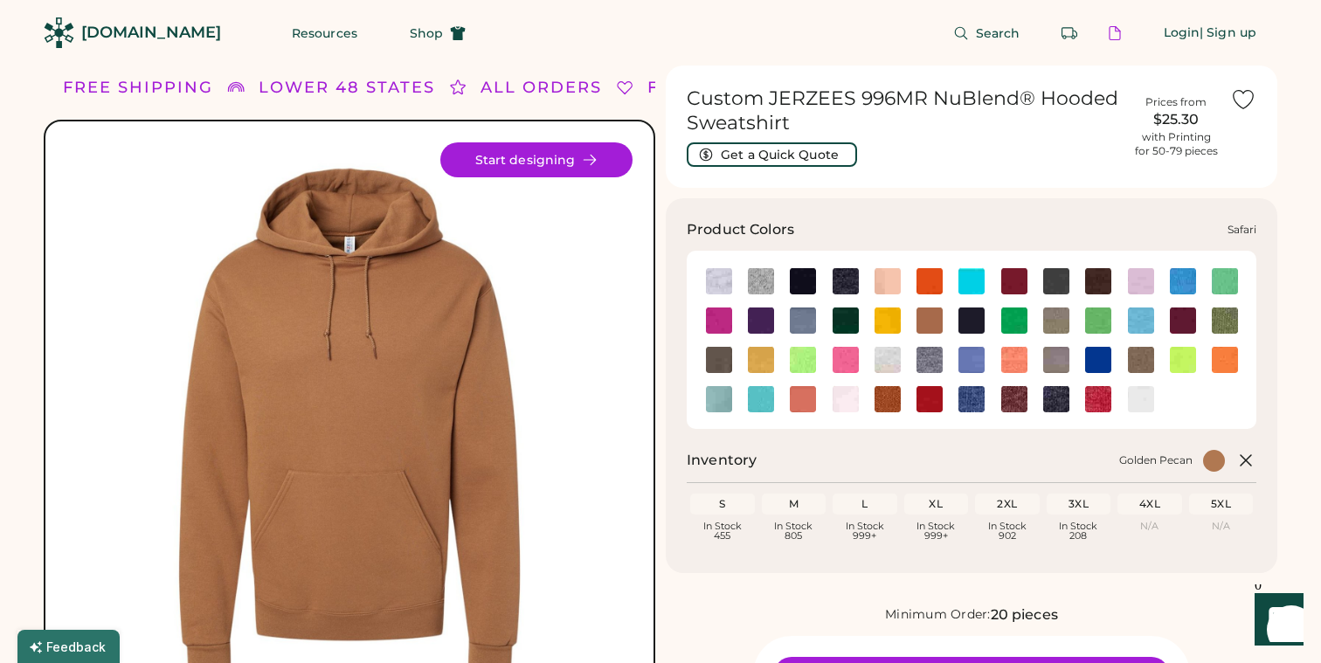
click at [1137, 351] on img at bounding box center [1141, 360] width 26 height 26
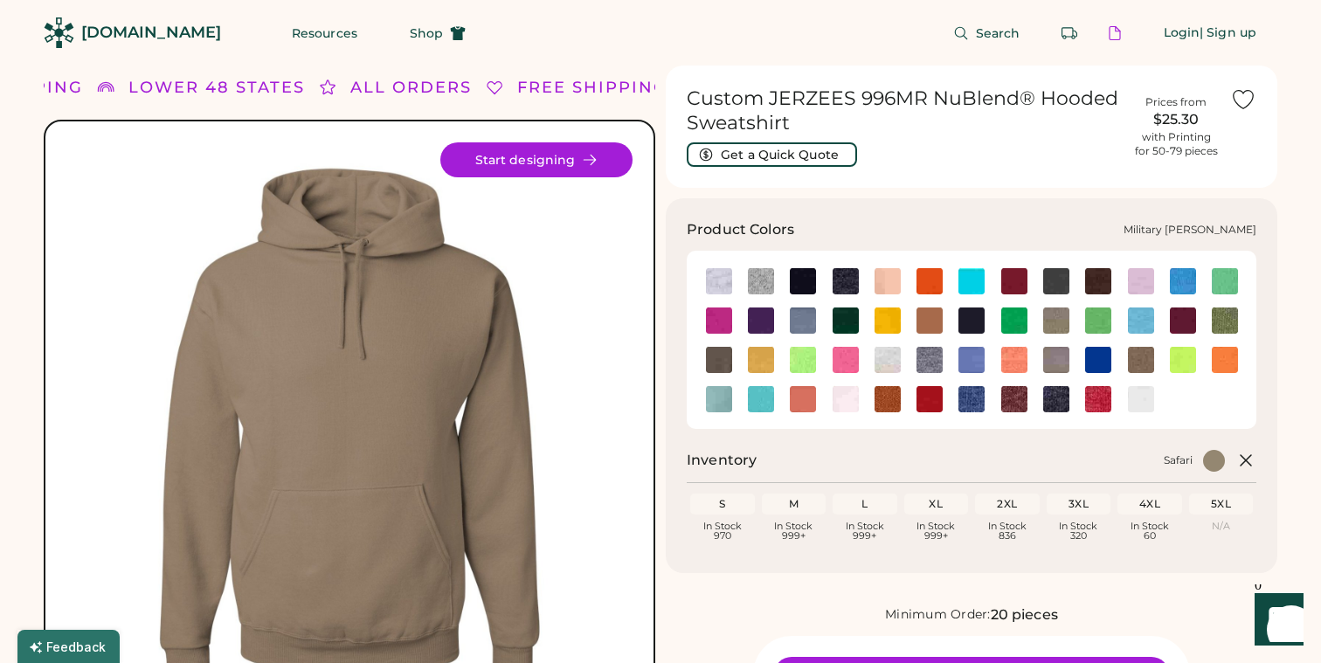
click at [722, 351] on img at bounding box center [719, 360] width 26 height 26
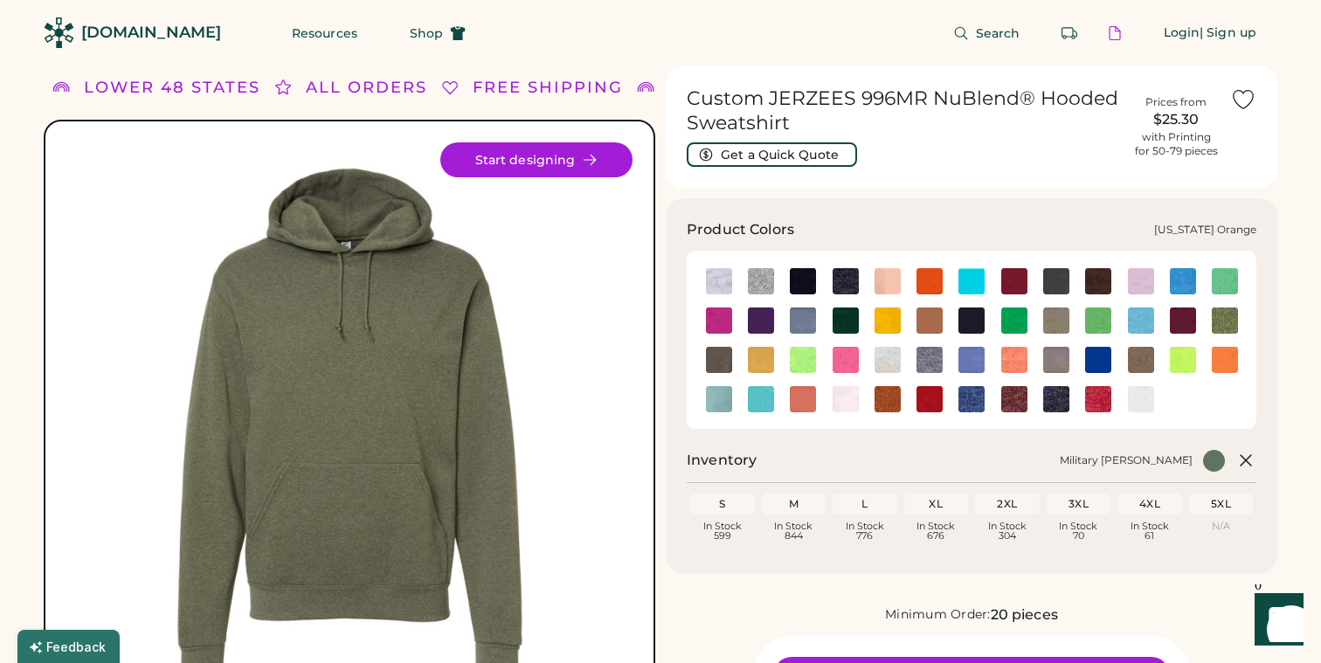
click at [880, 392] on img at bounding box center [888, 399] width 26 height 26
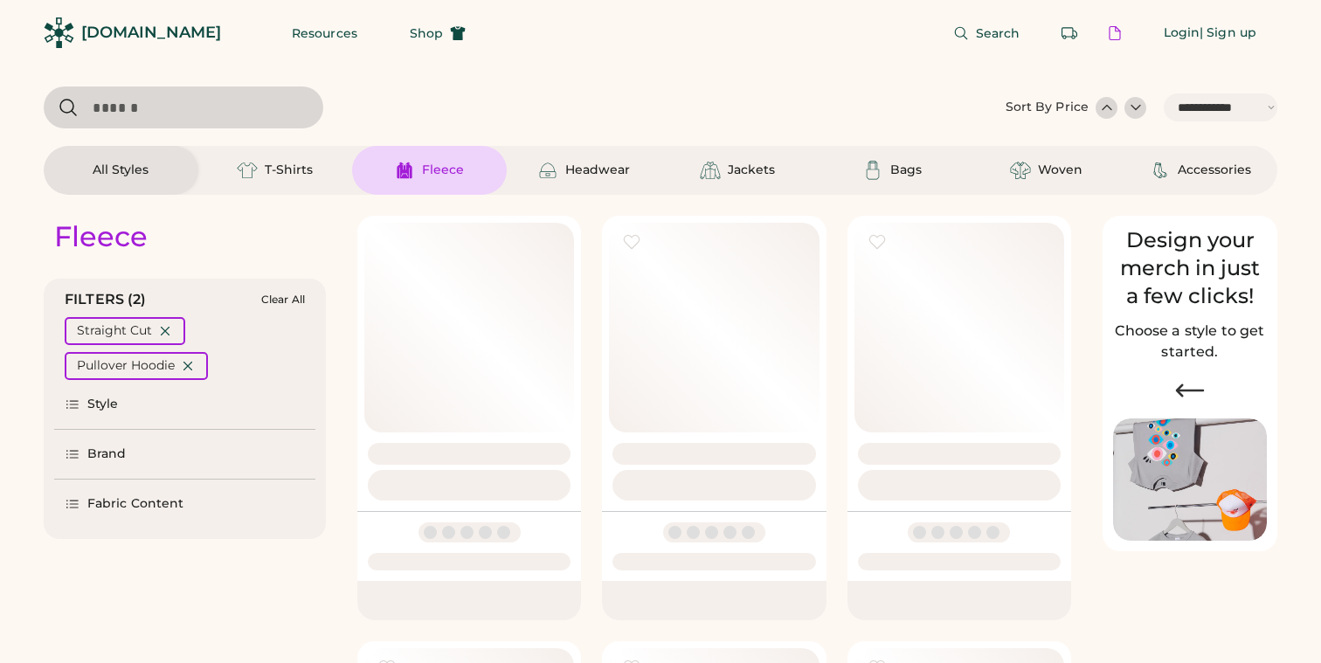
select select "*****"
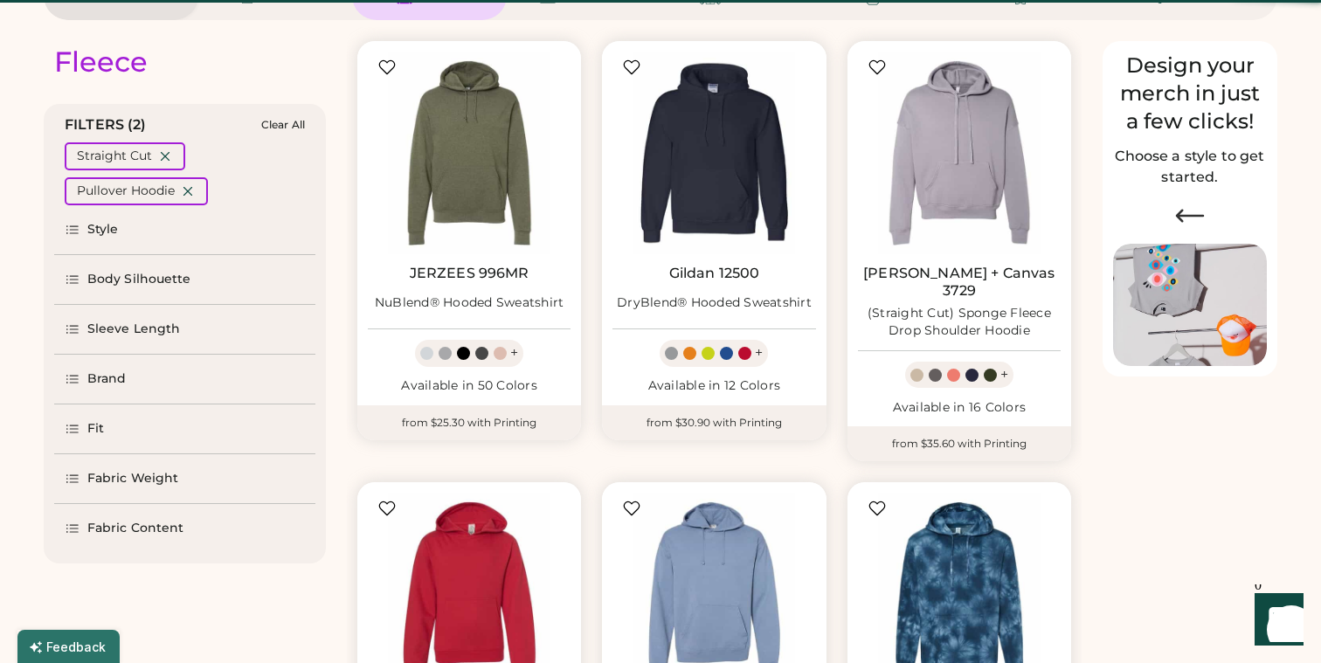
select select "*"
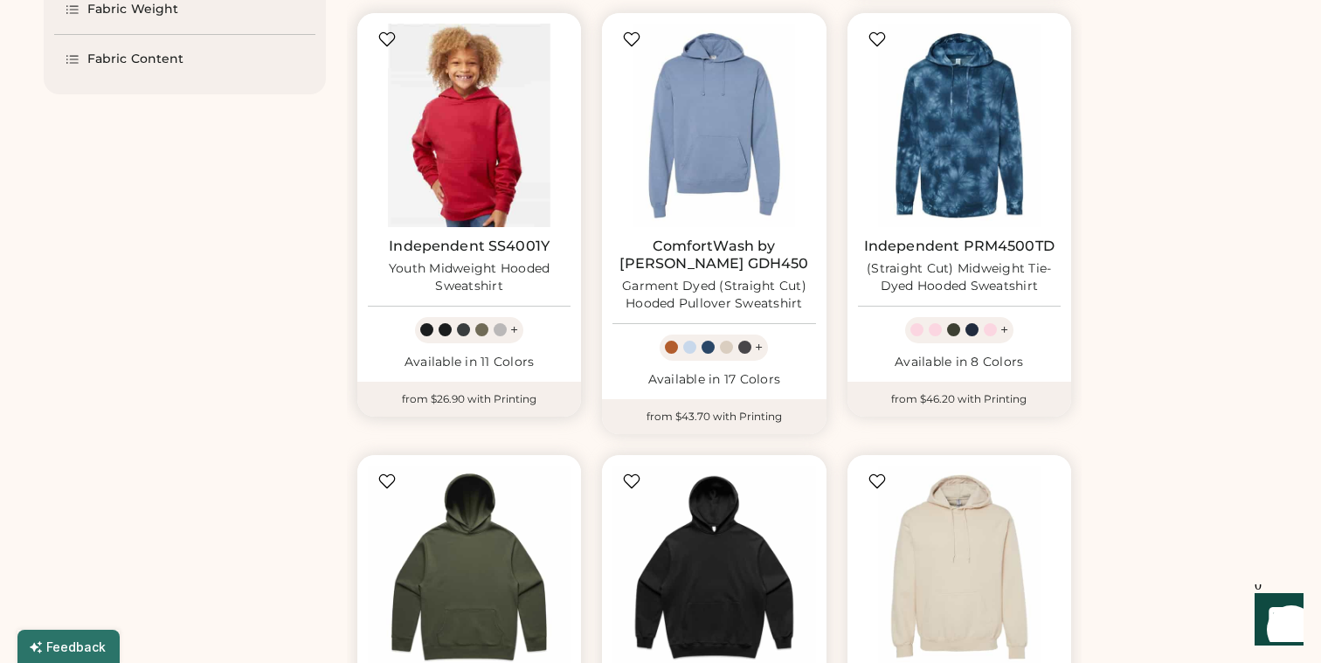
scroll to position [649, 0]
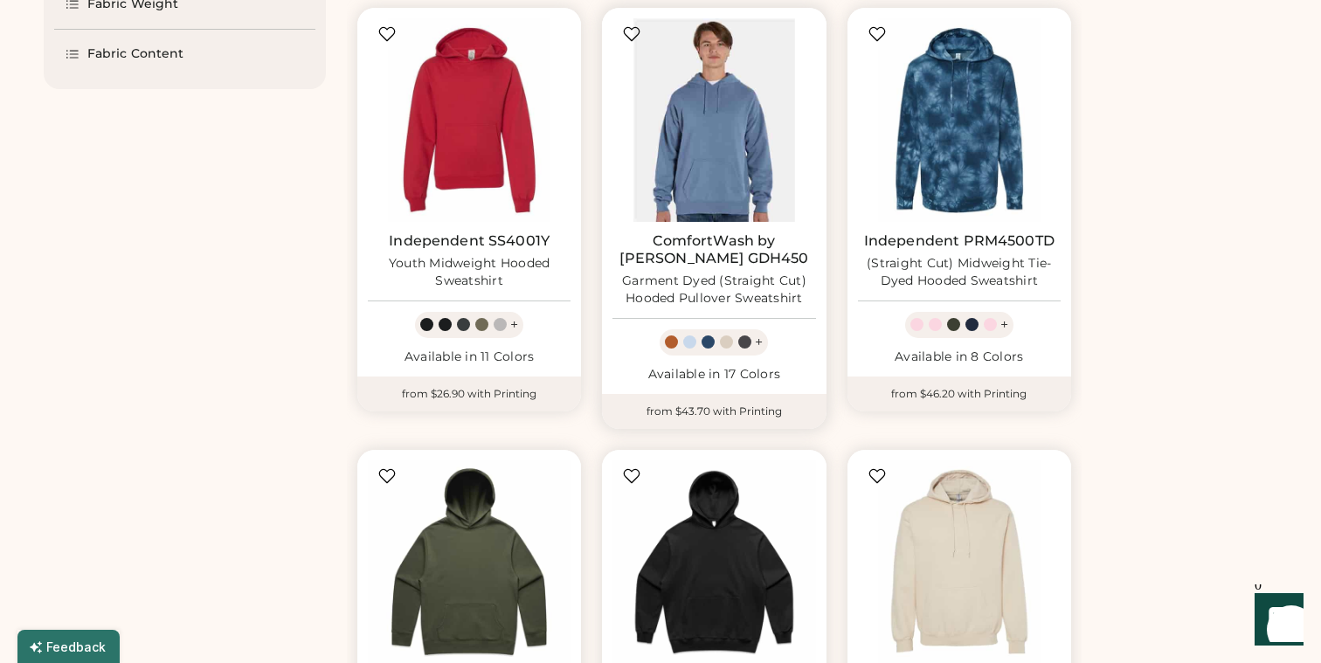
click at [710, 114] on img at bounding box center [714, 119] width 203 height 203
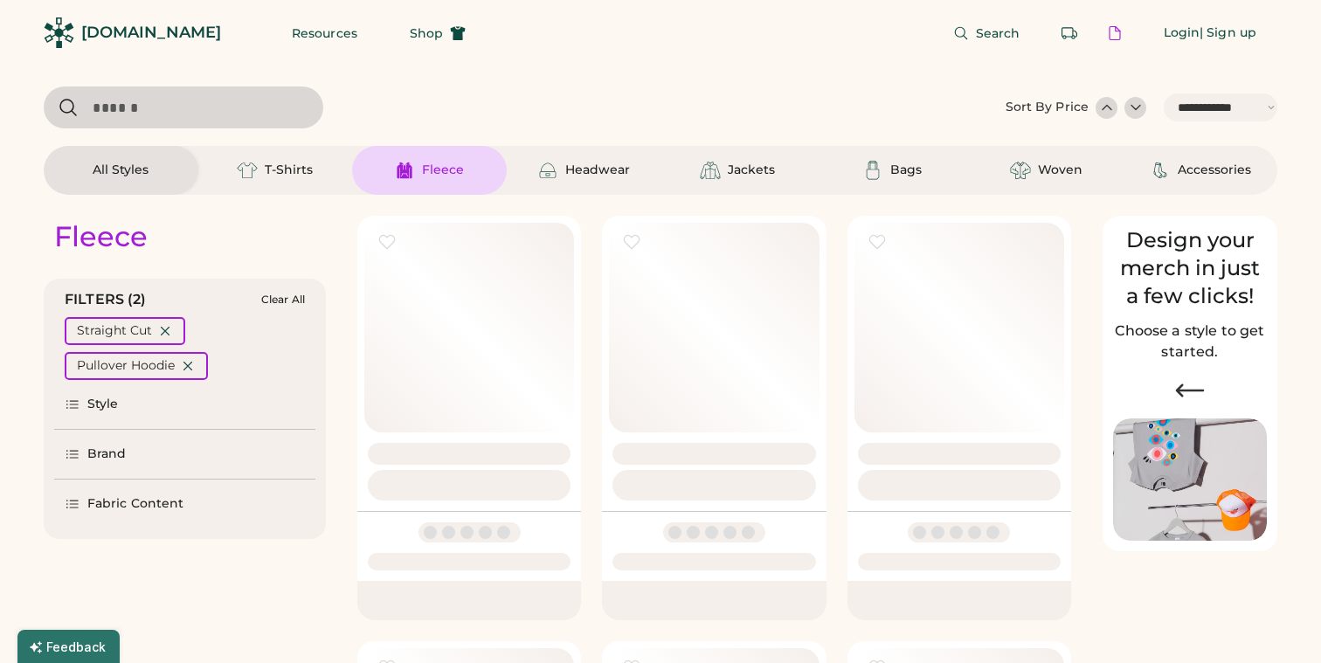
select select "*****"
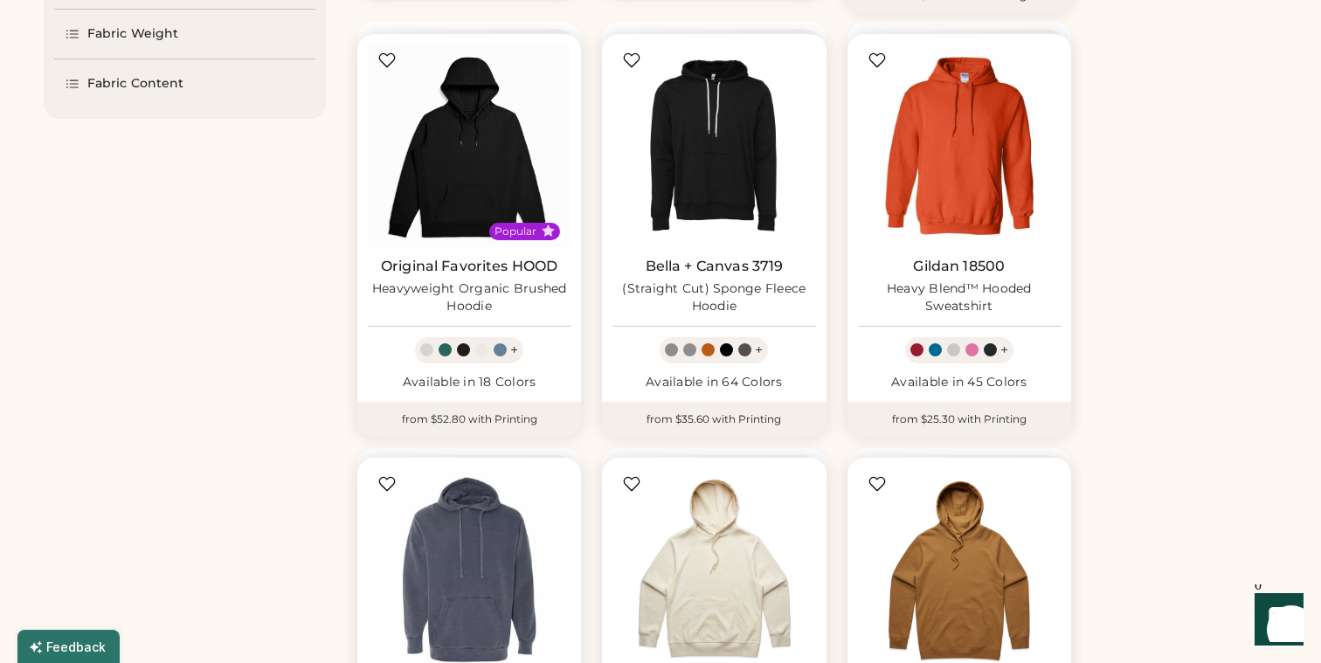
scroll to position [690, 0]
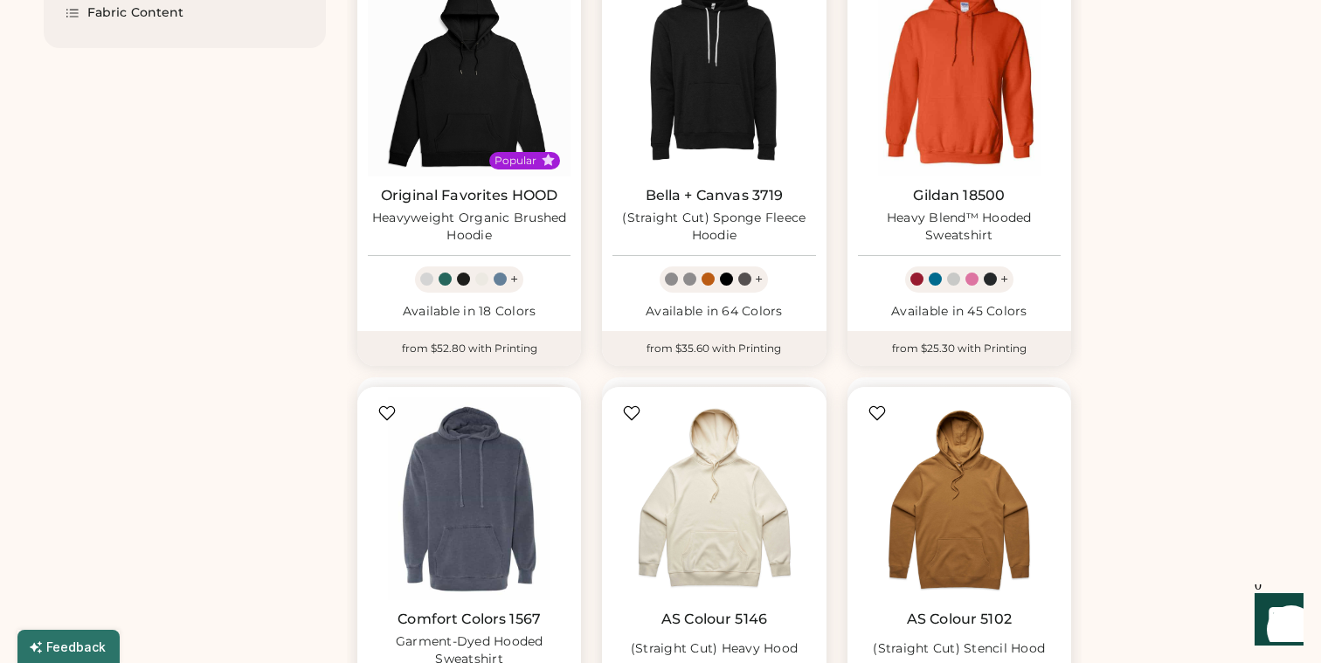
select select "*"
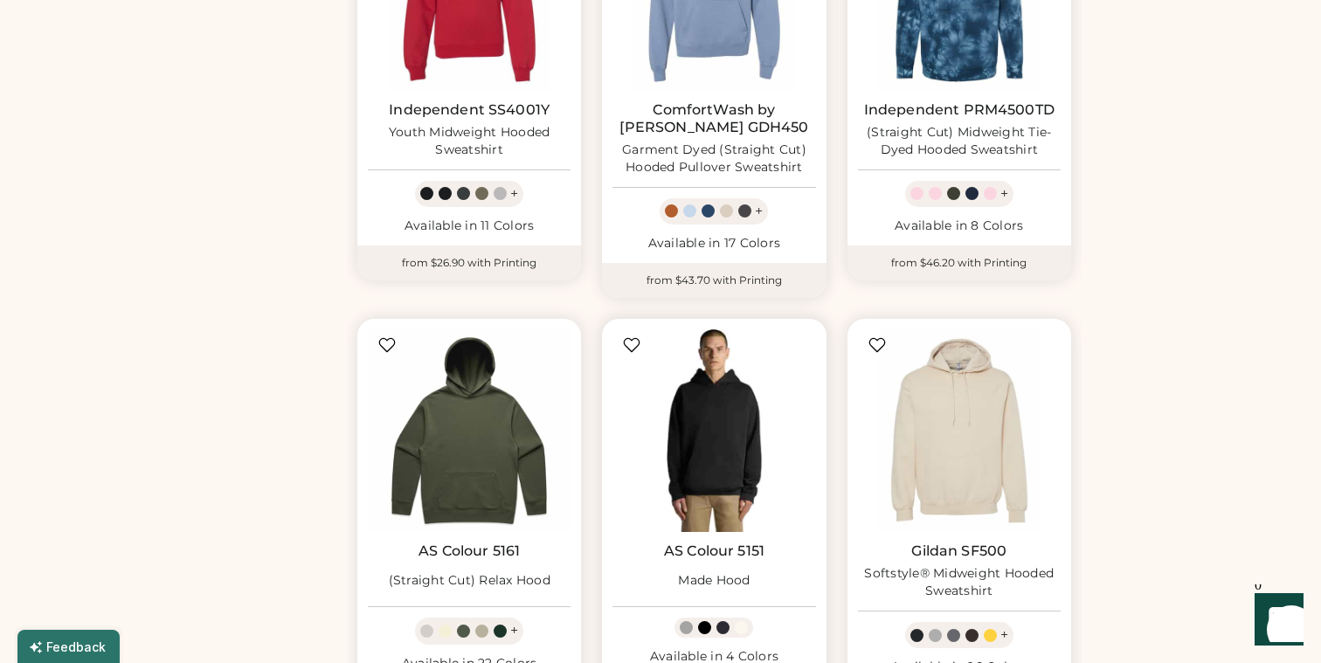
scroll to position [796, 0]
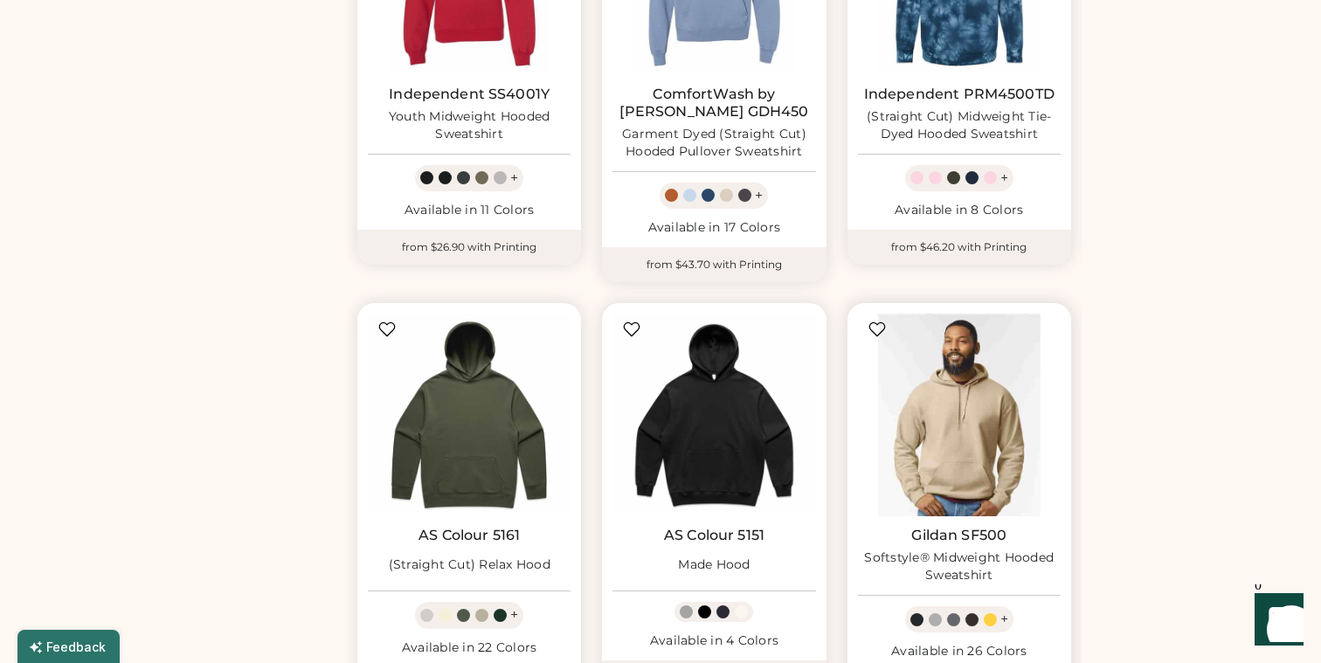
click at [911, 397] on img at bounding box center [959, 415] width 203 height 203
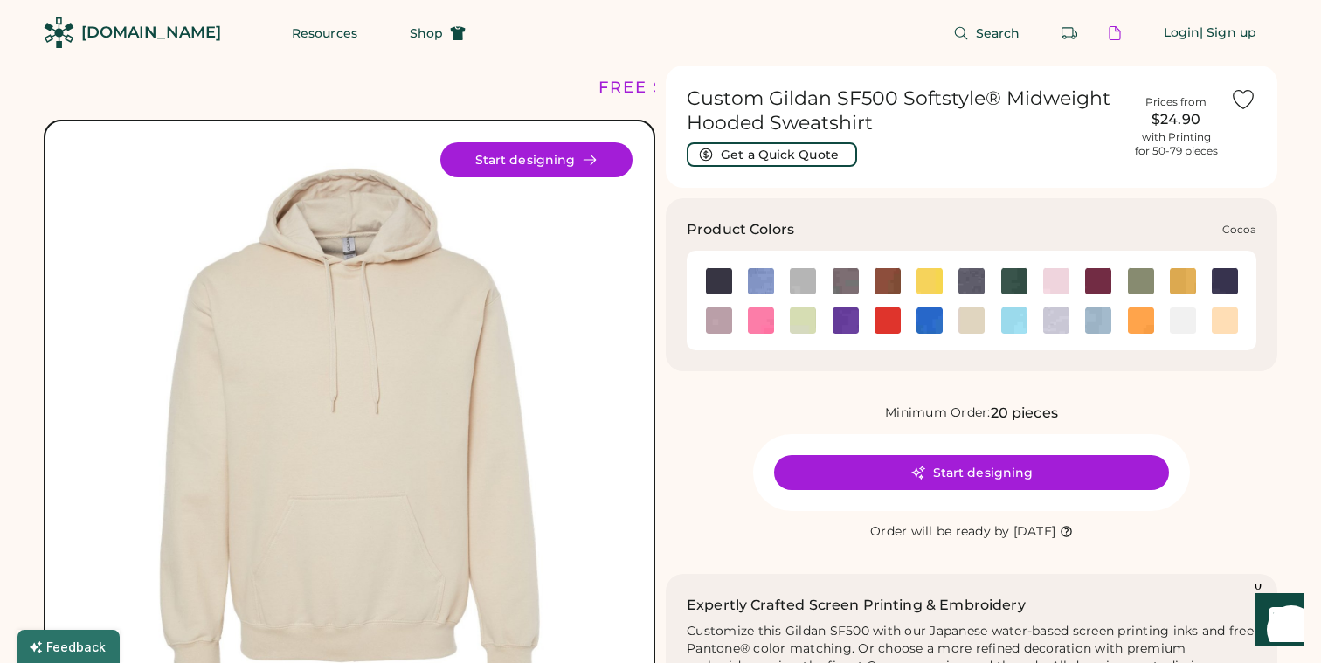
click at [890, 280] on img at bounding box center [888, 281] width 26 height 26
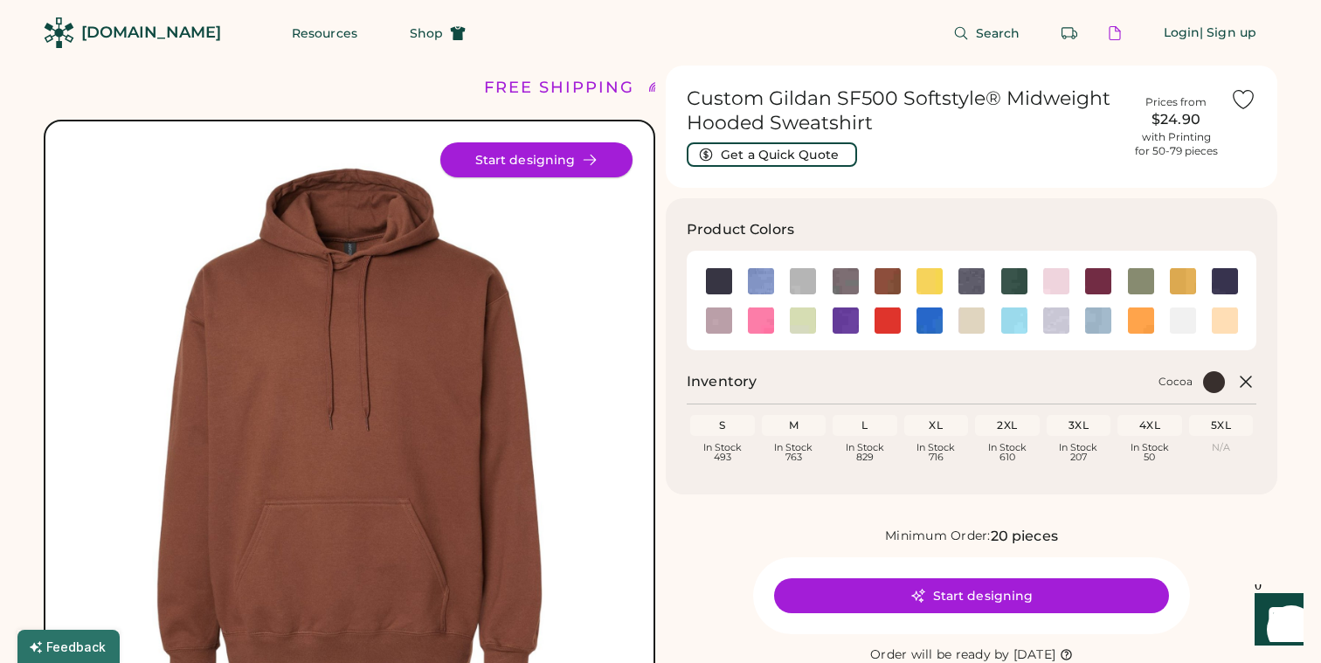
click at [558, 143] on button "Start designing" at bounding box center [536, 159] width 192 height 35
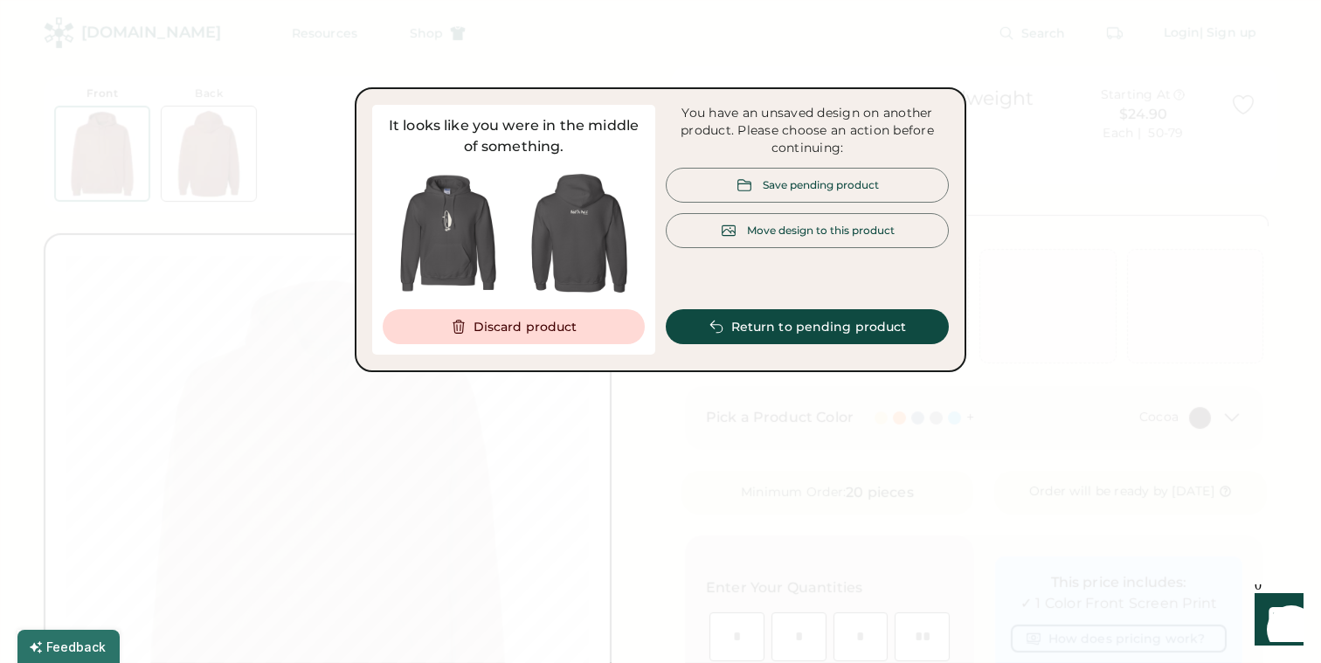
click at [787, 241] on div "Move design to this product" at bounding box center [807, 230] width 283 height 35
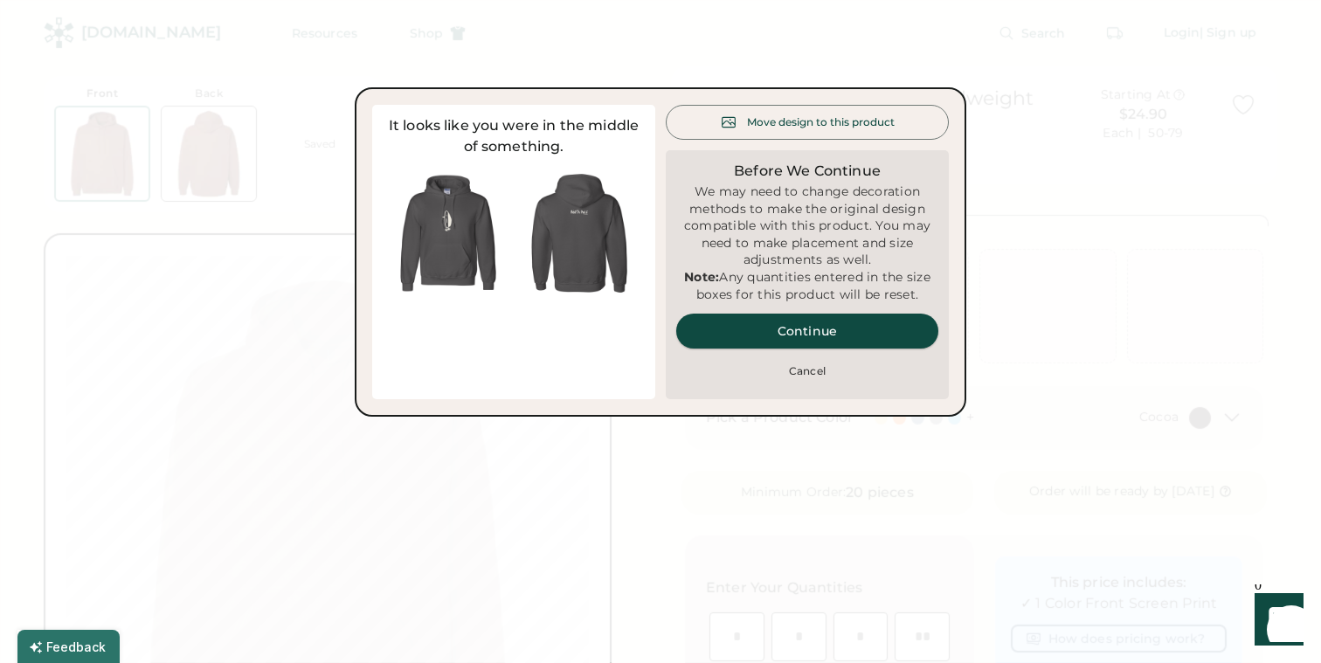
click at [792, 349] on button "Continue" at bounding box center [807, 331] width 262 height 35
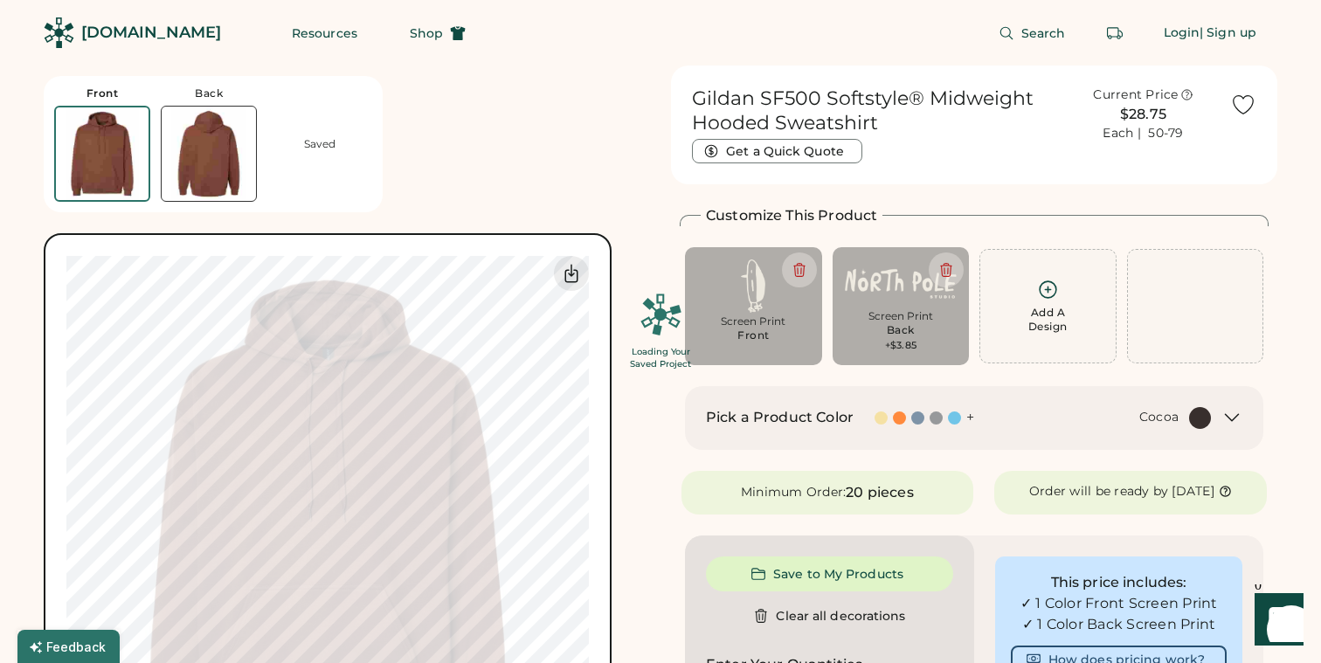
click at [781, 322] on div "Loading Your Saved Project" at bounding box center [660, 331] width 1321 height 663
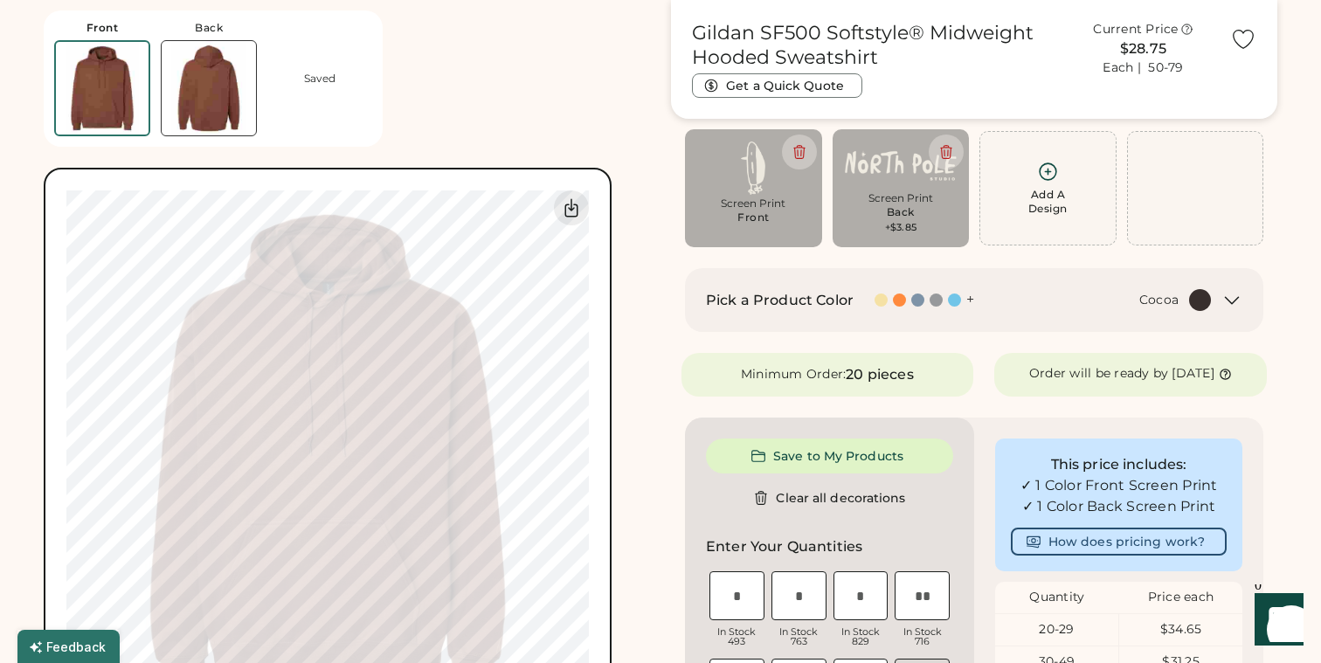
scroll to position [136, 0]
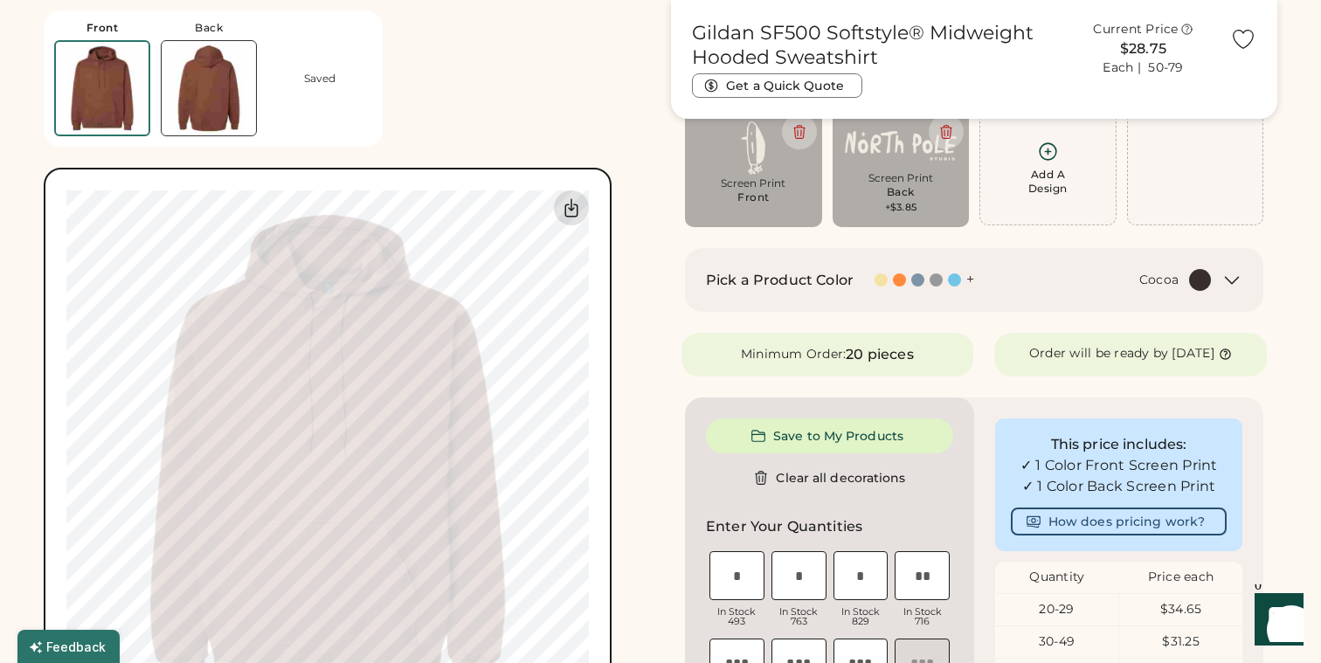
click at [578, 195] on div at bounding box center [571, 208] width 35 height 35
click at [219, 94] on img at bounding box center [209, 88] width 94 height 94
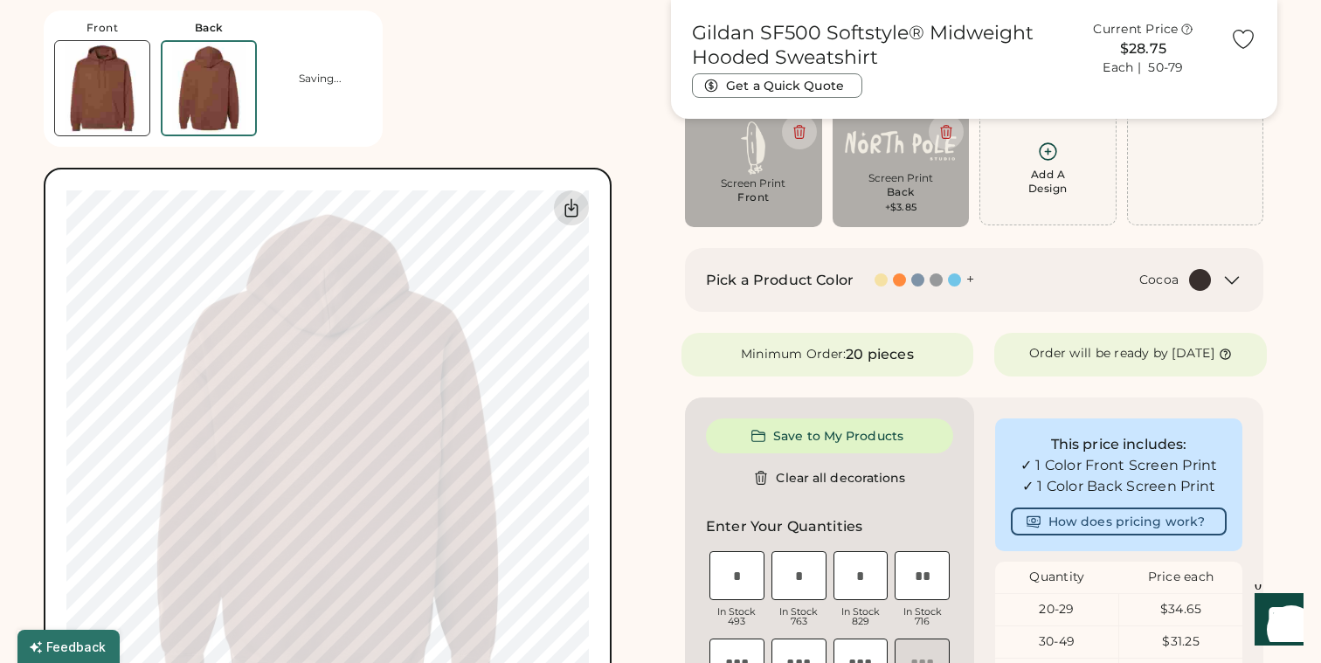
click at [577, 208] on icon at bounding box center [571, 207] width 12 height 17
click at [608, 103] on div "Front Back Saved 0% 0%" at bounding box center [347, 368] width 606 height 736
